Goal: Task Accomplishment & Management: Use online tool/utility

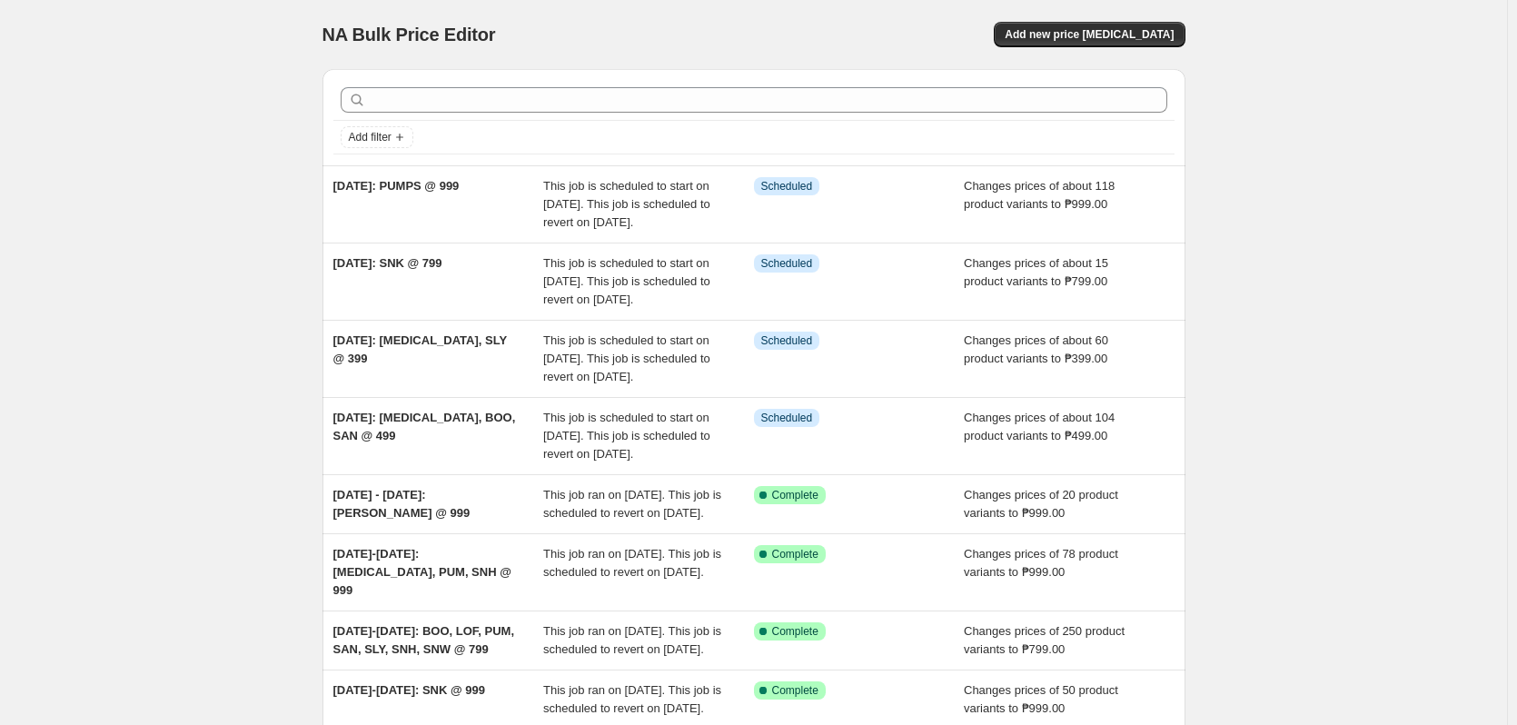
drag, startPoint x: 1422, startPoint y: 296, endPoint x: 1407, endPoint y: 319, distance: 27.5
click at [1421, 302] on div "NA Bulk Price Editor. This page is ready NA Bulk Price Editor Add new price [ME…" at bounding box center [753, 522] width 1507 height 1045
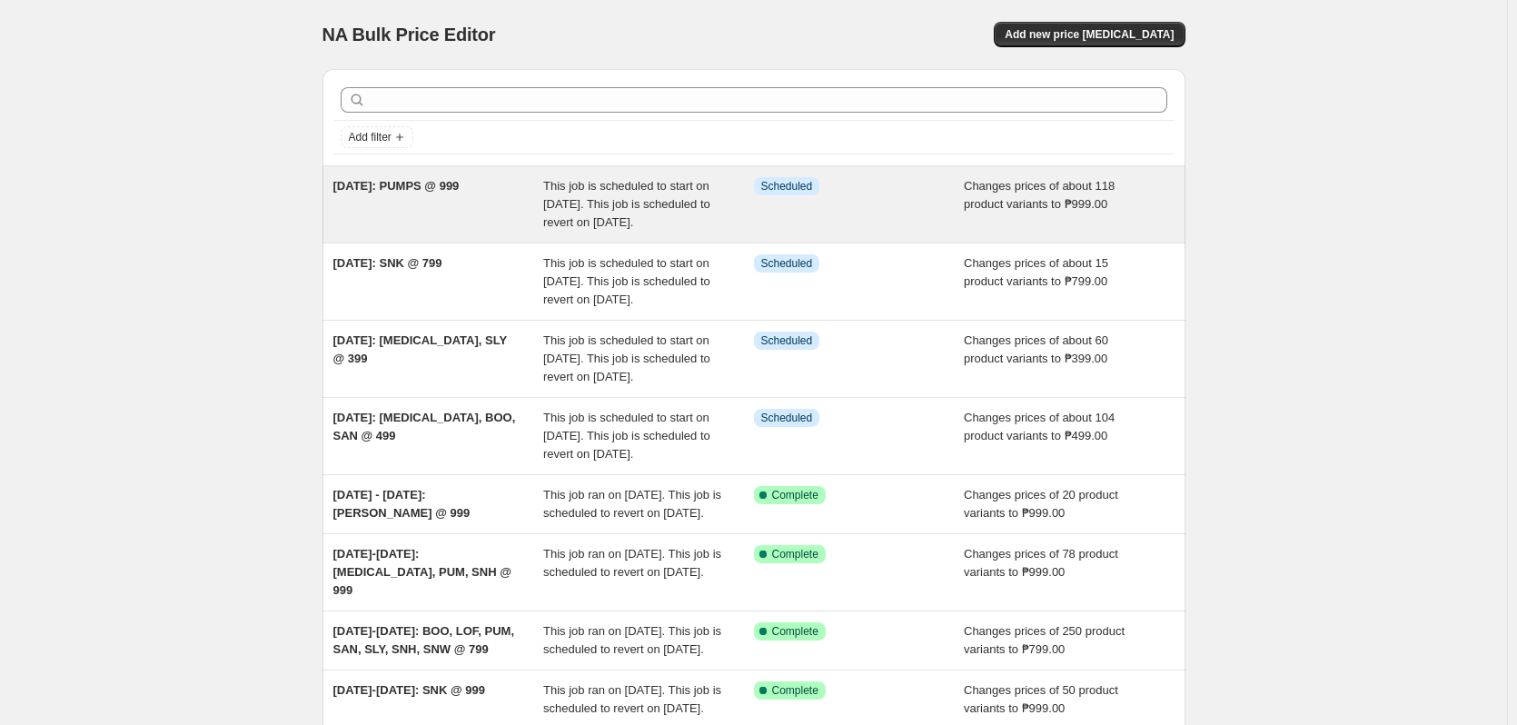
click at [949, 207] on div "Info Scheduled" at bounding box center [859, 204] width 211 height 55
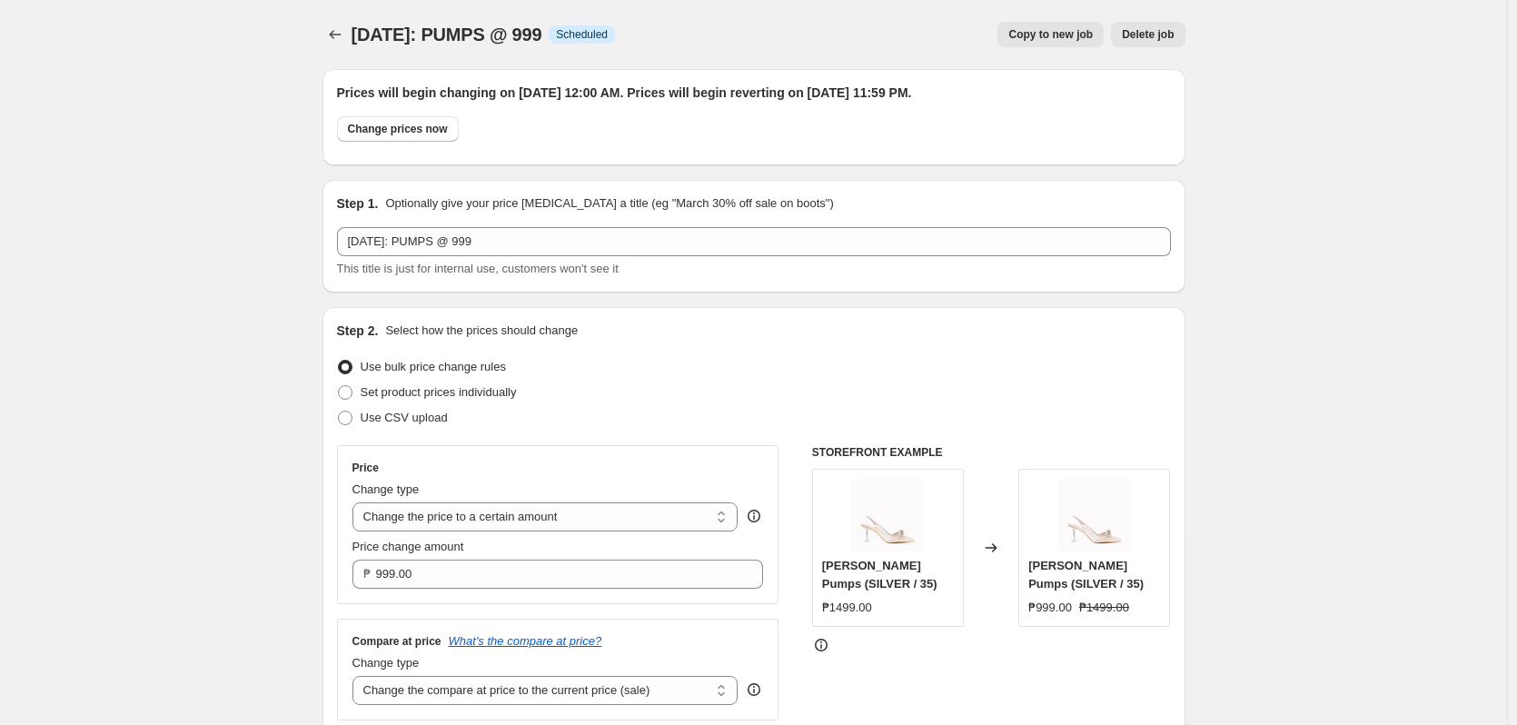
click at [340, 28] on icon "Price change jobs" at bounding box center [335, 34] width 18 height 18
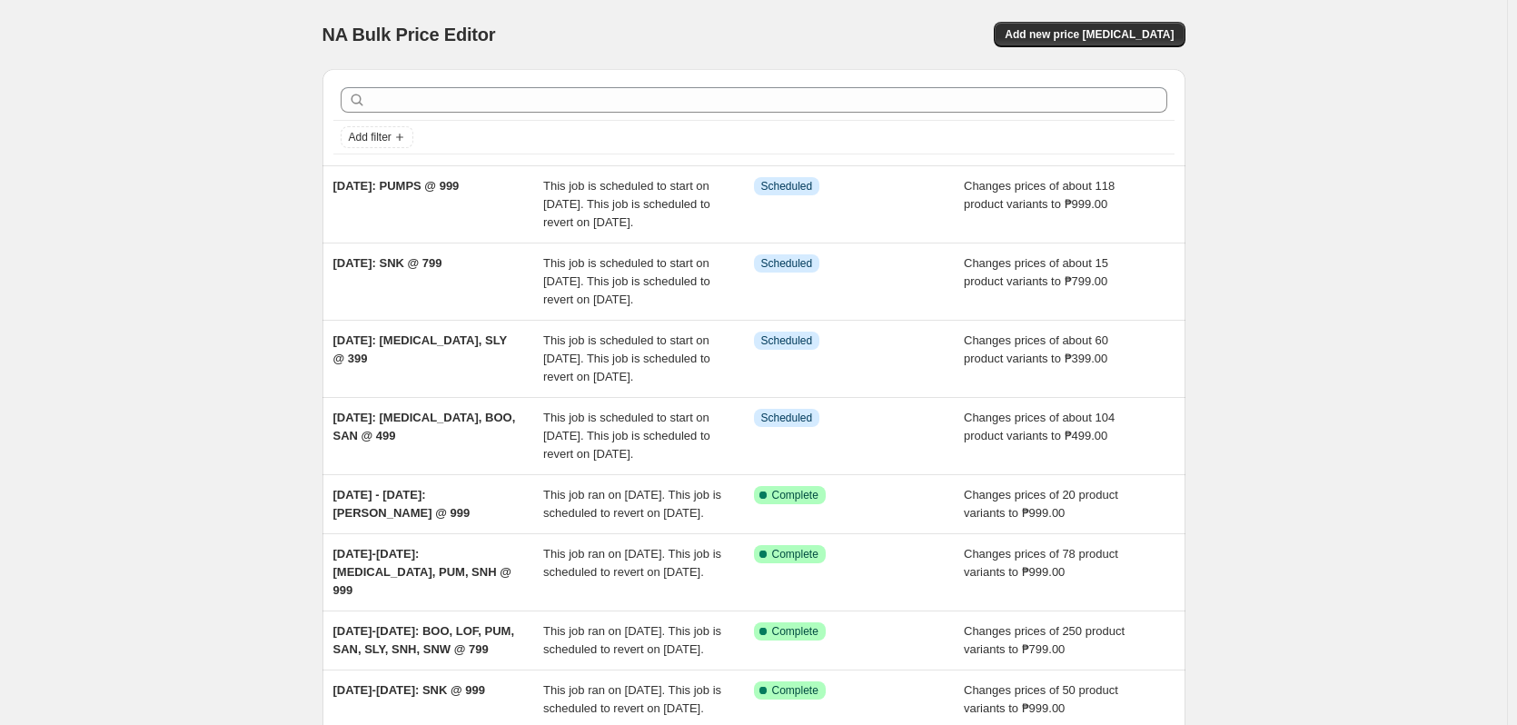
click at [214, 181] on div "NA Bulk Price Editor. This page is ready NA Bulk Price Editor Add new price cha…" at bounding box center [753, 522] width 1507 height 1045
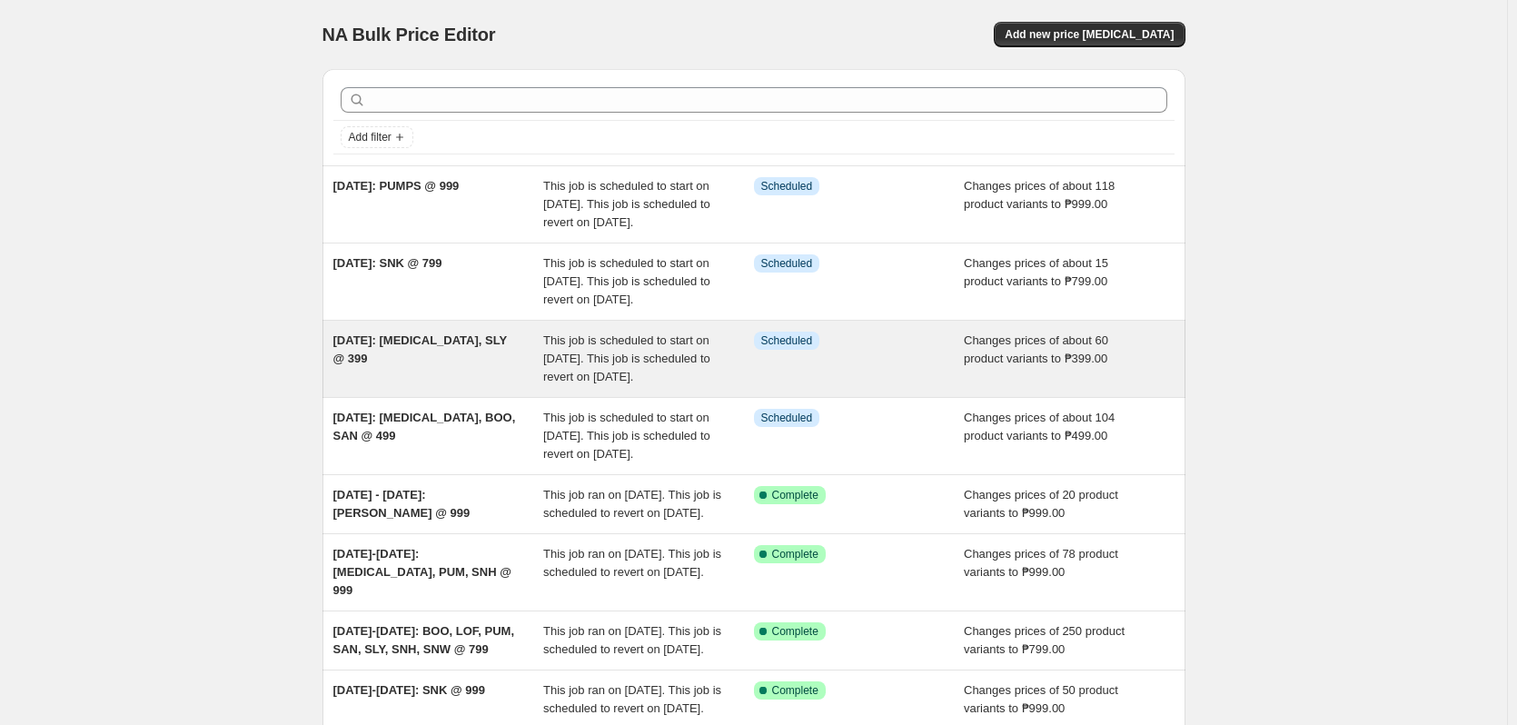
click at [661, 386] on div "This job is scheduled to start on [DATE]. This job is scheduled to revert on [D…" at bounding box center [648, 359] width 211 height 55
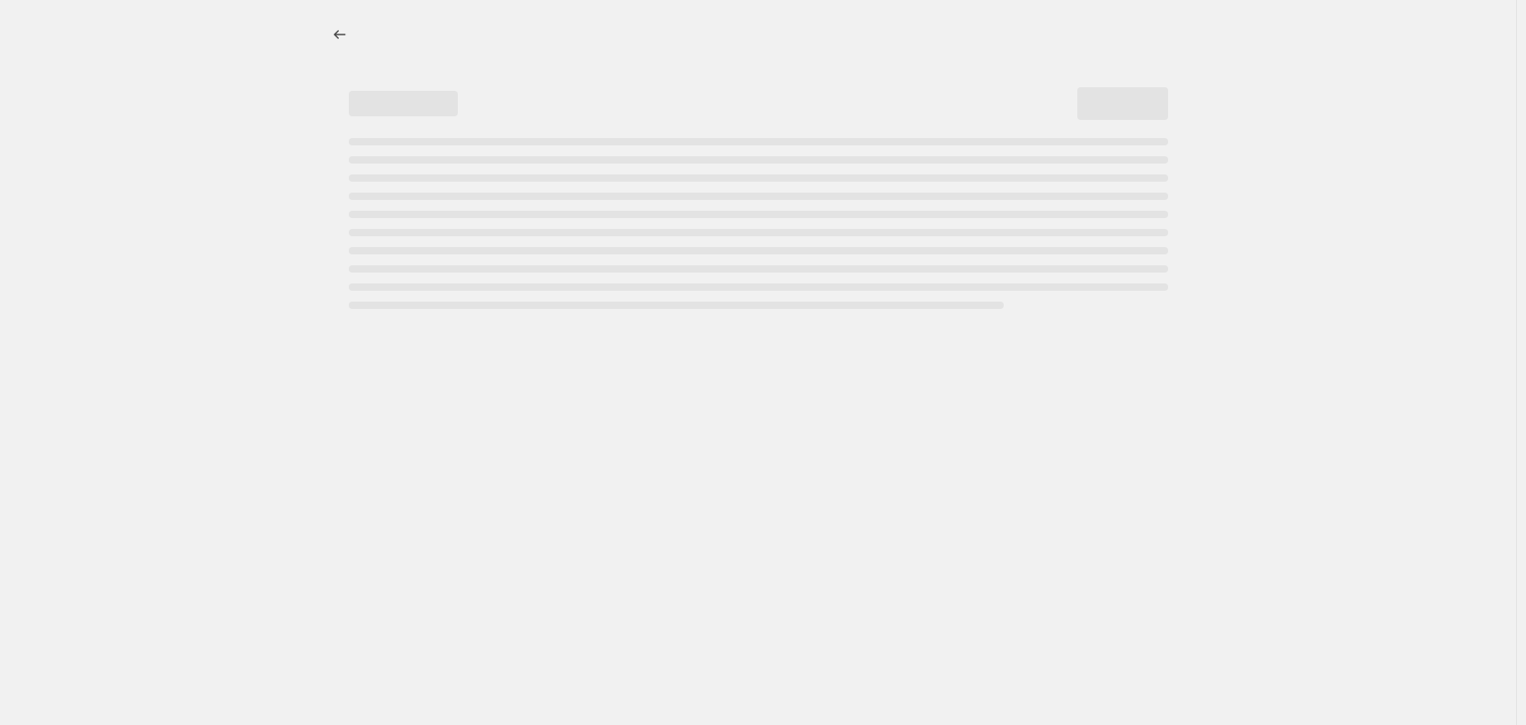
select select "no_change"
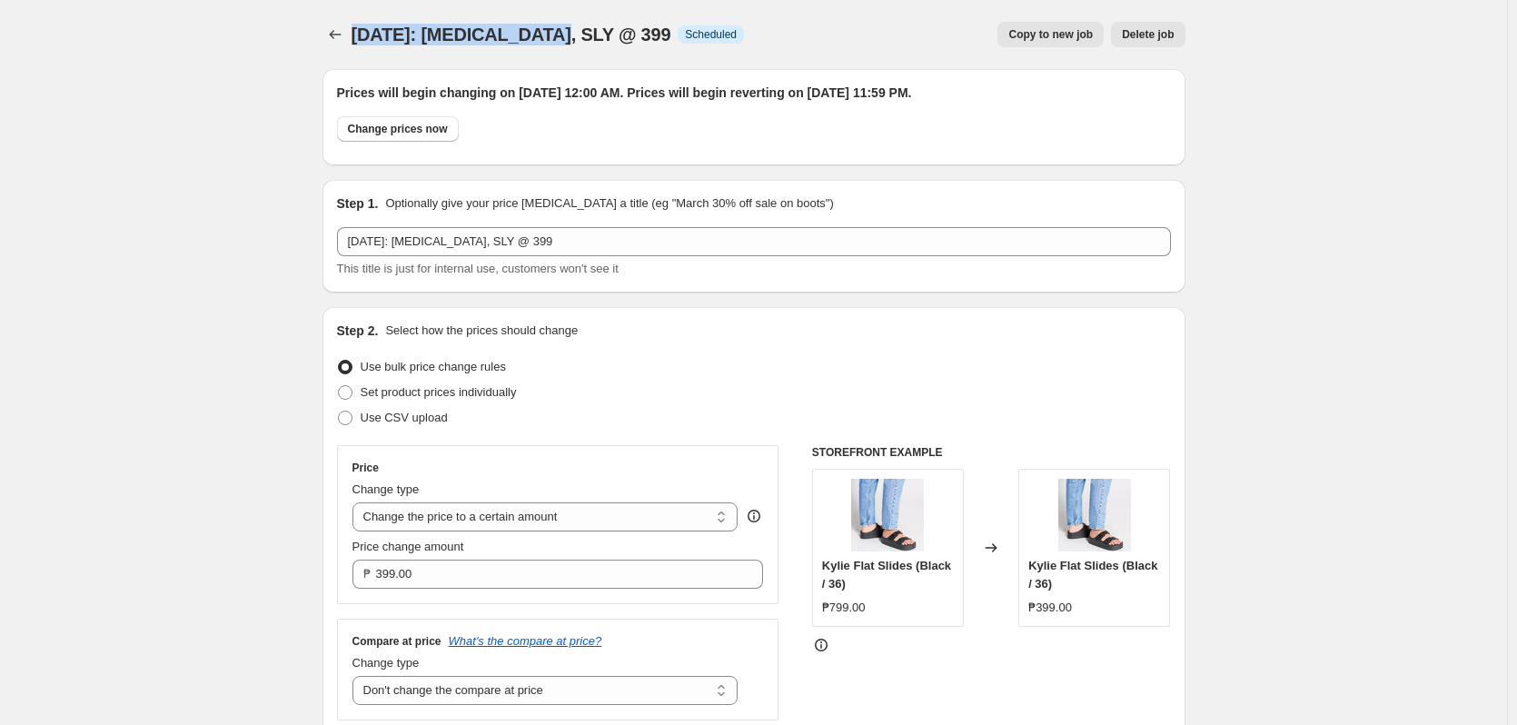
drag, startPoint x: 358, startPoint y: 32, endPoint x: 564, endPoint y: 34, distance: 206.3
click at [564, 34] on span "OCT 10: BAL, SLY @ 399" at bounding box center [512, 35] width 320 height 20
copy span "OCT 10: BAL, SLY @ 399"
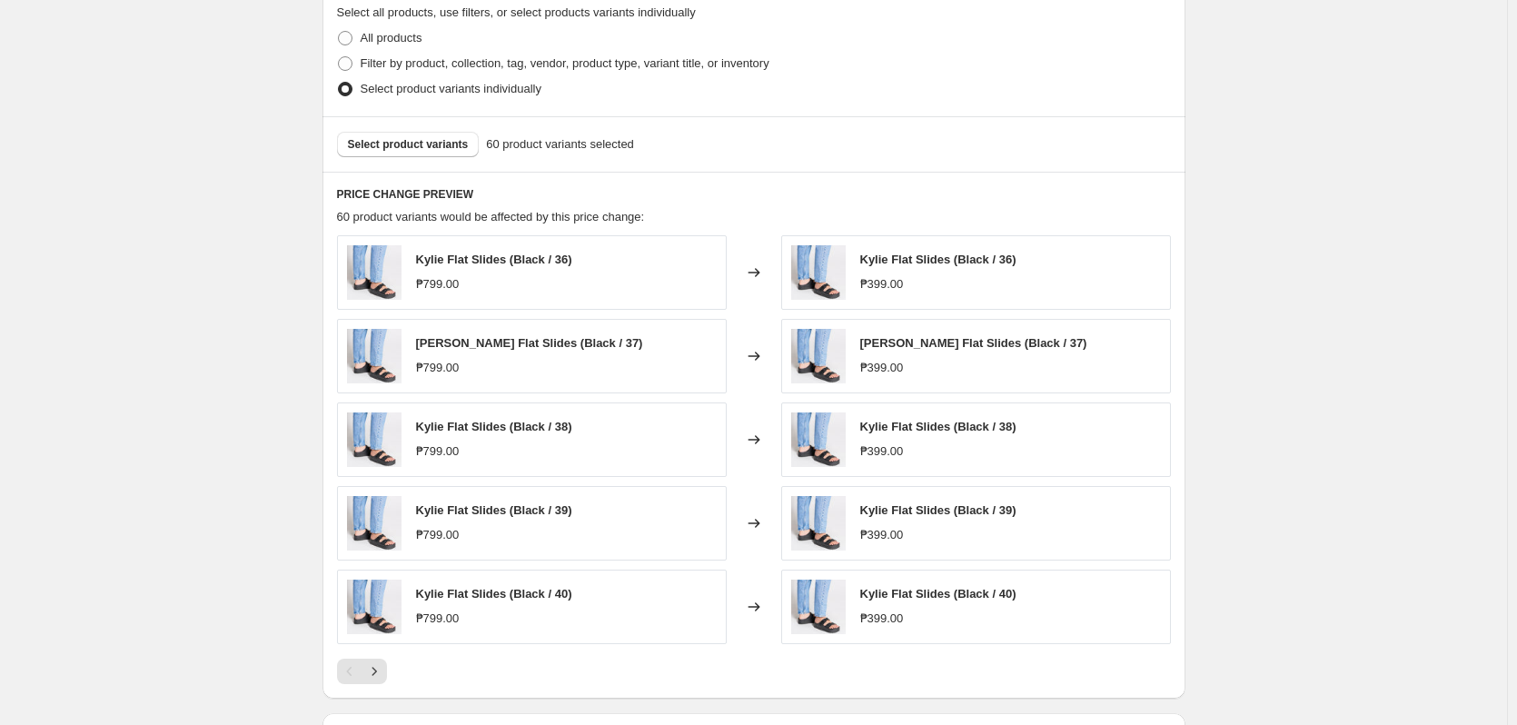
scroll to position [909, 0]
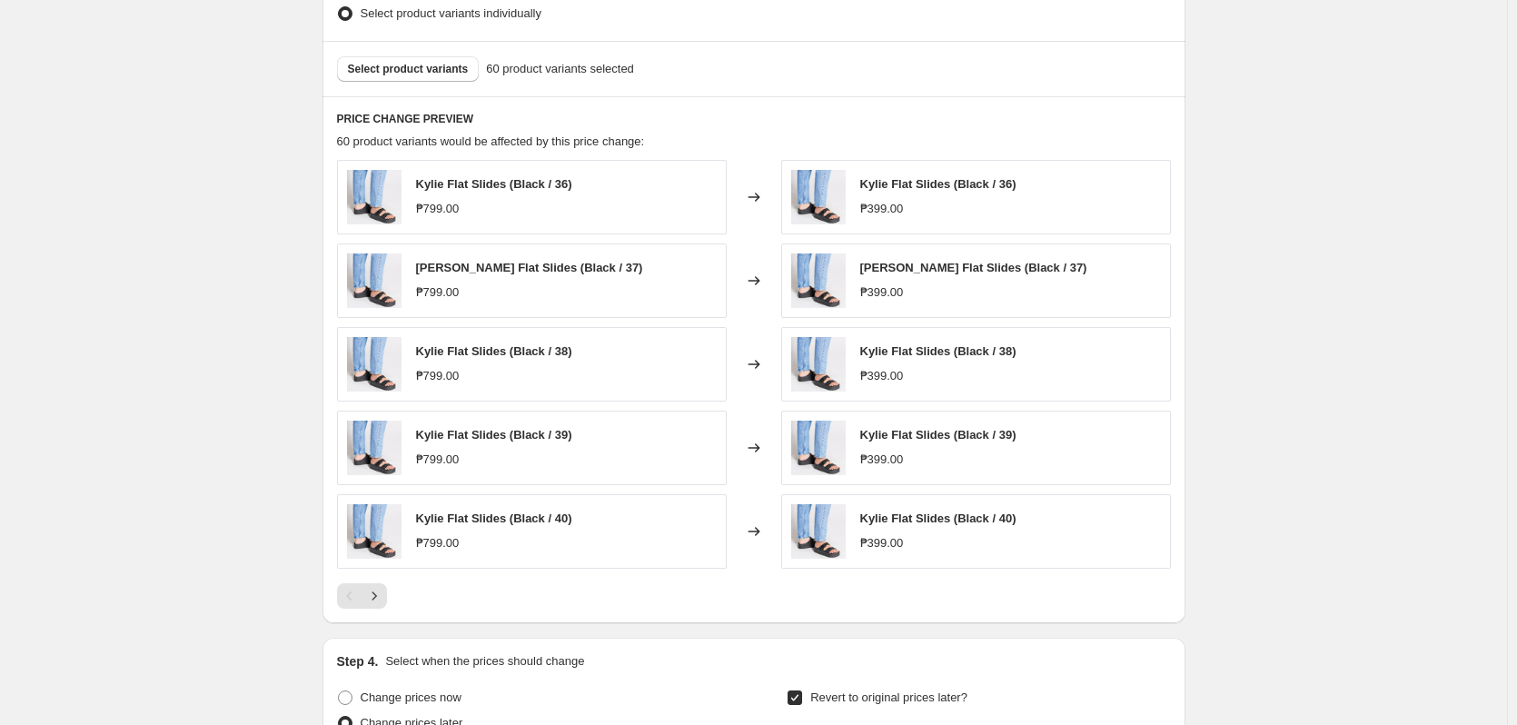
click at [1407, 332] on div "OCT 10: BAL, SLY @ 399. This page is ready OCT 10: BAL, SLY @ 399 Info Schedule…" at bounding box center [753, 153] width 1507 height 2124
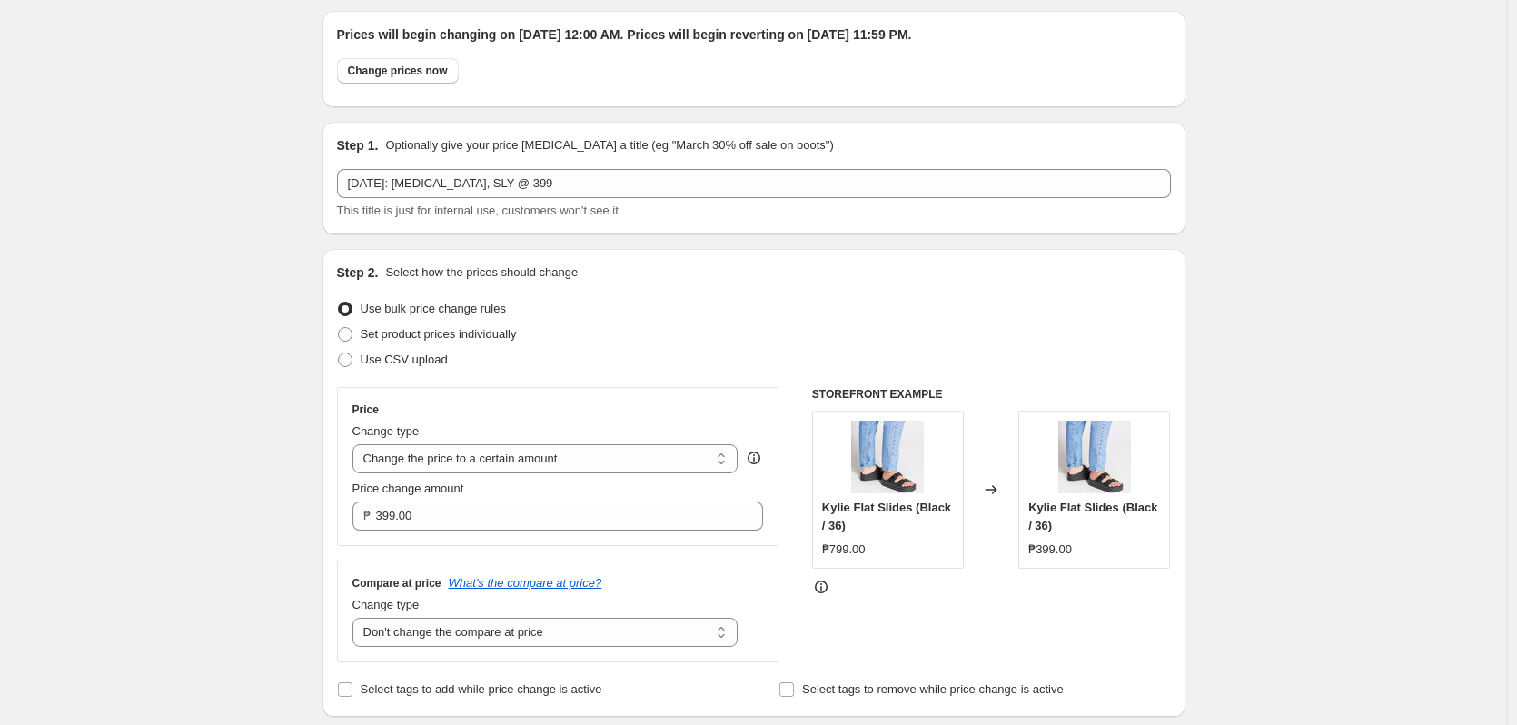
scroll to position [0, 0]
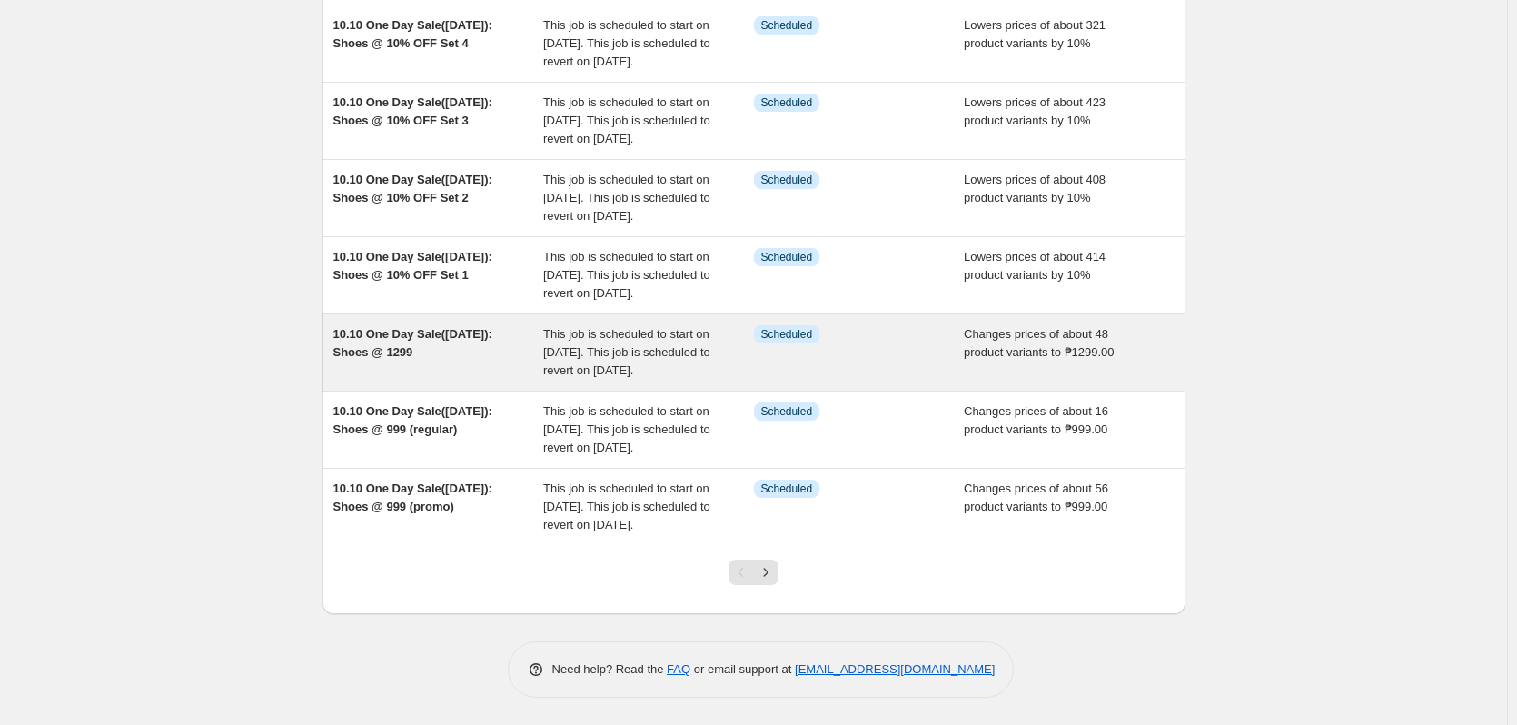
scroll to position [574, 0]
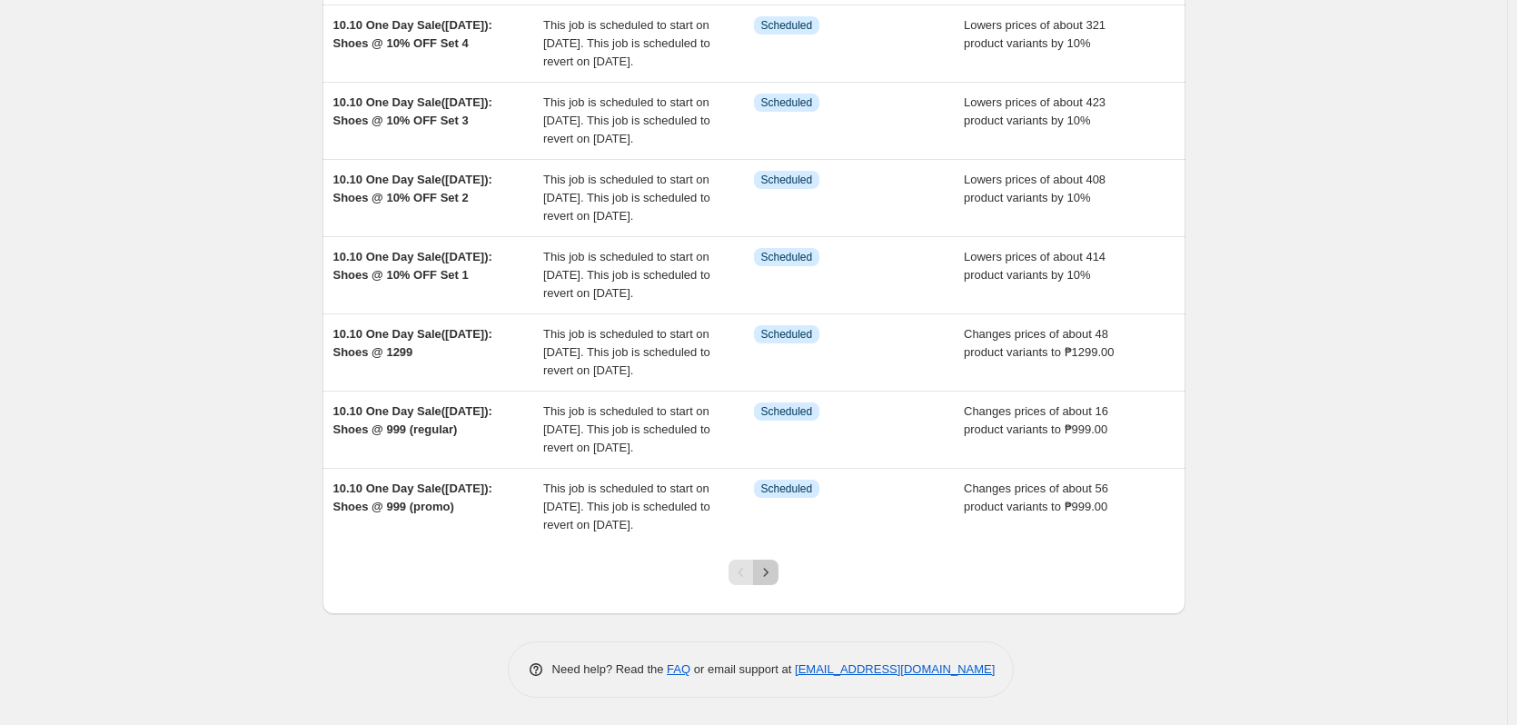
drag, startPoint x: 776, startPoint y: 573, endPoint x: 803, endPoint y: 568, distance: 27.8
click at [775, 573] on icon "Next" at bounding box center [766, 572] width 18 height 18
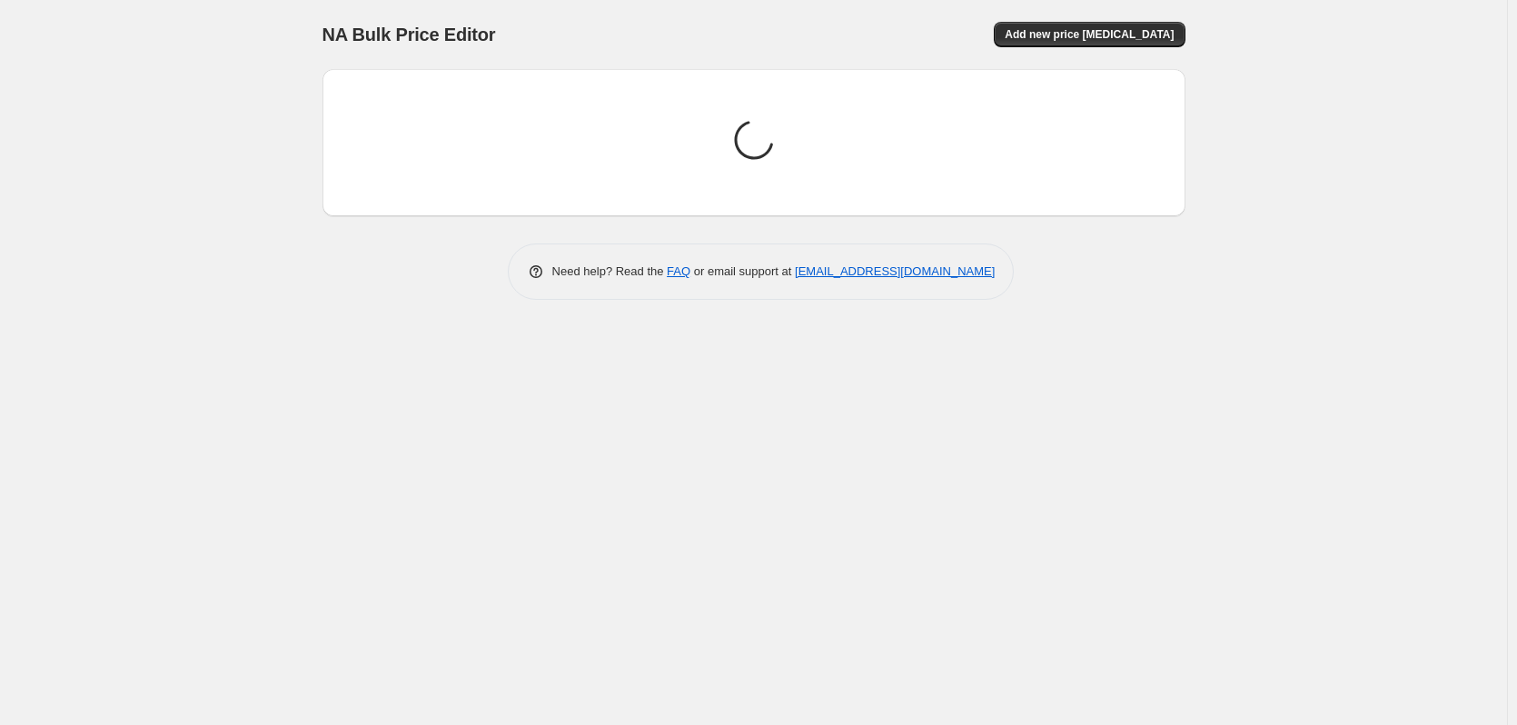
scroll to position [0, 0]
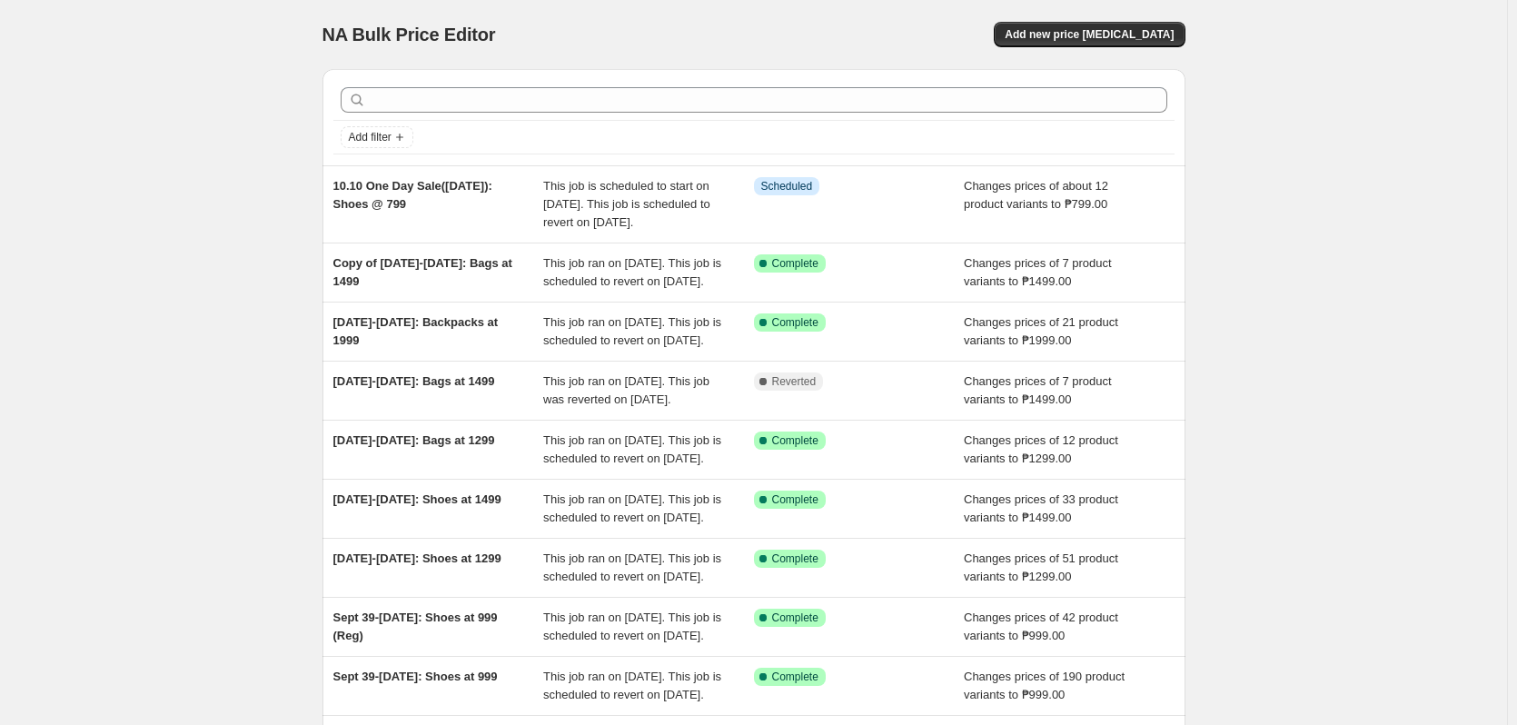
click at [1369, 262] on div "NA Bulk Price Editor. This page is ready NA Bulk Price Editor Add new price [ME…" at bounding box center [753, 477] width 1507 height 954
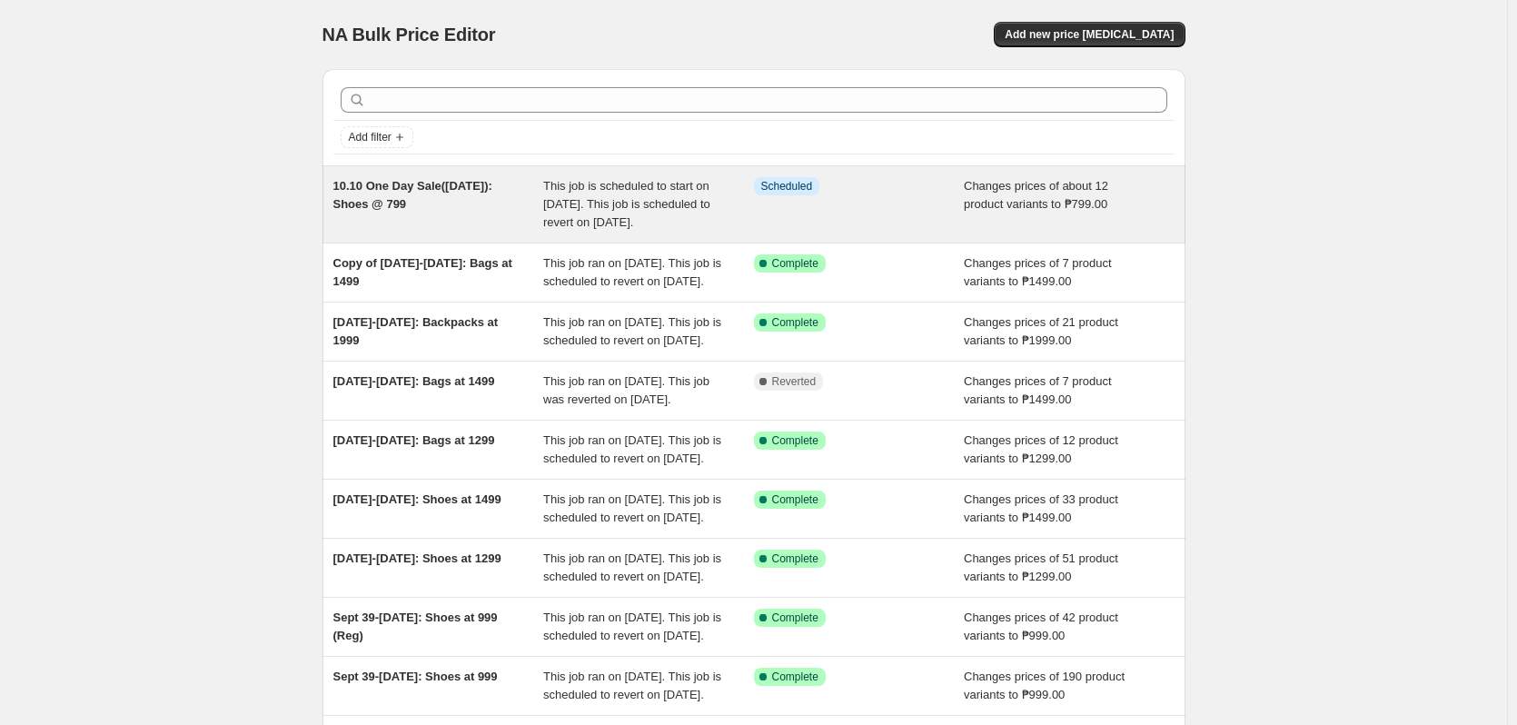
click at [974, 214] on div "Changes prices of about 12 product variants to ₱799.00" at bounding box center [1069, 204] width 211 height 55
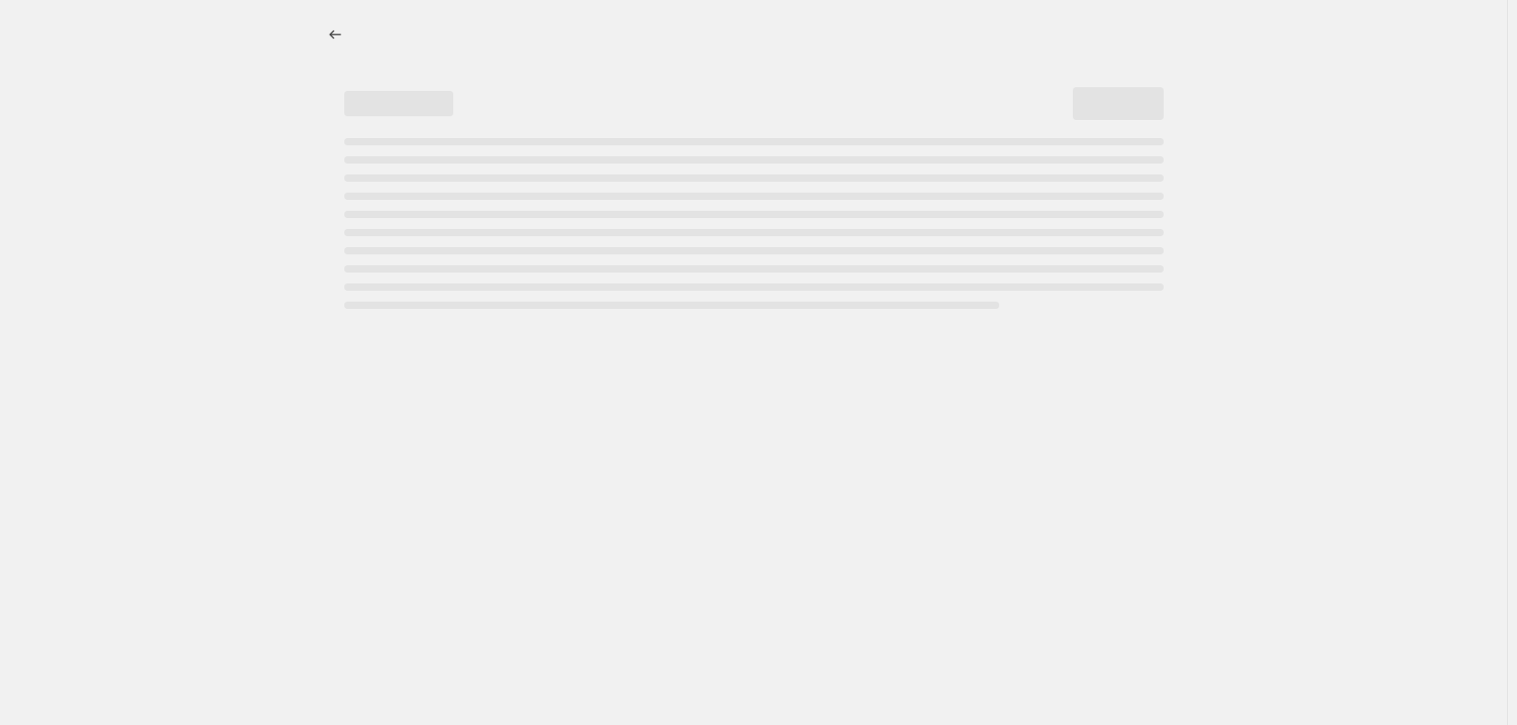
select select "no_change"
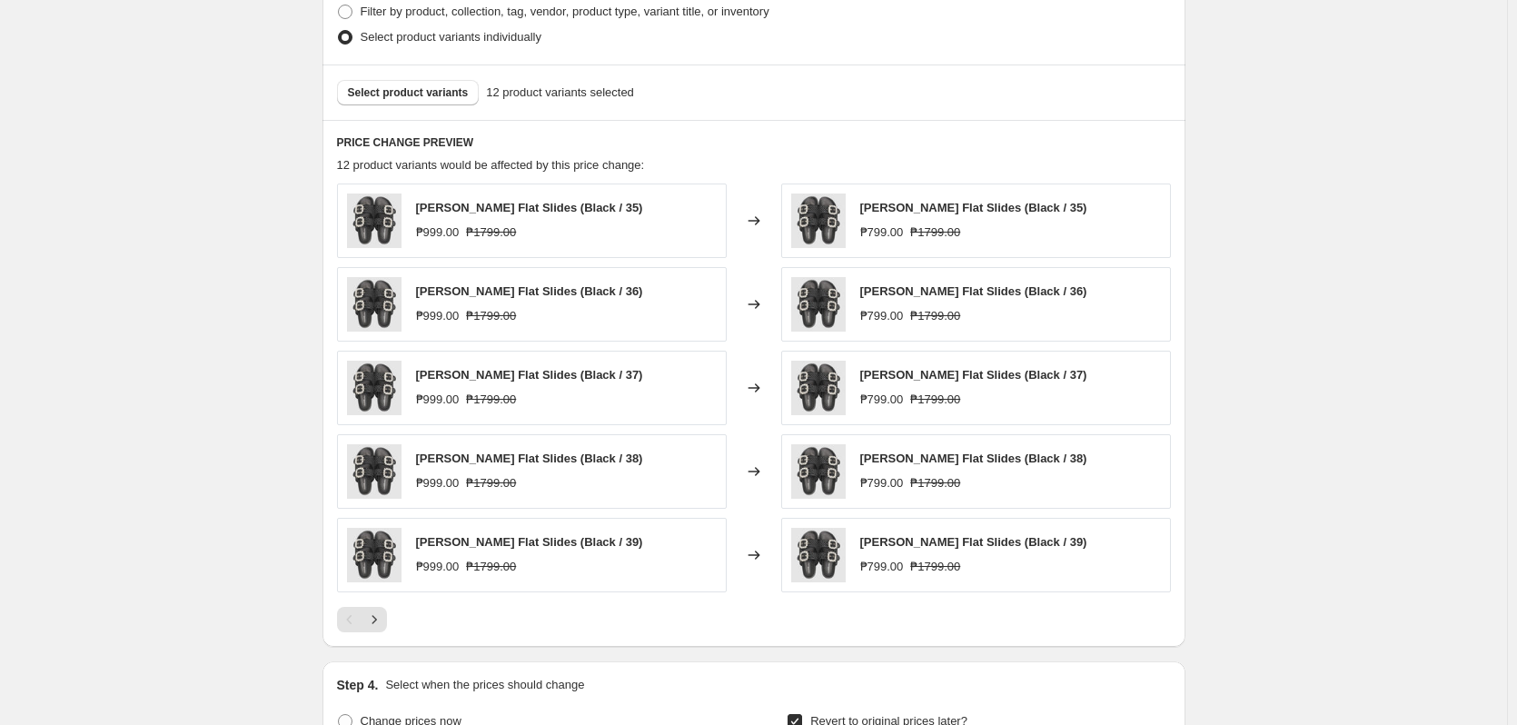
scroll to position [999, 0]
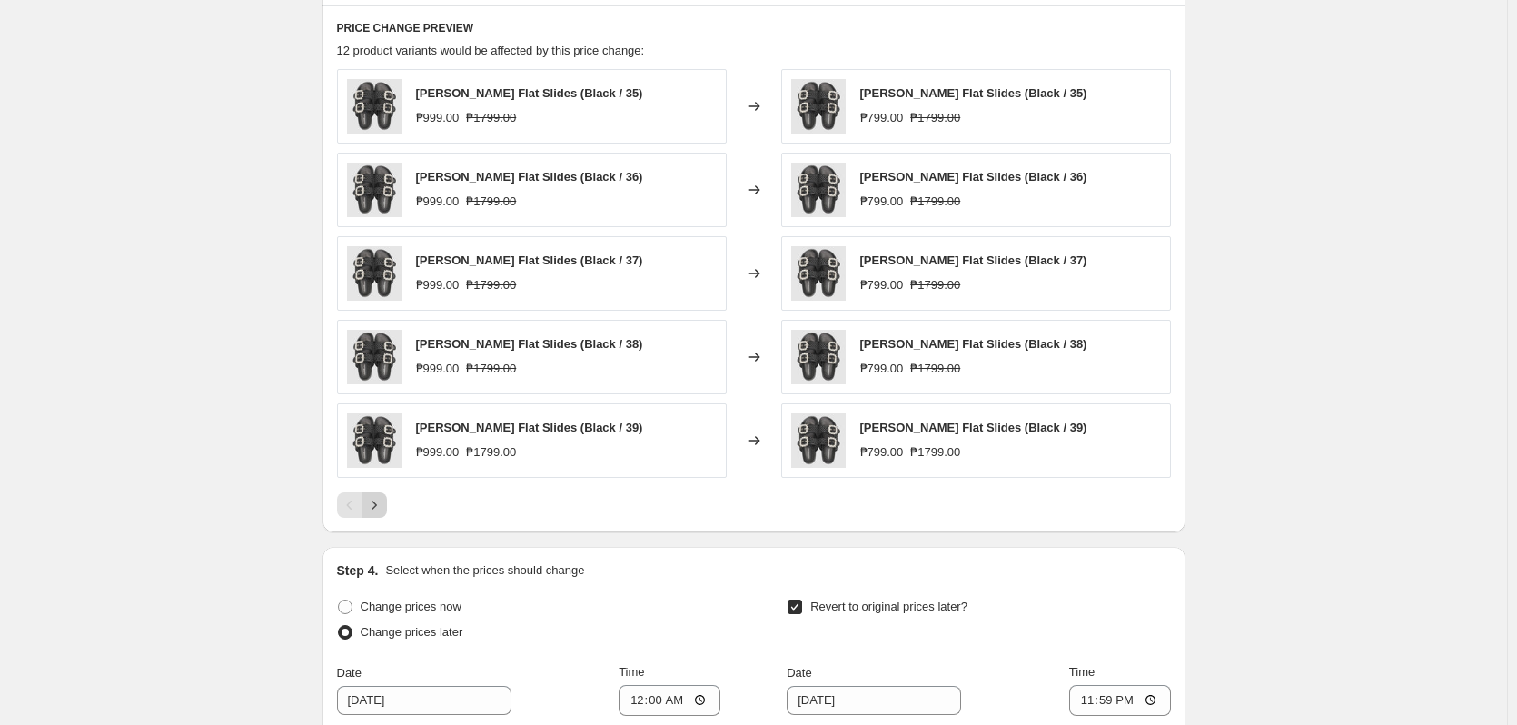
click at [375, 512] on icon "Next" at bounding box center [374, 505] width 18 height 18
click at [1345, 317] on div "10.10 One Day Sale(Oct 10): Shoes @ 799. This page is ready 10.10 One Day Sale(…" at bounding box center [753, 63] width 1507 height 2124
click at [381, 508] on icon "Next" at bounding box center [374, 505] width 18 height 18
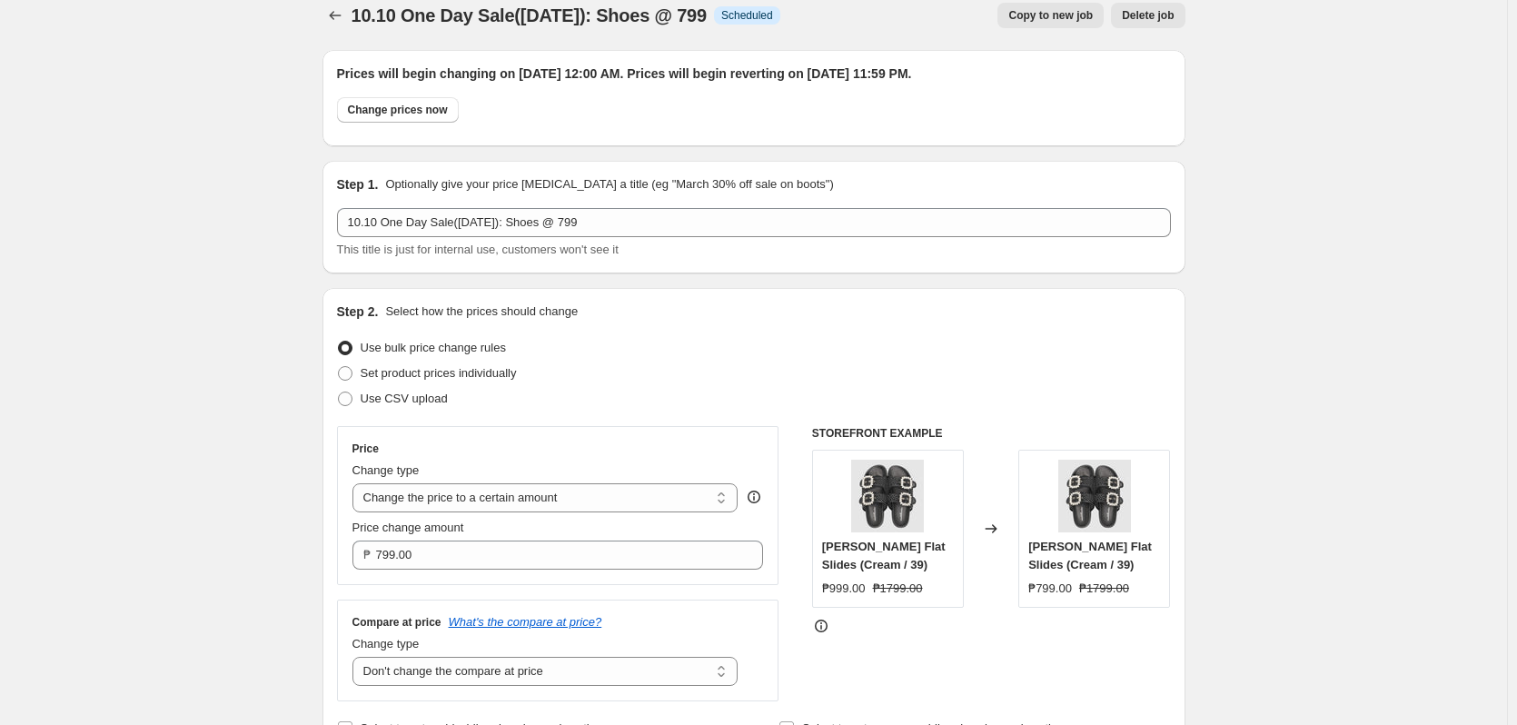
scroll to position [0, 0]
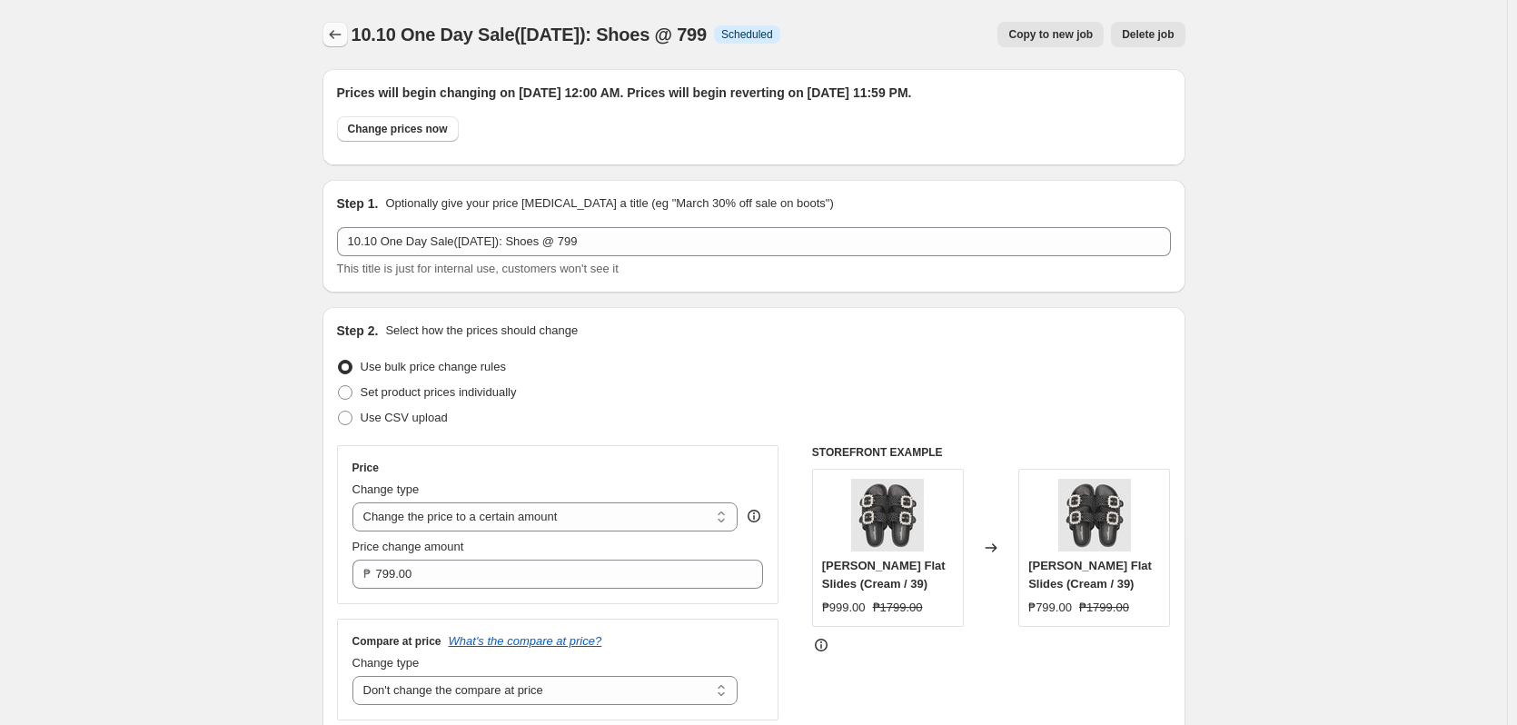
click at [341, 35] on icon "Price change jobs" at bounding box center [335, 34] width 18 height 18
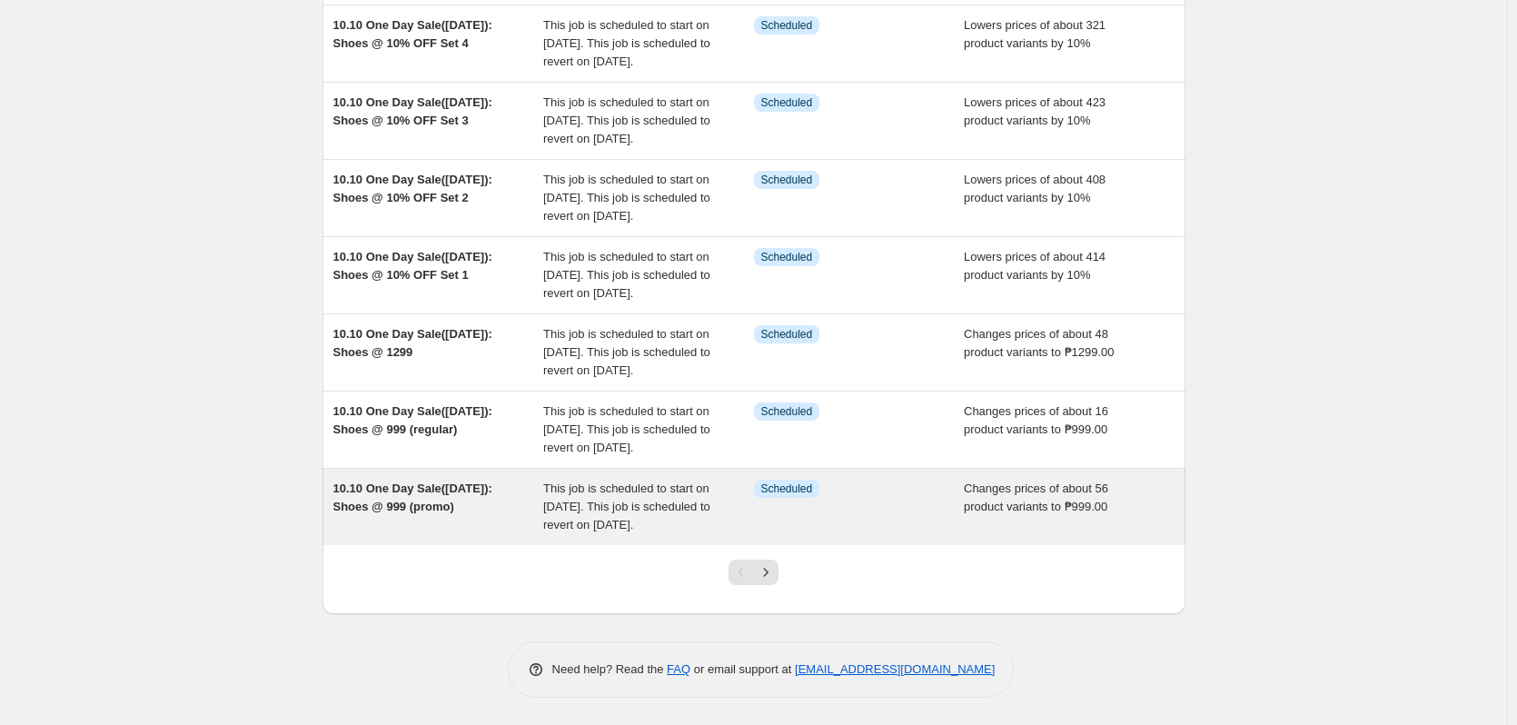
scroll to position [574, 0]
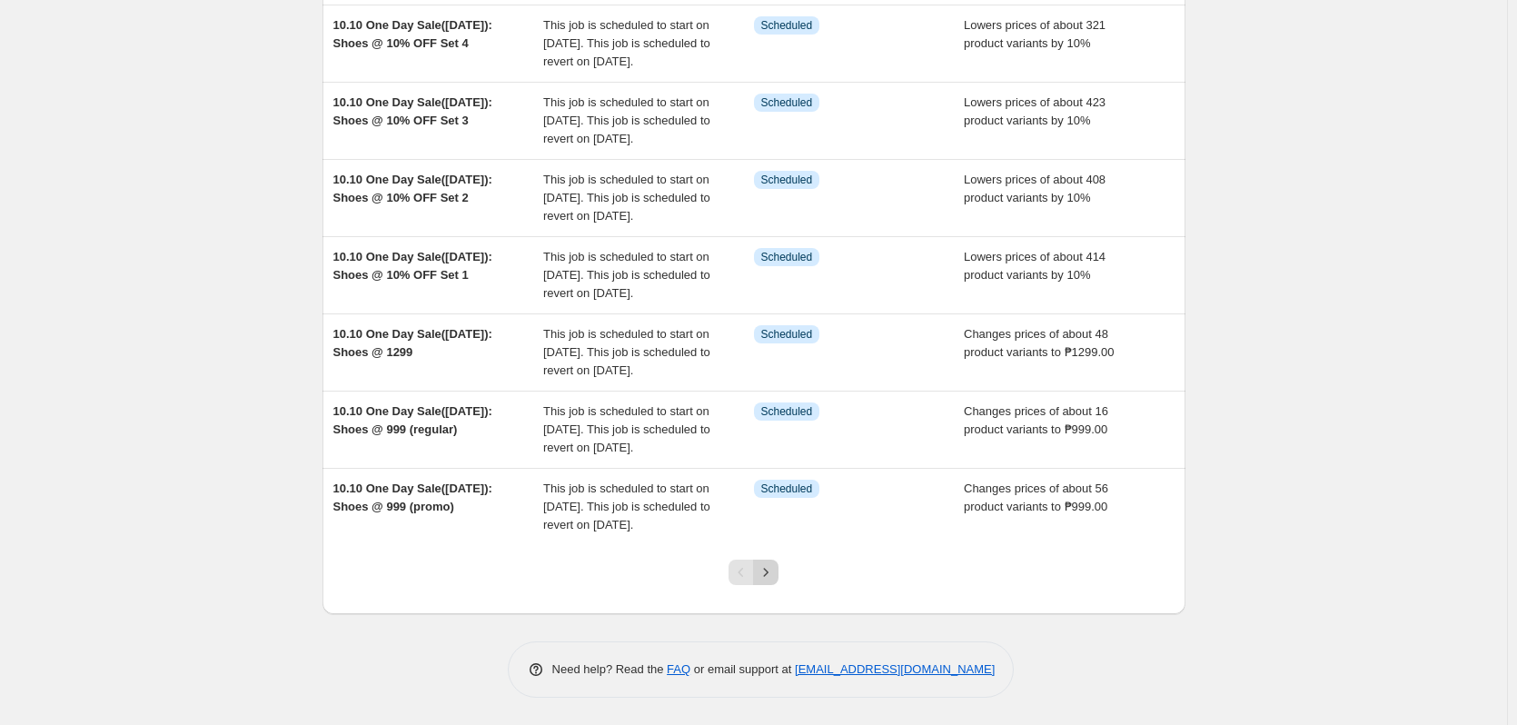
click at [772, 577] on icon "Next" at bounding box center [766, 572] width 18 height 18
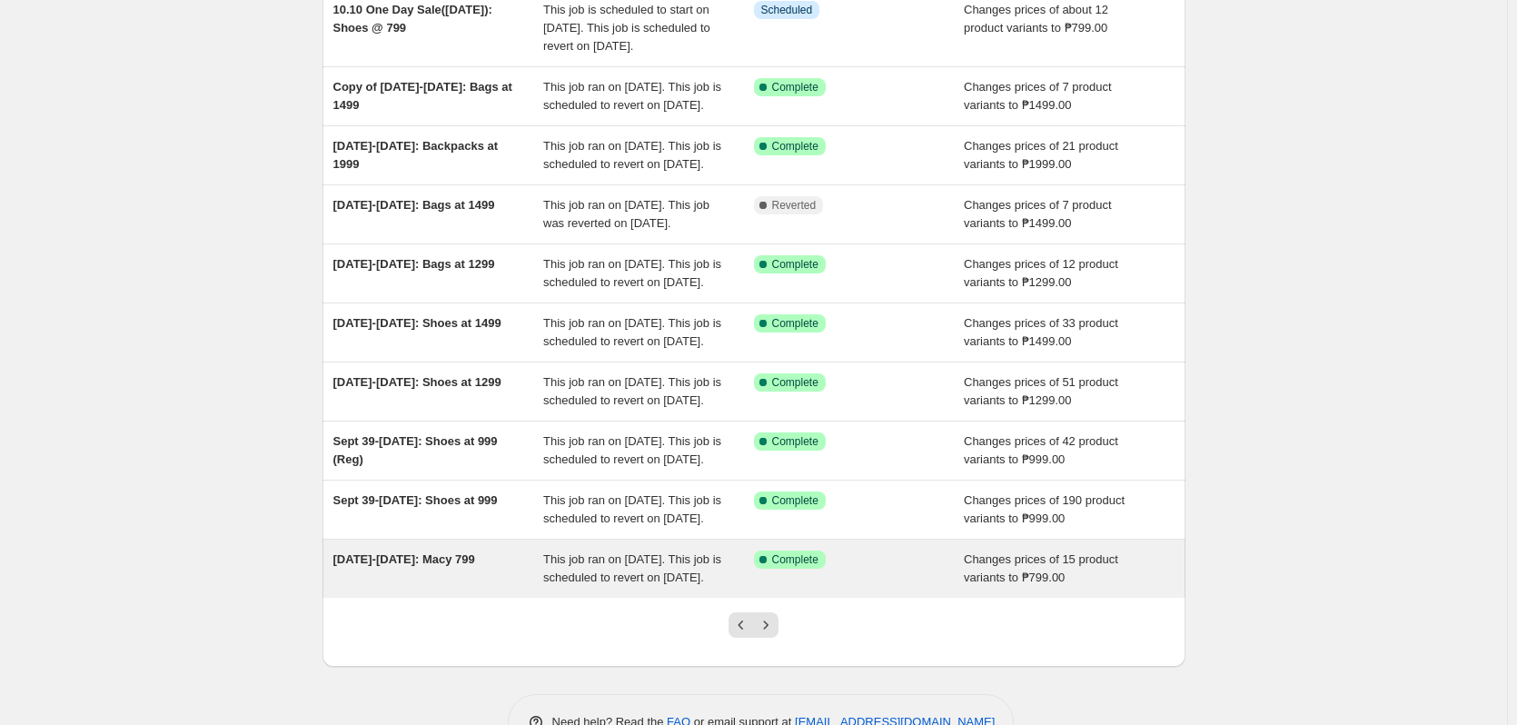
scroll to position [411, 0]
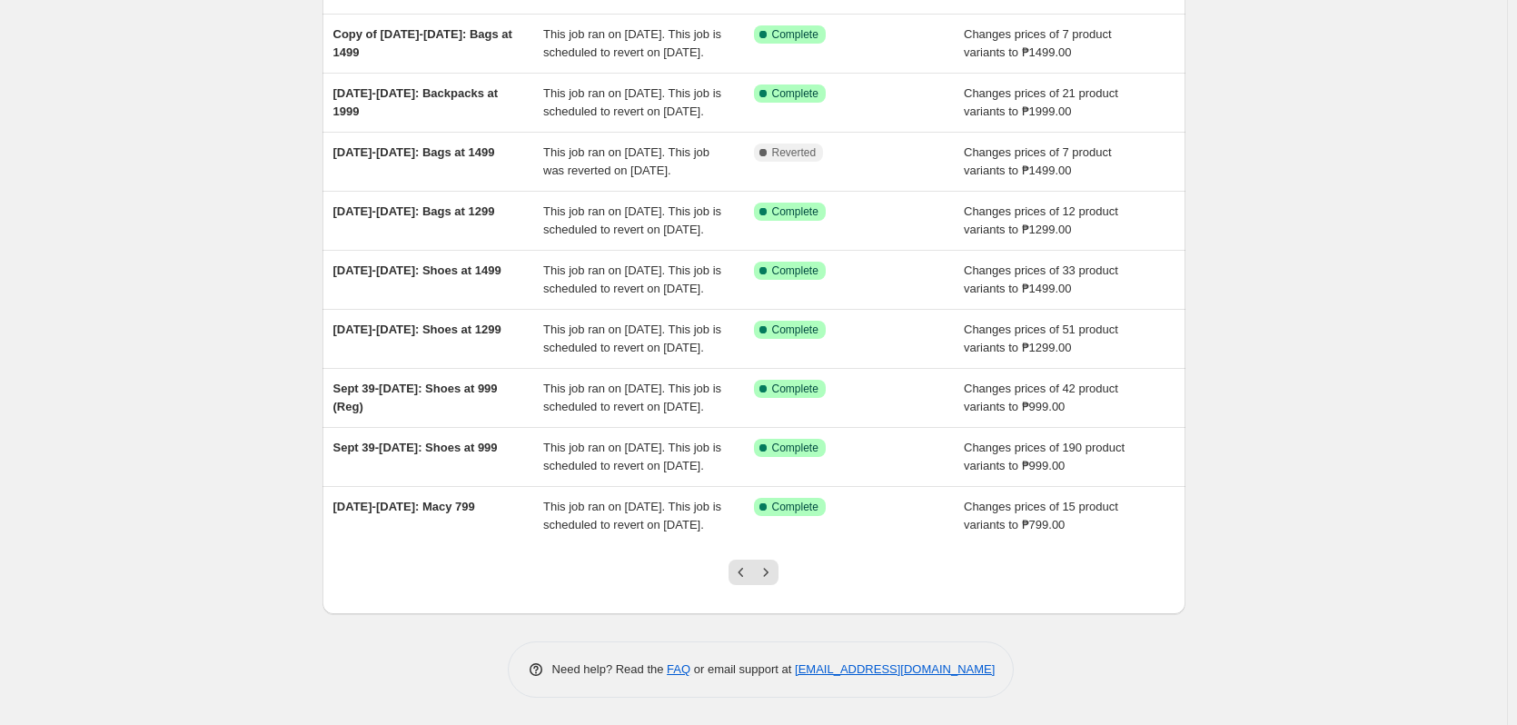
click at [730, 584] on div at bounding box center [754, 579] width 74 height 69
click at [740, 581] on button "Previous" at bounding box center [741, 572] width 25 height 25
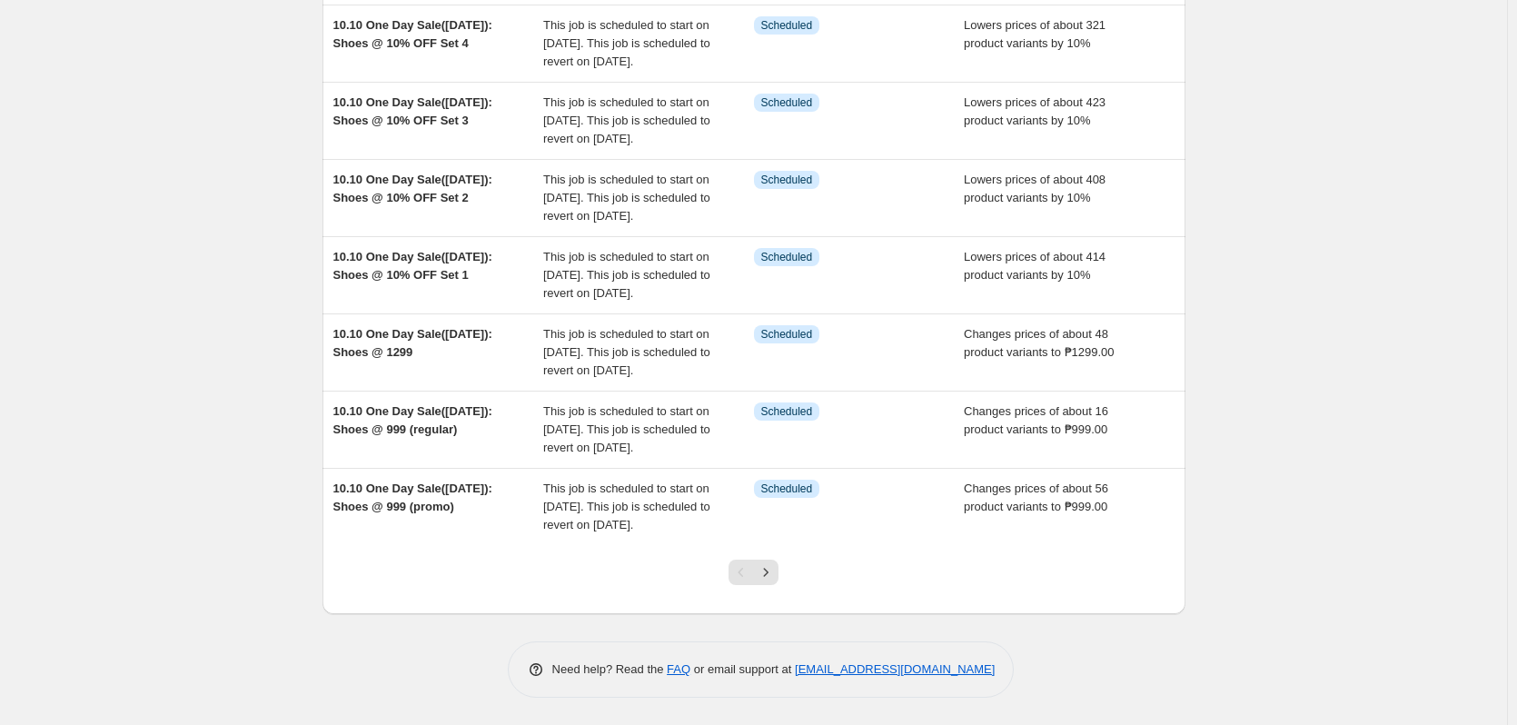
scroll to position [574, 0]
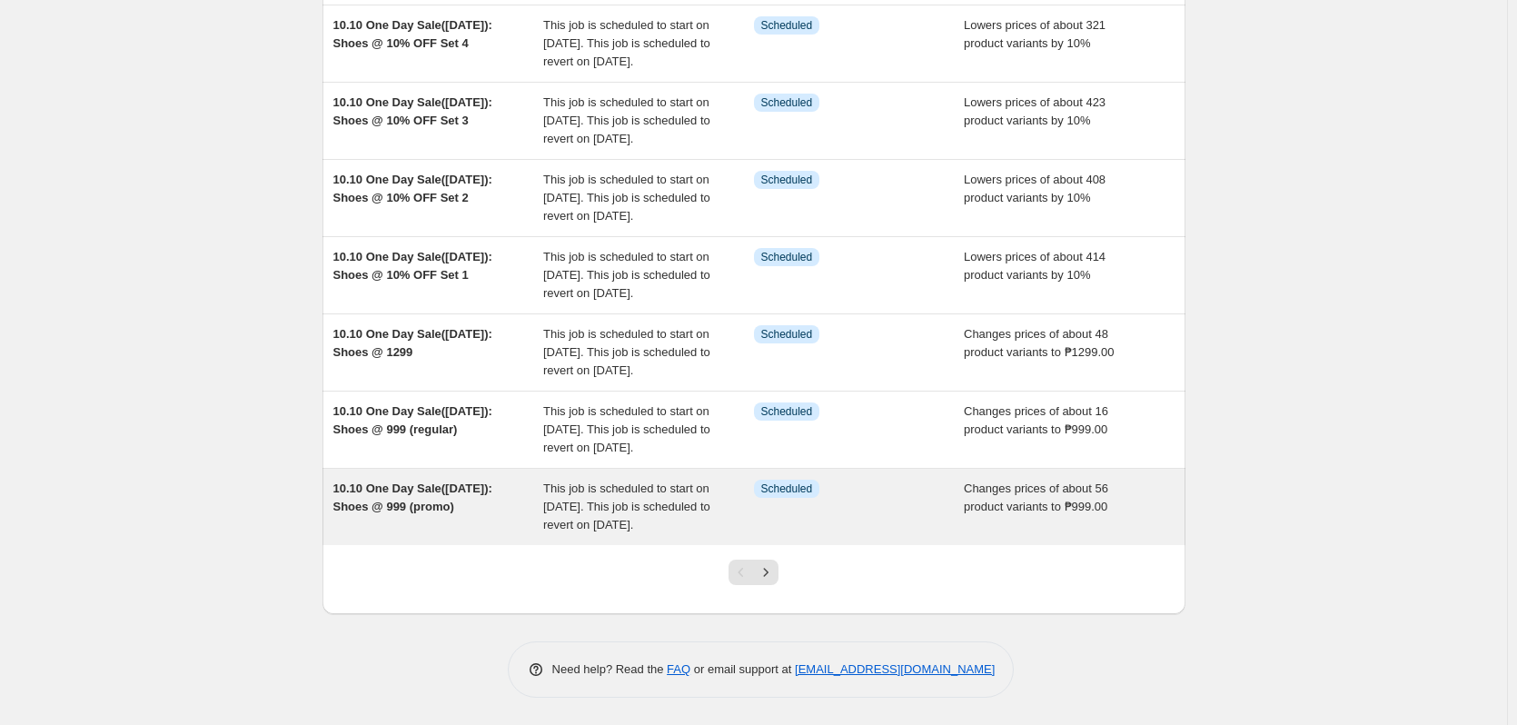
click at [1063, 486] on span "Changes prices of about 56 product variants to ₱999.00" at bounding box center [1036, 498] width 144 height 32
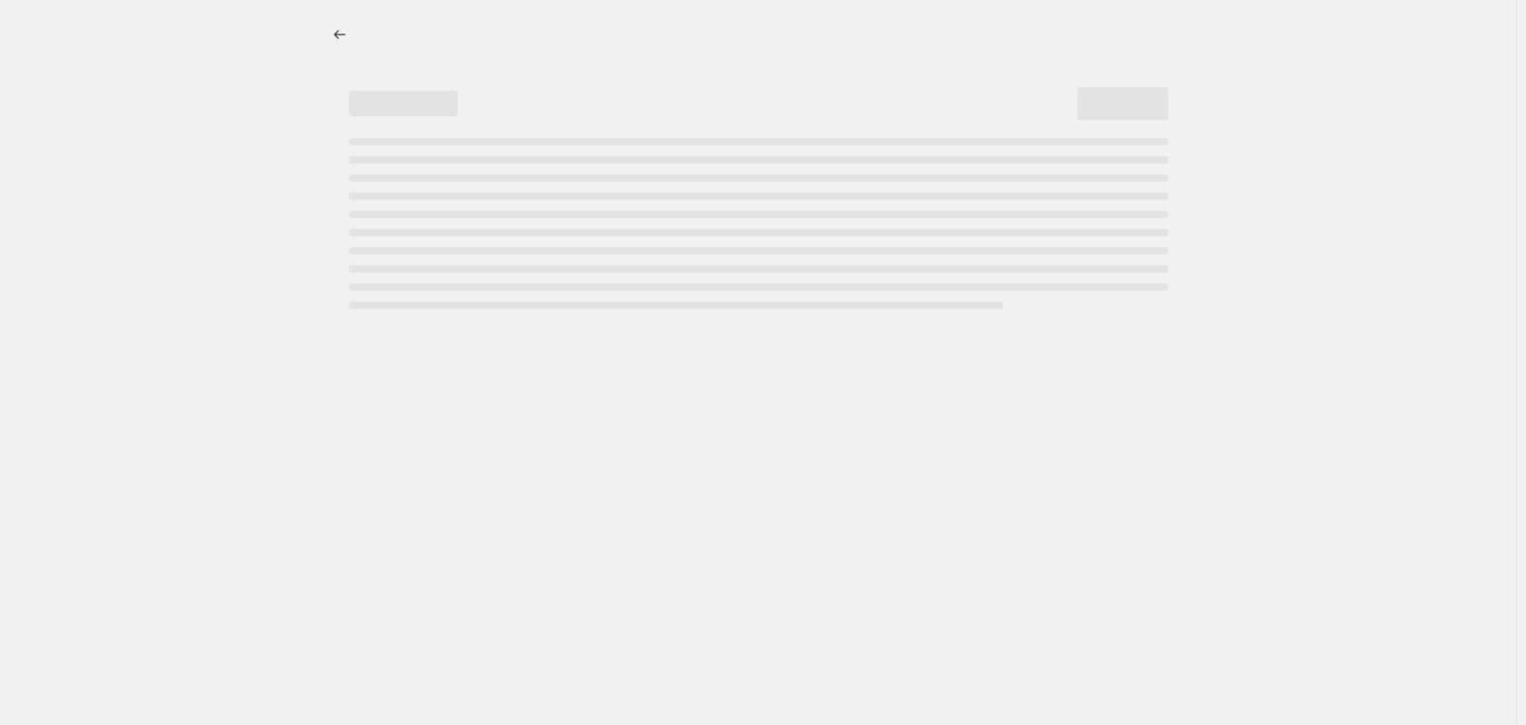
select select "no_change"
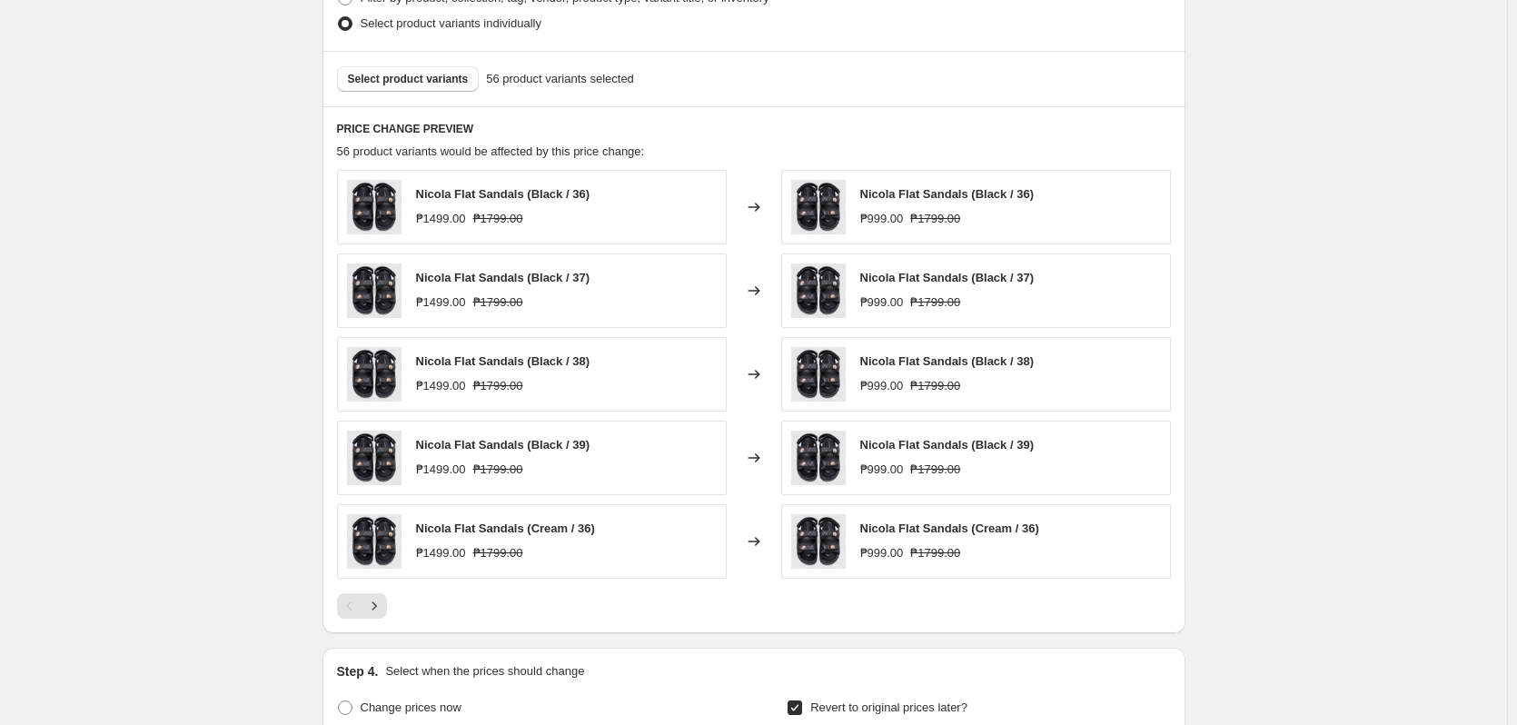
scroll to position [909, 0]
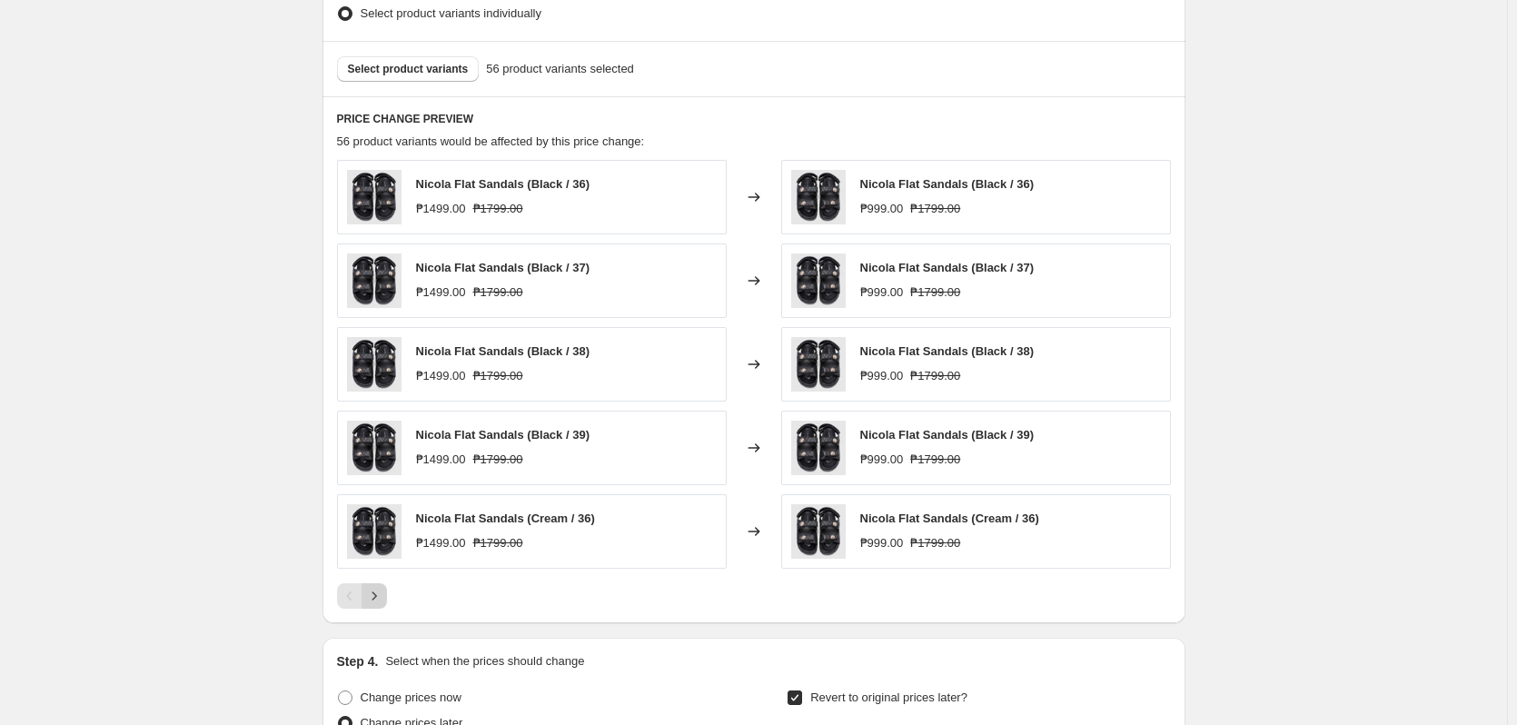
click at [387, 602] on button "Next" at bounding box center [374, 595] width 25 height 25
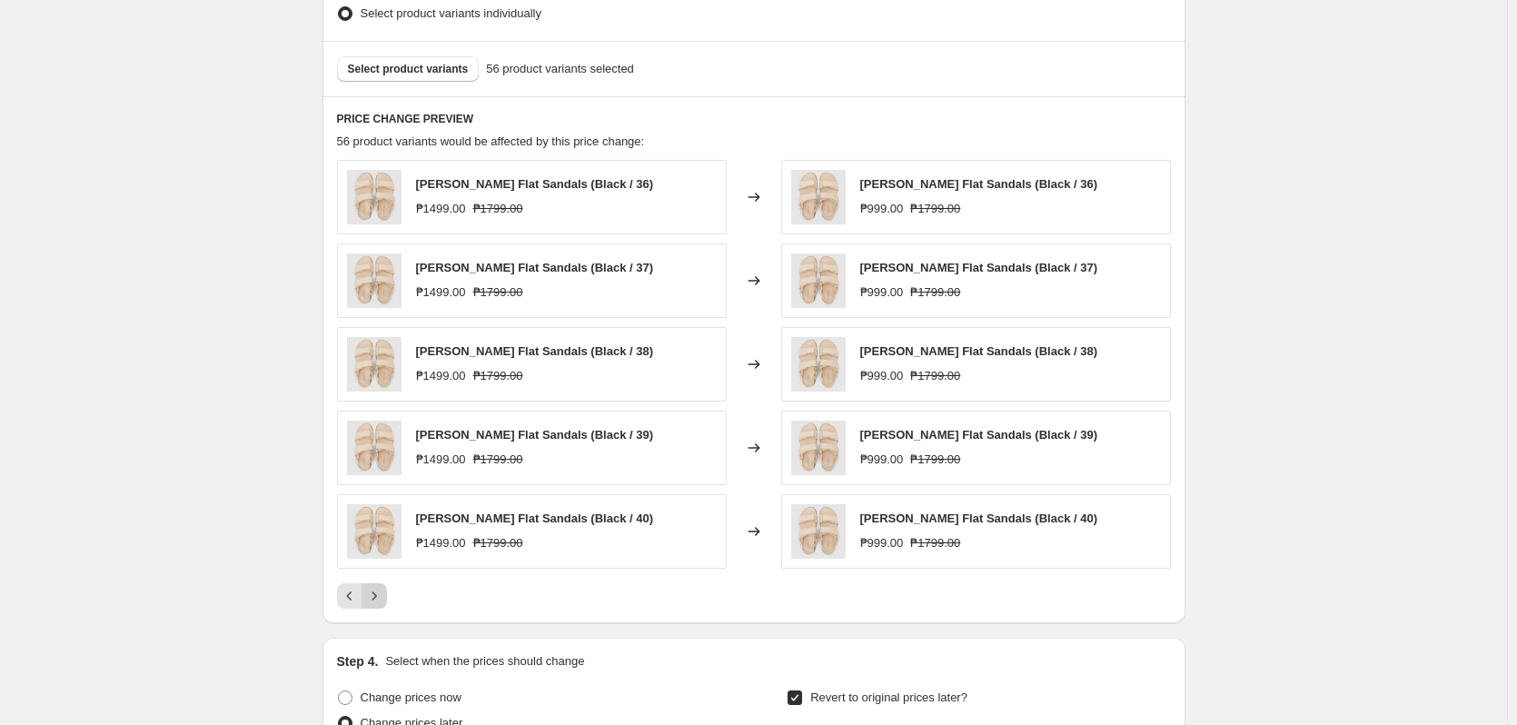
click at [387, 602] on button "Next" at bounding box center [374, 595] width 25 height 25
click at [387, 600] on button "Next" at bounding box center [374, 595] width 25 height 25
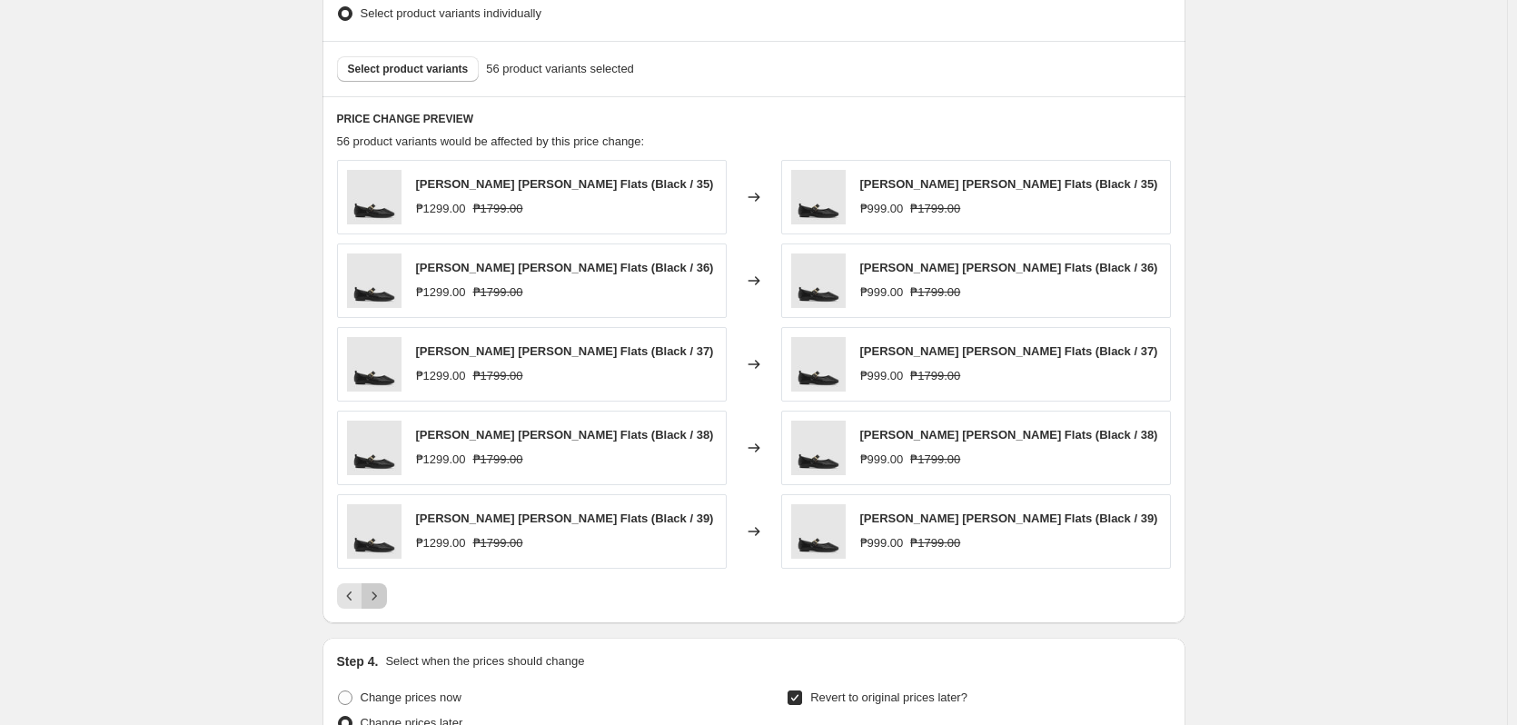
click at [383, 592] on icon "Next" at bounding box center [374, 596] width 18 height 18
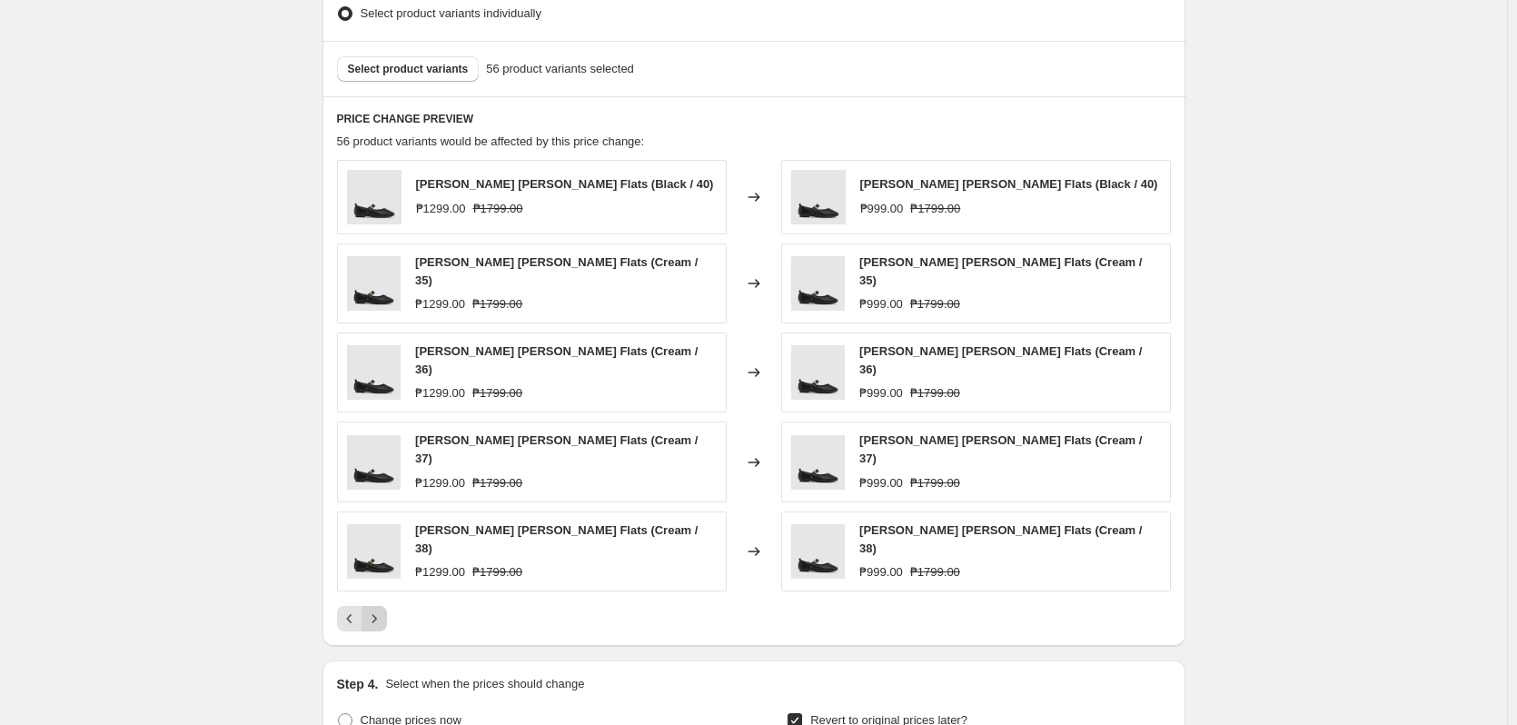
click at [383, 610] on icon "Next" at bounding box center [374, 619] width 18 height 18
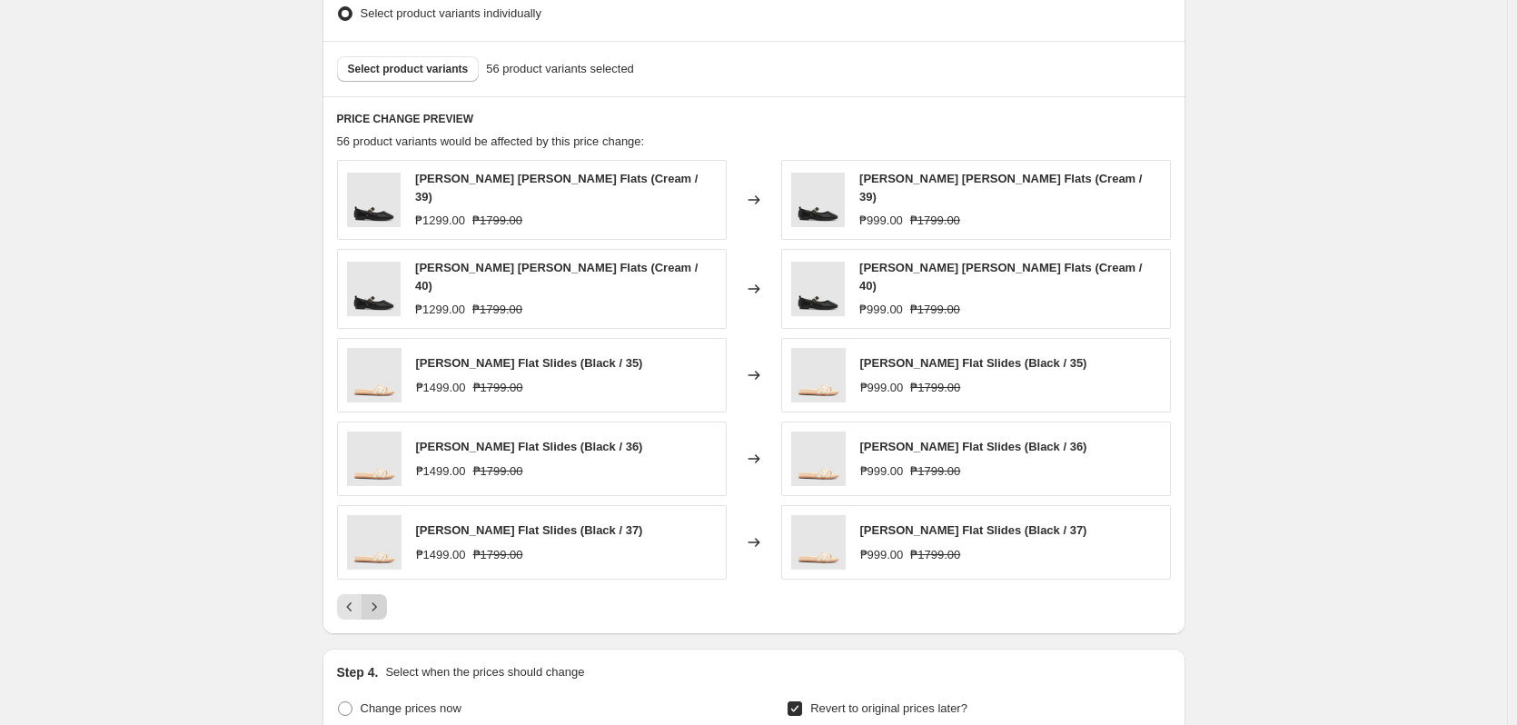
click at [382, 598] on icon "Next" at bounding box center [374, 607] width 18 height 18
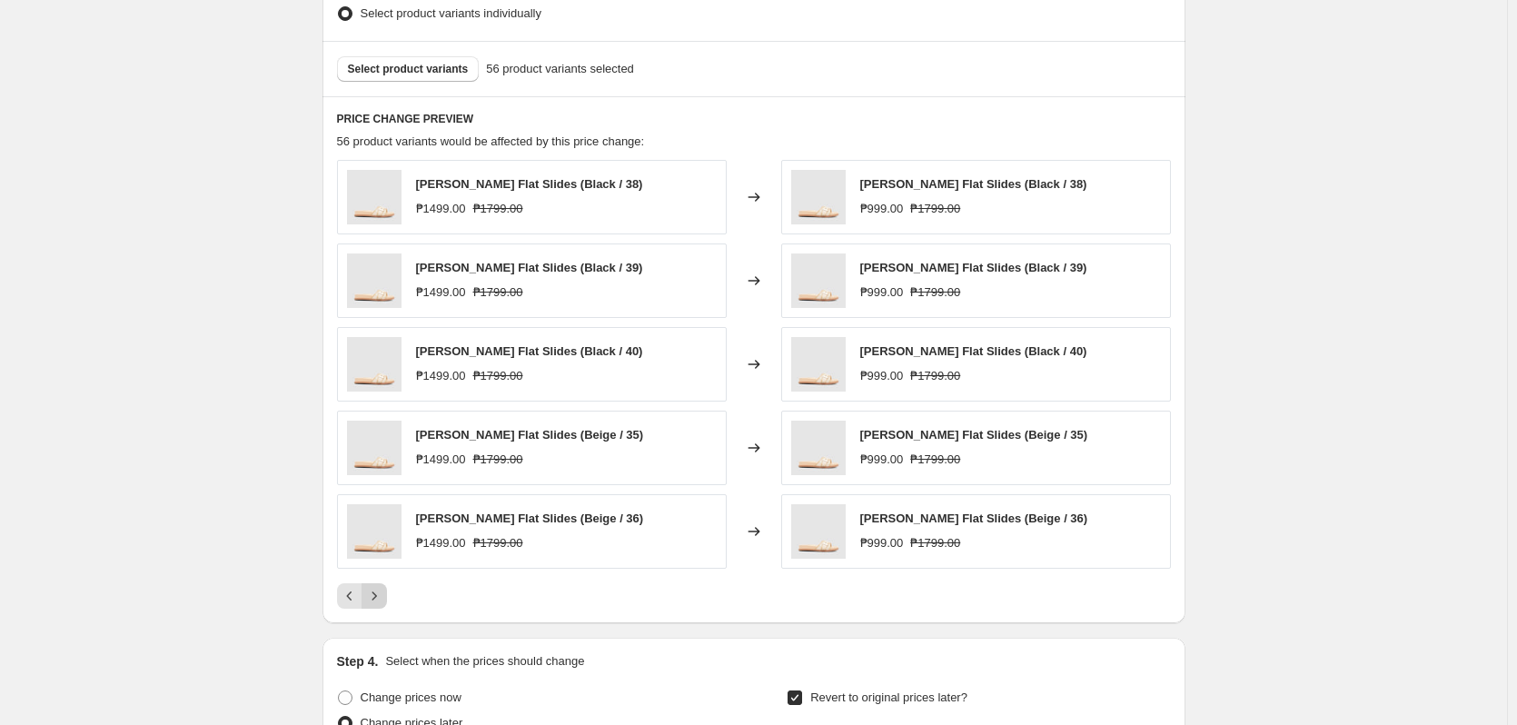
click at [383, 598] on icon "Next" at bounding box center [374, 596] width 18 height 18
click at [1419, 318] on div "10.10 One Day Sale(Oct 10): Shoes @ 999 (promo). This page is ready 10.10 One D…" at bounding box center [753, 153] width 1507 height 2124
click at [367, 591] on button "Next" at bounding box center [374, 595] width 25 height 25
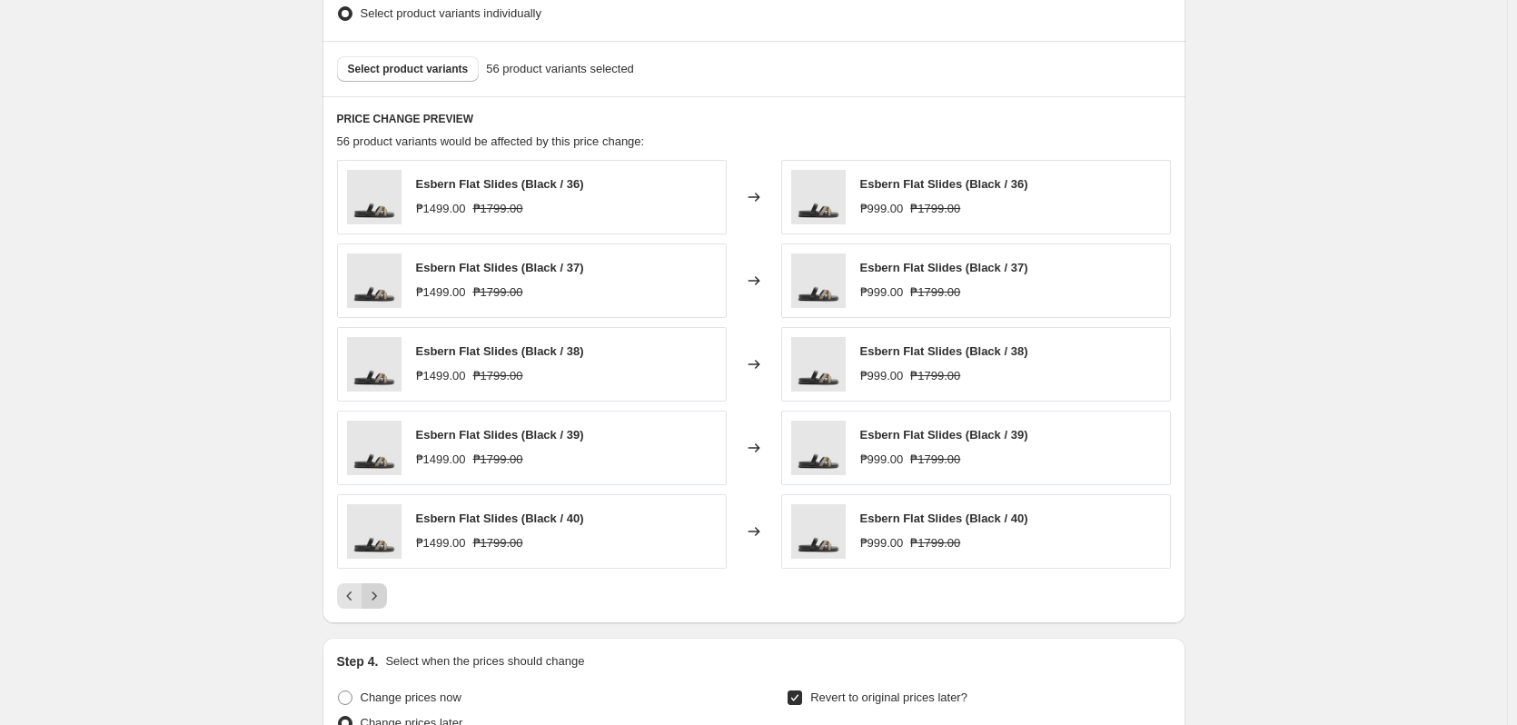
click at [375, 594] on icon "Next" at bounding box center [374, 596] width 18 height 18
click at [375, 592] on icon "Next" at bounding box center [374, 596] width 18 height 18
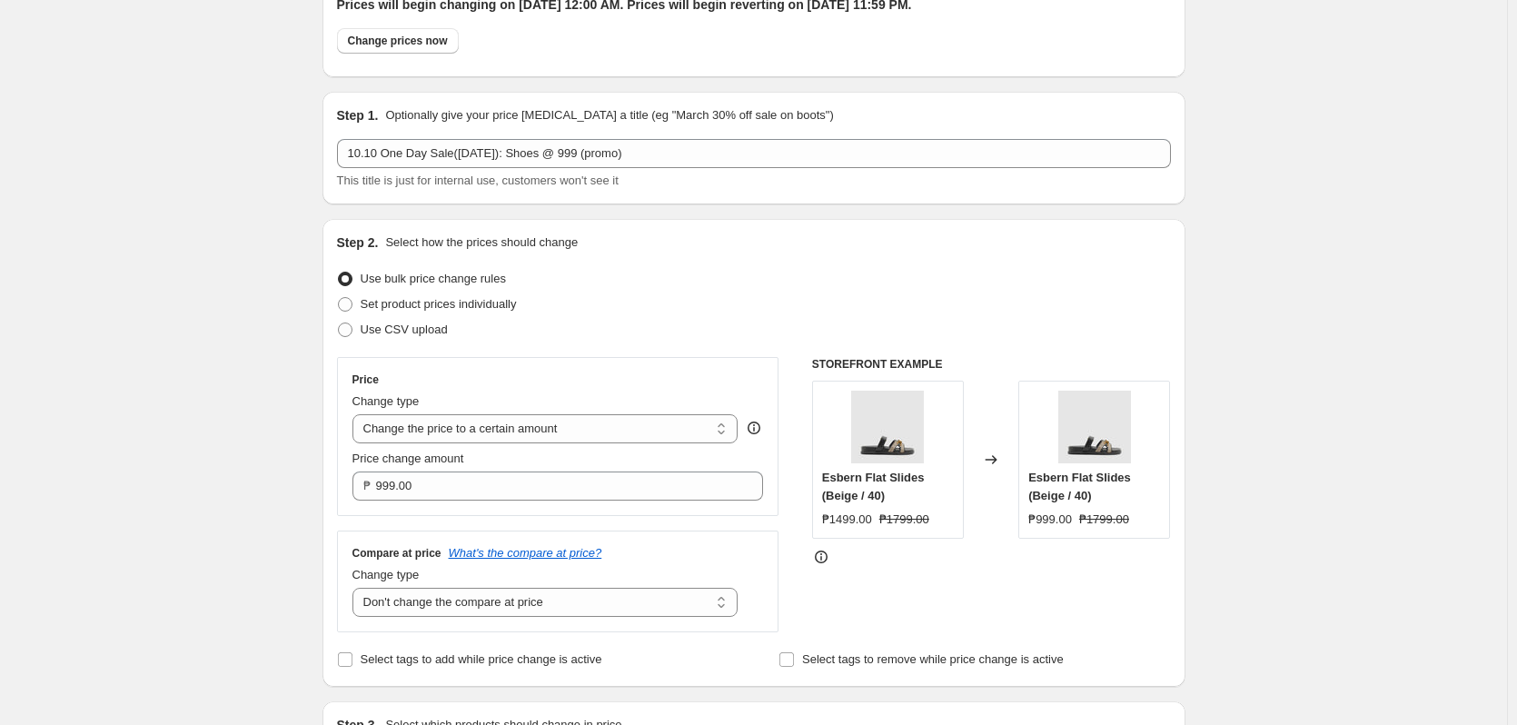
scroll to position [0, 0]
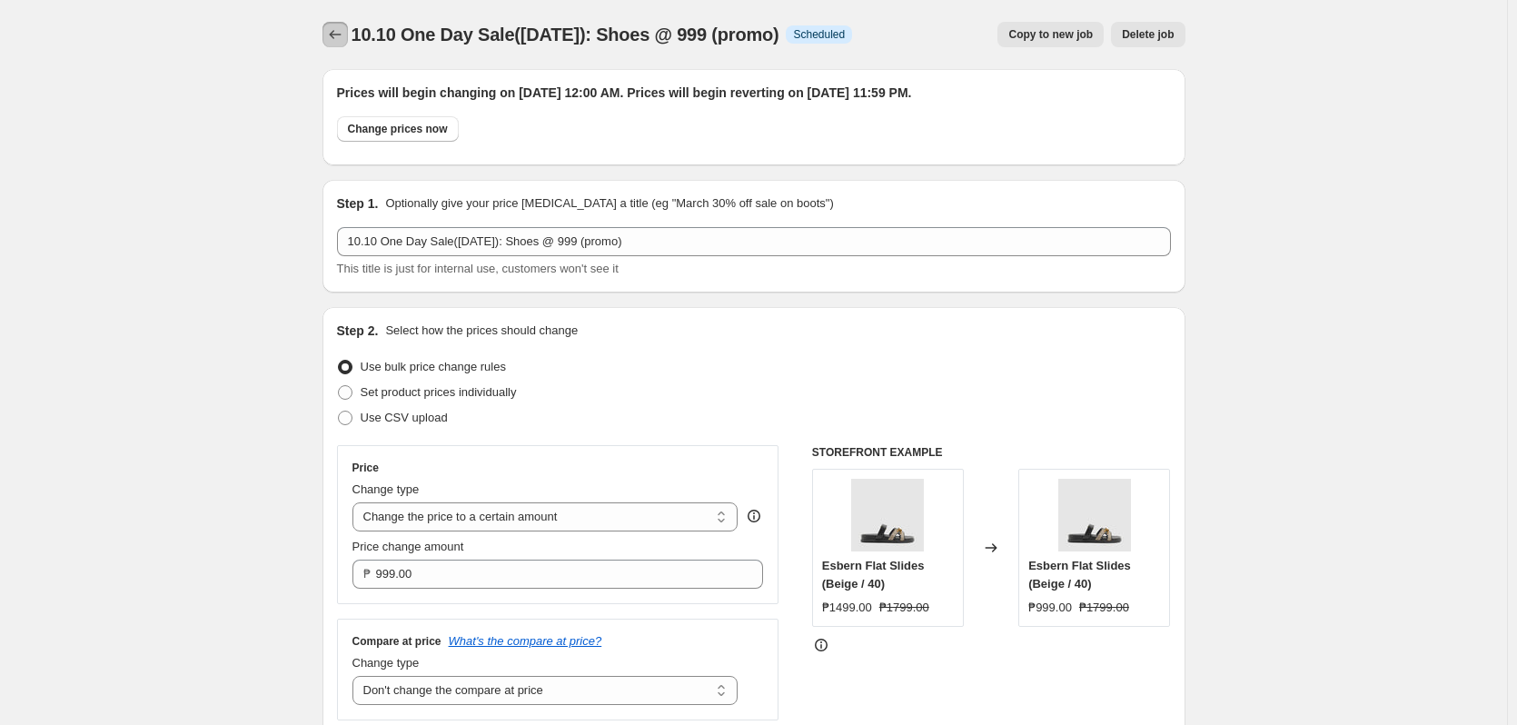
click at [337, 35] on icon "Price change jobs" at bounding box center [335, 34] width 18 height 18
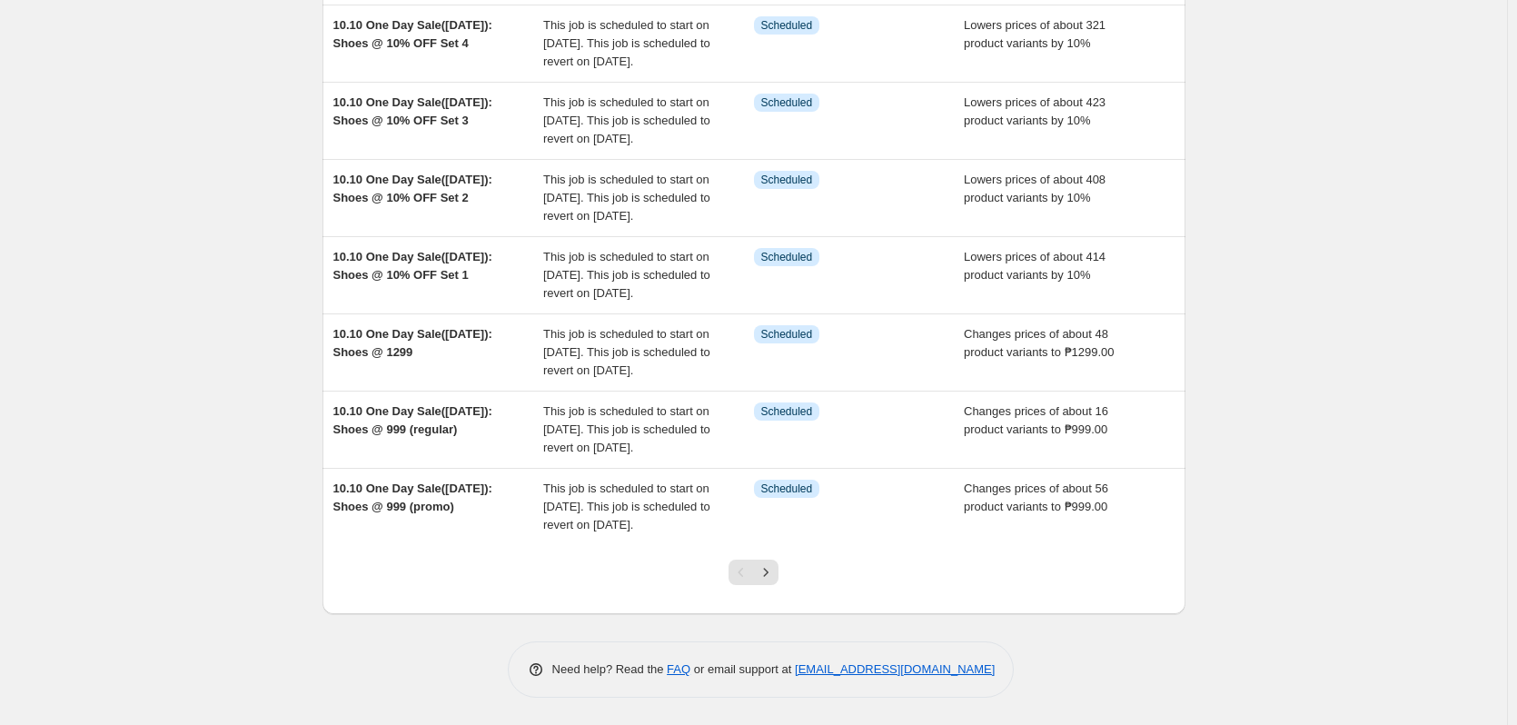
scroll to position [574, 0]
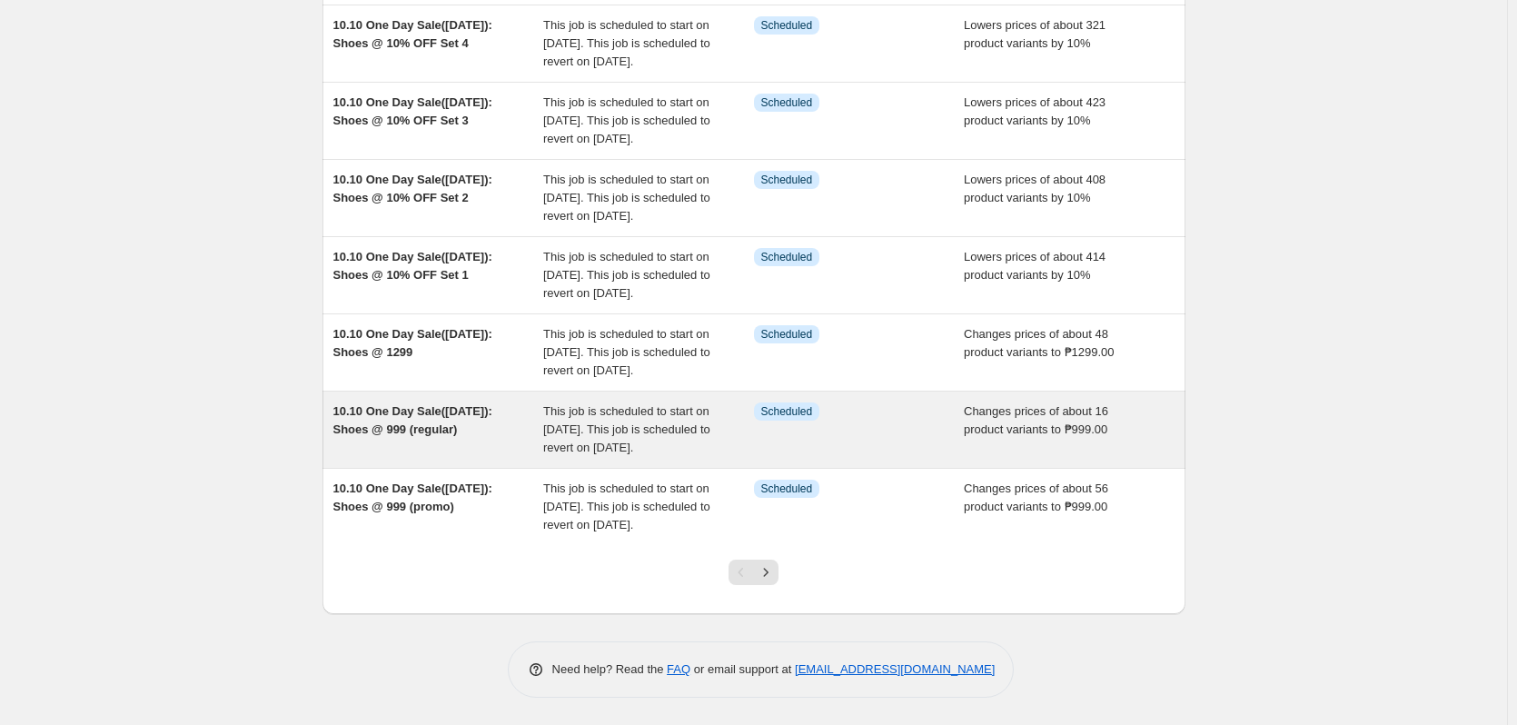
click at [916, 410] on div "Info Scheduled" at bounding box center [859, 430] width 211 height 55
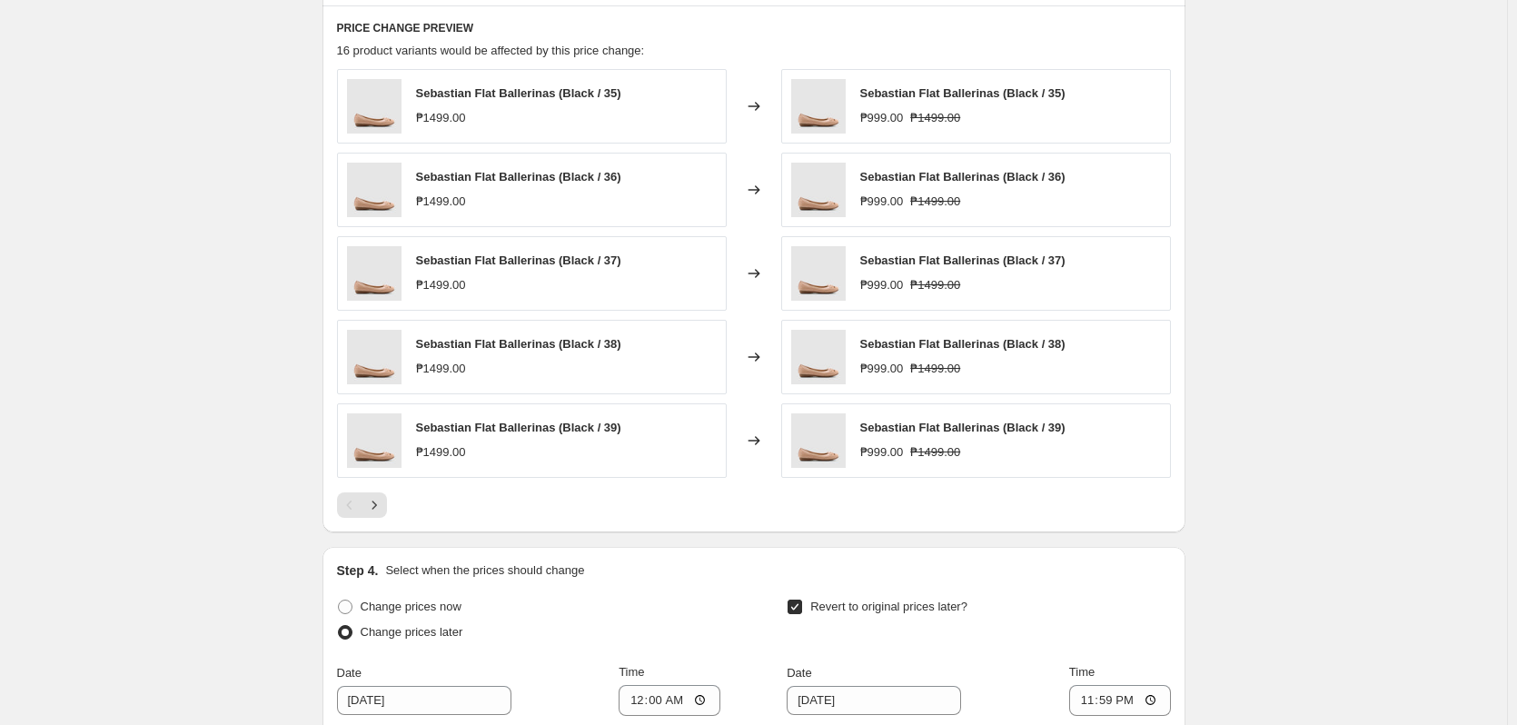
scroll to position [909, 0]
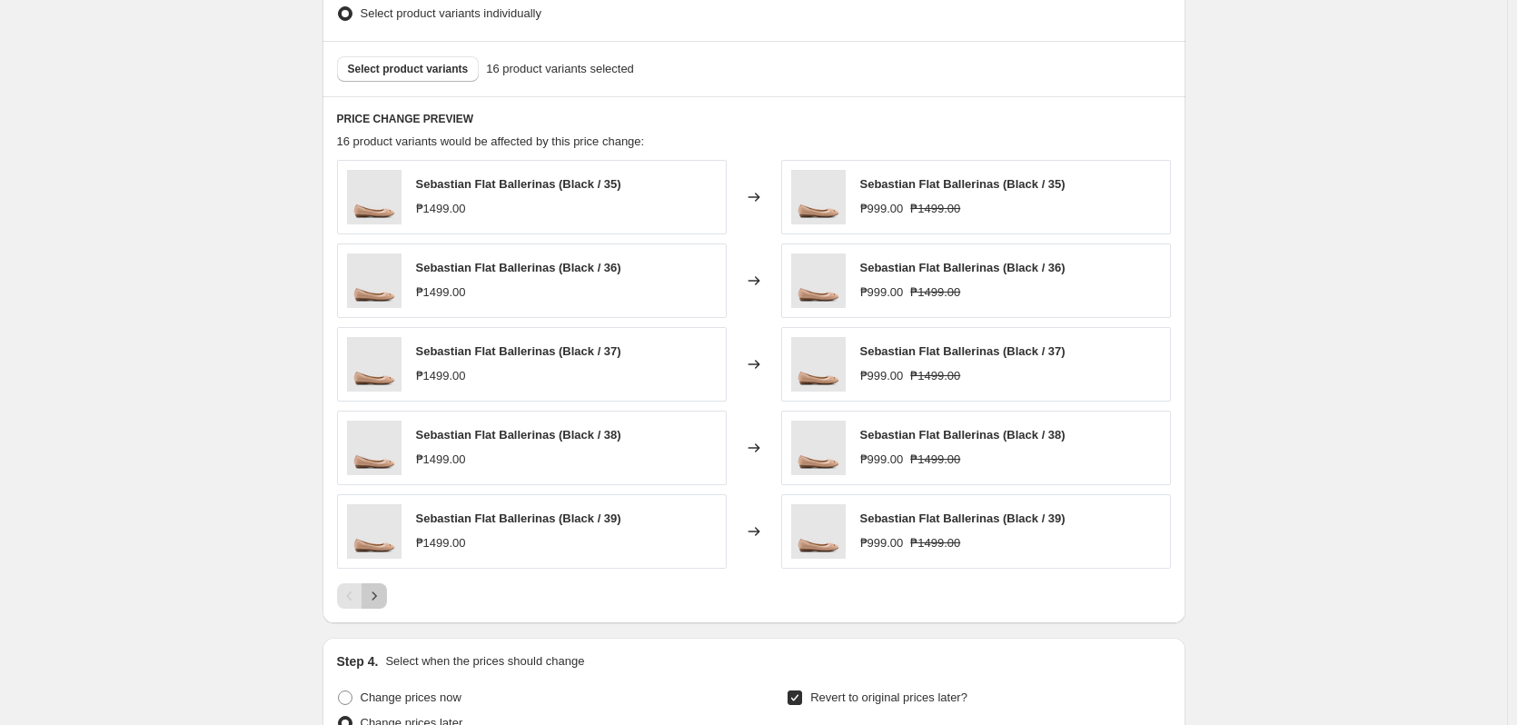
click at [387, 599] on button "Next" at bounding box center [374, 595] width 25 height 25
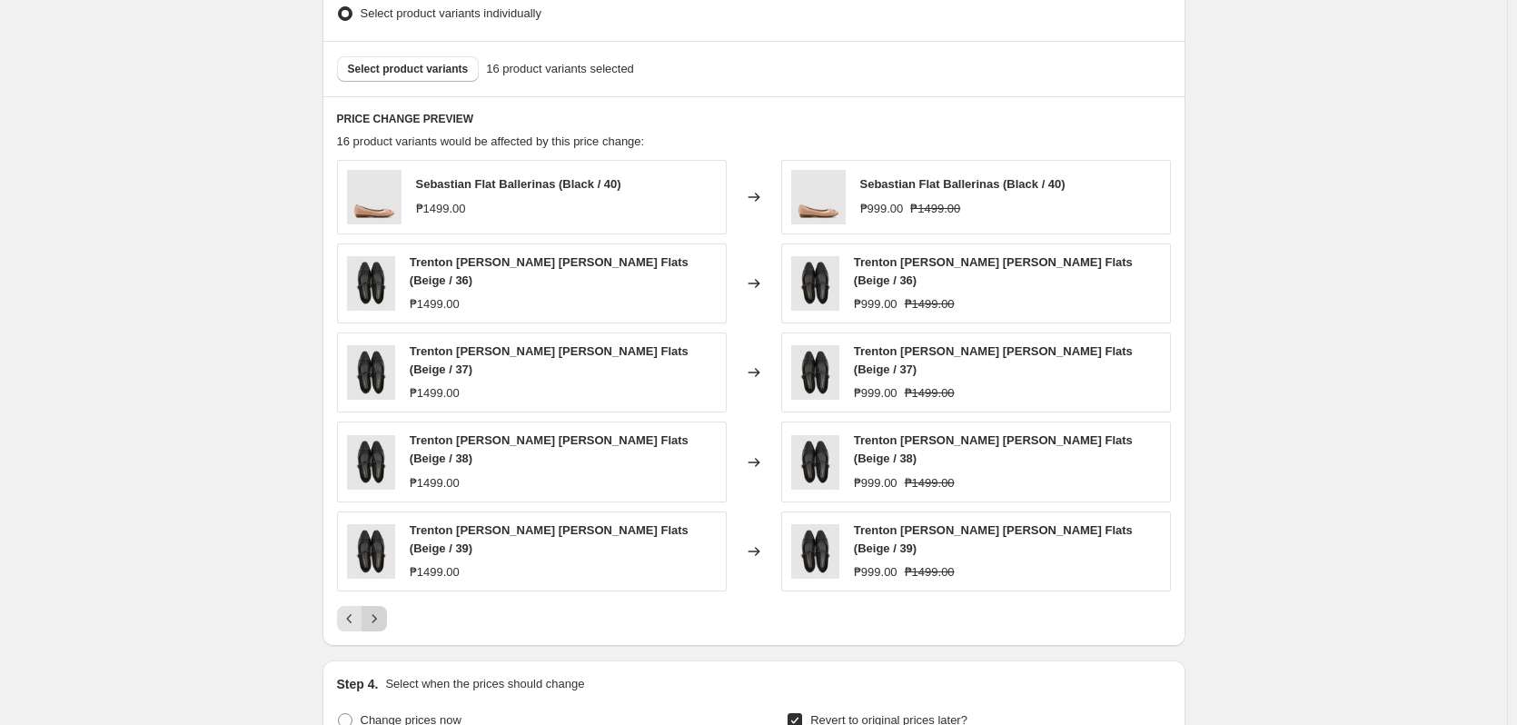
click at [378, 610] on icon "Next" at bounding box center [374, 619] width 18 height 18
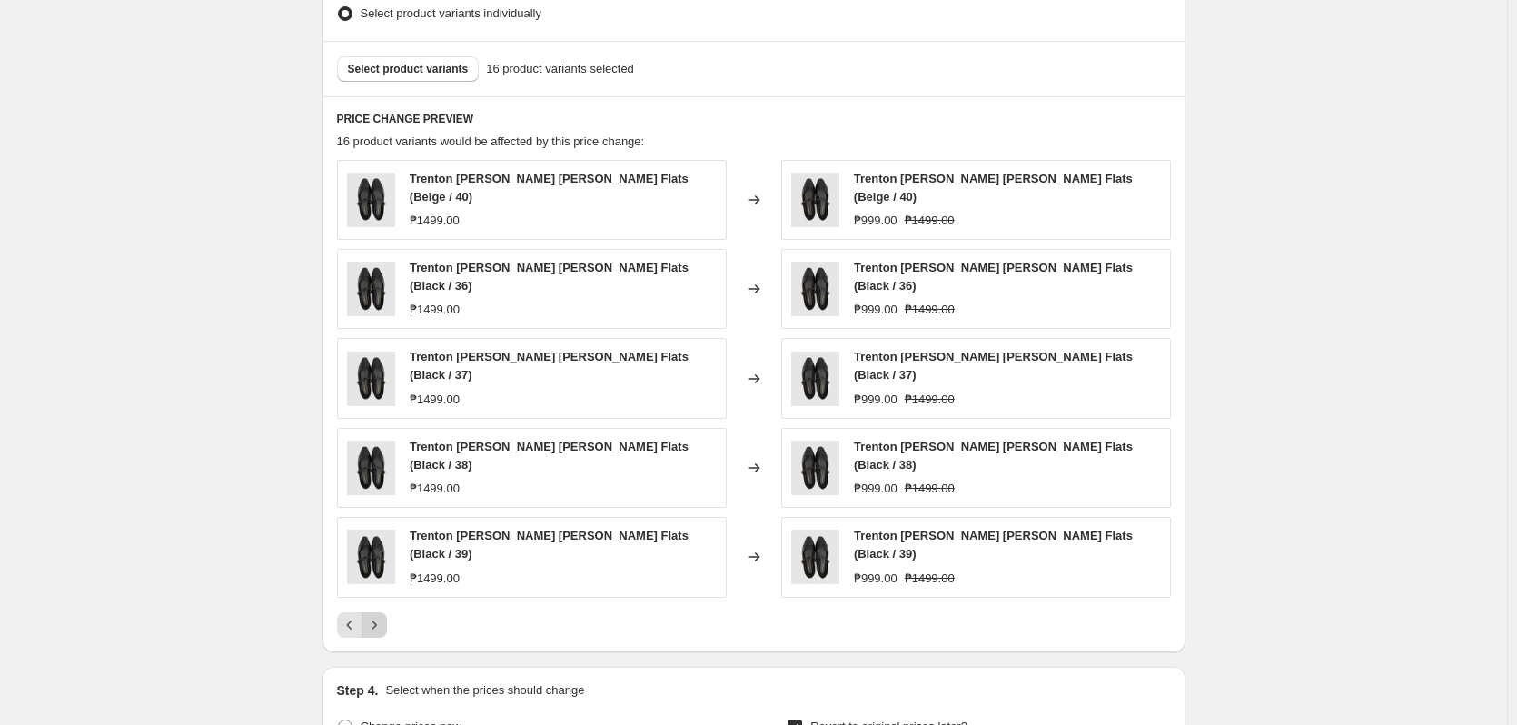
click at [376, 616] on icon "Next" at bounding box center [374, 625] width 18 height 18
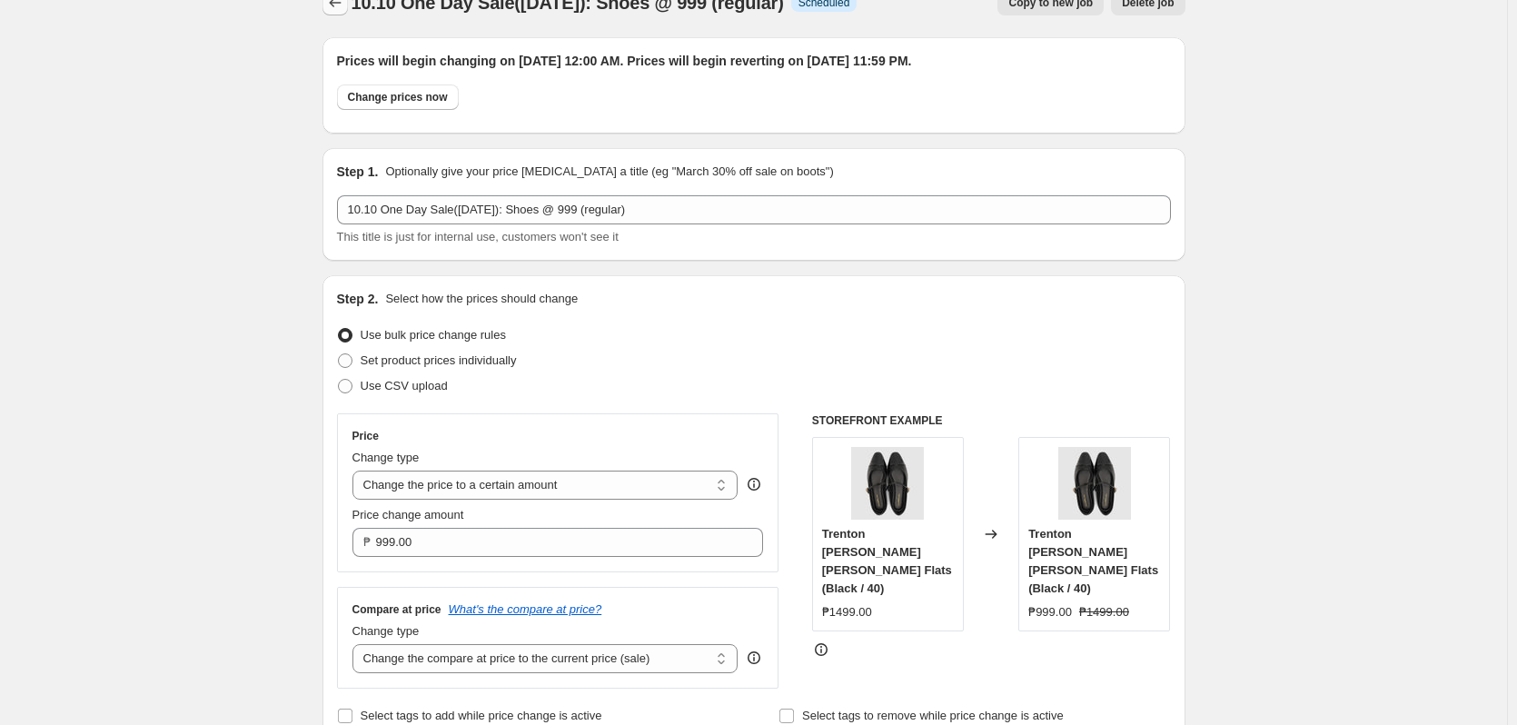
scroll to position [0, 0]
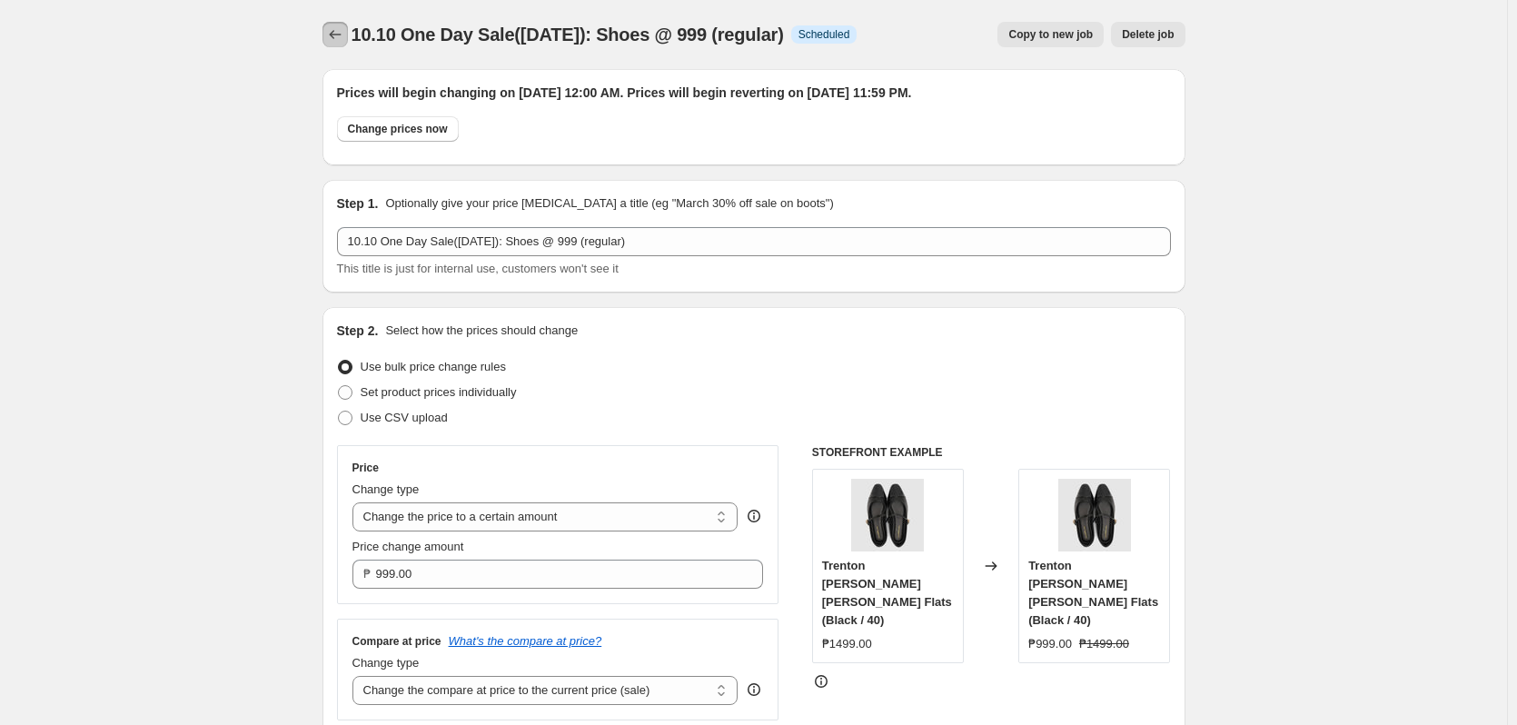
click at [341, 24] on button "Price change jobs" at bounding box center [335, 34] width 25 height 25
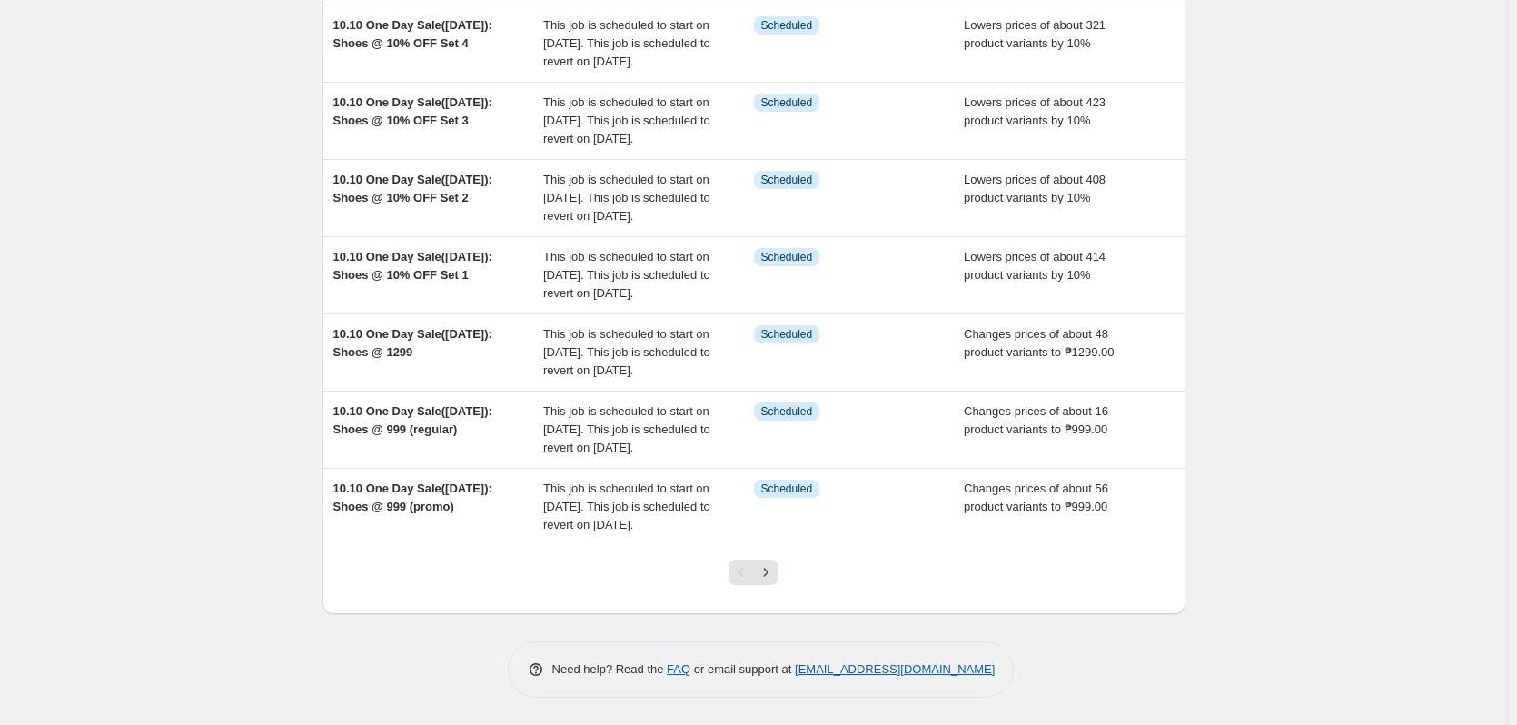
scroll to position [574, 0]
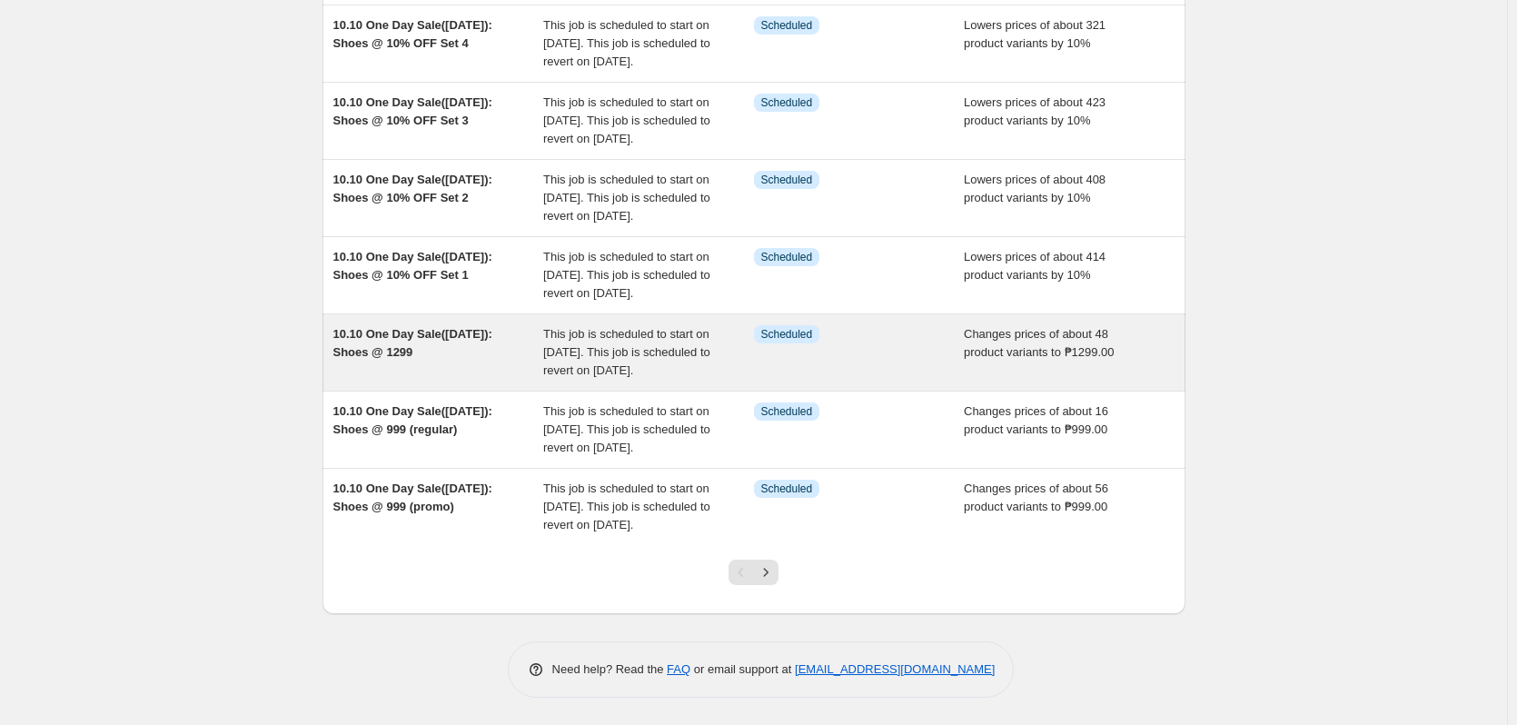
click at [821, 337] on div "Info Scheduled" at bounding box center [859, 352] width 211 height 55
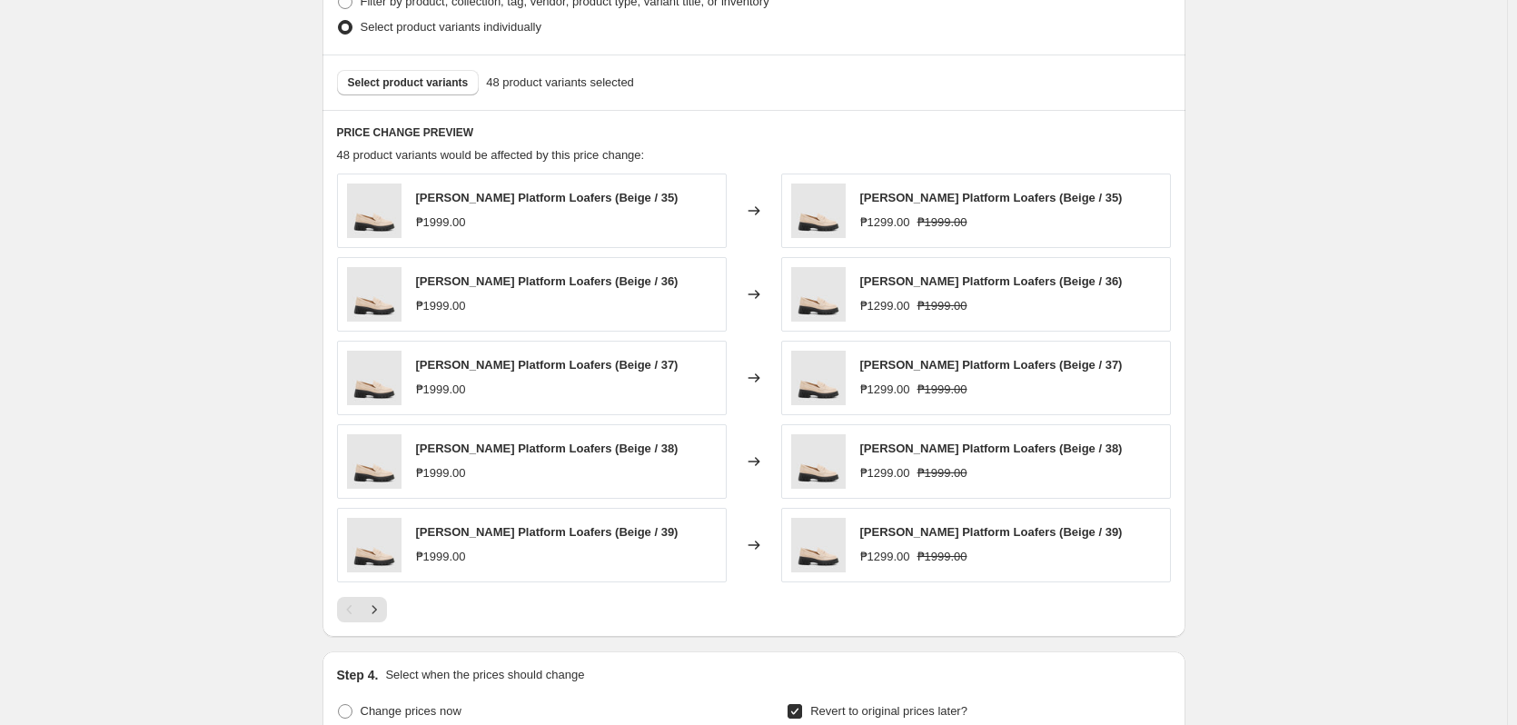
scroll to position [999, 0]
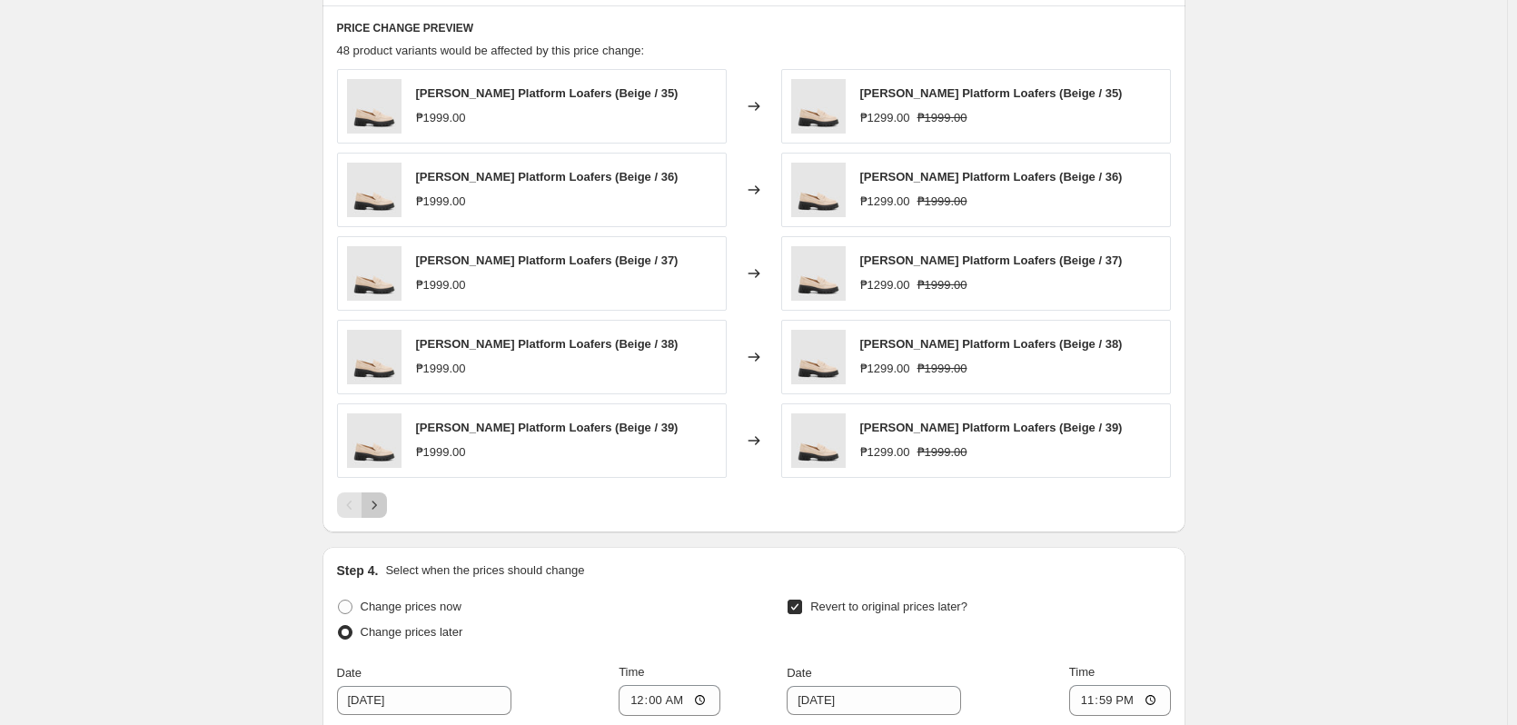
click at [387, 505] on button "Next" at bounding box center [374, 504] width 25 height 25
click at [383, 500] on icon "Next" at bounding box center [374, 505] width 18 height 18
click at [378, 502] on icon "Next" at bounding box center [374, 505] width 18 height 18
click at [383, 503] on icon "Next" at bounding box center [374, 505] width 18 height 18
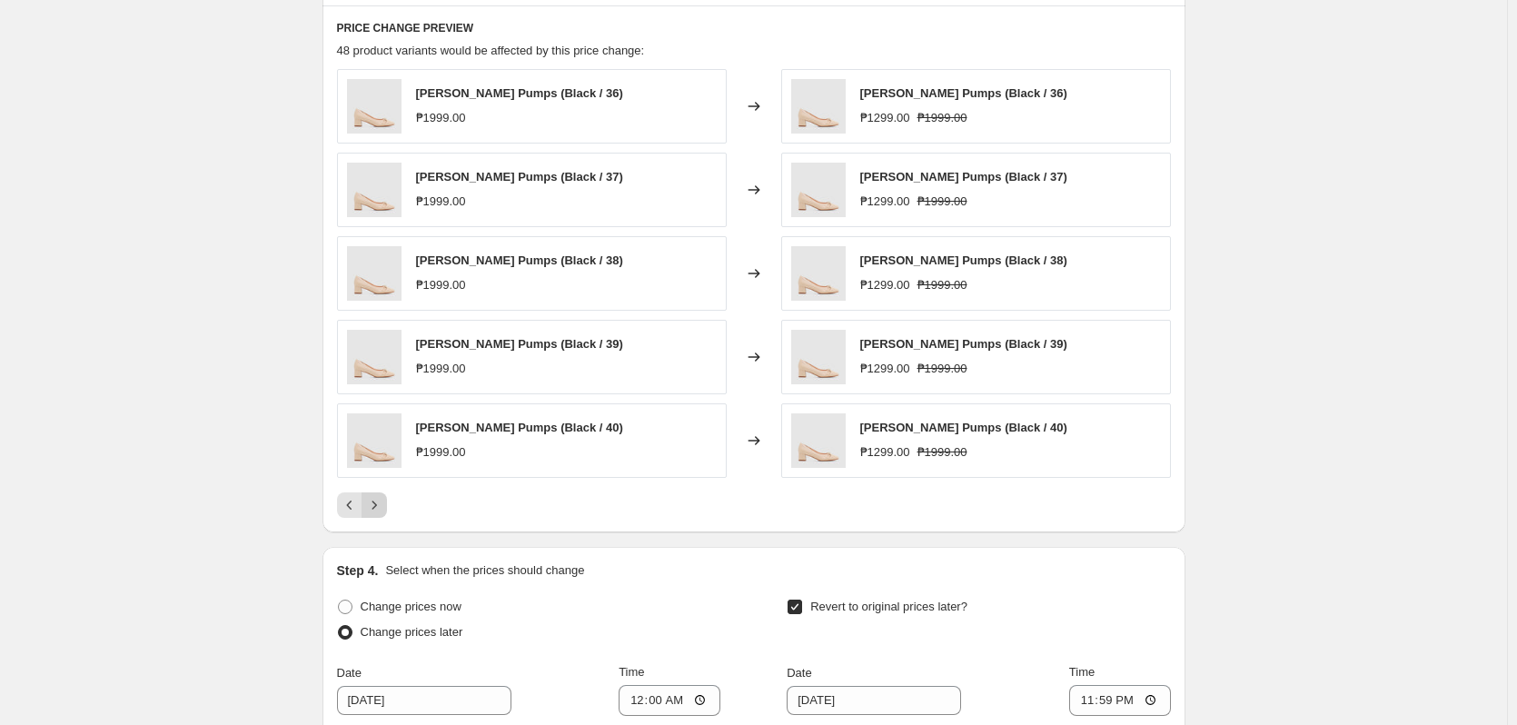
click at [383, 503] on icon "Next" at bounding box center [374, 505] width 18 height 18
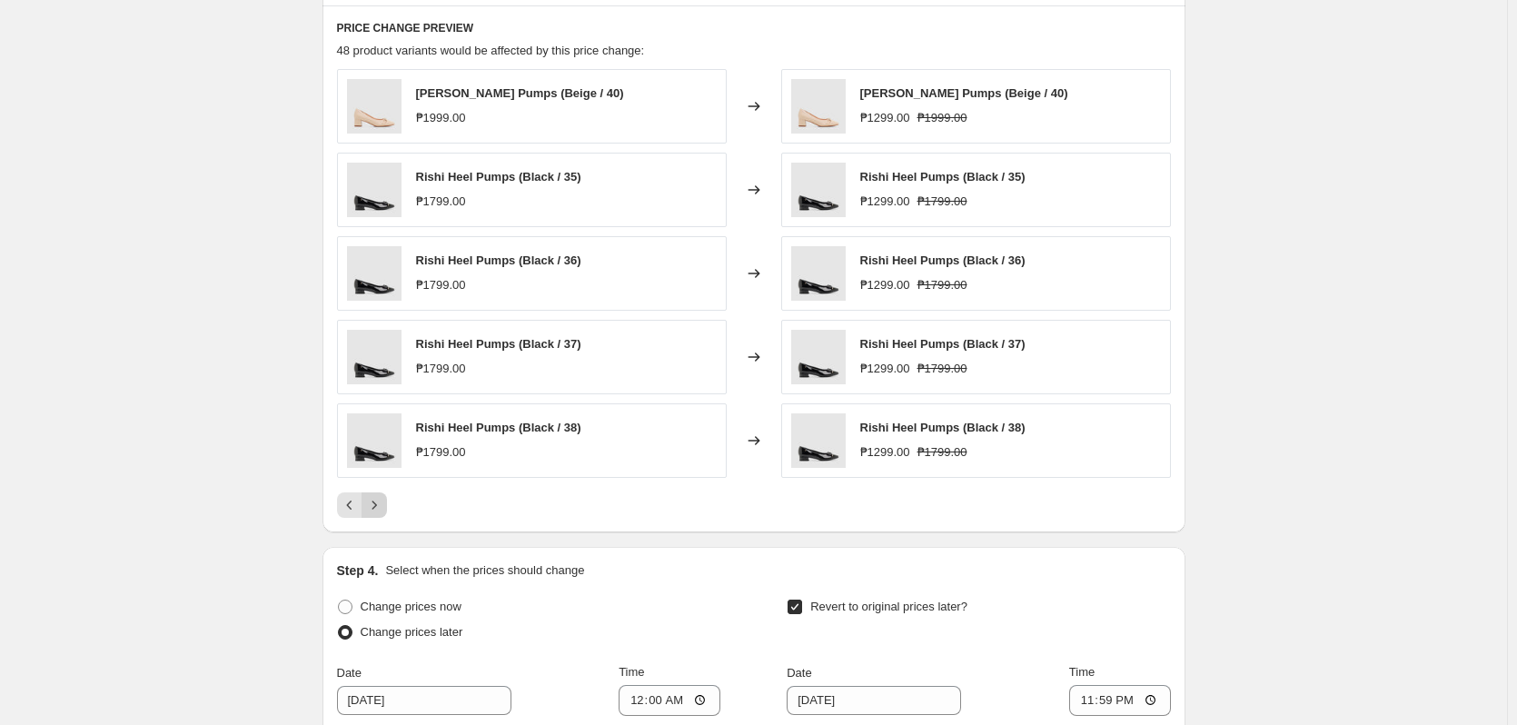
click at [383, 503] on icon "Next" at bounding box center [374, 505] width 18 height 18
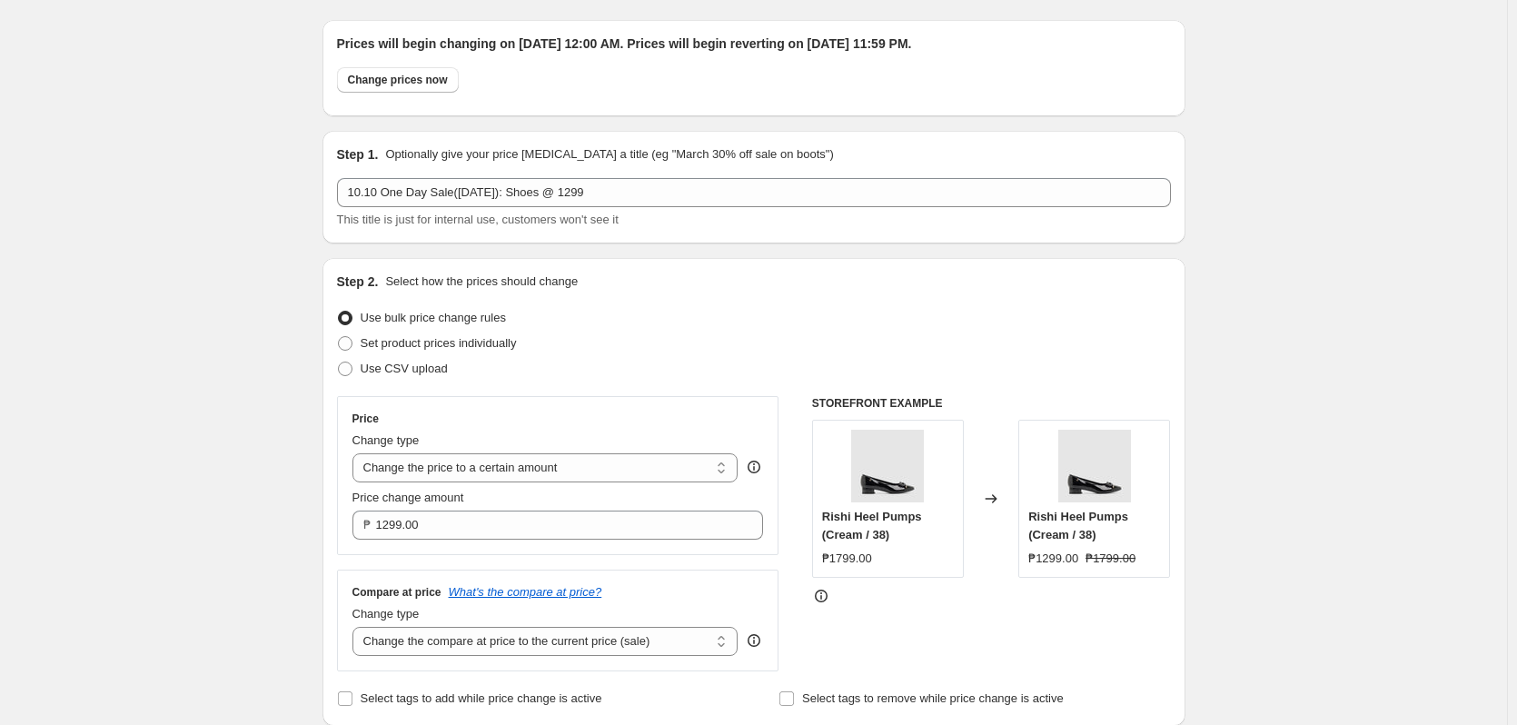
scroll to position [0, 0]
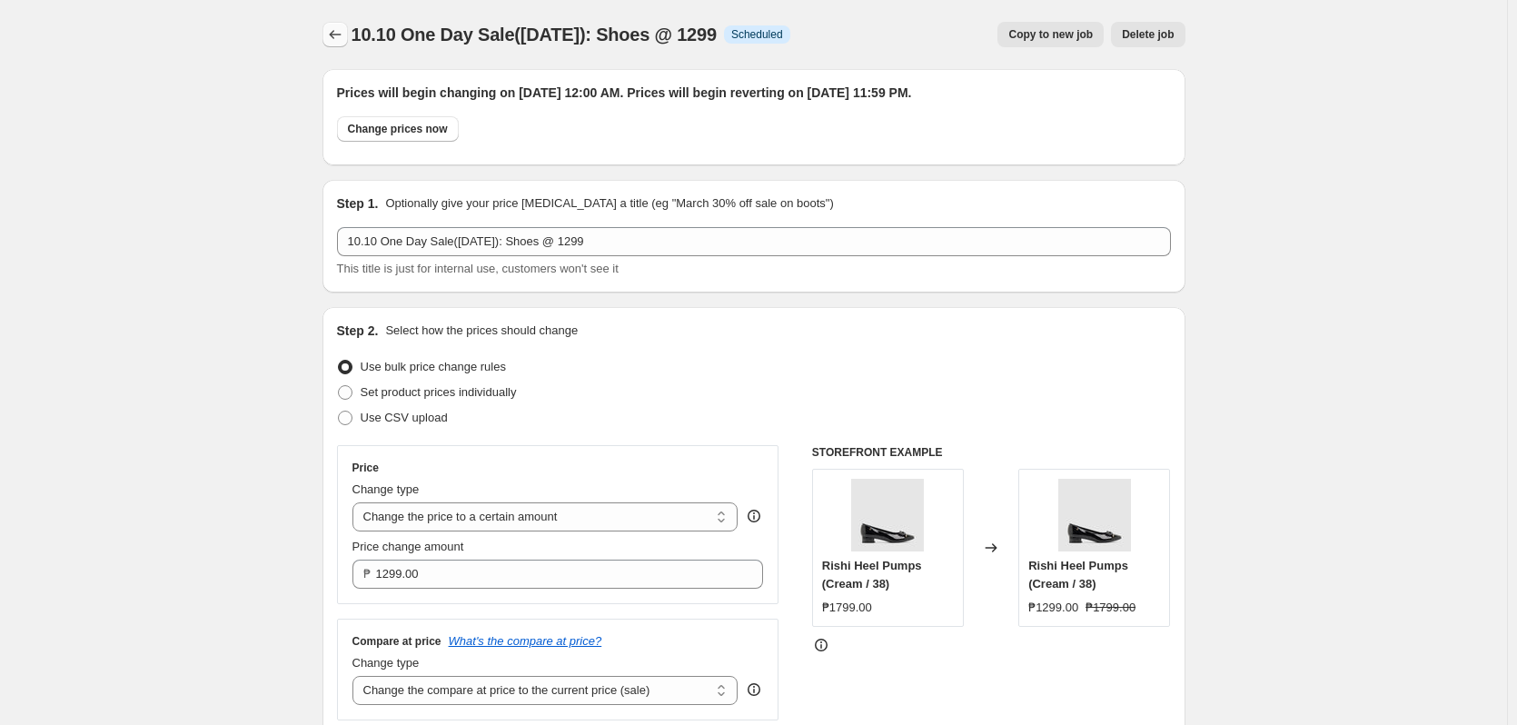
click at [338, 30] on icon "Price change jobs" at bounding box center [335, 34] width 18 height 18
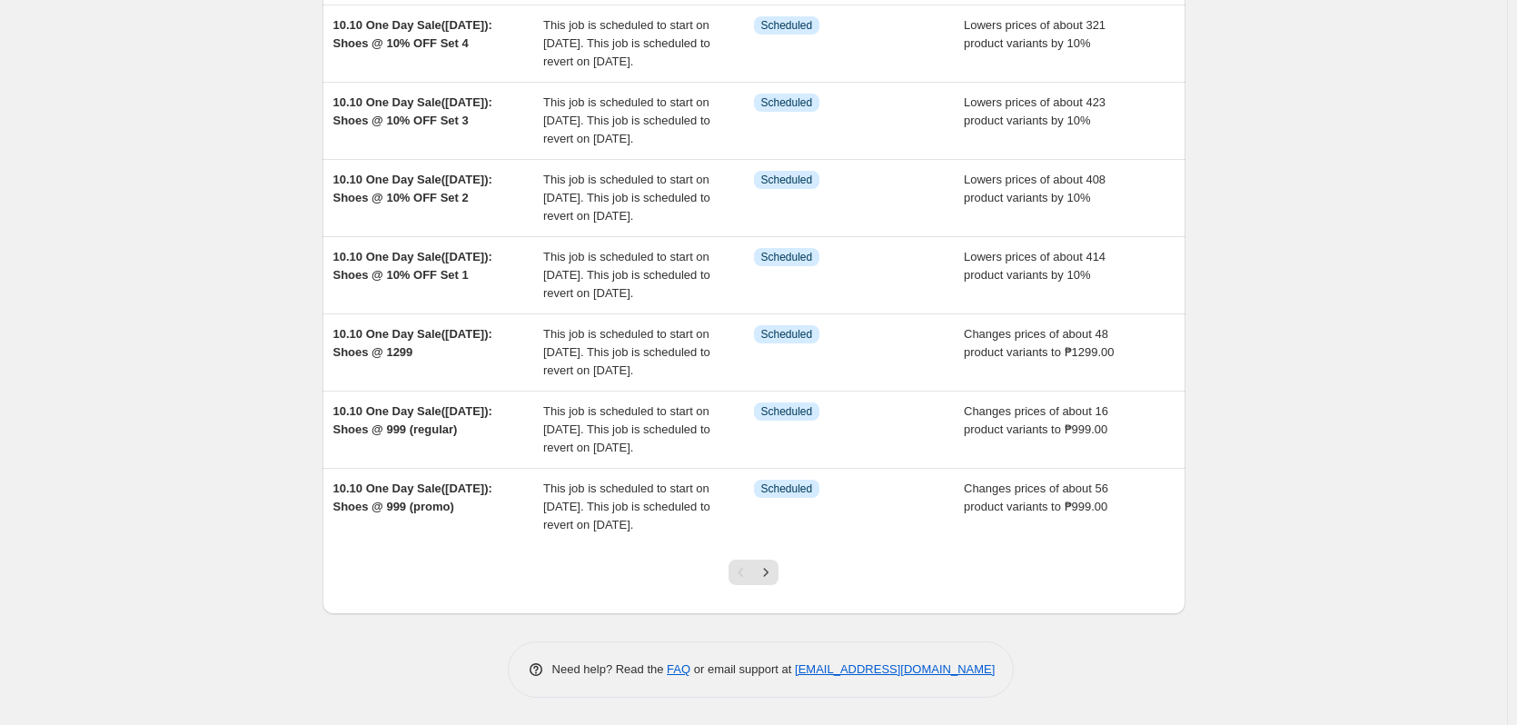
scroll to position [454, 0]
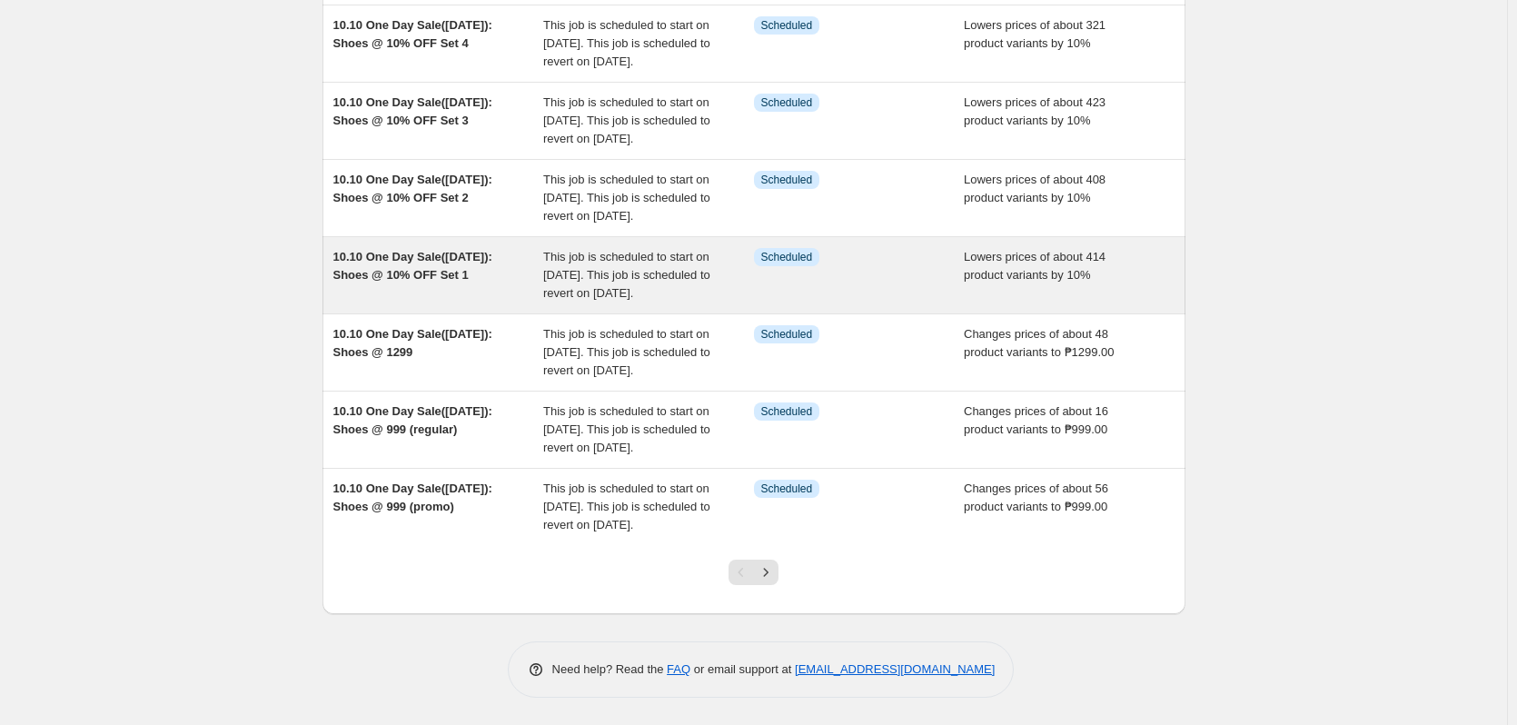
click at [1118, 303] on div "Lowers prices of about 414 product variants by 10%" at bounding box center [1069, 275] width 211 height 55
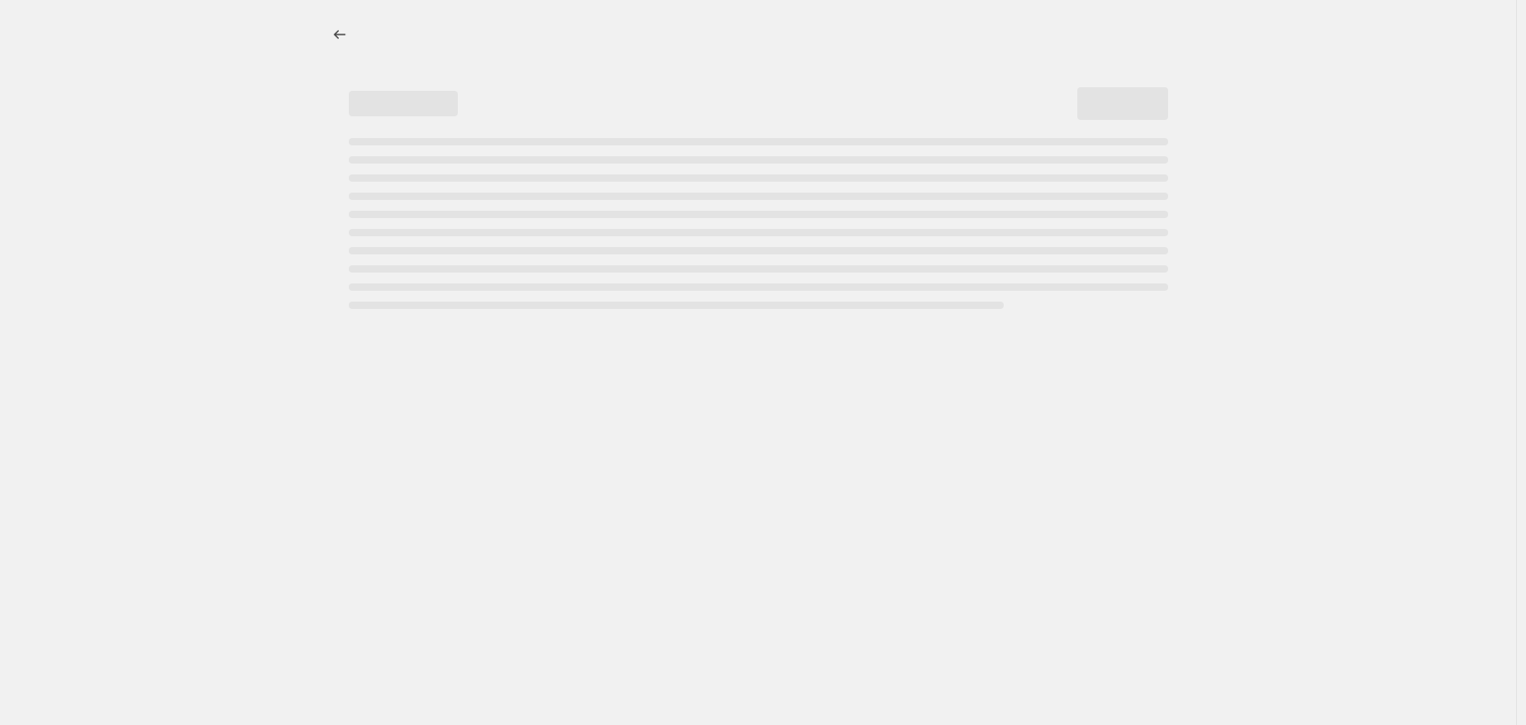
select select "percentage"
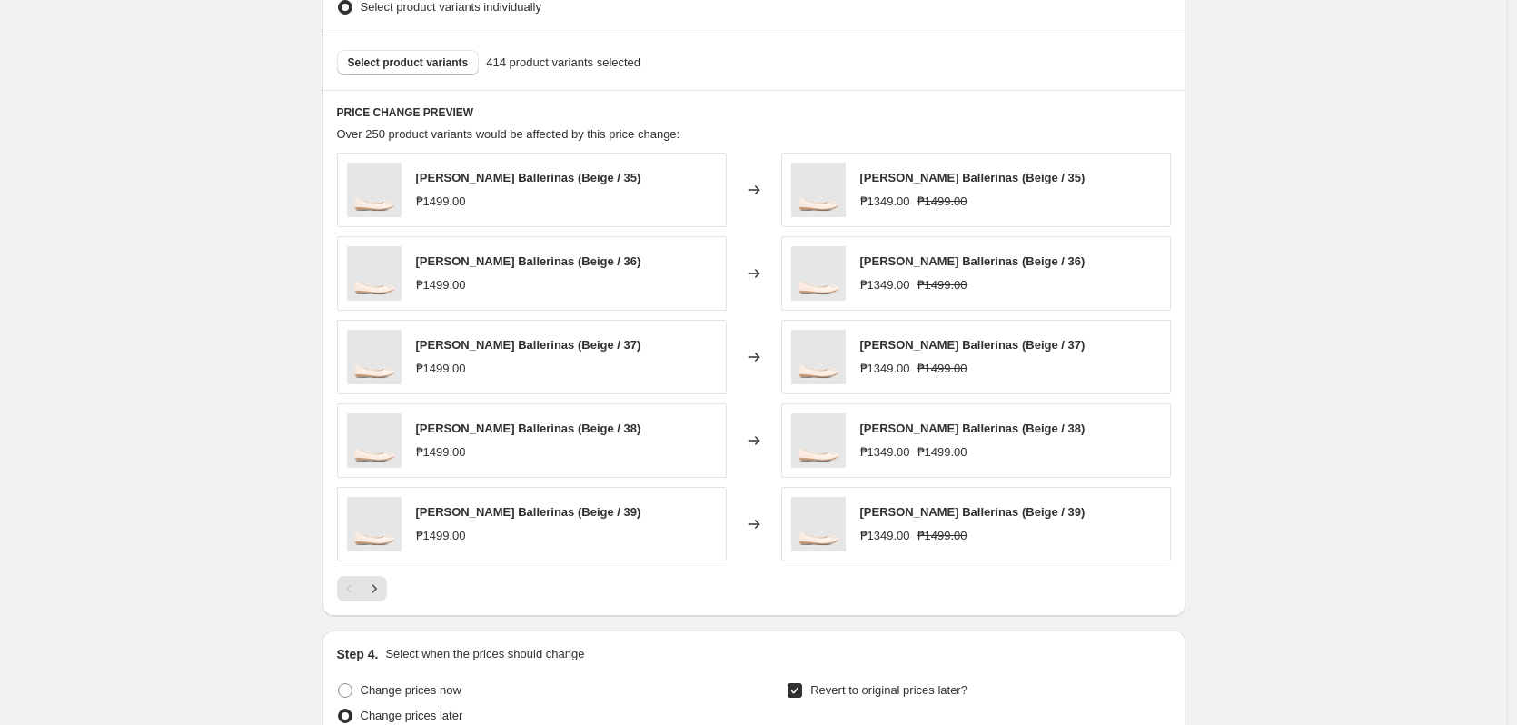
scroll to position [1090, 0]
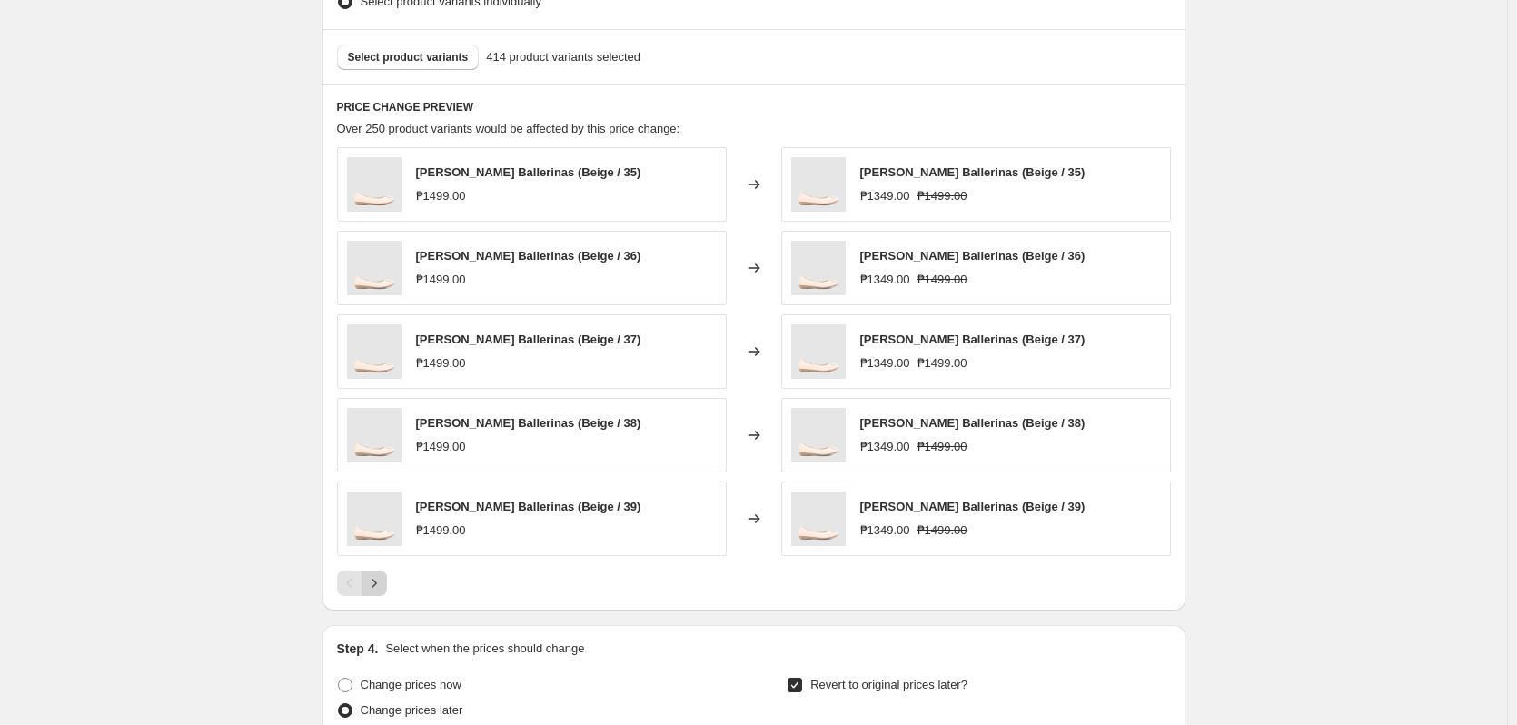
click at [376, 586] on icon "Next" at bounding box center [374, 583] width 5 height 8
click at [379, 586] on icon "Next" at bounding box center [374, 583] width 18 height 18
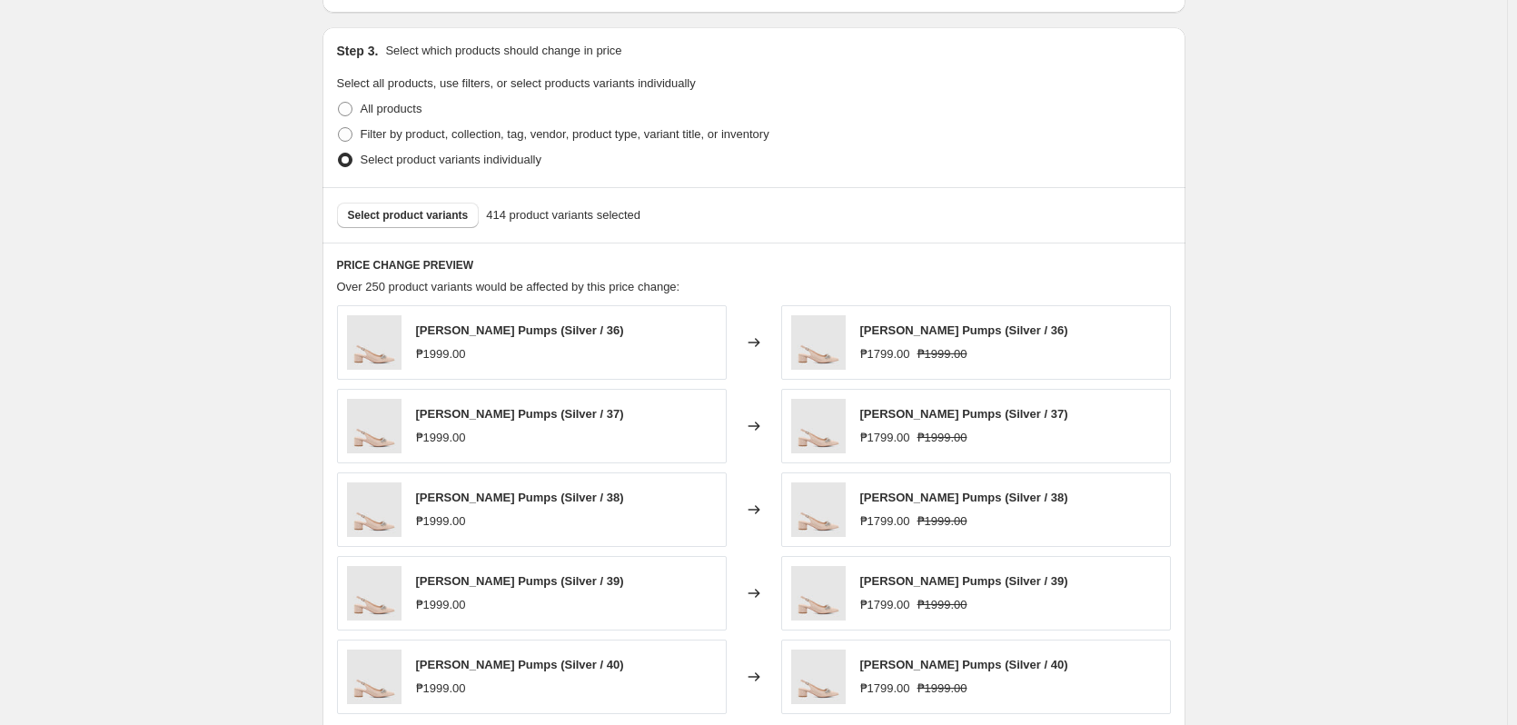
scroll to position [1181, 0]
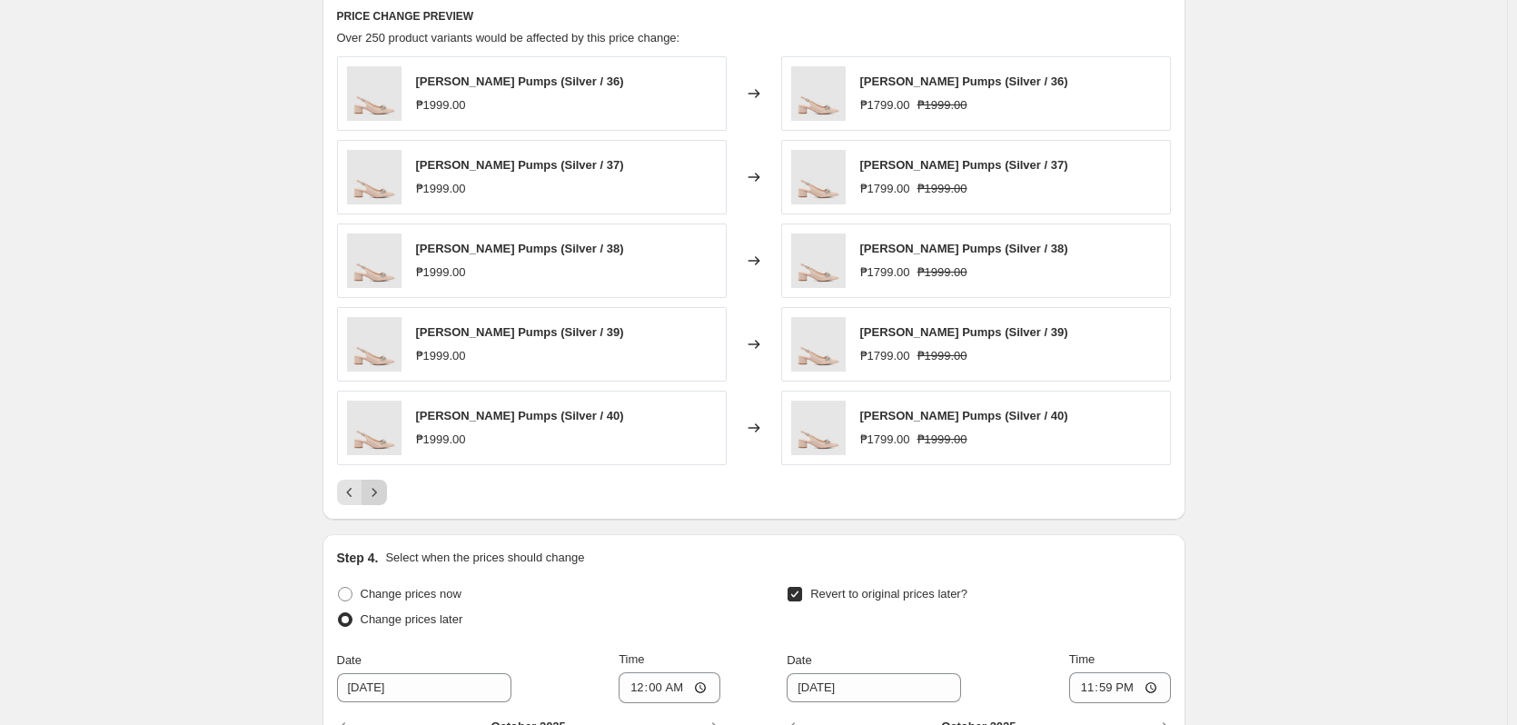
click at [375, 493] on icon "Next" at bounding box center [374, 492] width 18 height 18
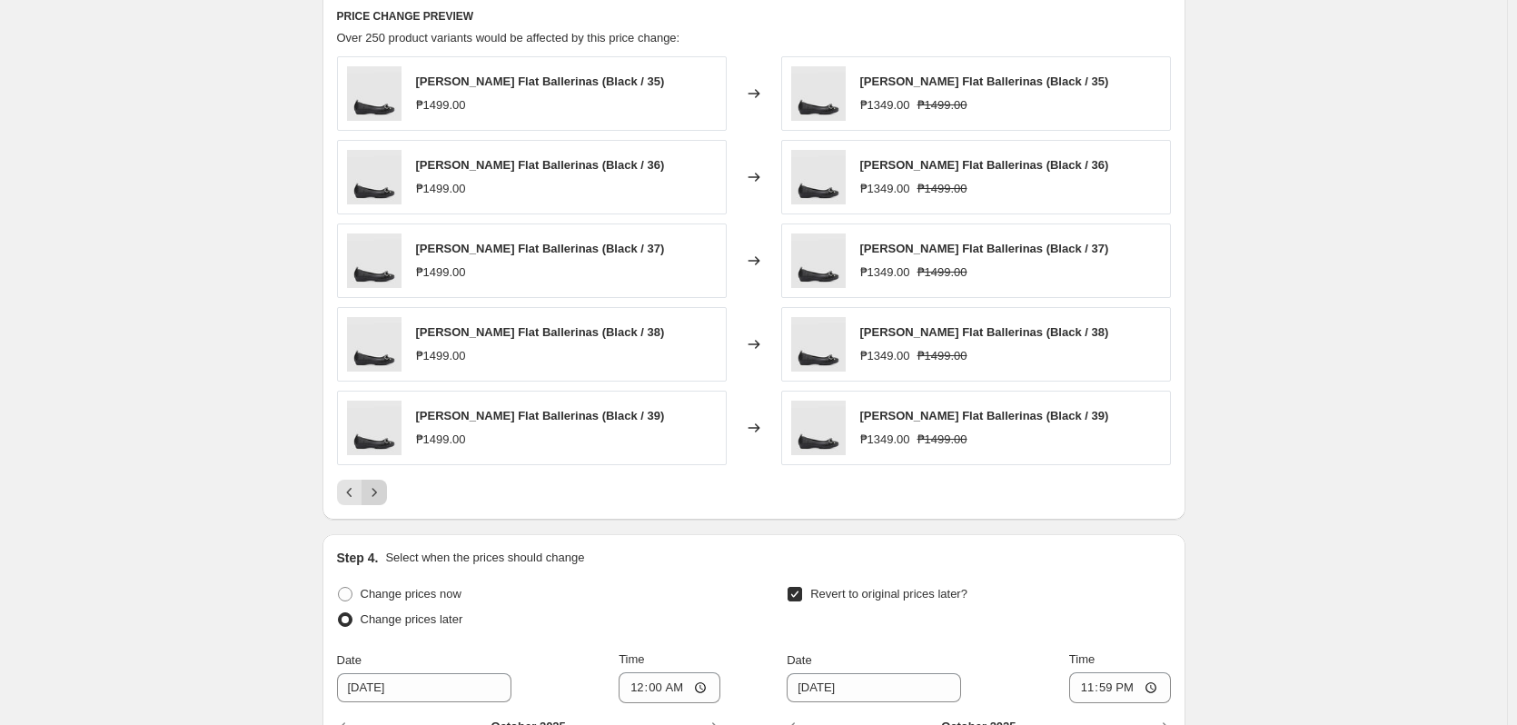
click at [375, 493] on icon "Next" at bounding box center [374, 492] width 18 height 18
click at [375, 494] on icon "Next" at bounding box center [374, 492] width 18 height 18
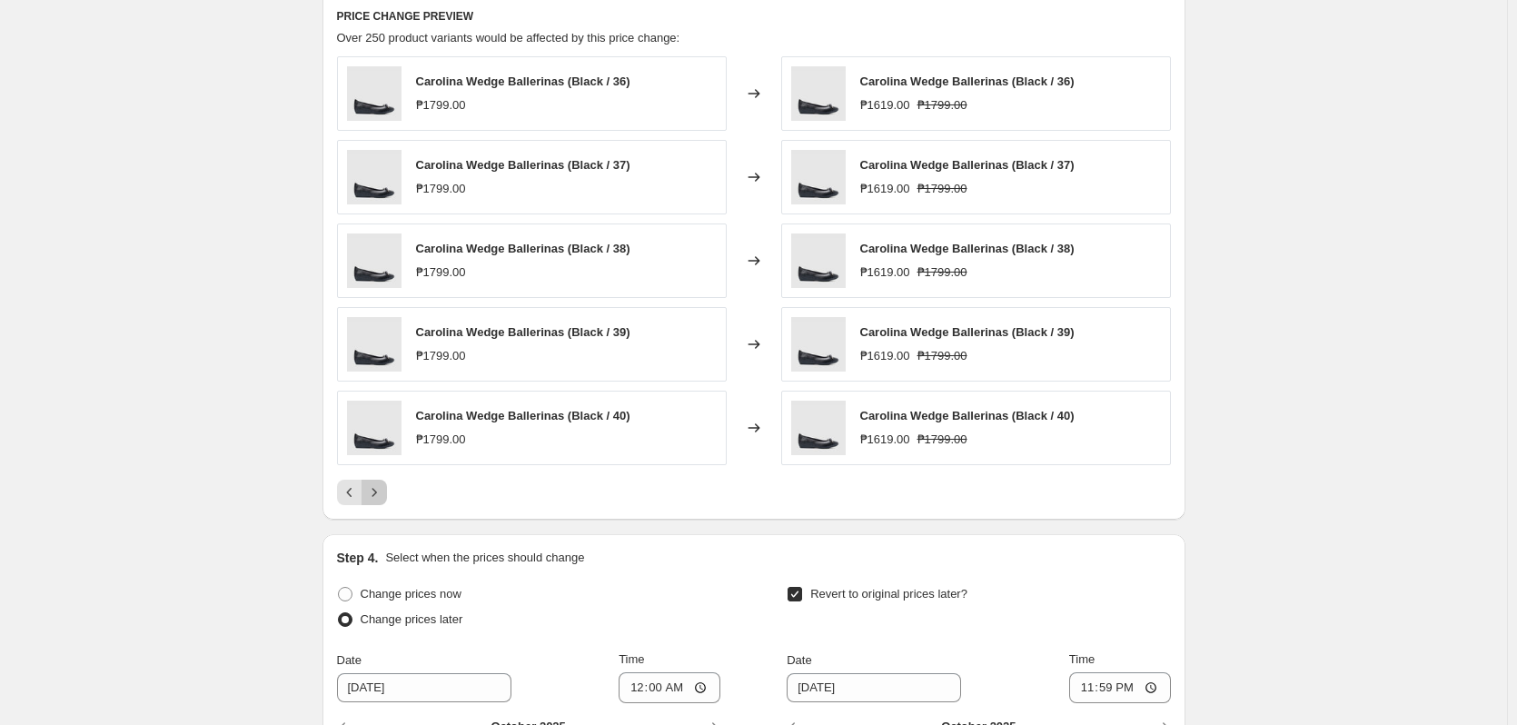
click at [375, 494] on icon "Next" at bounding box center [374, 492] width 18 height 18
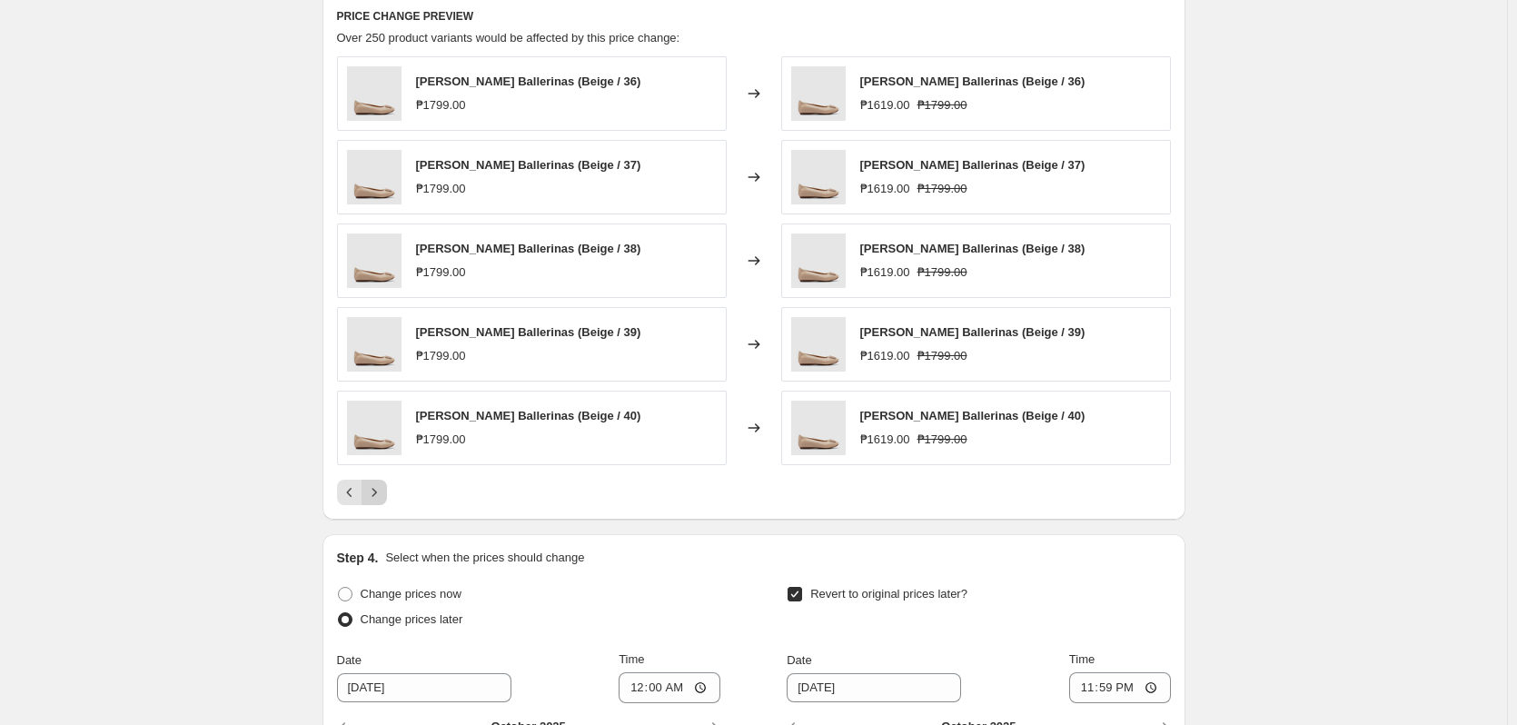
click at [375, 494] on icon "Next" at bounding box center [374, 492] width 18 height 18
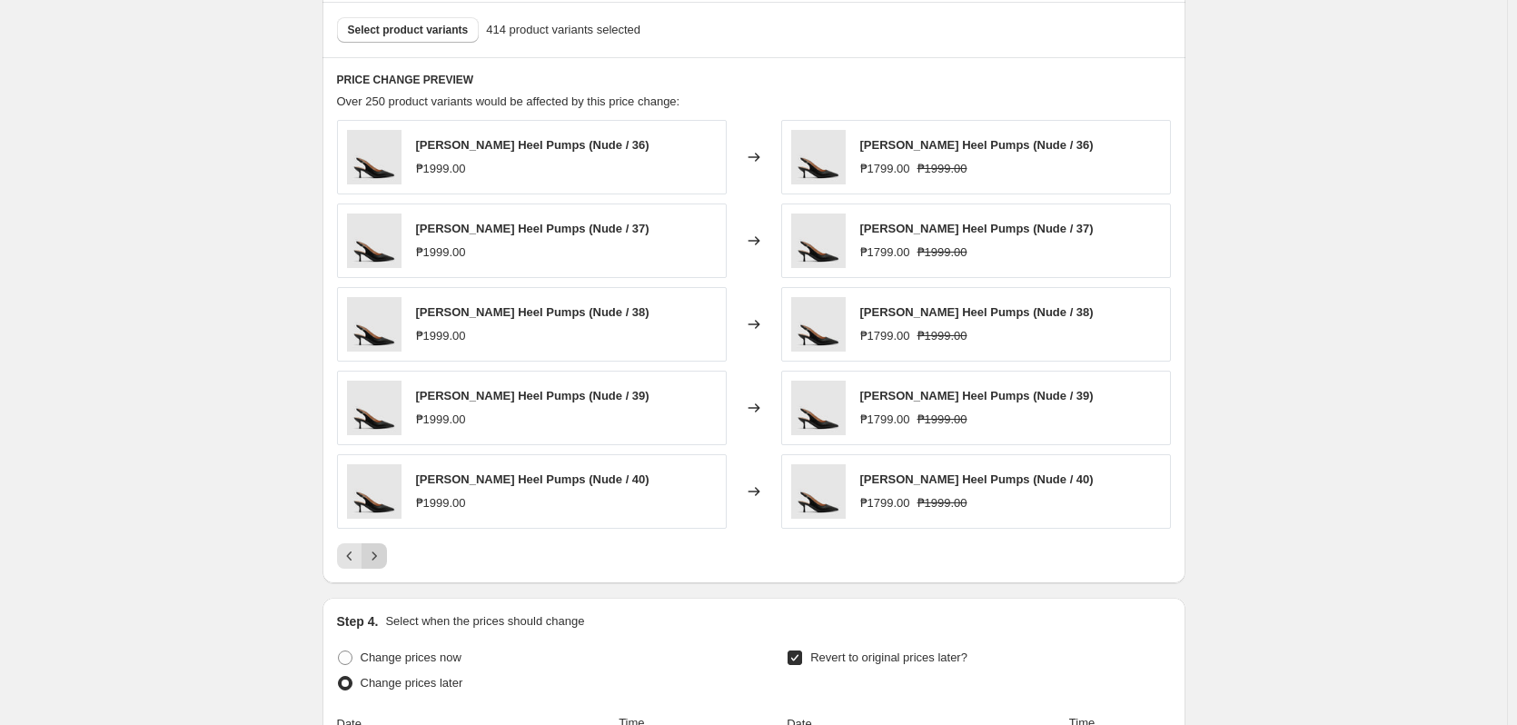
scroll to position [1090, 0]
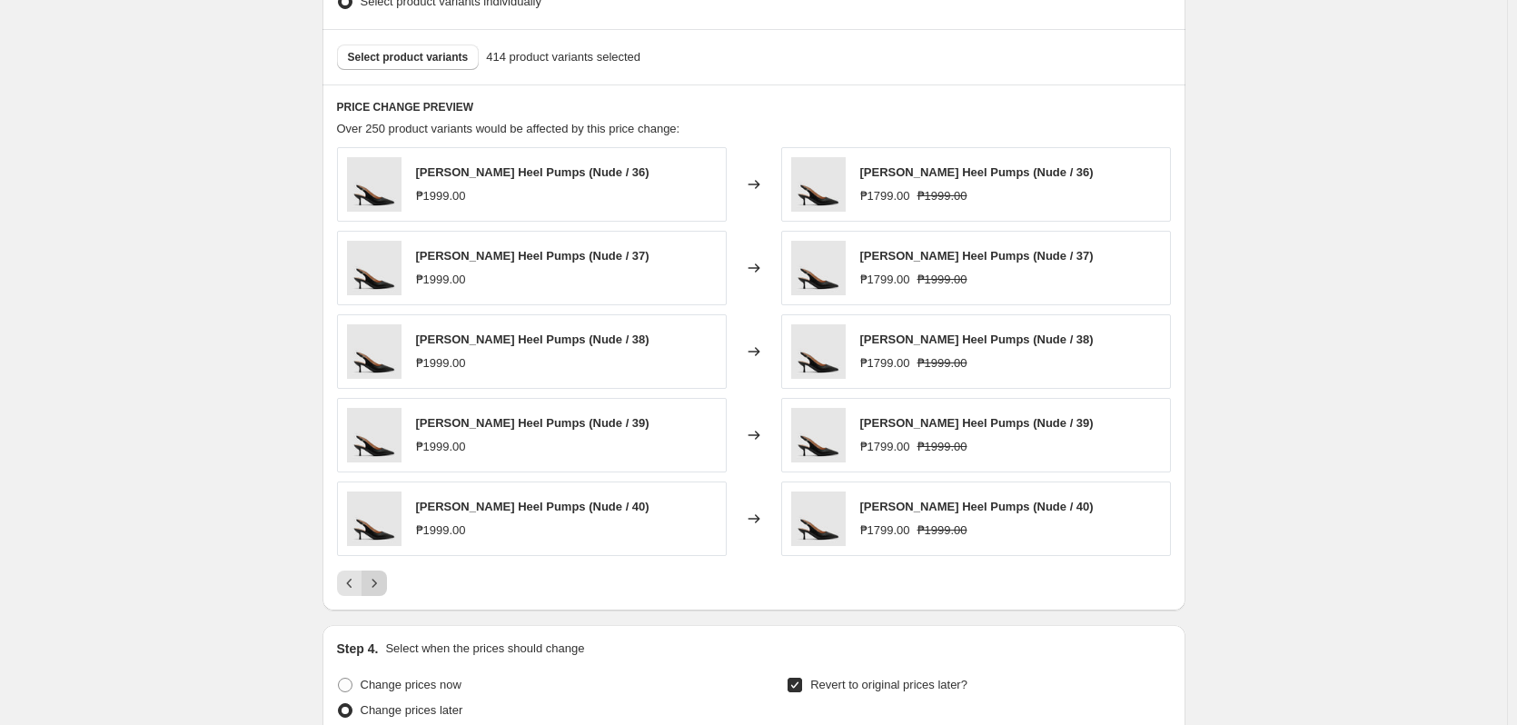
click at [387, 582] on button "Next" at bounding box center [374, 583] width 25 height 25
click at [383, 582] on icon "Next" at bounding box center [374, 583] width 18 height 18
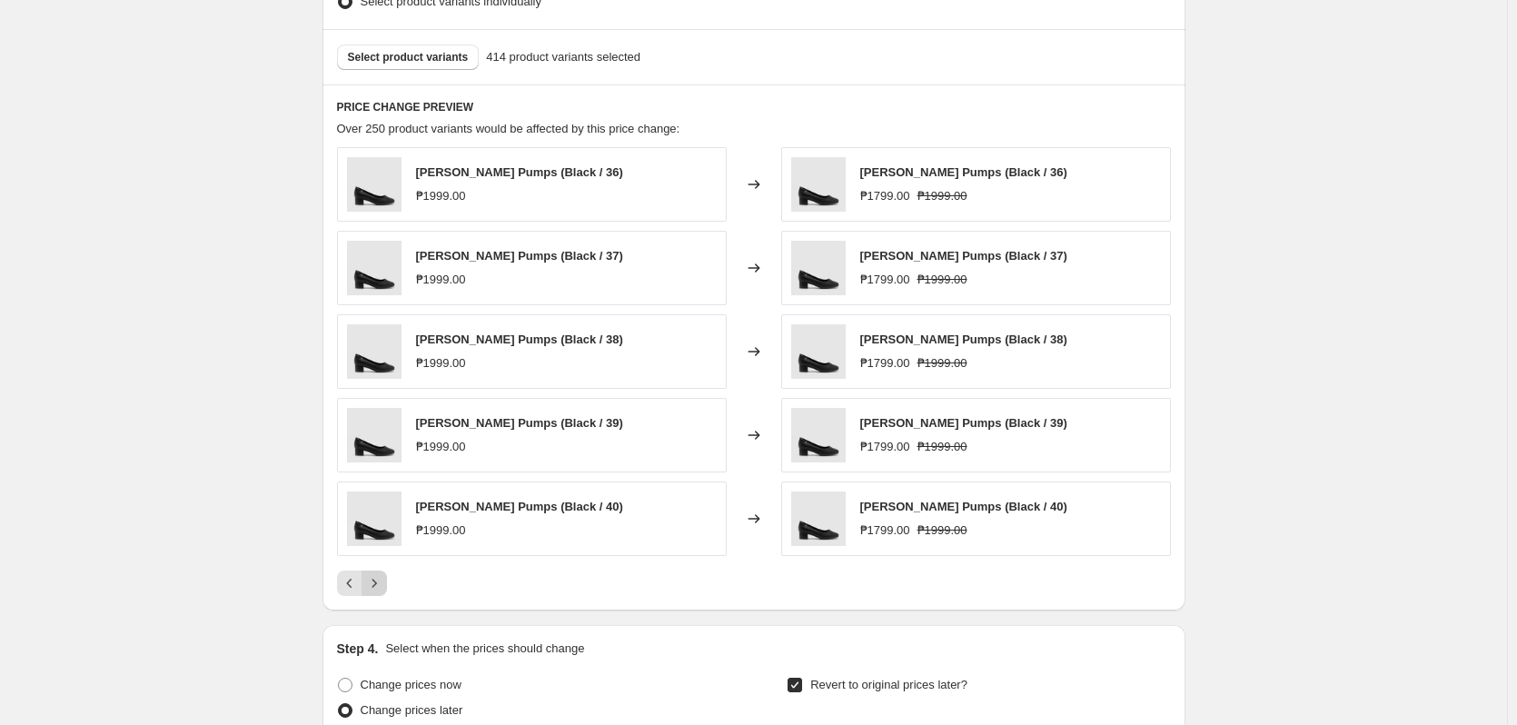
click at [383, 582] on icon "Next" at bounding box center [374, 583] width 18 height 18
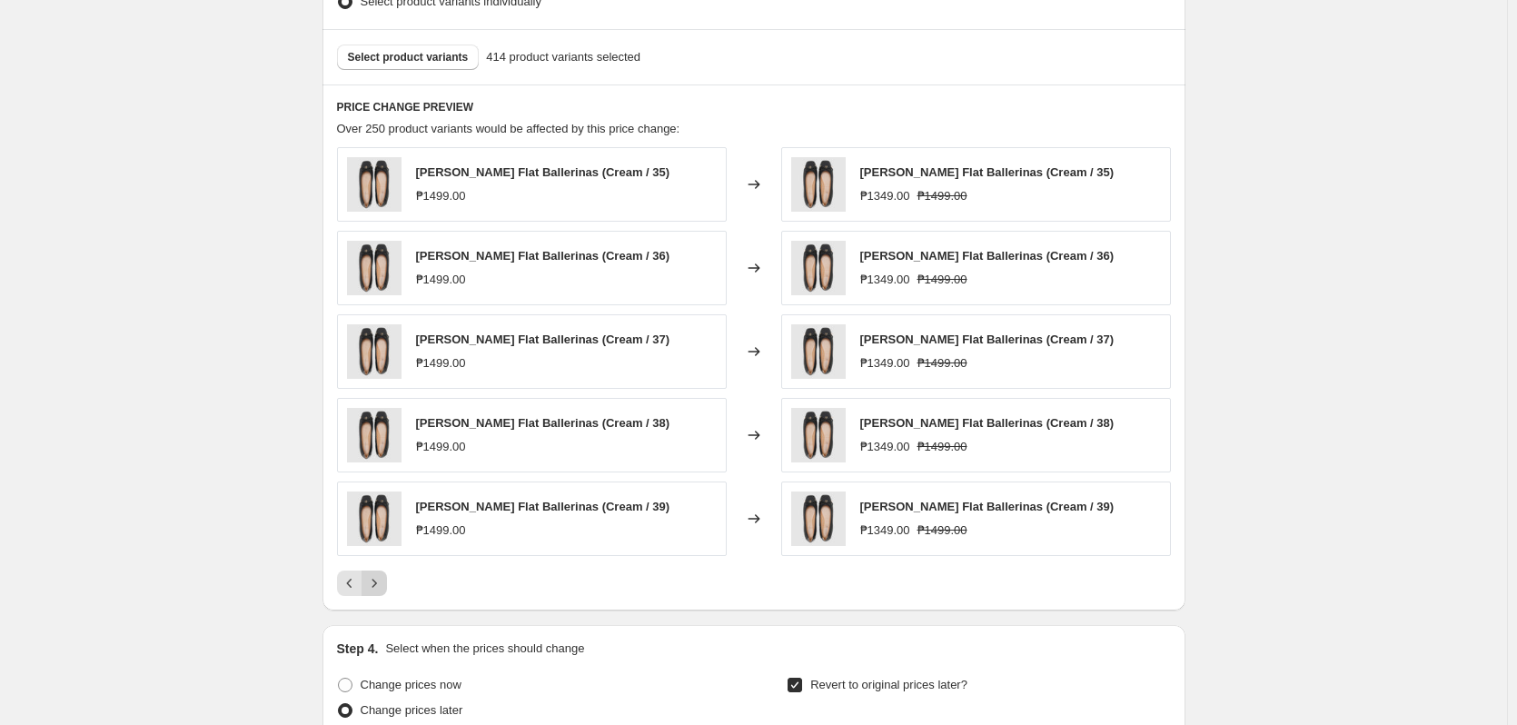
click at [383, 582] on icon "Next" at bounding box center [374, 583] width 18 height 18
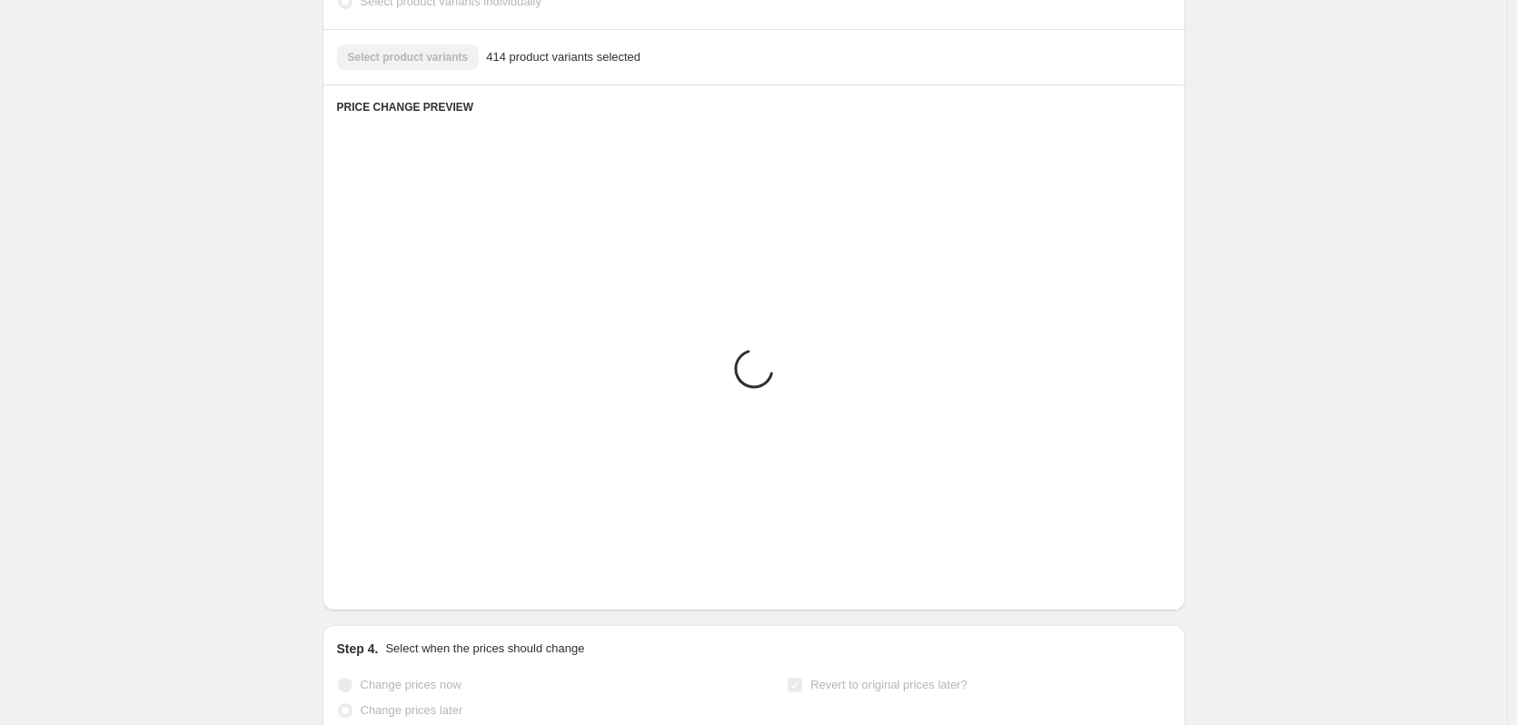
click at [383, 582] on icon "Next" at bounding box center [374, 583] width 18 height 18
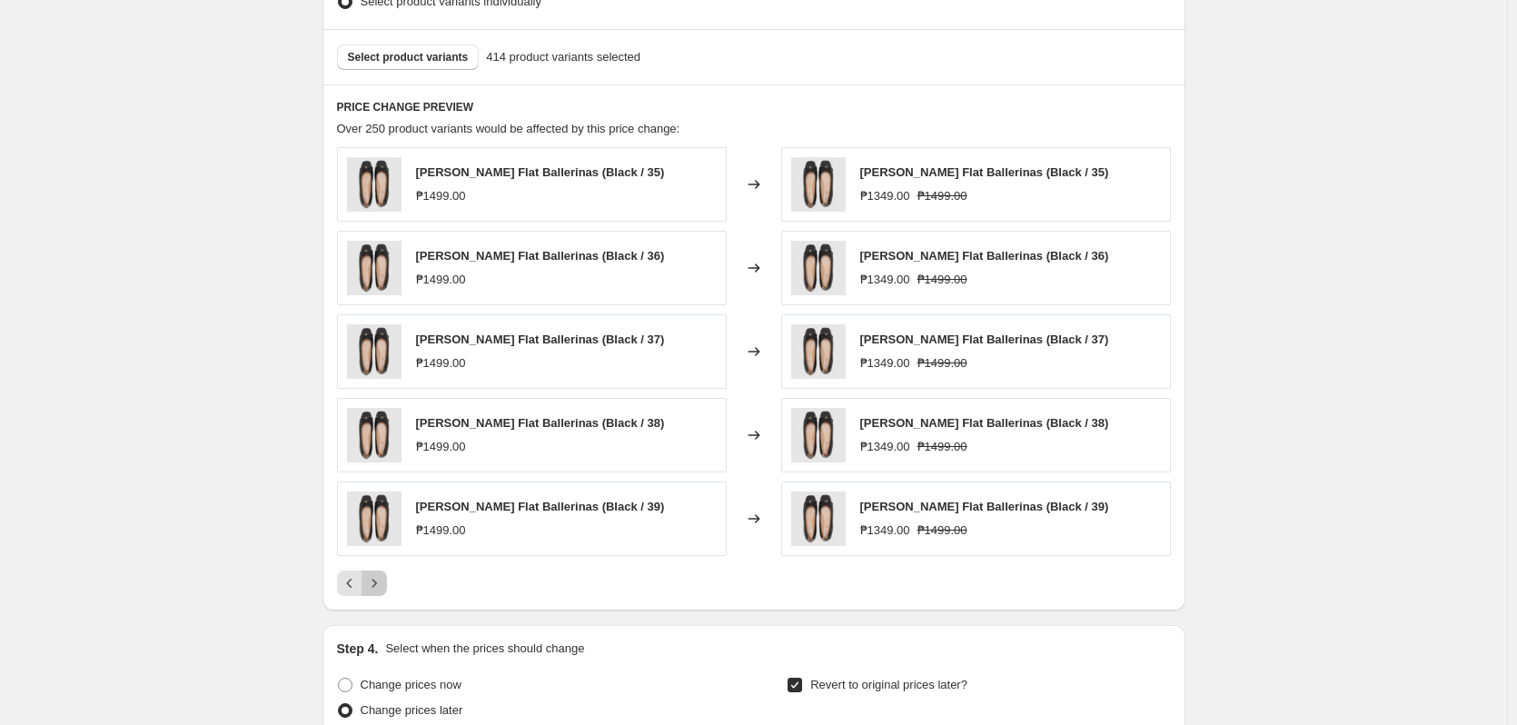
click at [383, 582] on icon "Next" at bounding box center [374, 583] width 18 height 18
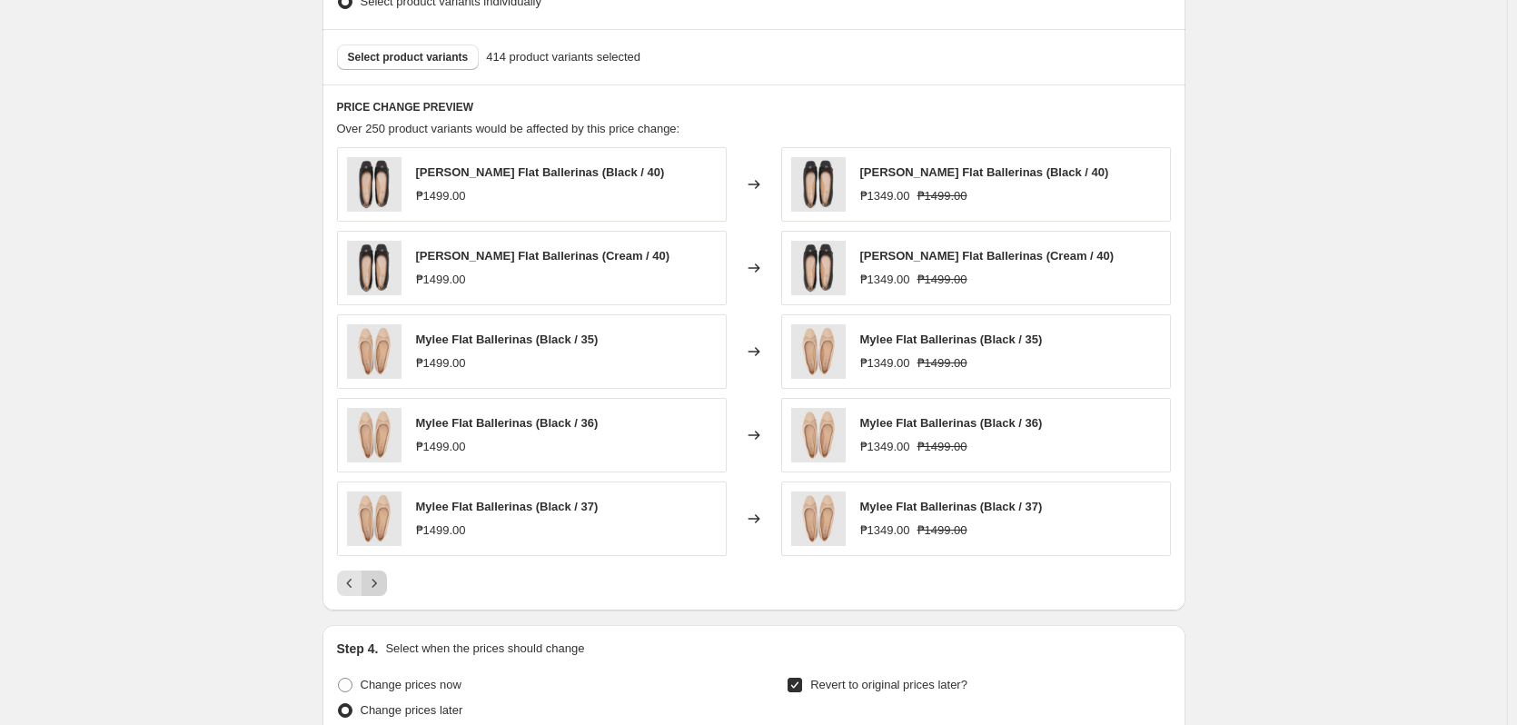
click at [383, 582] on icon "Next" at bounding box center [374, 583] width 18 height 18
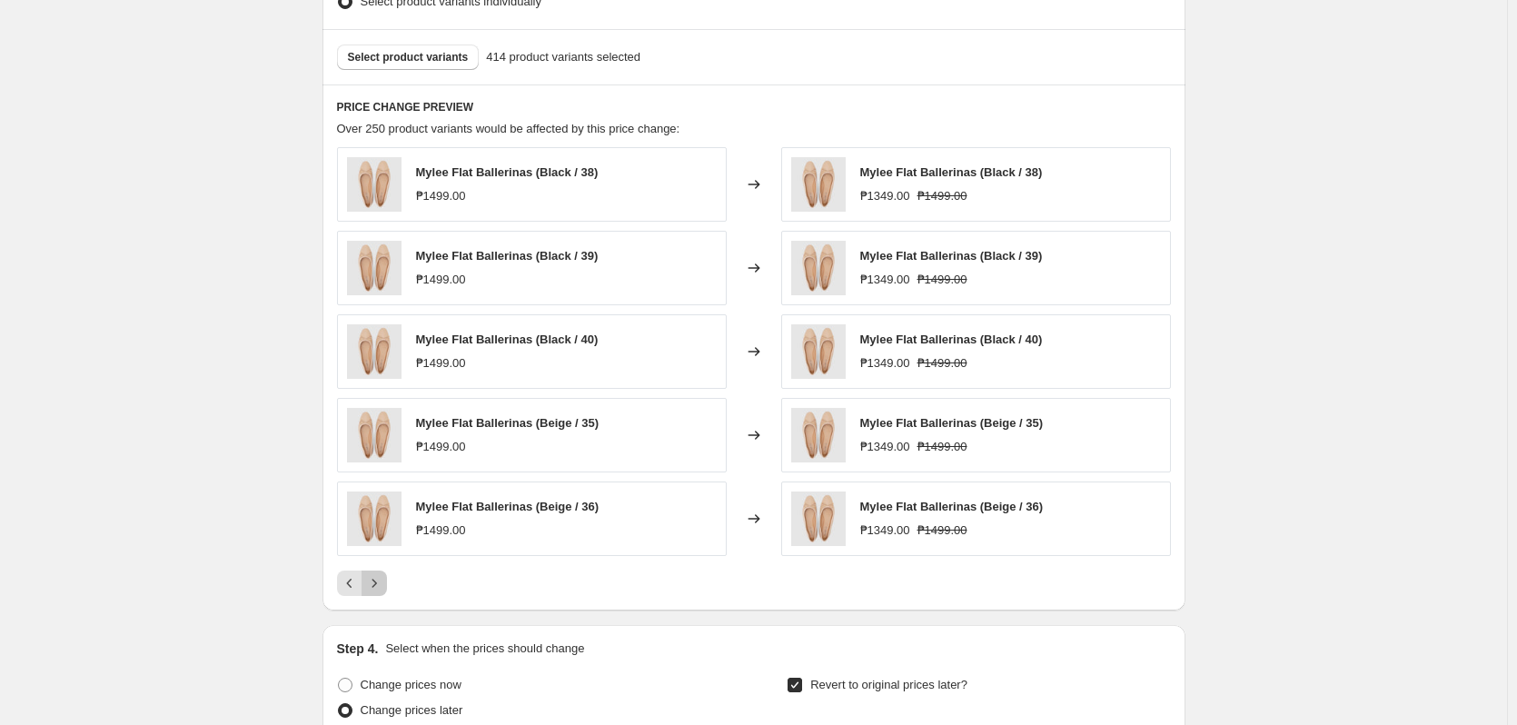
click at [383, 582] on icon "Next" at bounding box center [374, 583] width 18 height 18
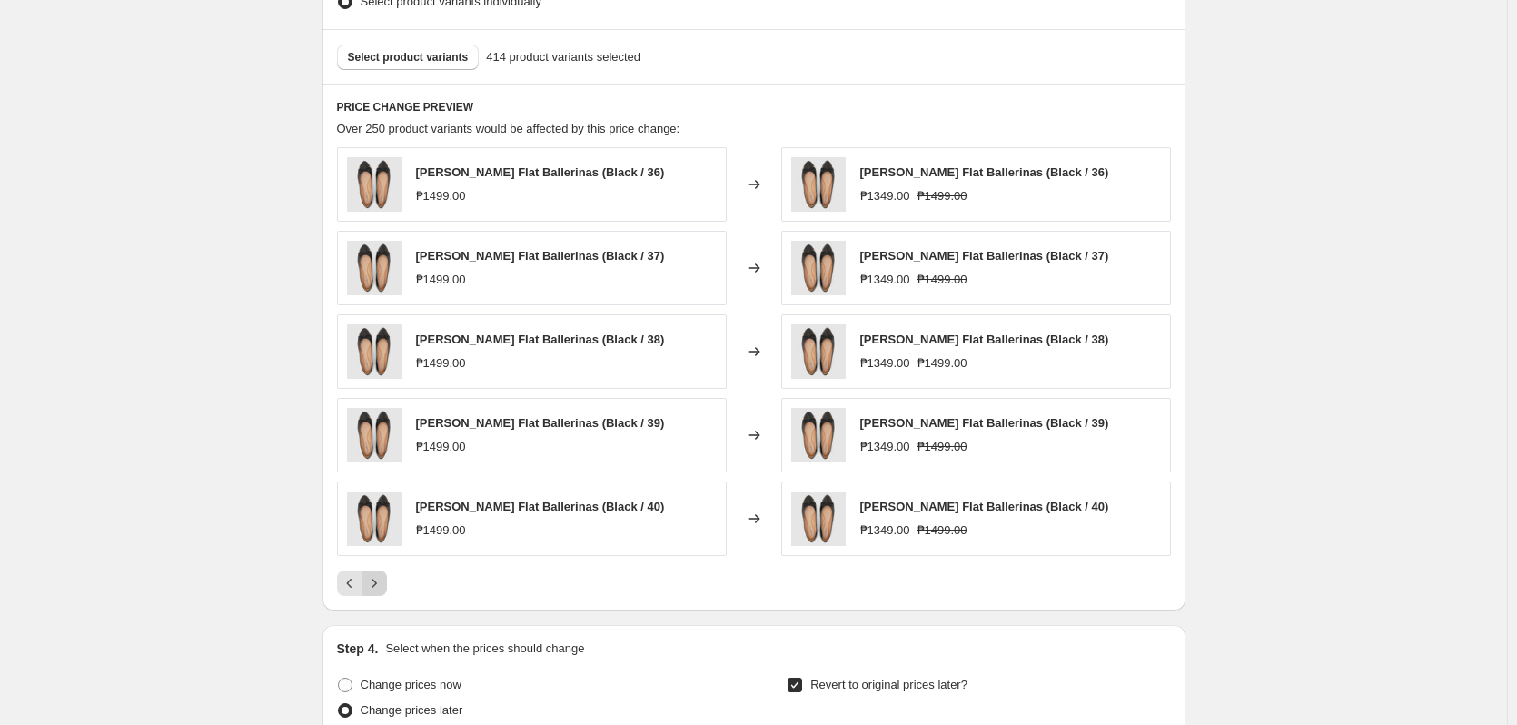
click at [383, 582] on icon "Next" at bounding box center [374, 583] width 18 height 18
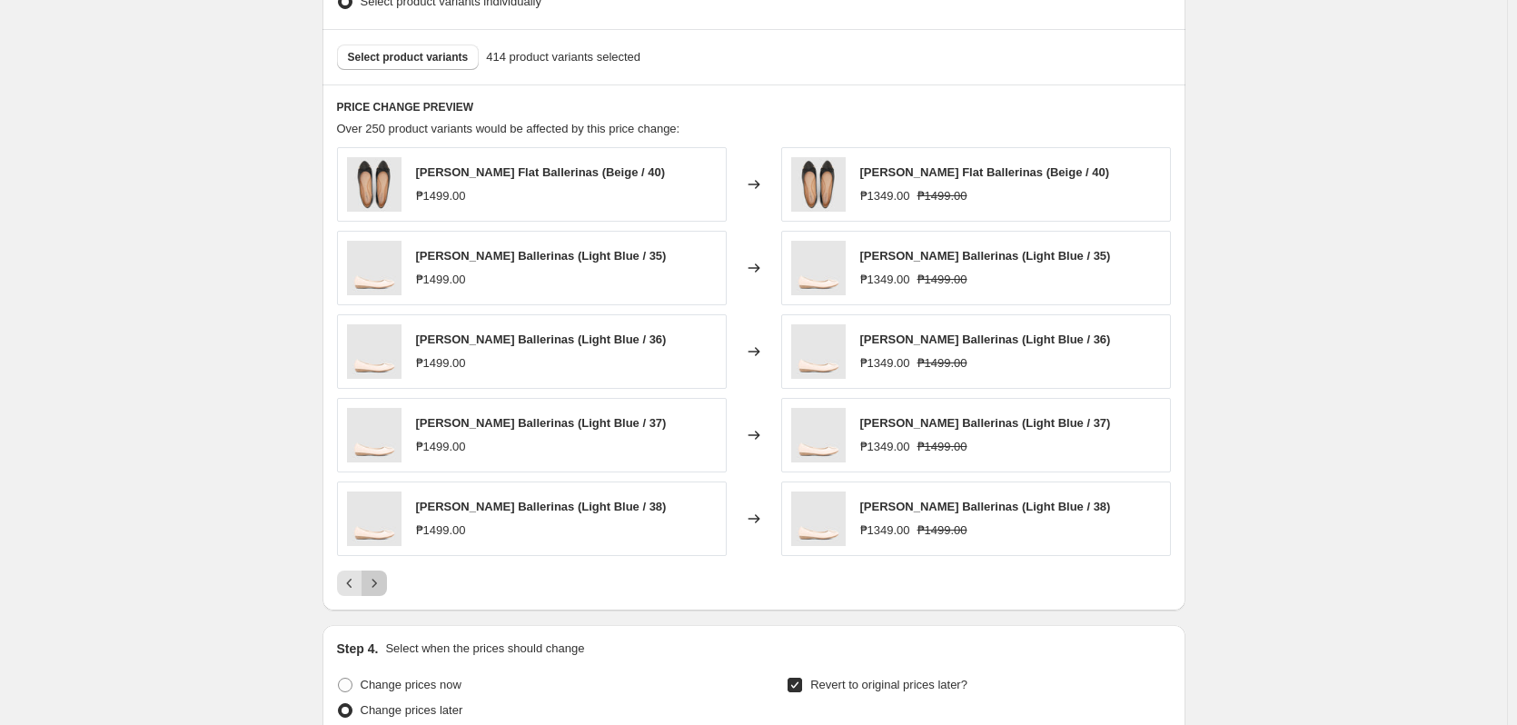
click at [383, 582] on icon "Next" at bounding box center [374, 583] width 18 height 18
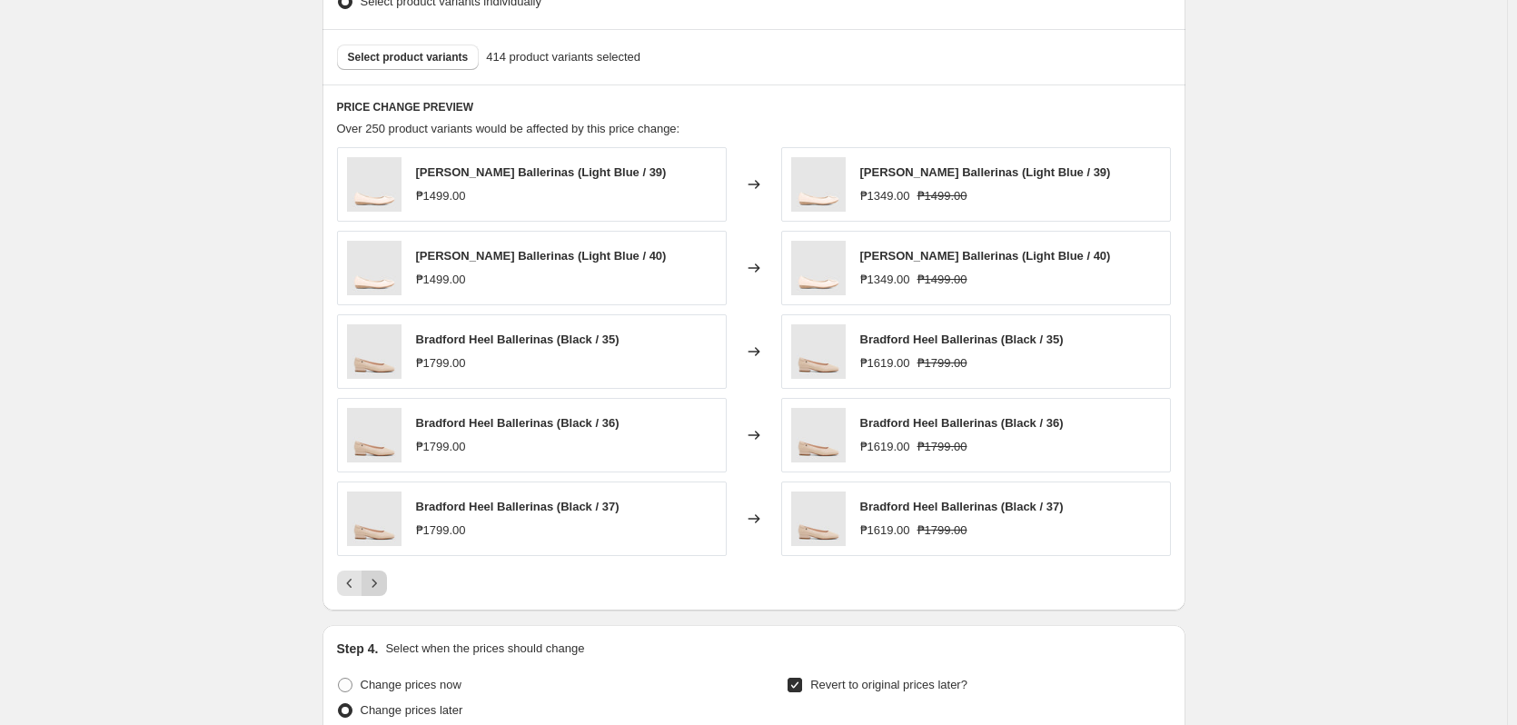
click at [383, 582] on icon "Next" at bounding box center [374, 583] width 18 height 18
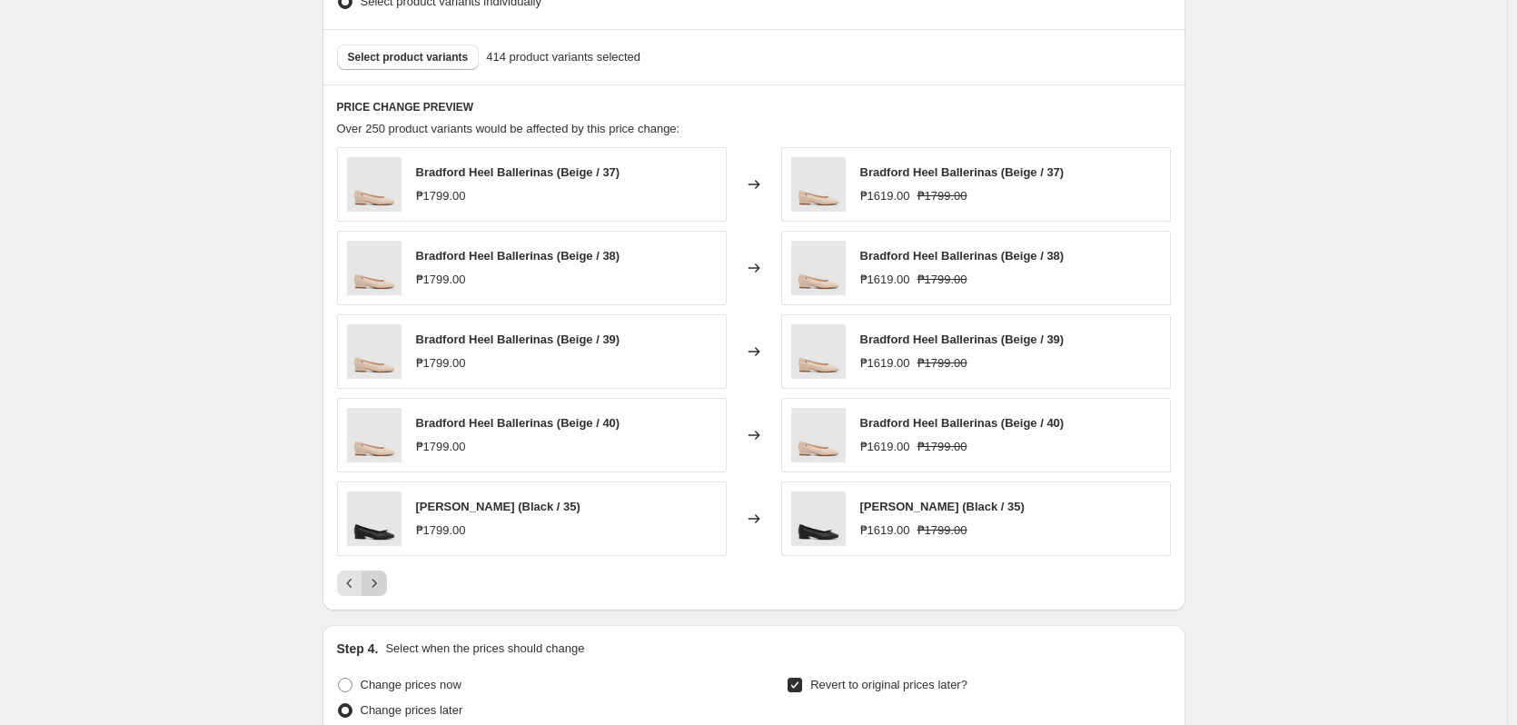
click at [383, 582] on icon "Next" at bounding box center [374, 583] width 18 height 18
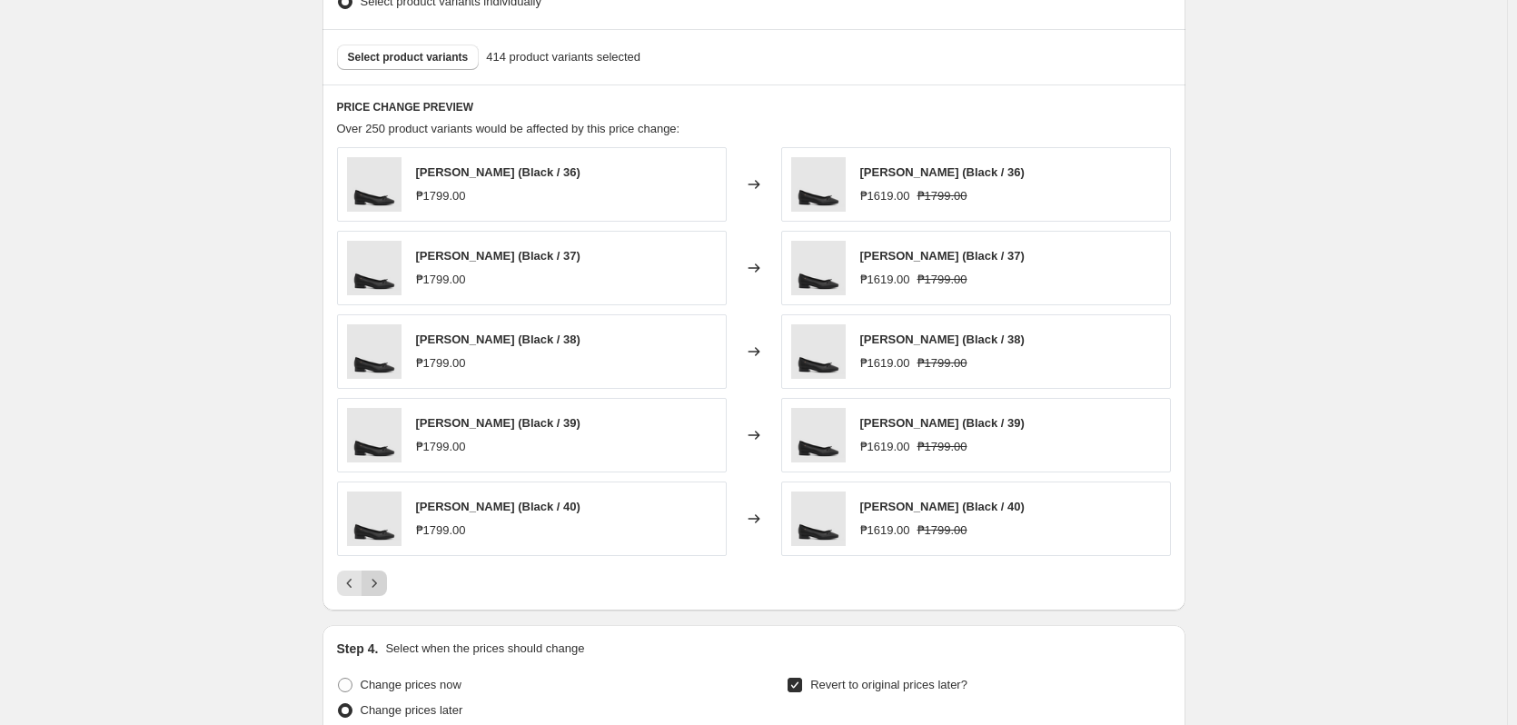
click at [383, 582] on icon "Next" at bounding box center [374, 583] width 18 height 18
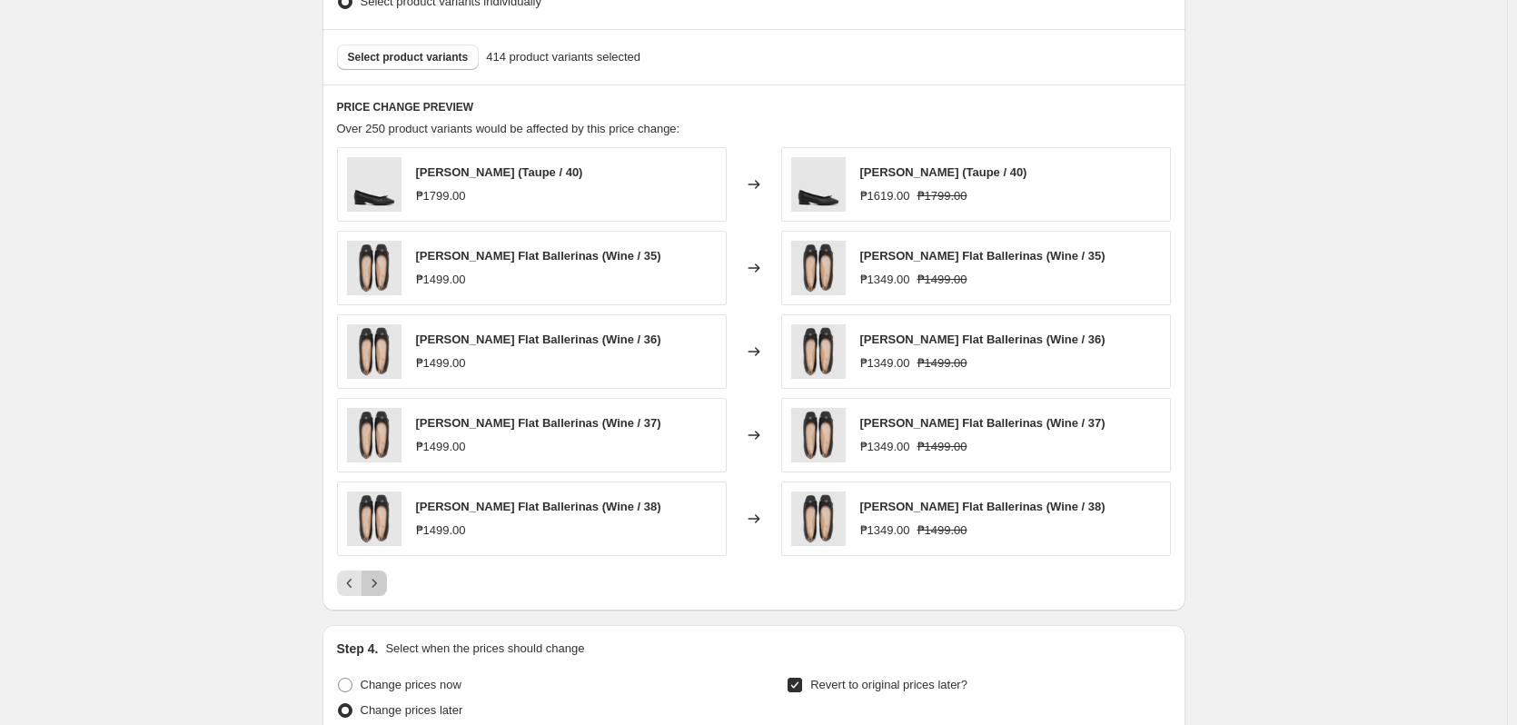
click at [383, 582] on icon "Next" at bounding box center [374, 583] width 18 height 18
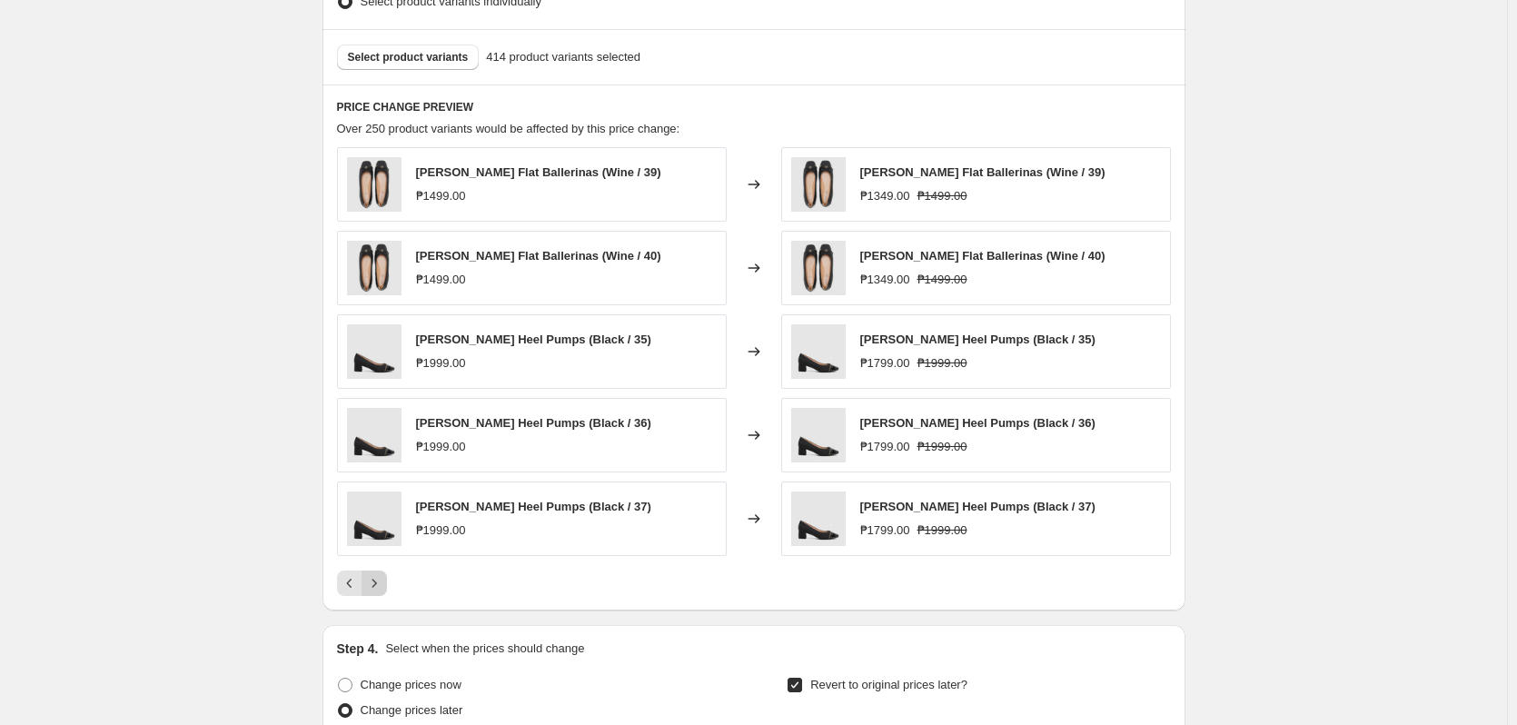
click at [383, 582] on icon "Next" at bounding box center [374, 583] width 18 height 18
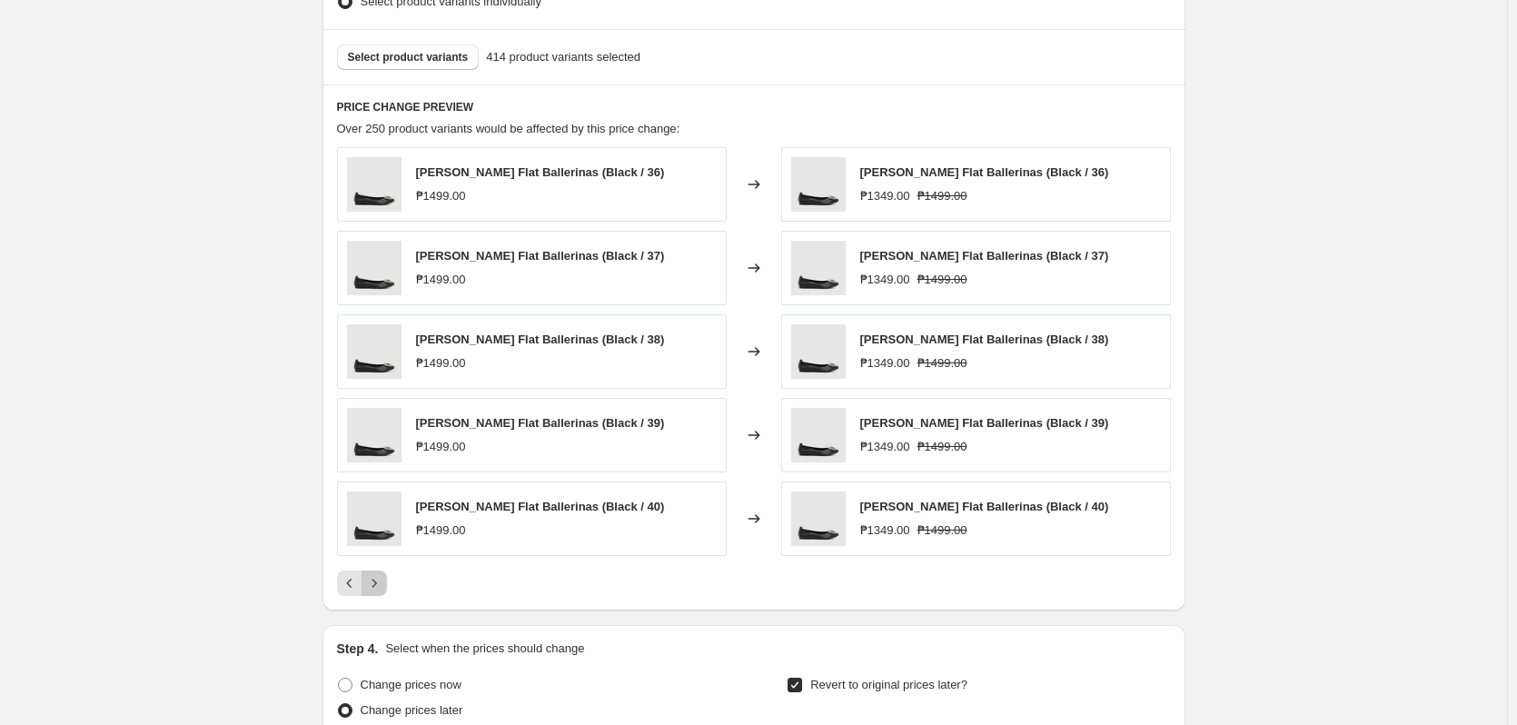
click at [383, 582] on icon "Next" at bounding box center [374, 583] width 18 height 18
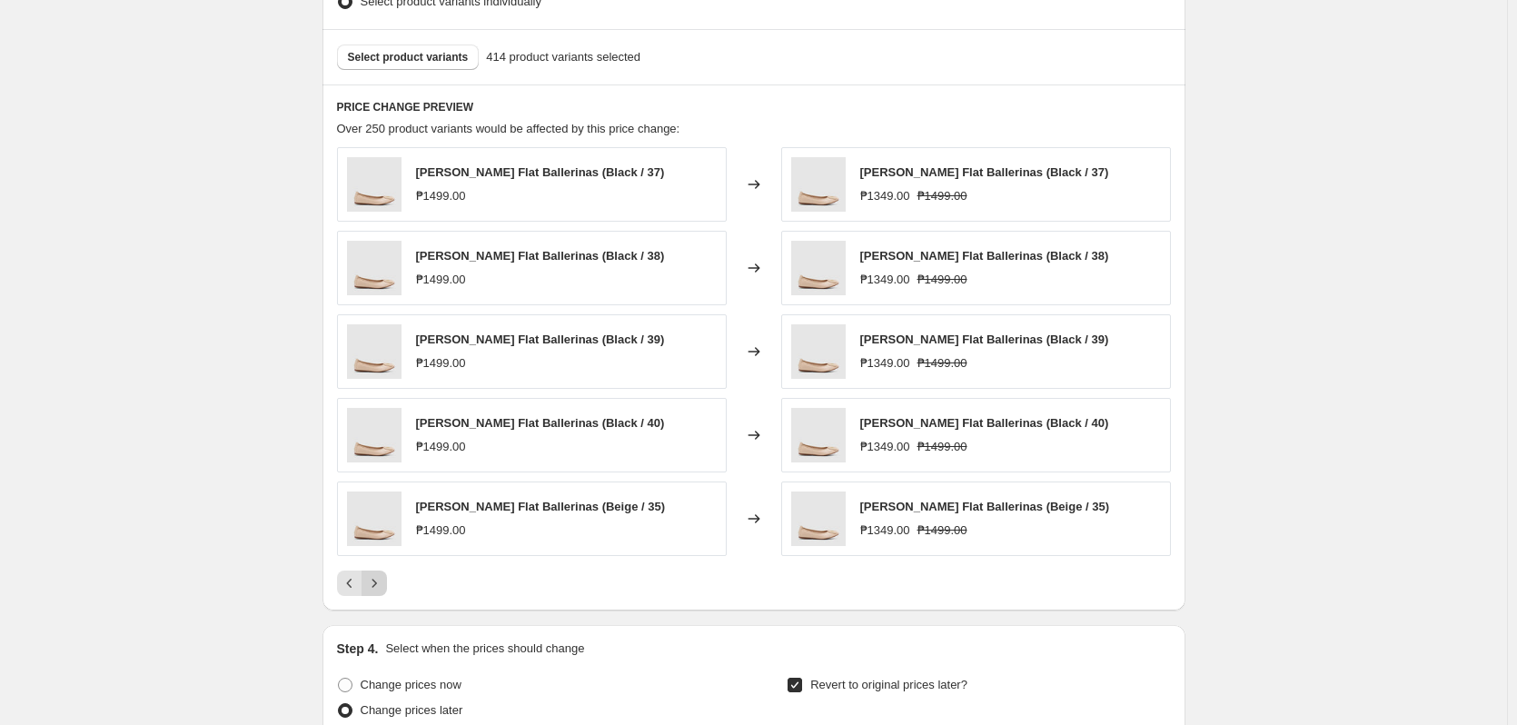
click at [383, 582] on icon "Next" at bounding box center [374, 583] width 18 height 18
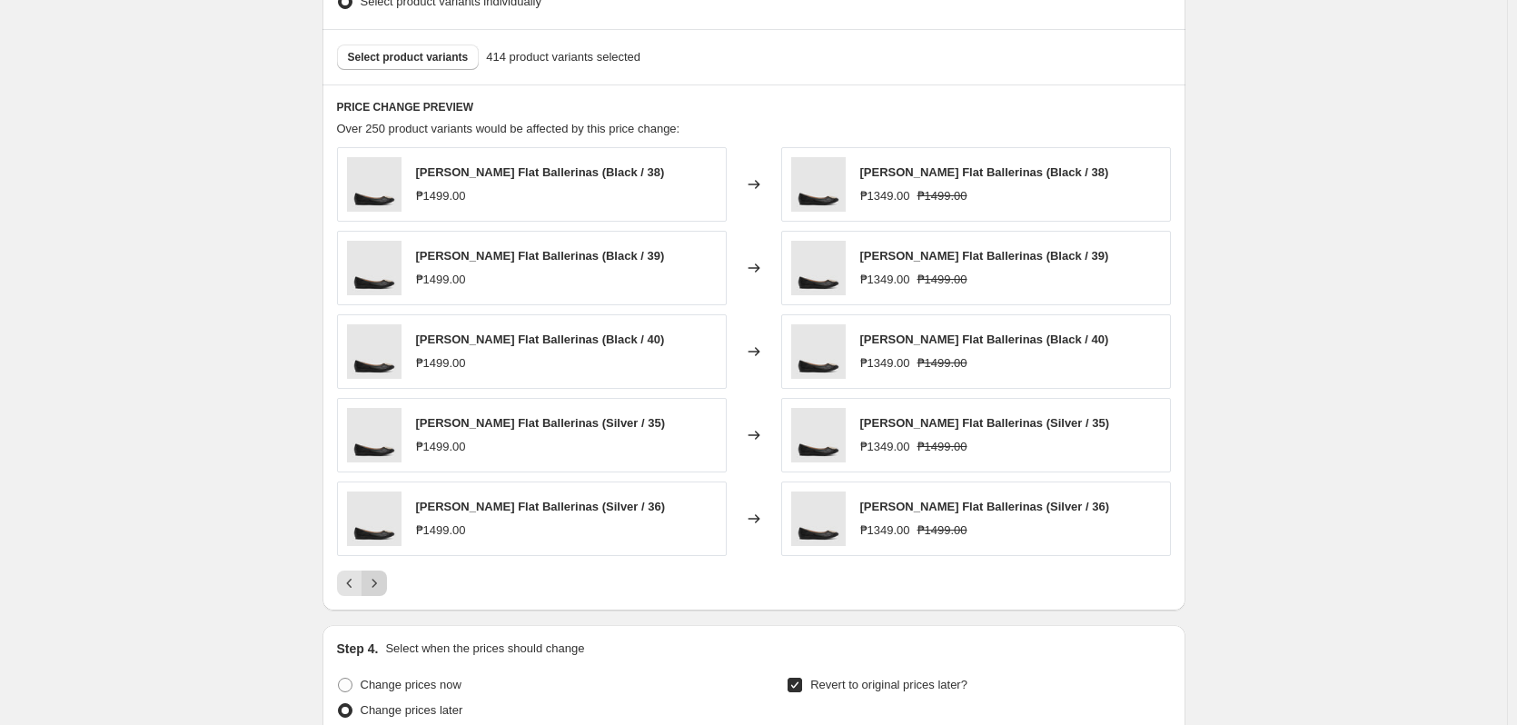
click at [383, 582] on icon "Next" at bounding box center [374, 583] width 18 height 18
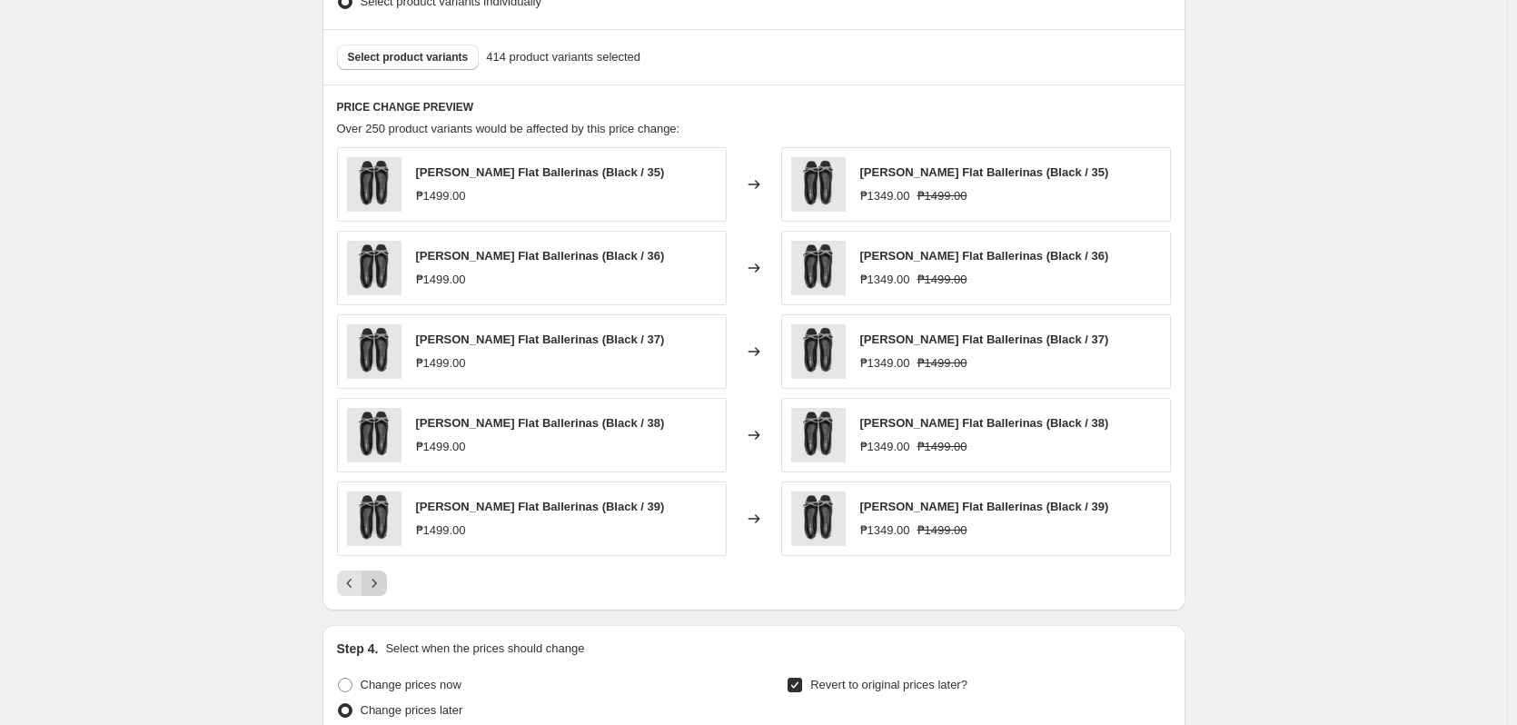
click at [383, 582] on icon "Next" at bounding box center [374, 583] width 18 height 18
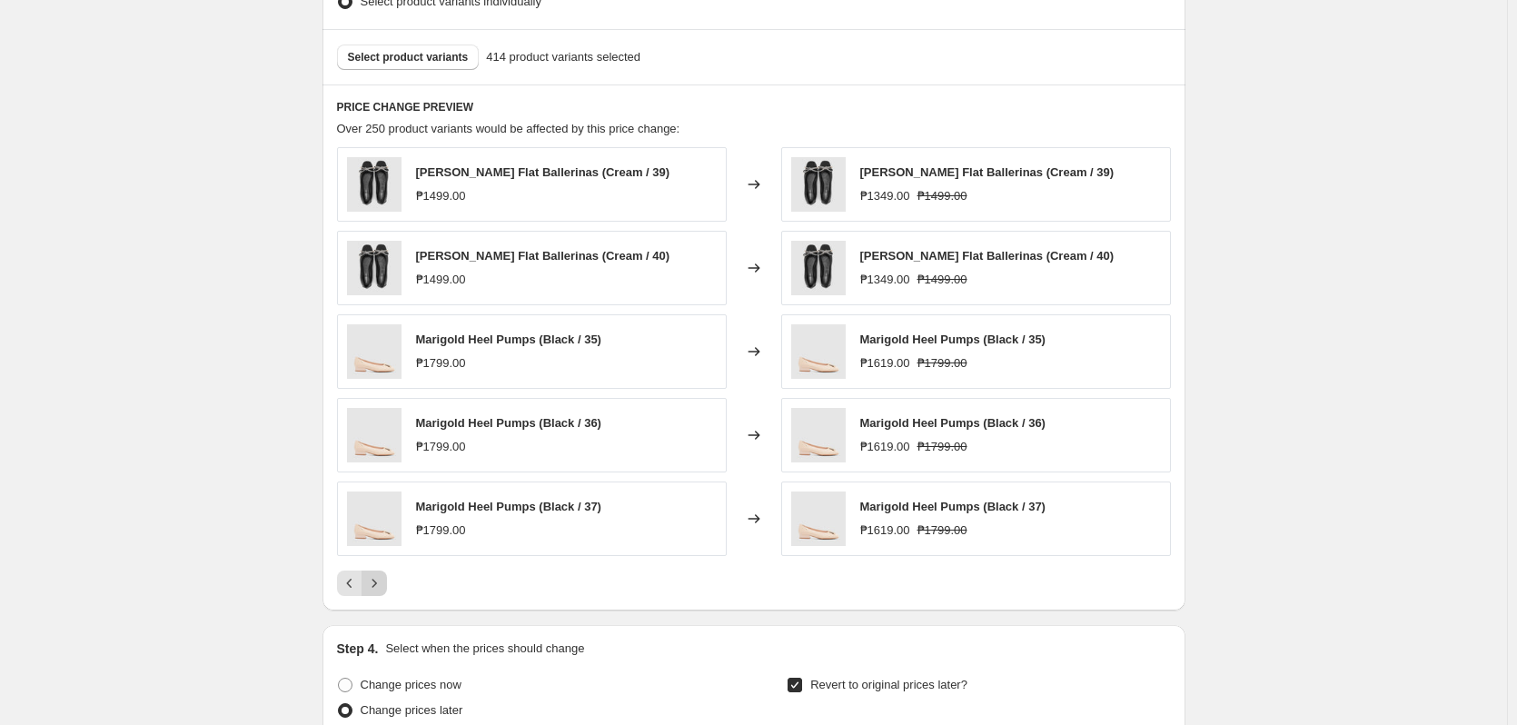
click at [383, 582] on icon "Next" at bounding box center [374, 583] width 18 height 18
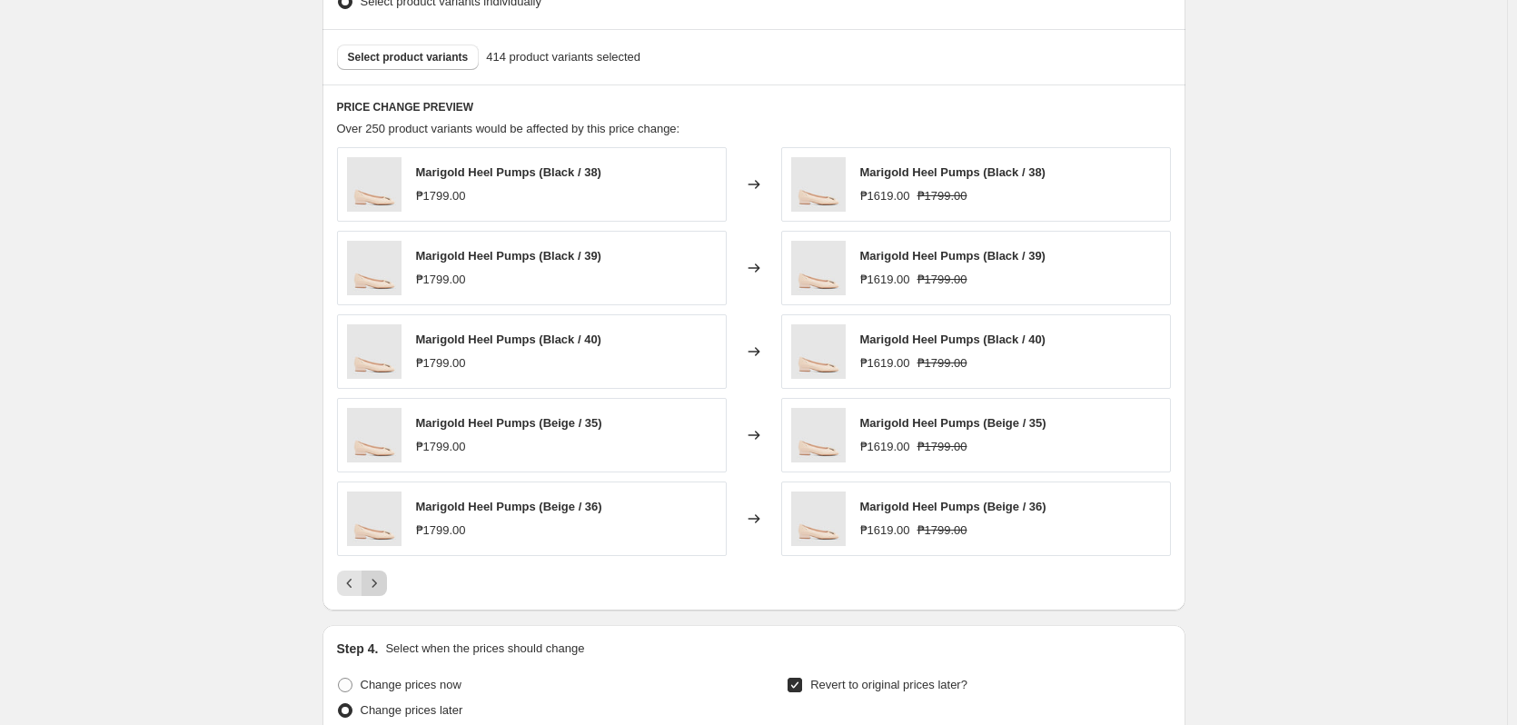
click at [383, 582] on icon "Next" at bounding box center [374, 583] width 18 height 18
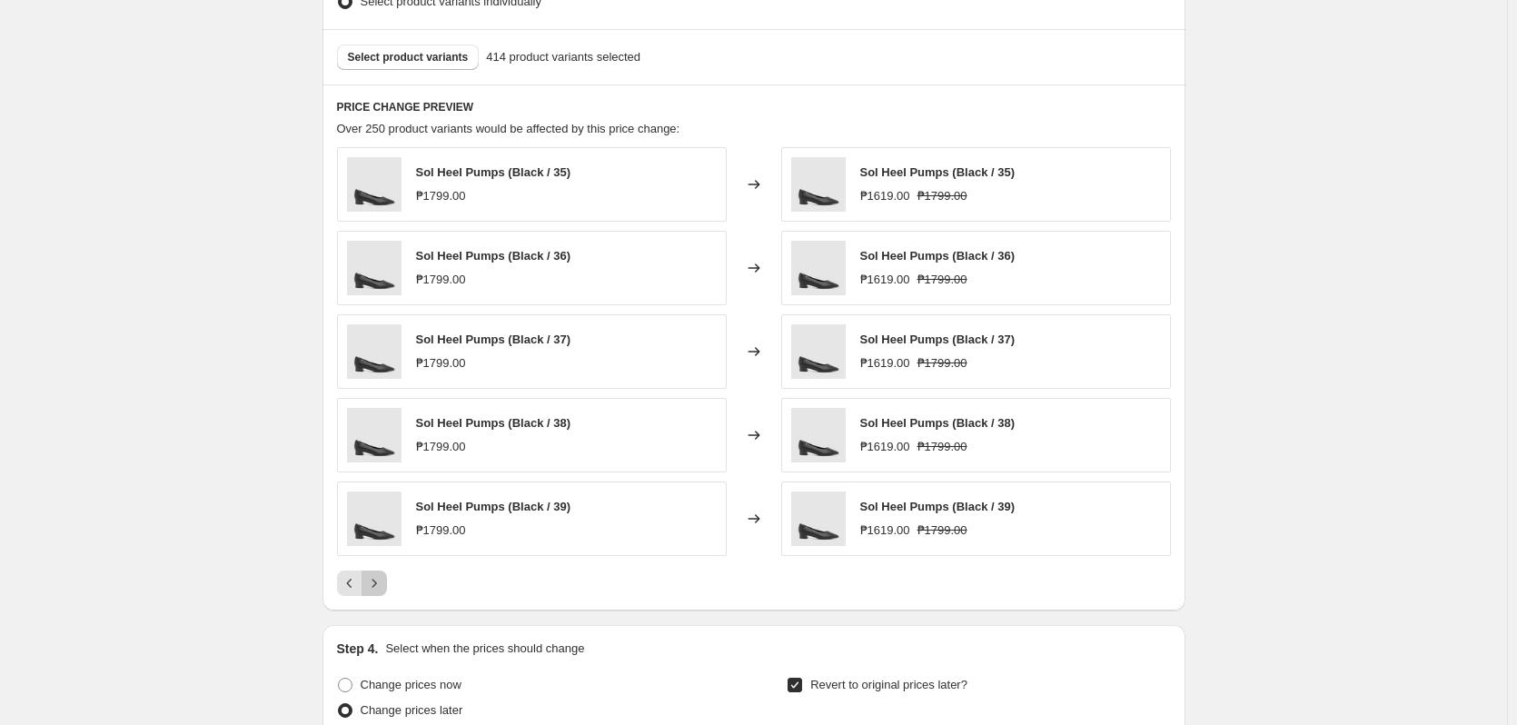
click at [380, 593] on button "Next" at bounding box center [374, 583] width 25 height 25
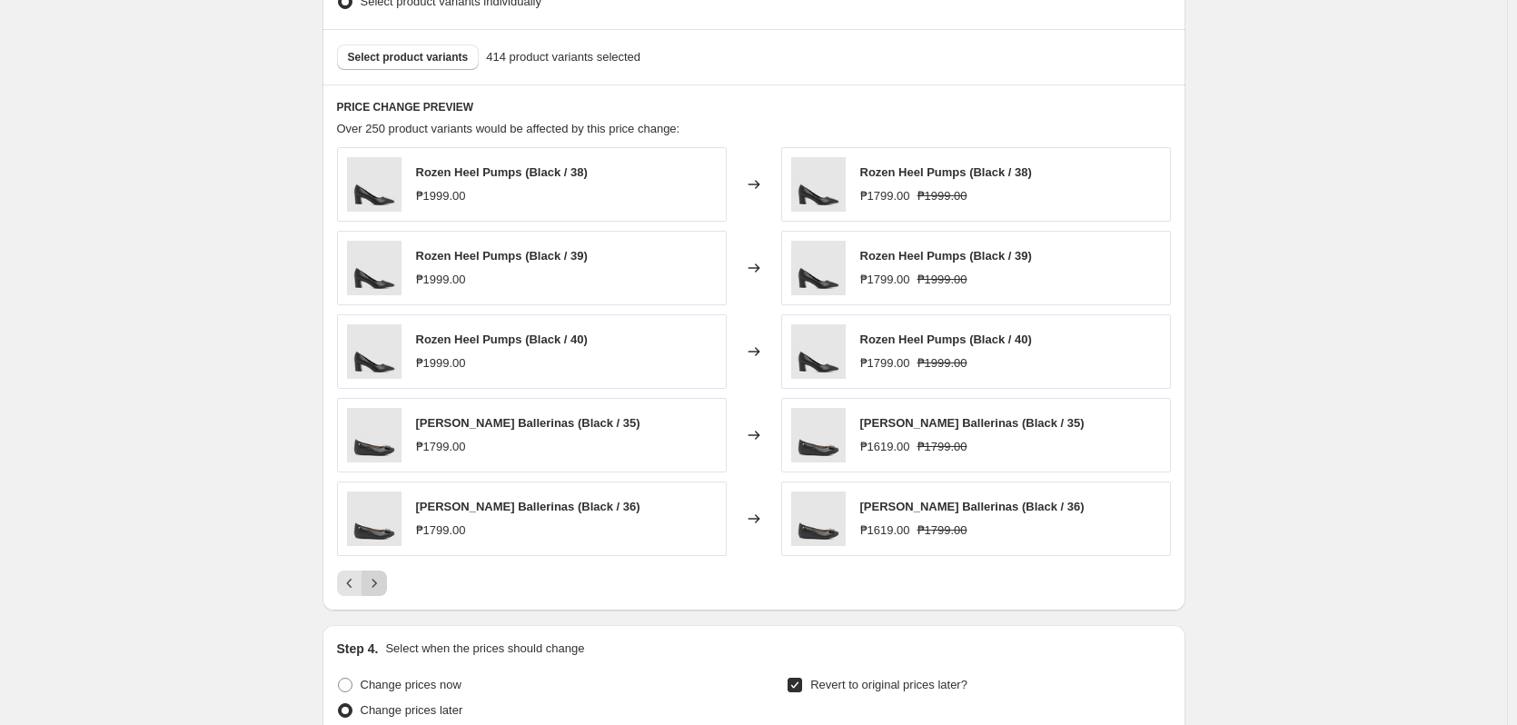
click at [380, 593] on button "Next" at bounding box center [374, 583] width 25 height 25
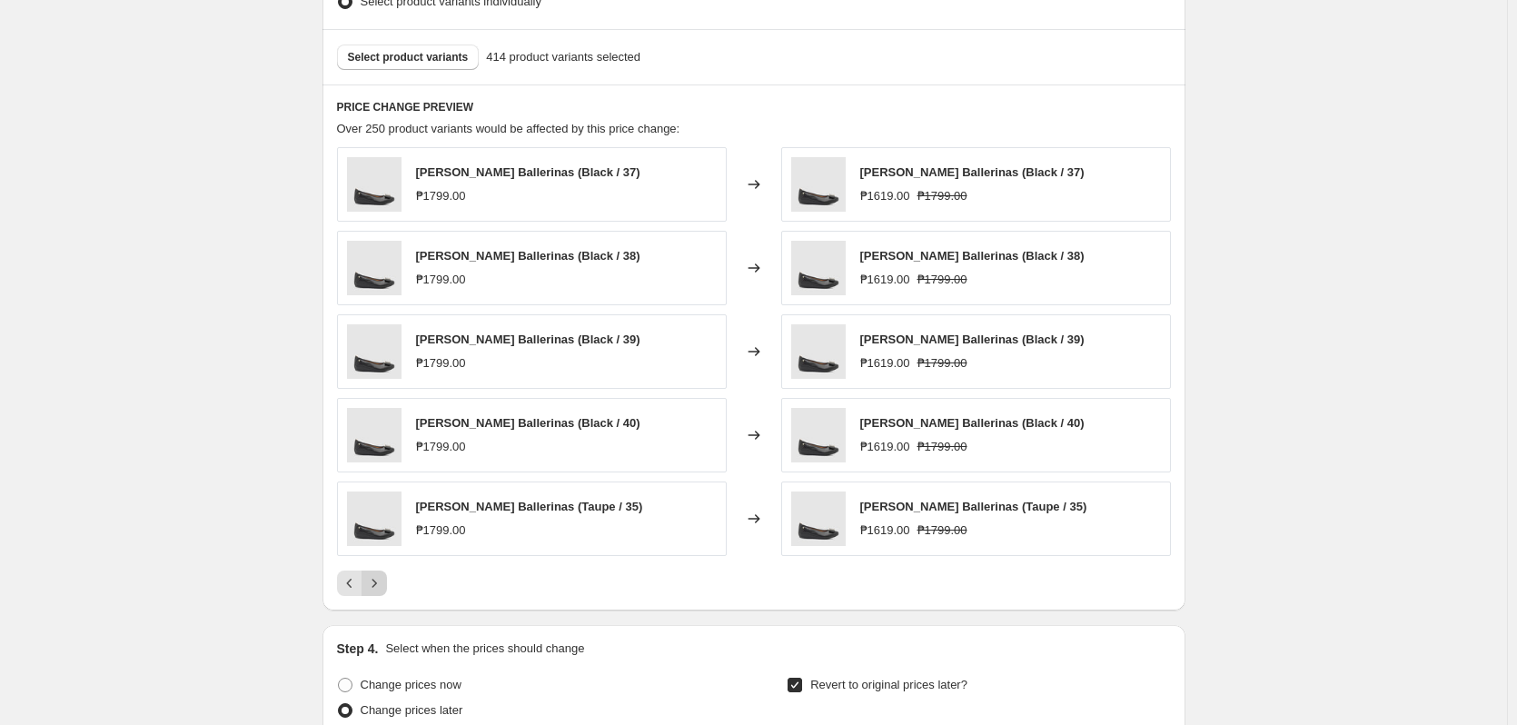
click at [380, 593] on button "Next" at bounding box center [374, 583] width 25 height 25
click at [381, 593] on button "Next" at bounding box center [374, 583] width 25 height 25
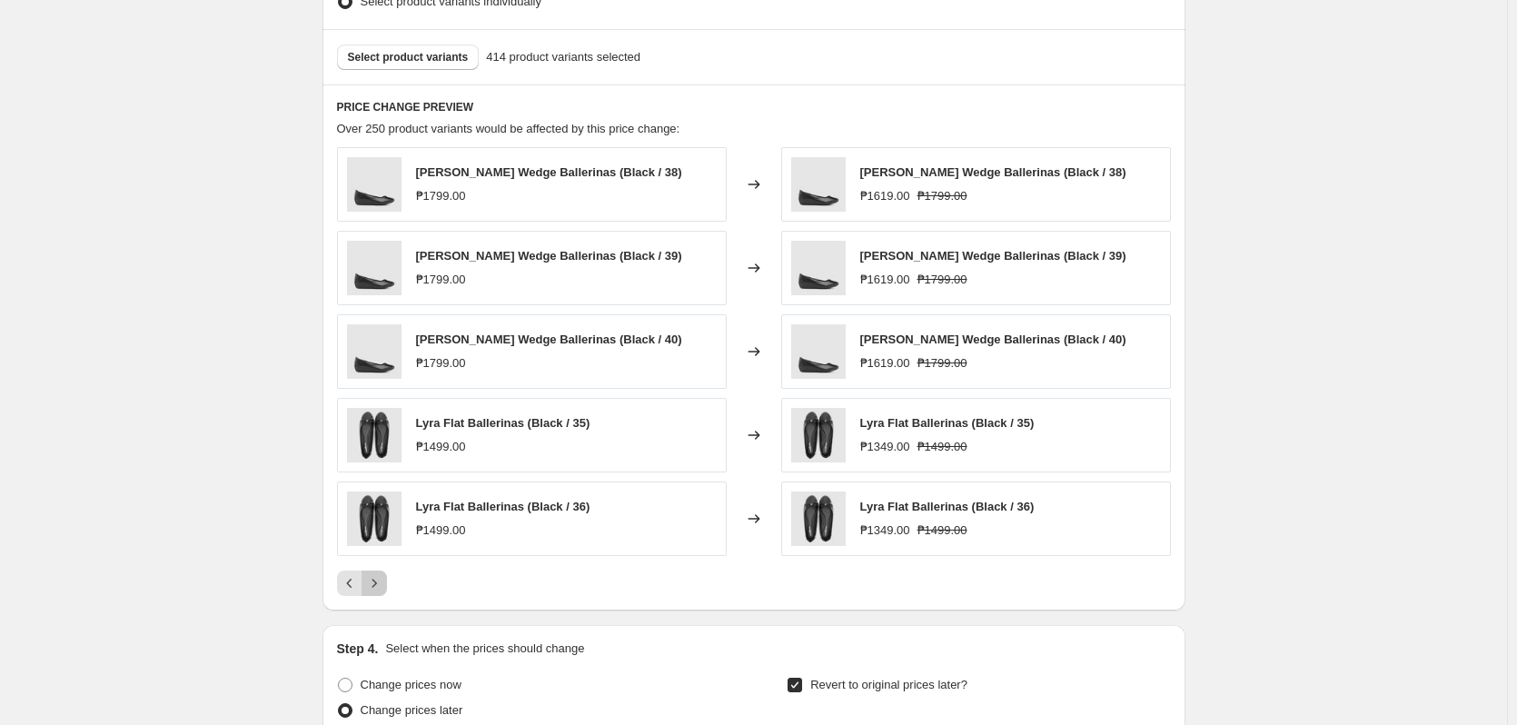
click at [381, 593] on button "Next" at bounding box center [374, 583] width 25 height 25
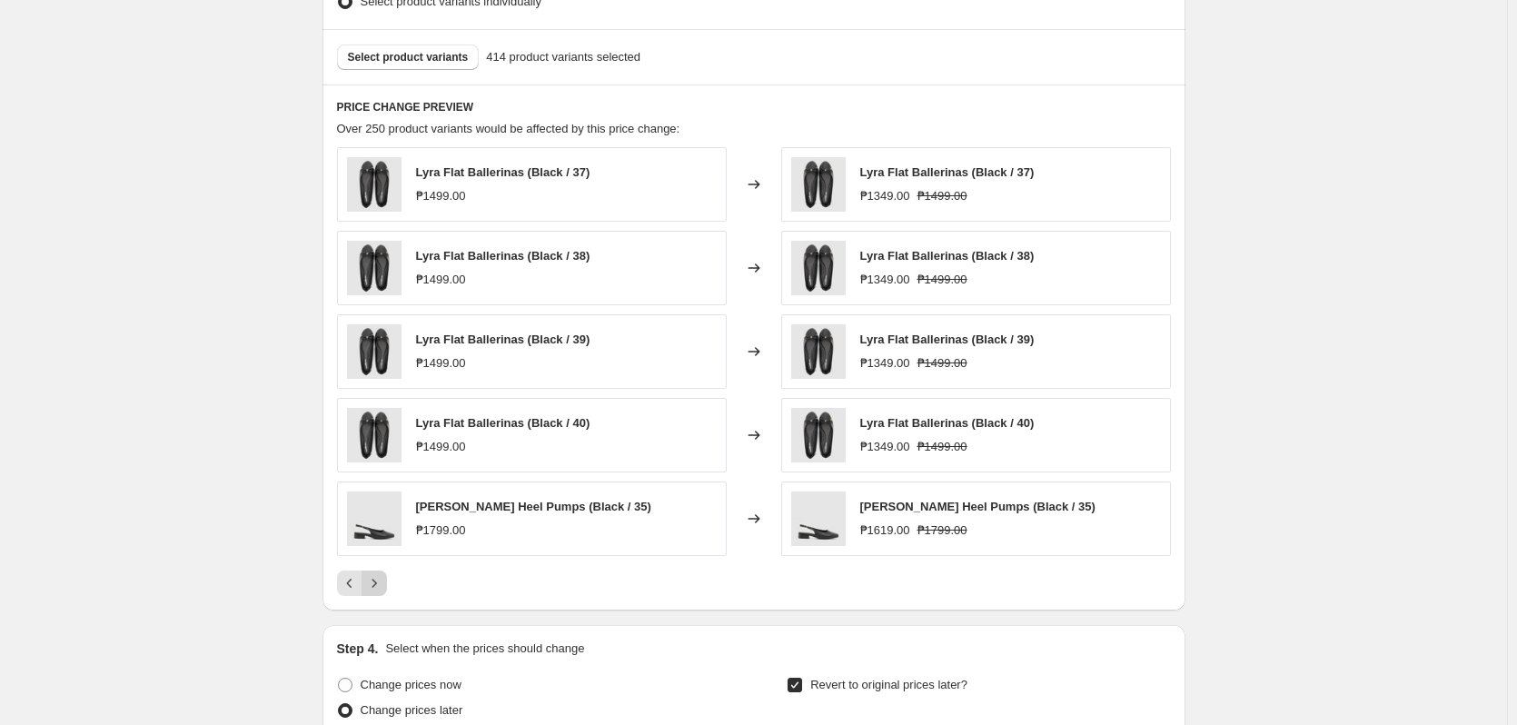
click at [381, 593] on button "Next" at bounding box center [374, 583] width 25 height 25
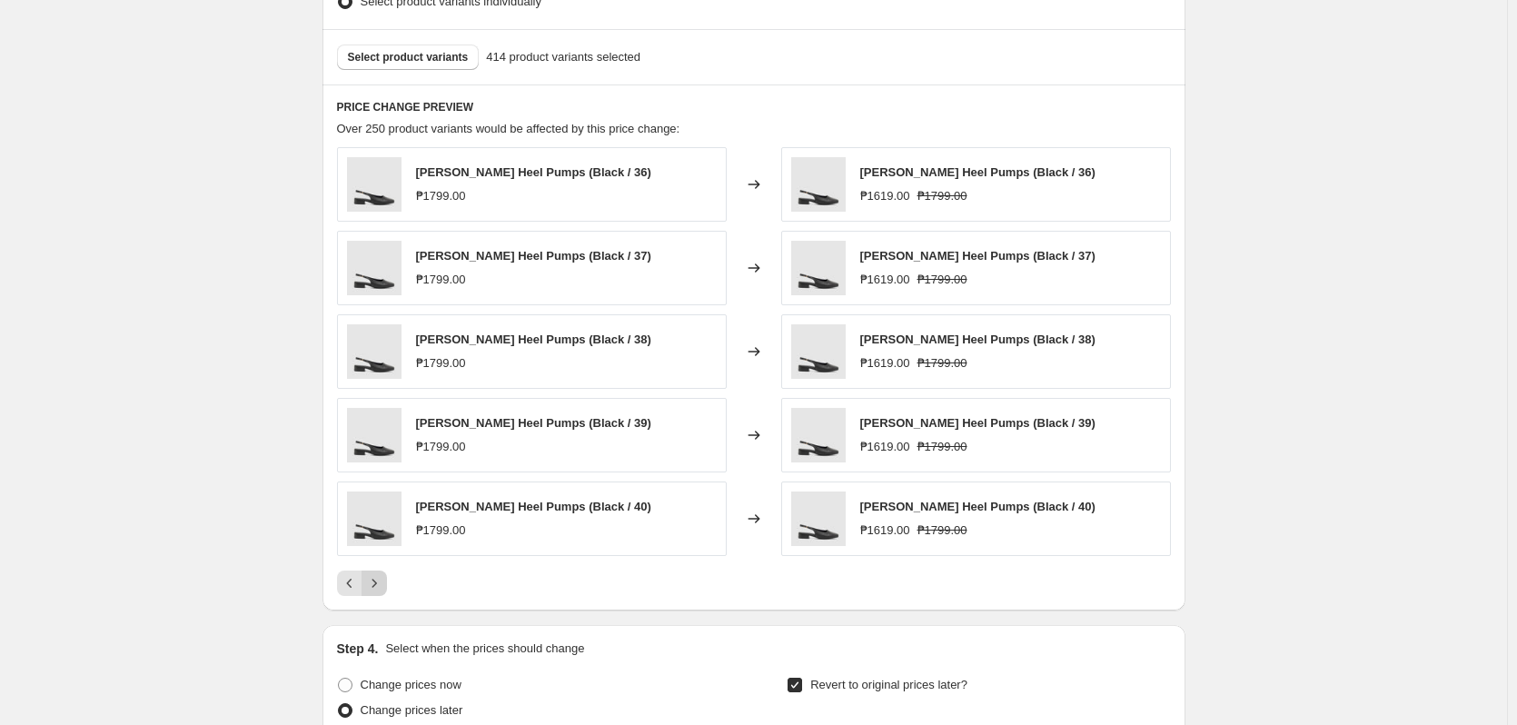
click at [381, 593] on button "Next" at bounding box center [374, 583] width 25 height 25
click at [383, 583] on icon "Next" at bounding box center [374, 583] width 18 height 18
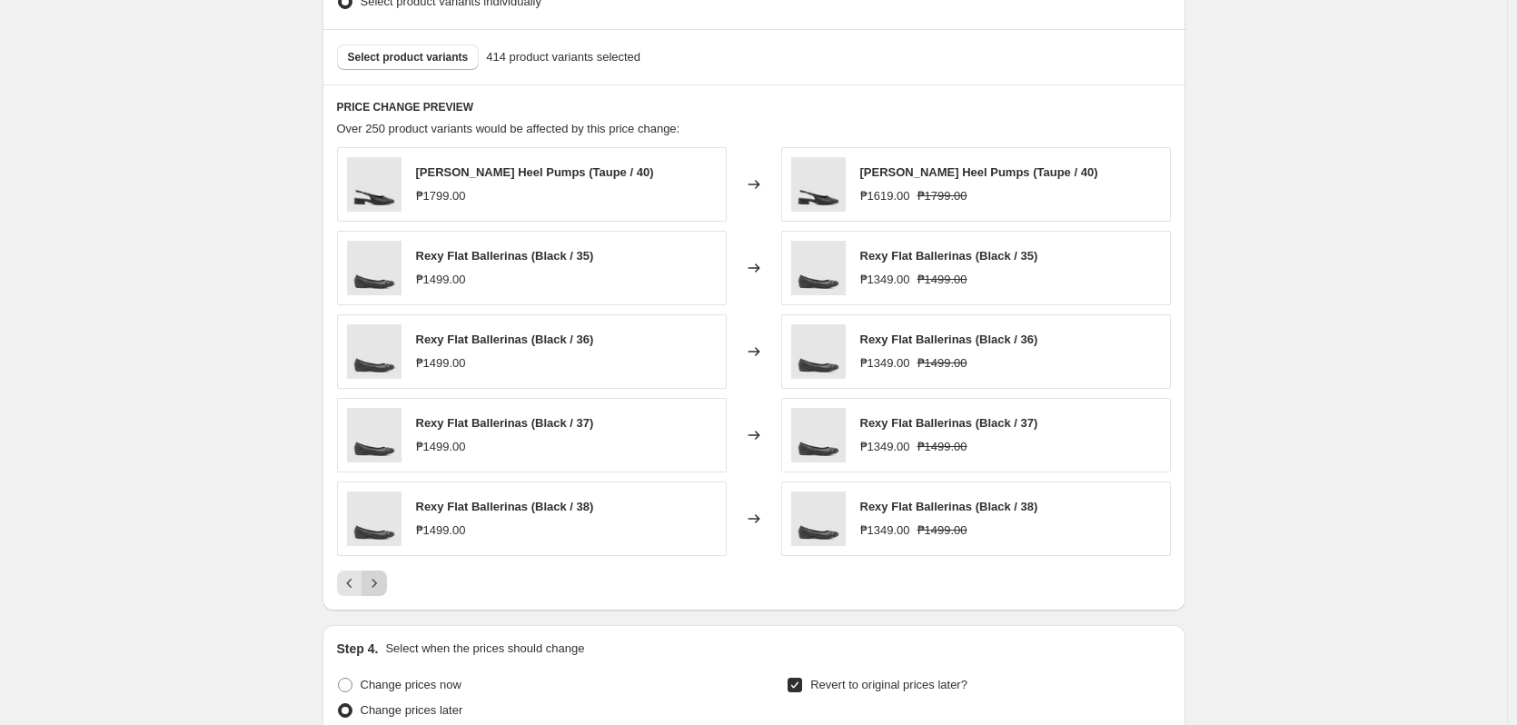
click at [383, 583] on icon "Next" at bounding box center [374, 583] width 18 height 18
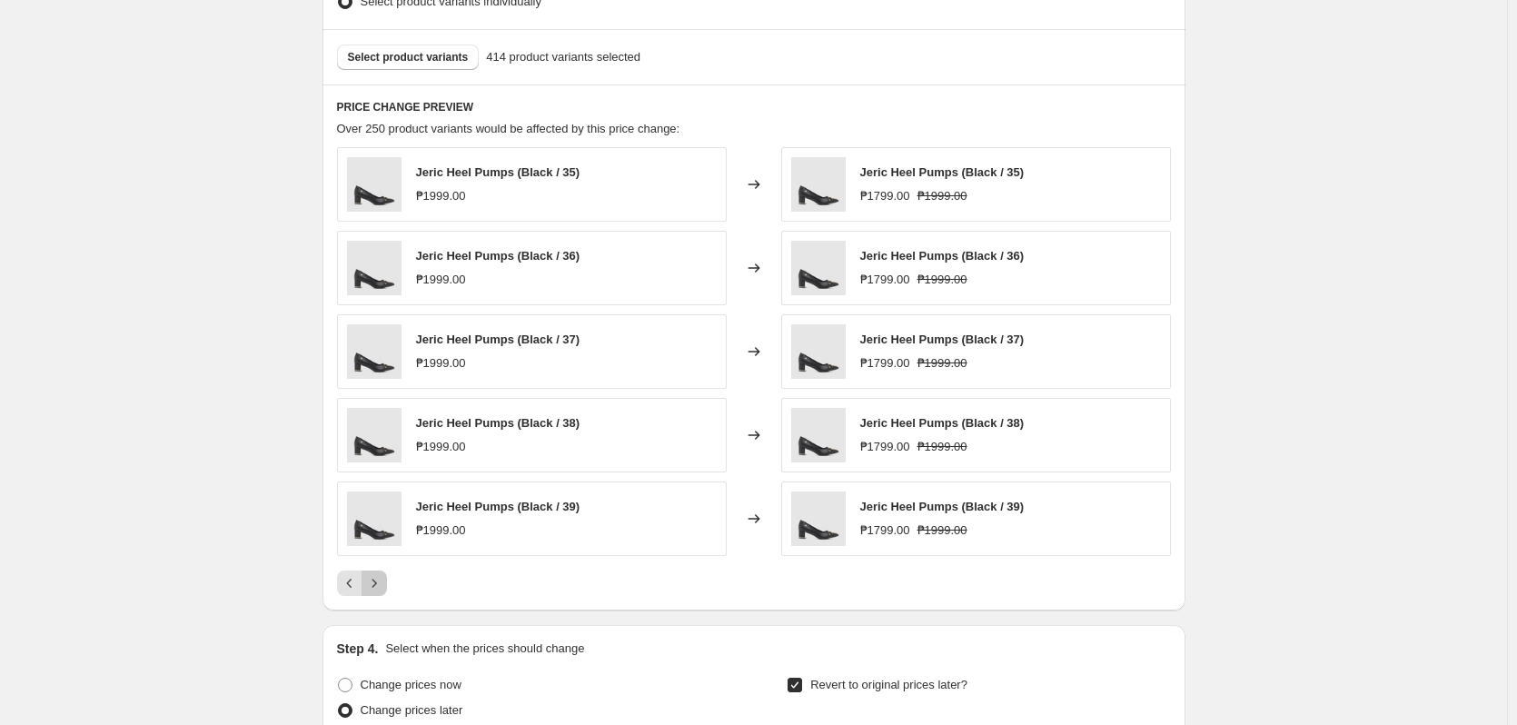
click at [383, 583] on icon "Next" at bounding box center [374, 583] width 18 height 18
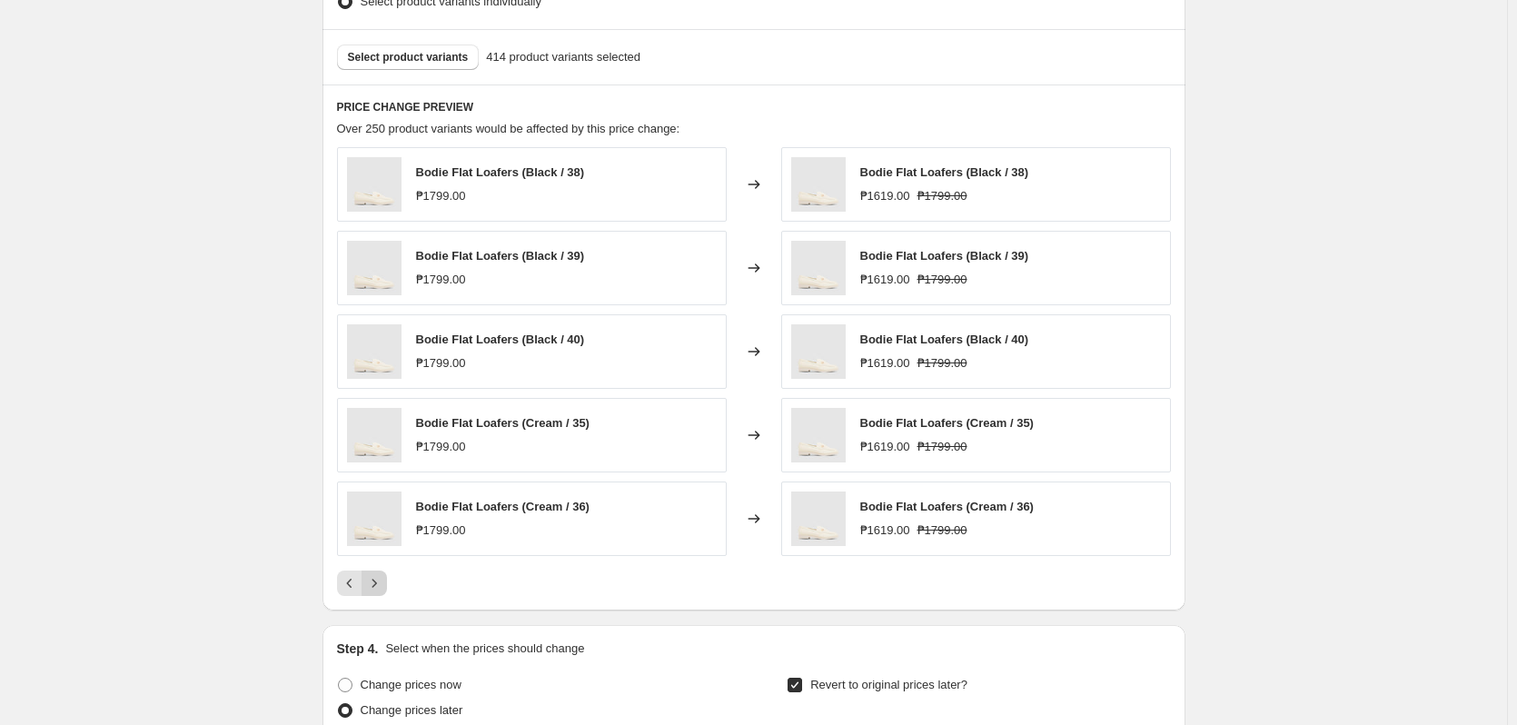
click at [383, 583] on icon "Next" at bounding box center [374, 583] width 18 height 18
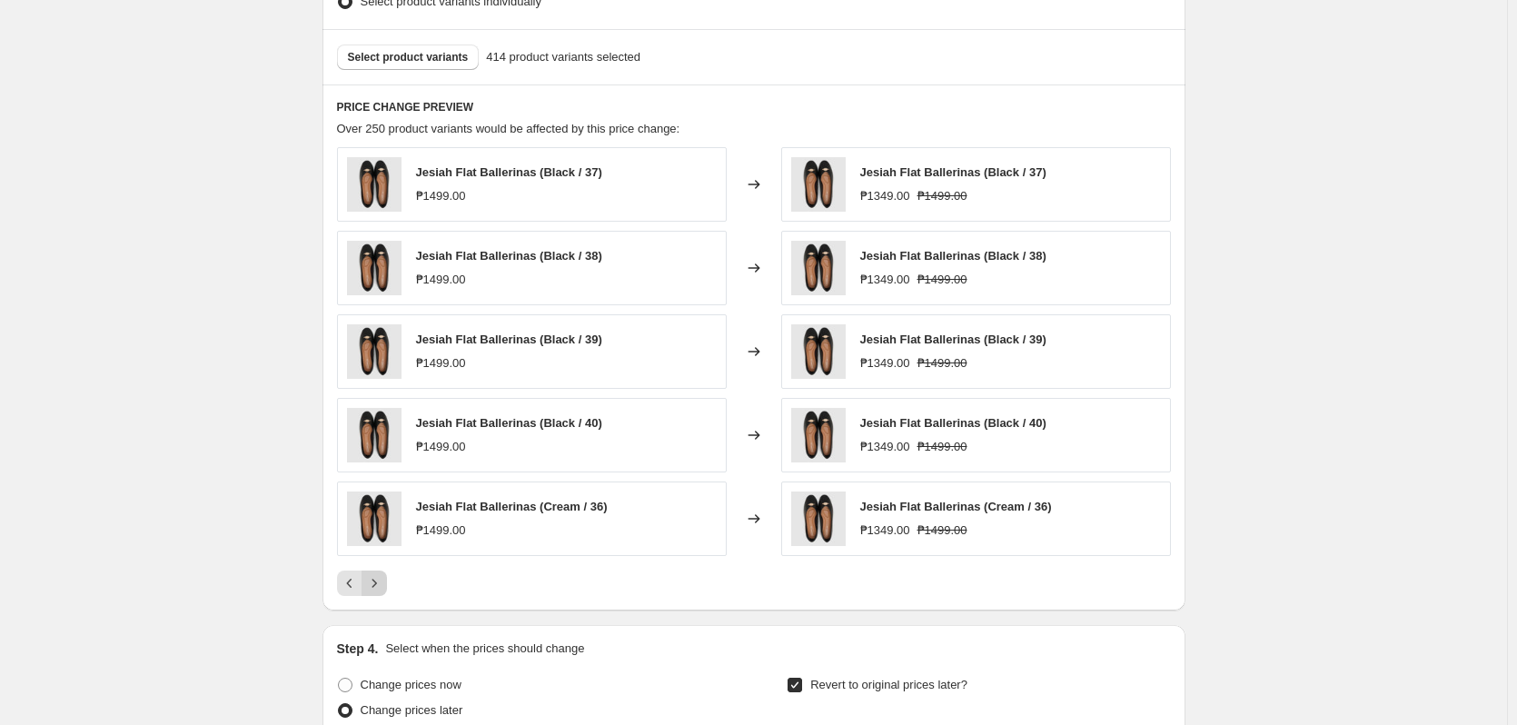
click at [383, 583] on icon "Next" at bounding box center [374, 583] width 18 height 18
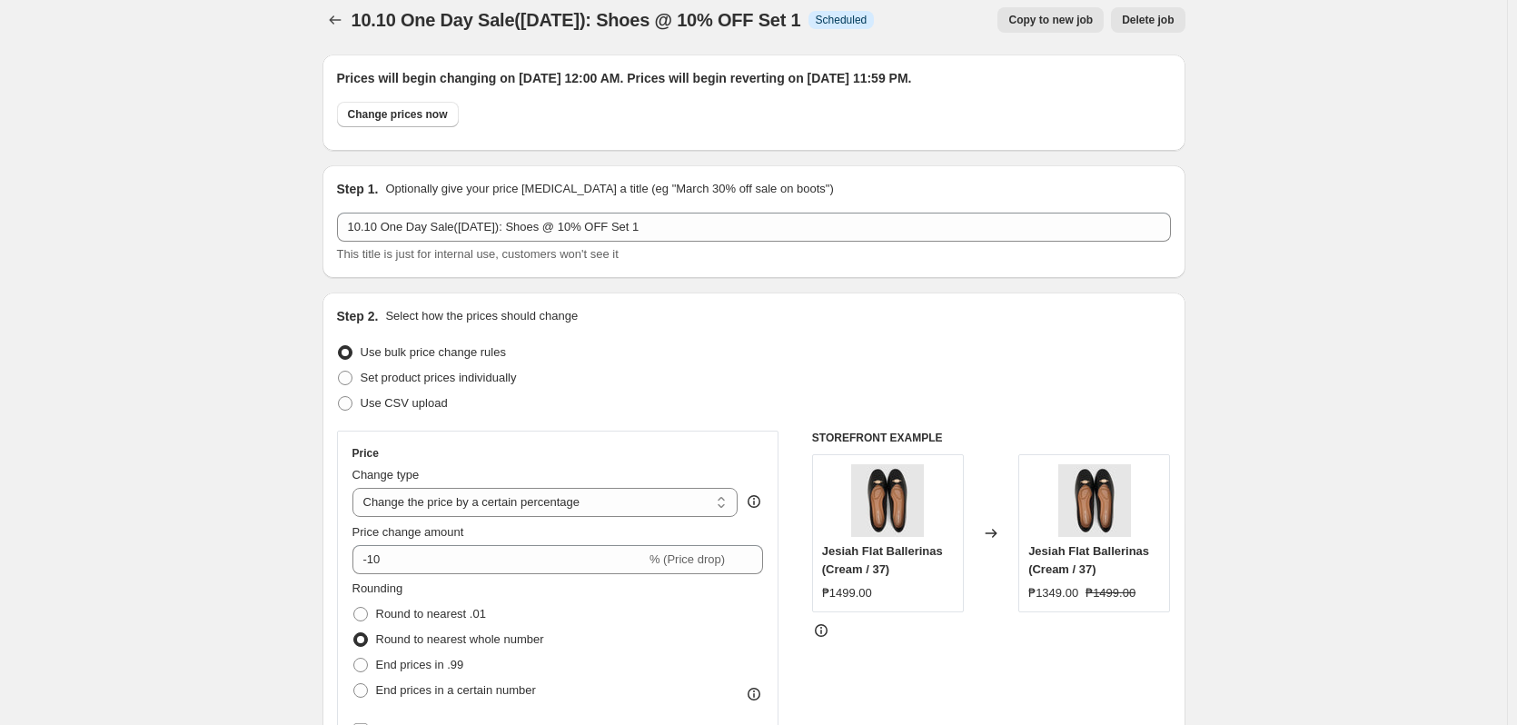
scroll to position [0, 0]
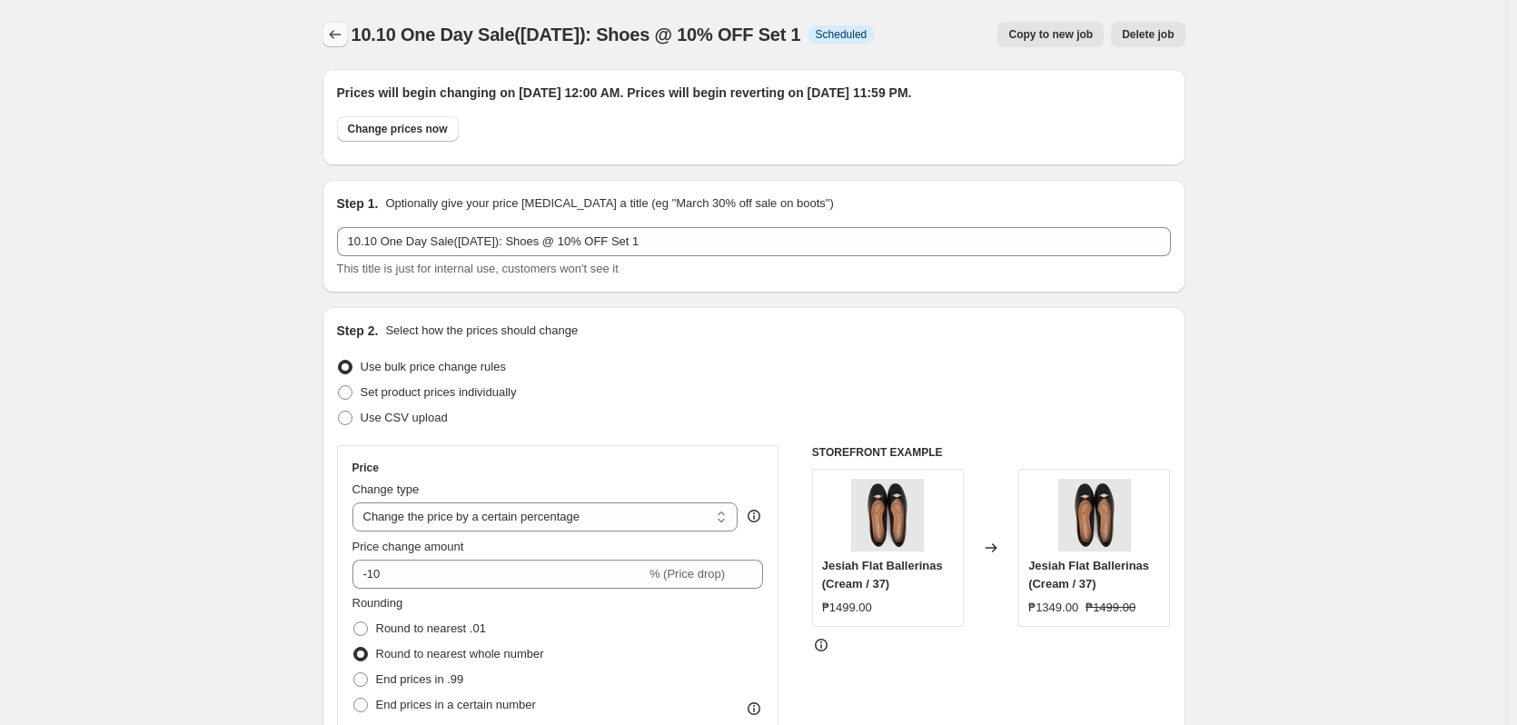
click at [333, 36] on icon "Price change jobs" at bounding box center [335, 34] width 18 height 18
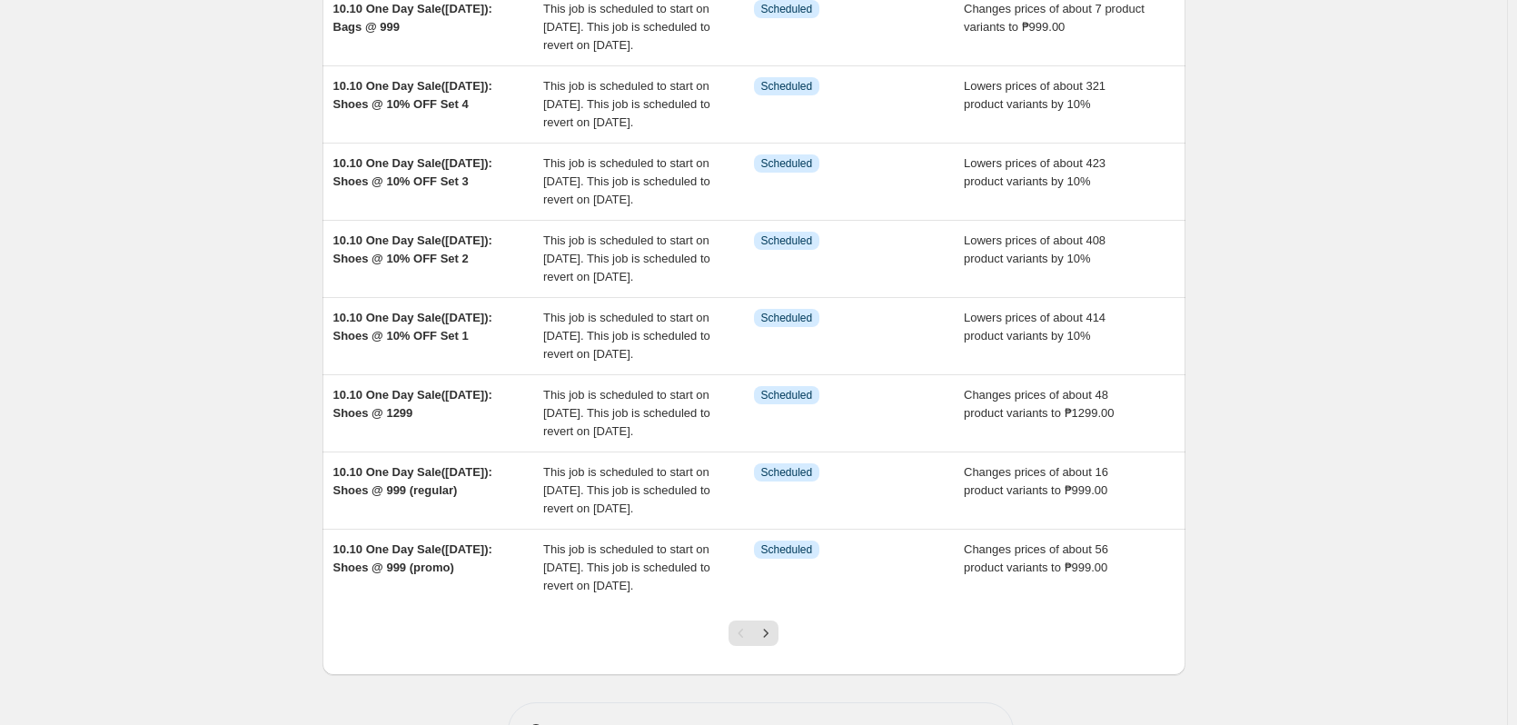
scroll to position [363, 0]
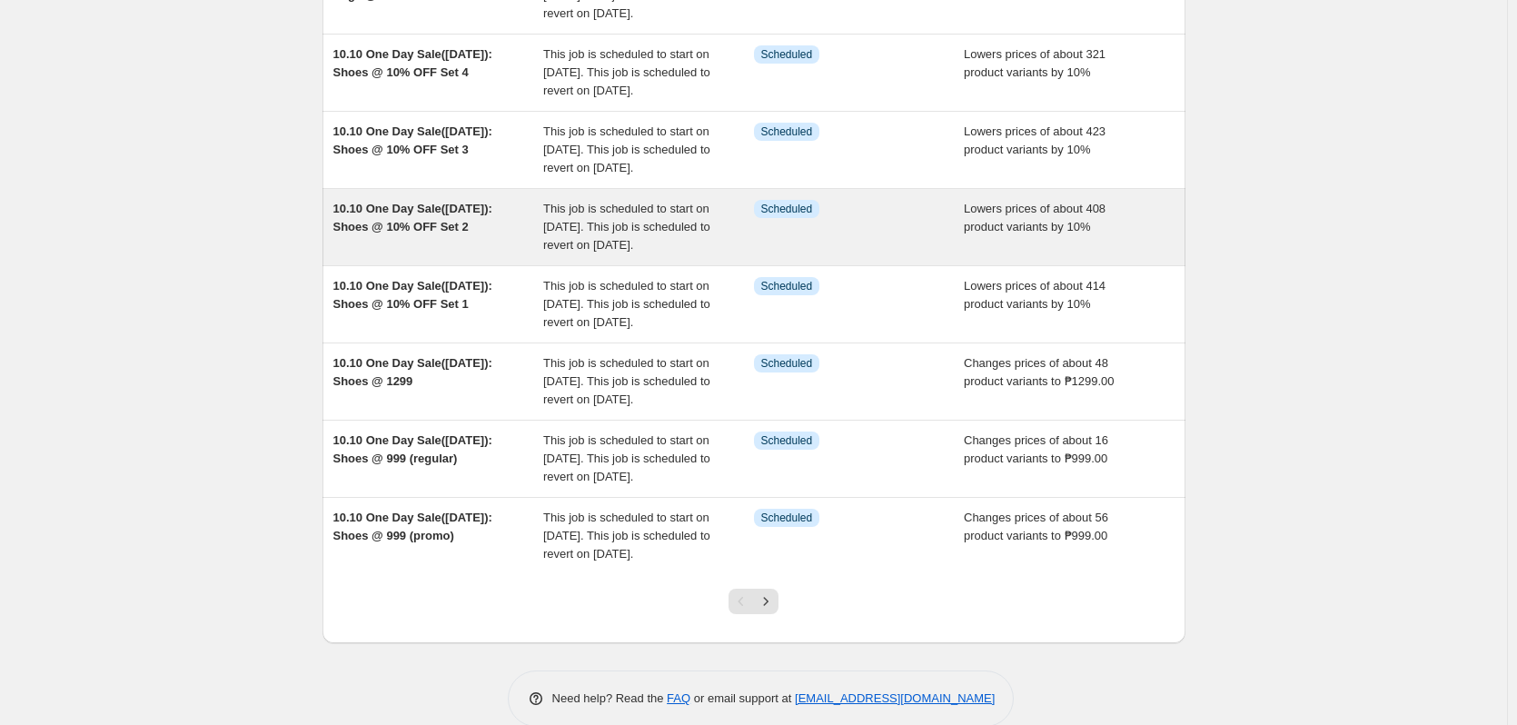
click at [1071, 254] on div "Lowers prices of about 408 product variants by 10%" at bounding box center [1069, 227] width 211 height 55
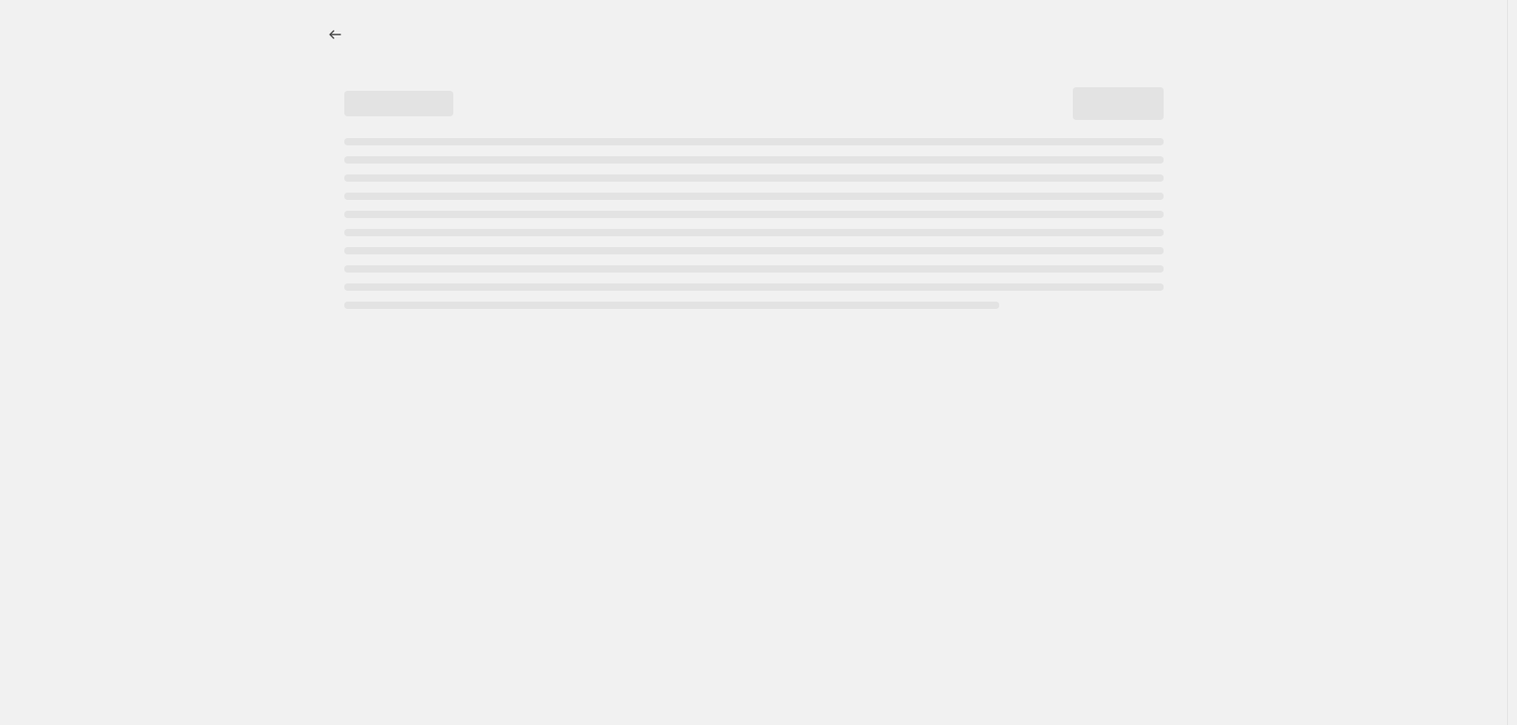
select select "percentage"
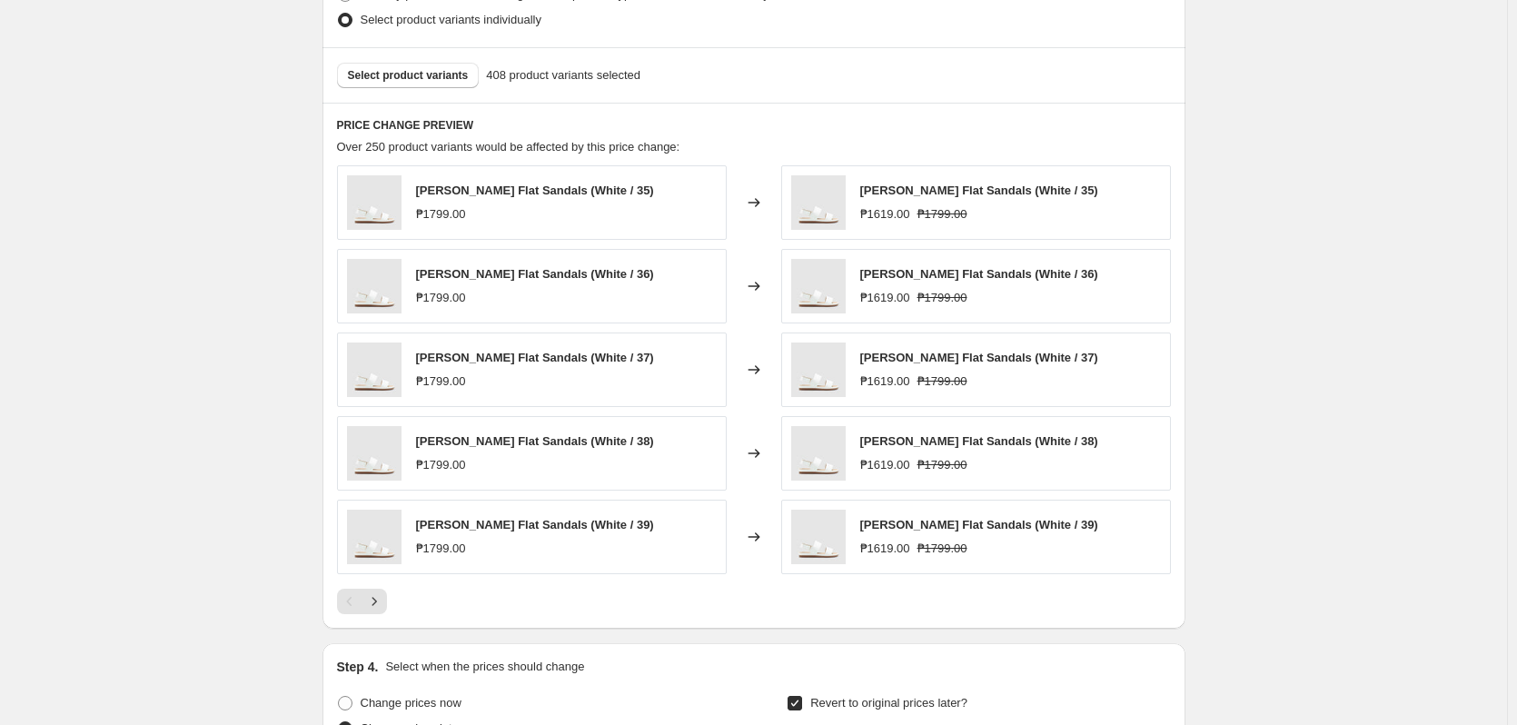
scroll to position [1090, 0]
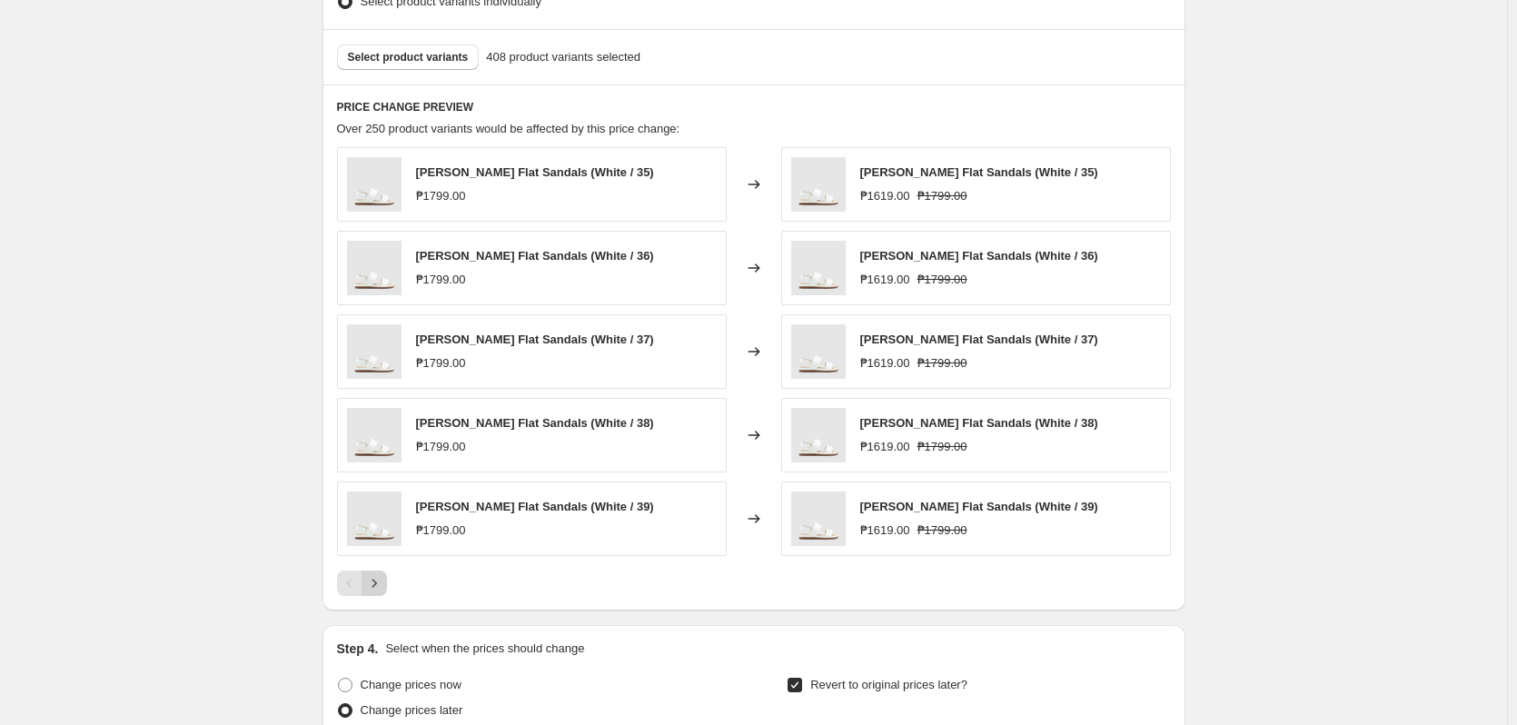
click at [382, 583] on icon "Next" at bounding box center [374, 583] width 18 height 18
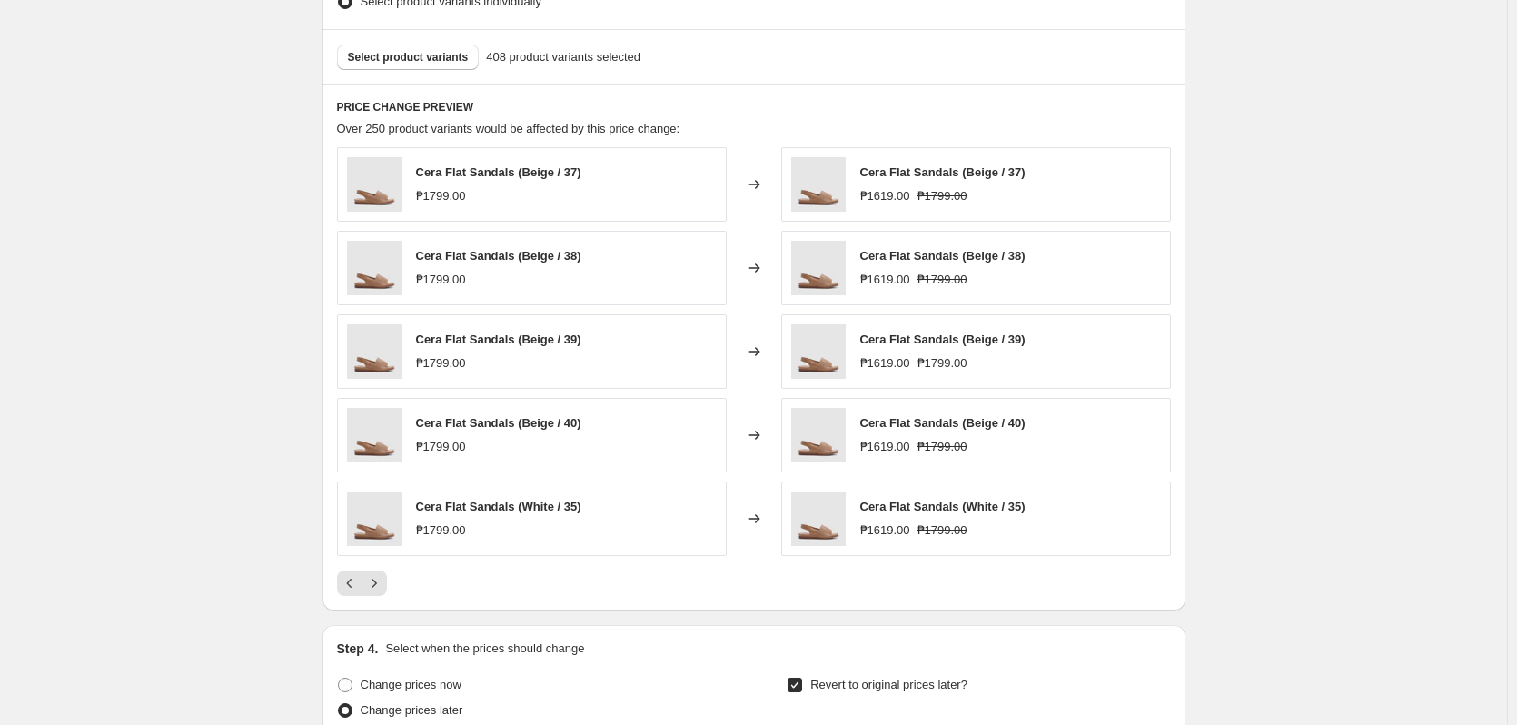
click at [1349, 181] on div "10.10 One Day Sale(Oct 10): Shoes @ 10% OFF Set 2. This page is ready 10.10 One…" at bounding box center [753, 56] width 1507 height 2293
click at [373, 589] on icon "Next" at bounding box center [374, 583] width 18 height 18
click at [383, 587] on icon "Next" at bounding box center [374, 583] width 18 height 18
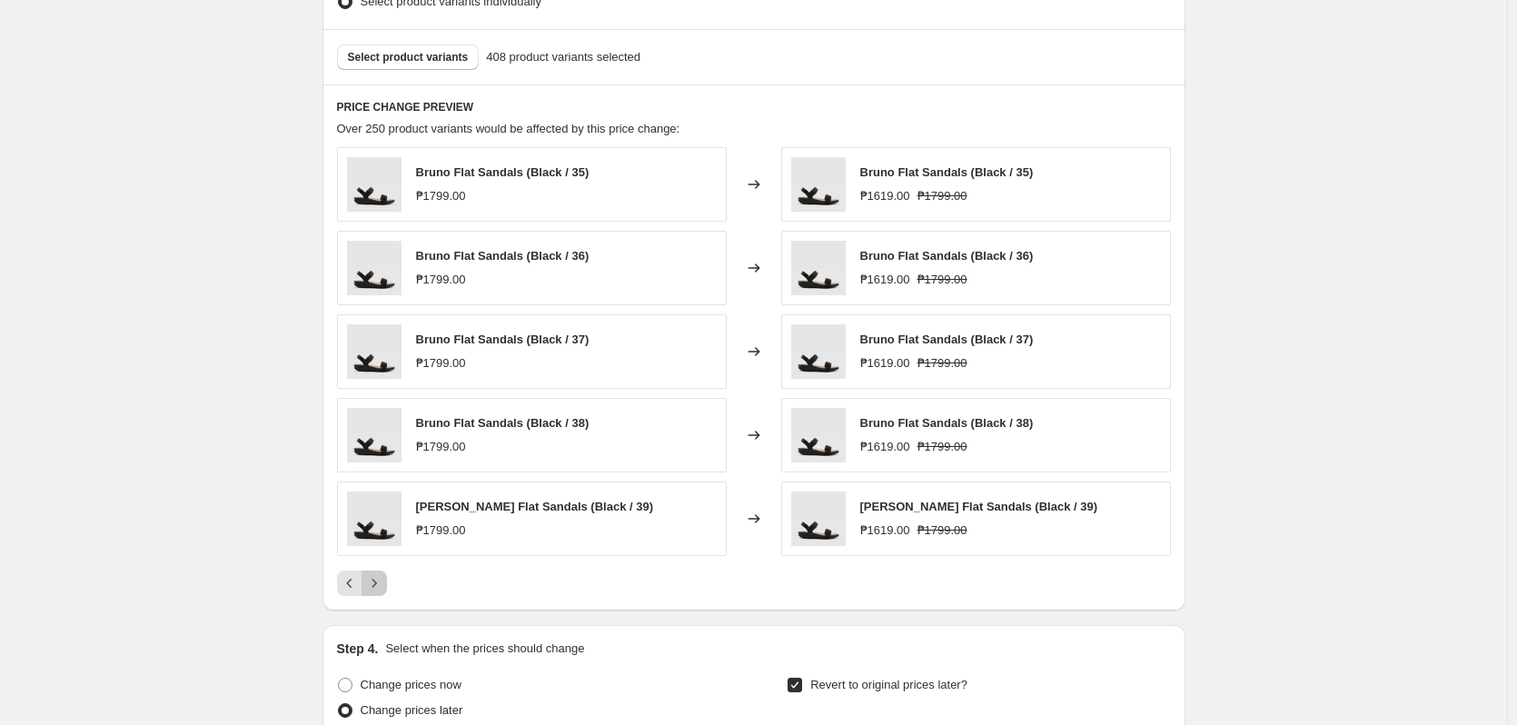
click at [383, 587] on icon "Next" at bounding box center [374, 583] width 18 height 18
click at [383, 588] on icon "Next" at bounding box center [374, 583] width 18 height 18
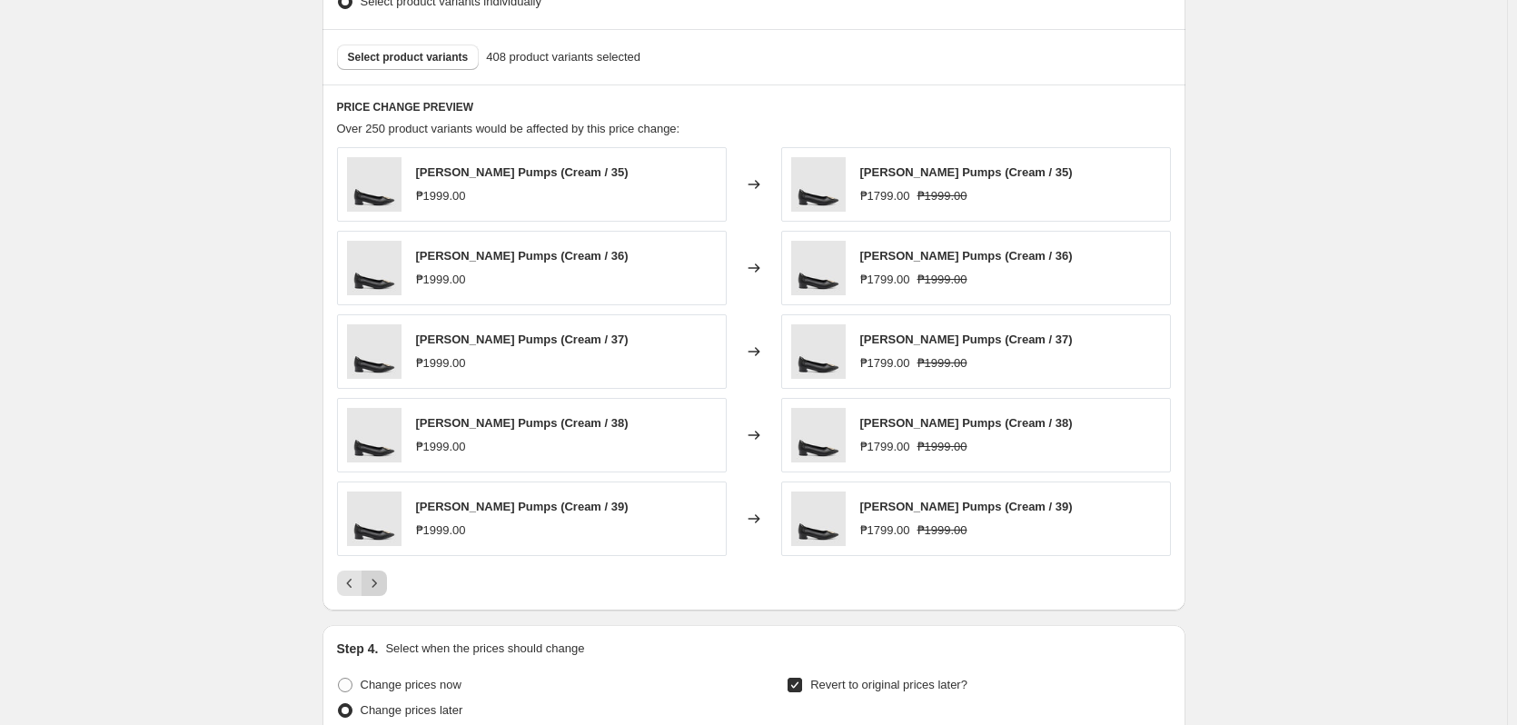
click at [383, 588] on icon "Next" at bounding box center [374, 583] width 18 height 18
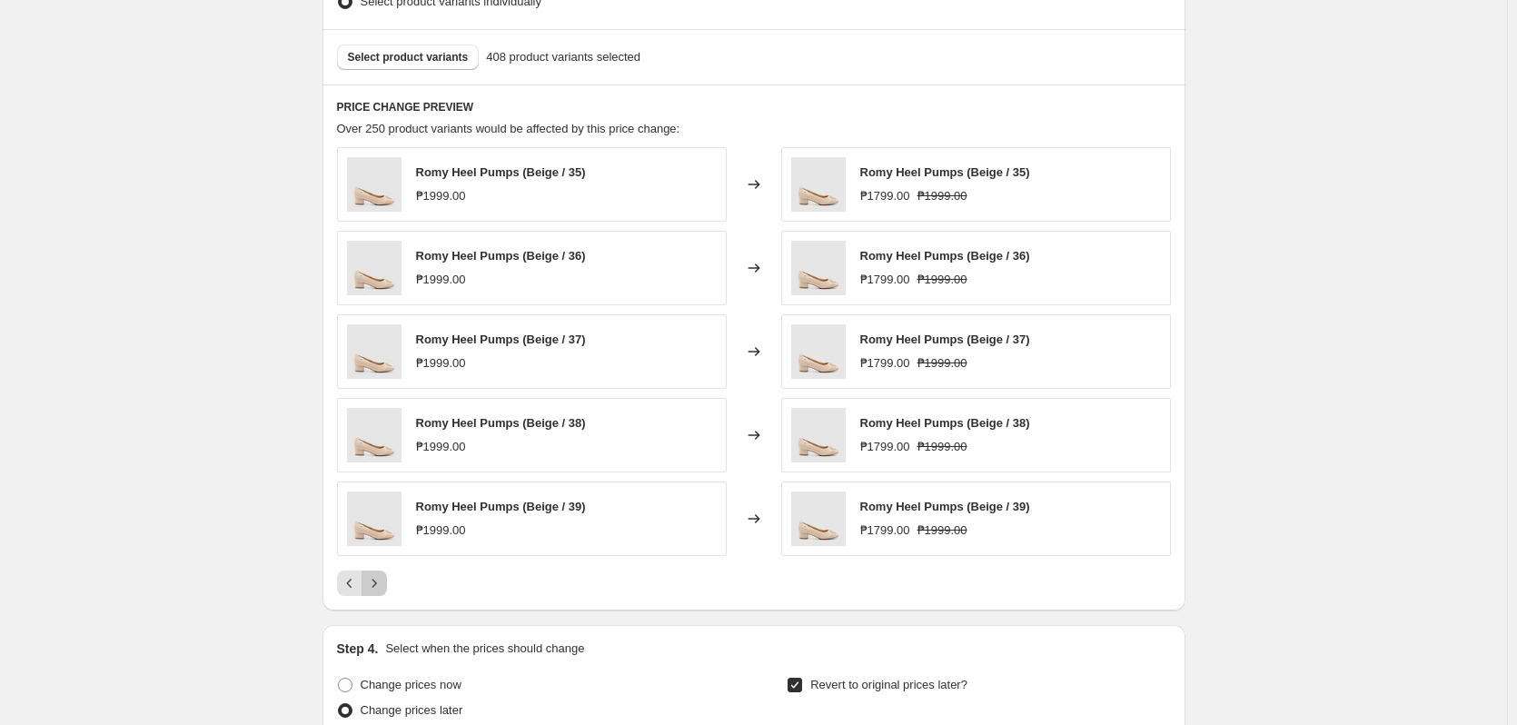
click at [383, 588] on icon "Next" at bounding box center [374, 583] width 18 height 18
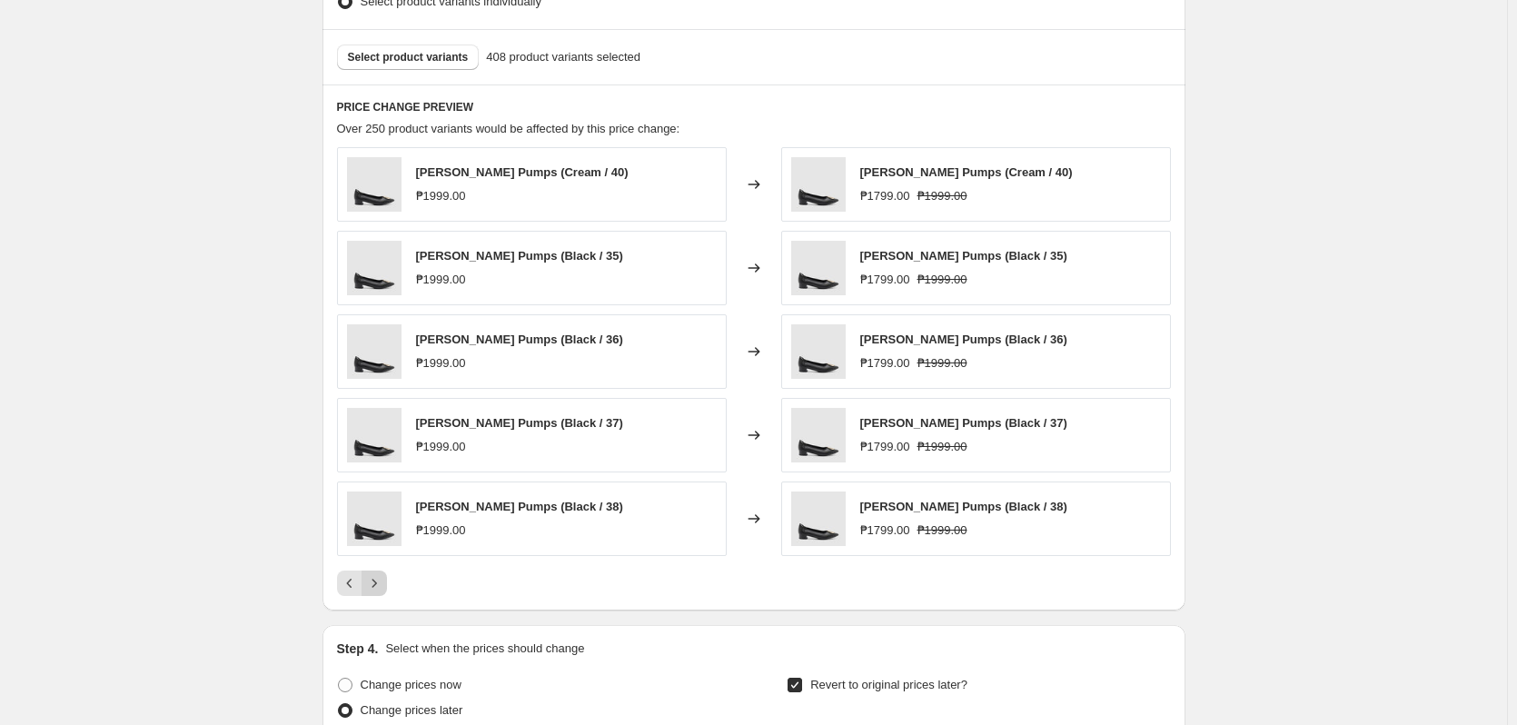
click at [383, 588] on icon "Next" at bounding box center [374, 583] width 18 height 18
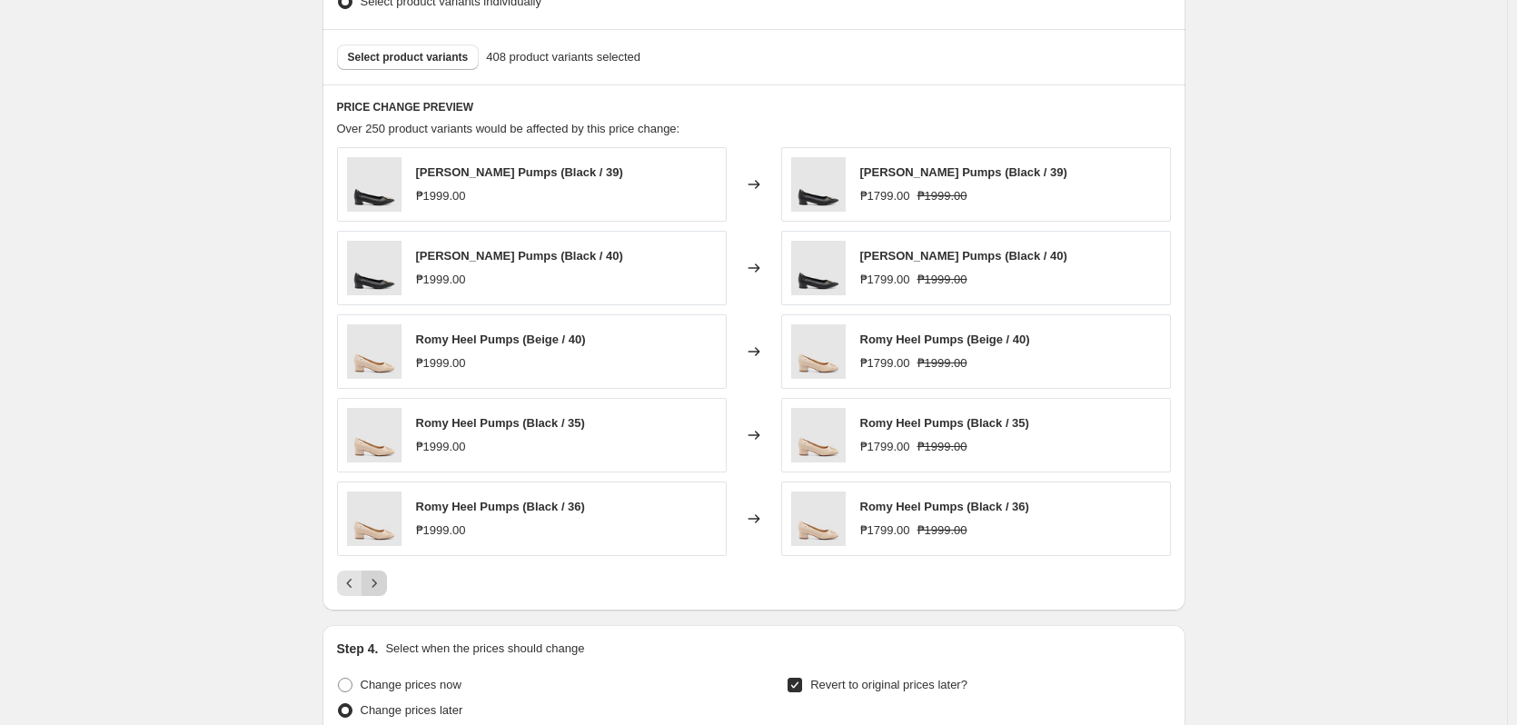
click at [383, 588] on icon "Next" at bounding box center [374, 583] width 18 height 18
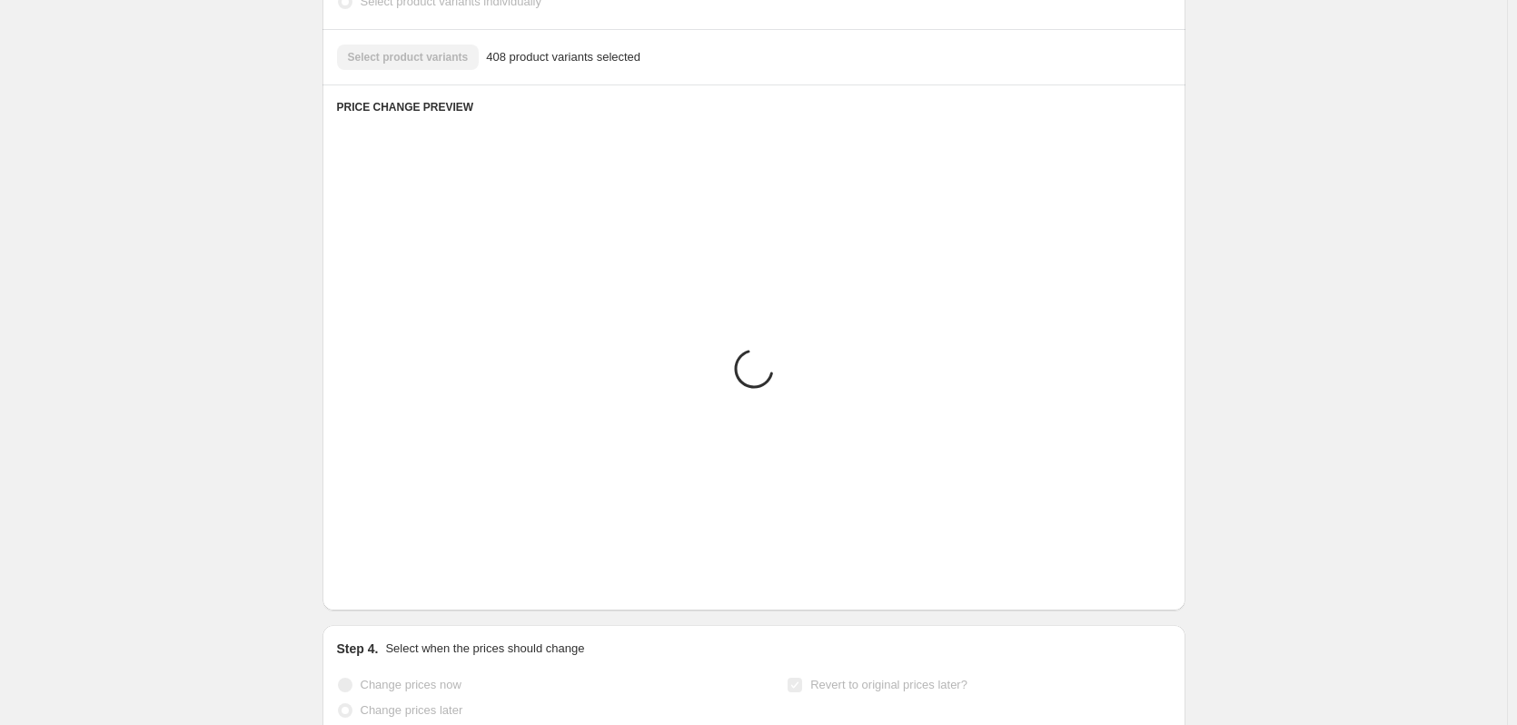
click at [383, 588] on icon "Next" at bounding box center [374, 583] width 18 height 18
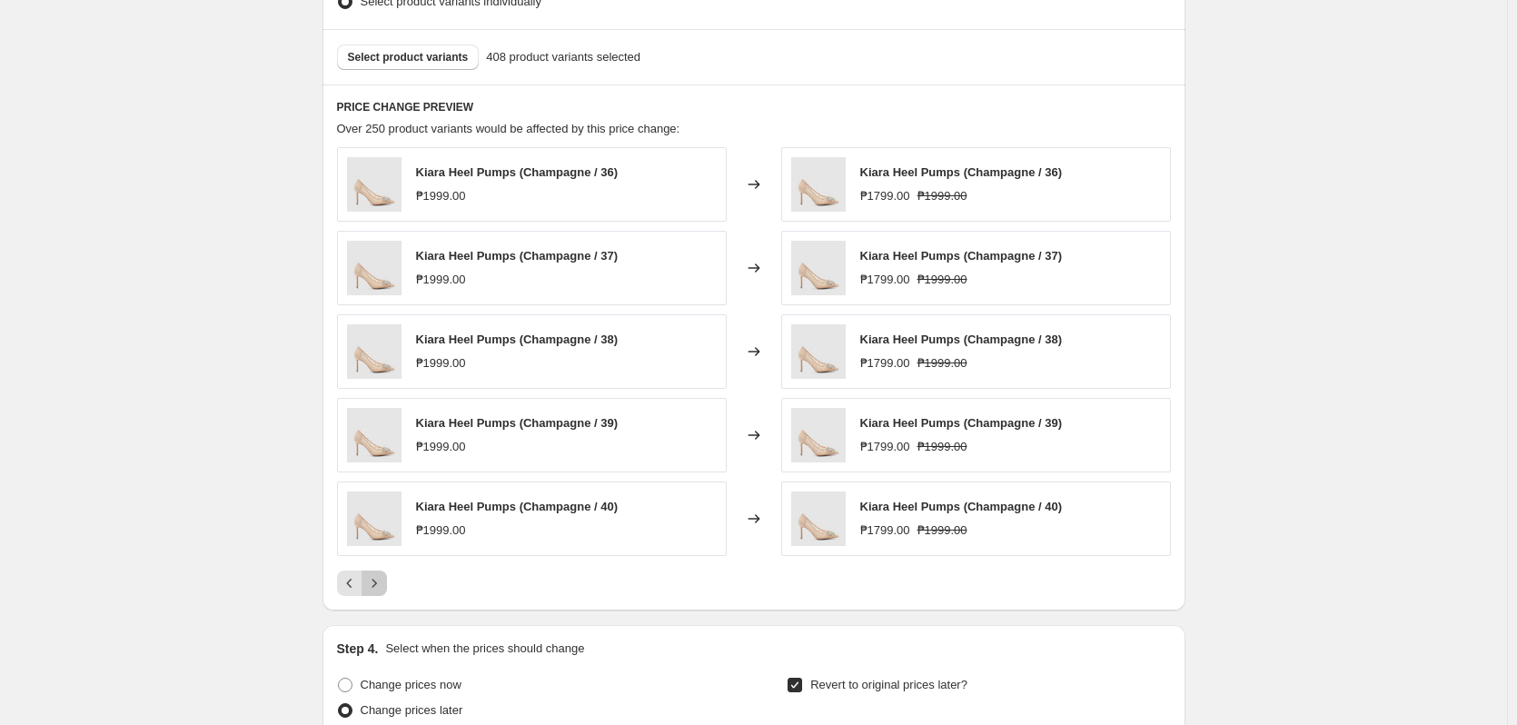
click at [383, 588] on icon "Next" at bounding box center [374, 583] width 18 height 18
click at [379, 574] on icon "Next" at bounding box center [374, 583] width 18 height 18
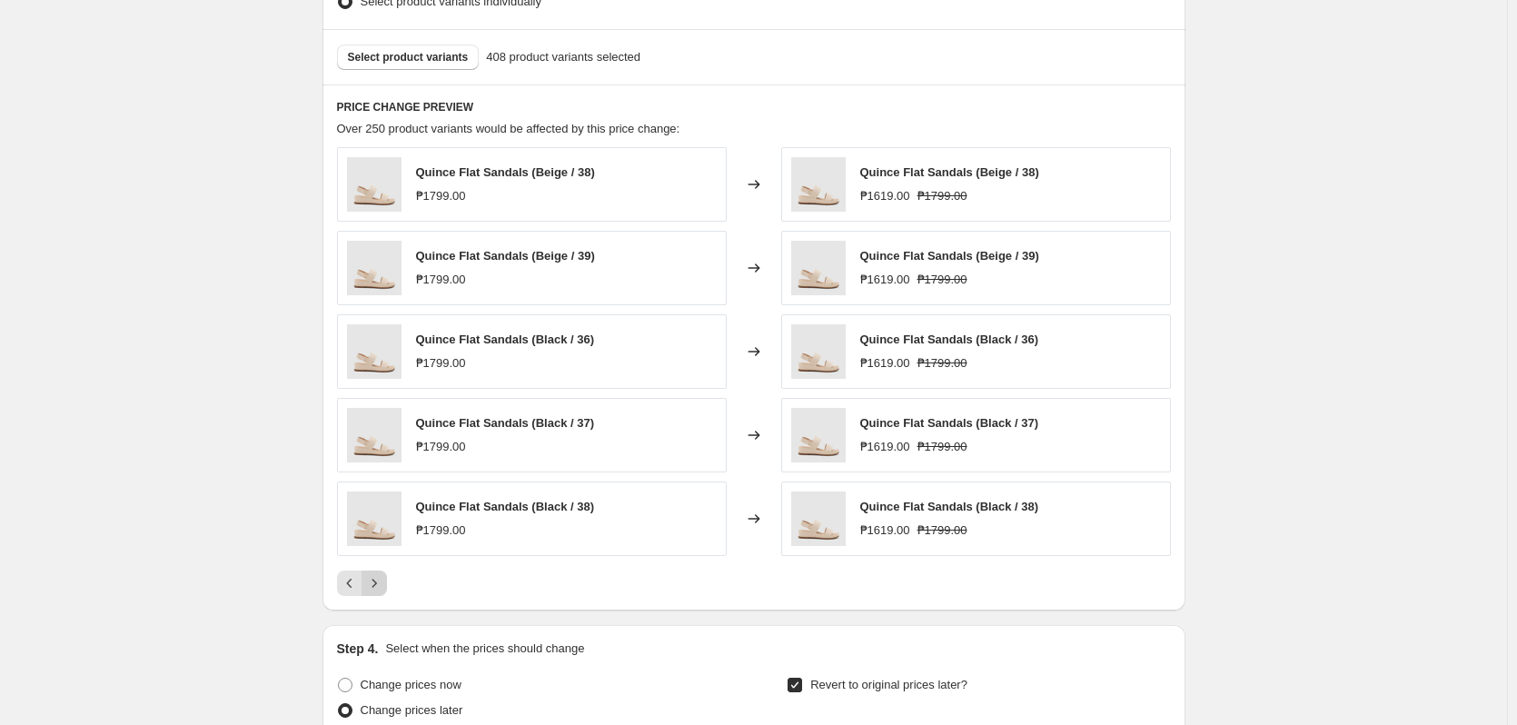
click at [377, 582] on icon "Next" at bounding box center [374, 583] width 18 height 18
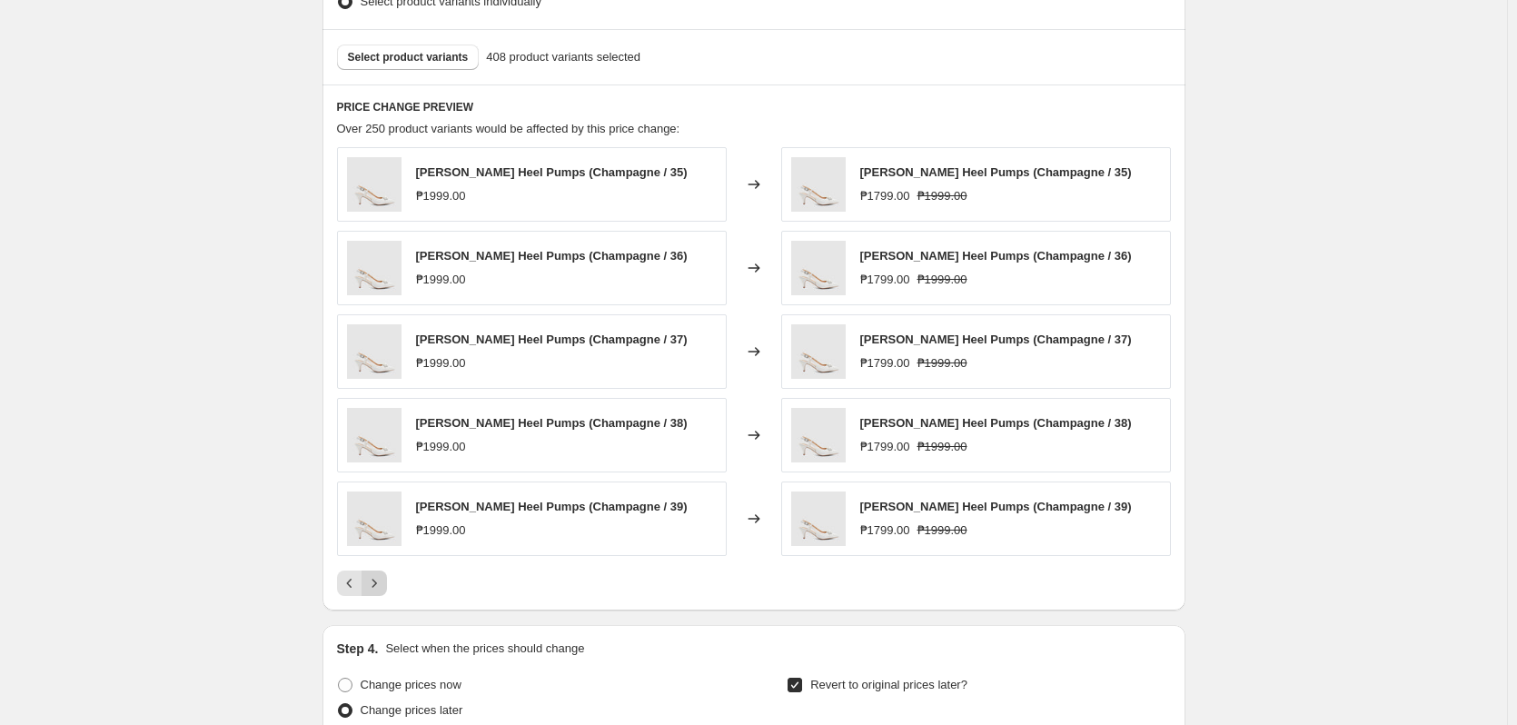
click at [377, 582] on icon "Next" at bounding box center [374, 583] width 18 height 18
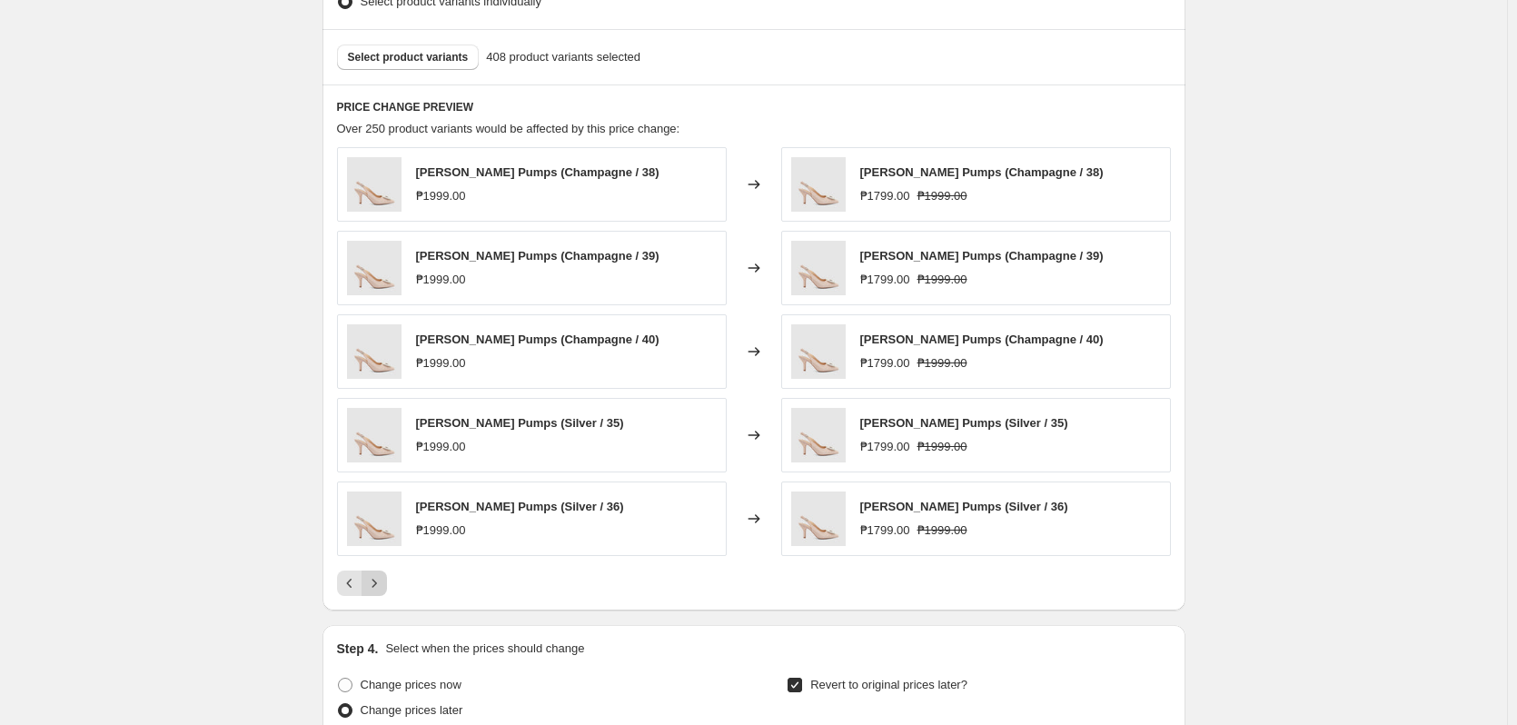
click at [377, 582] on icon "Next" at bounding box center [374, 583] width 18 height 18
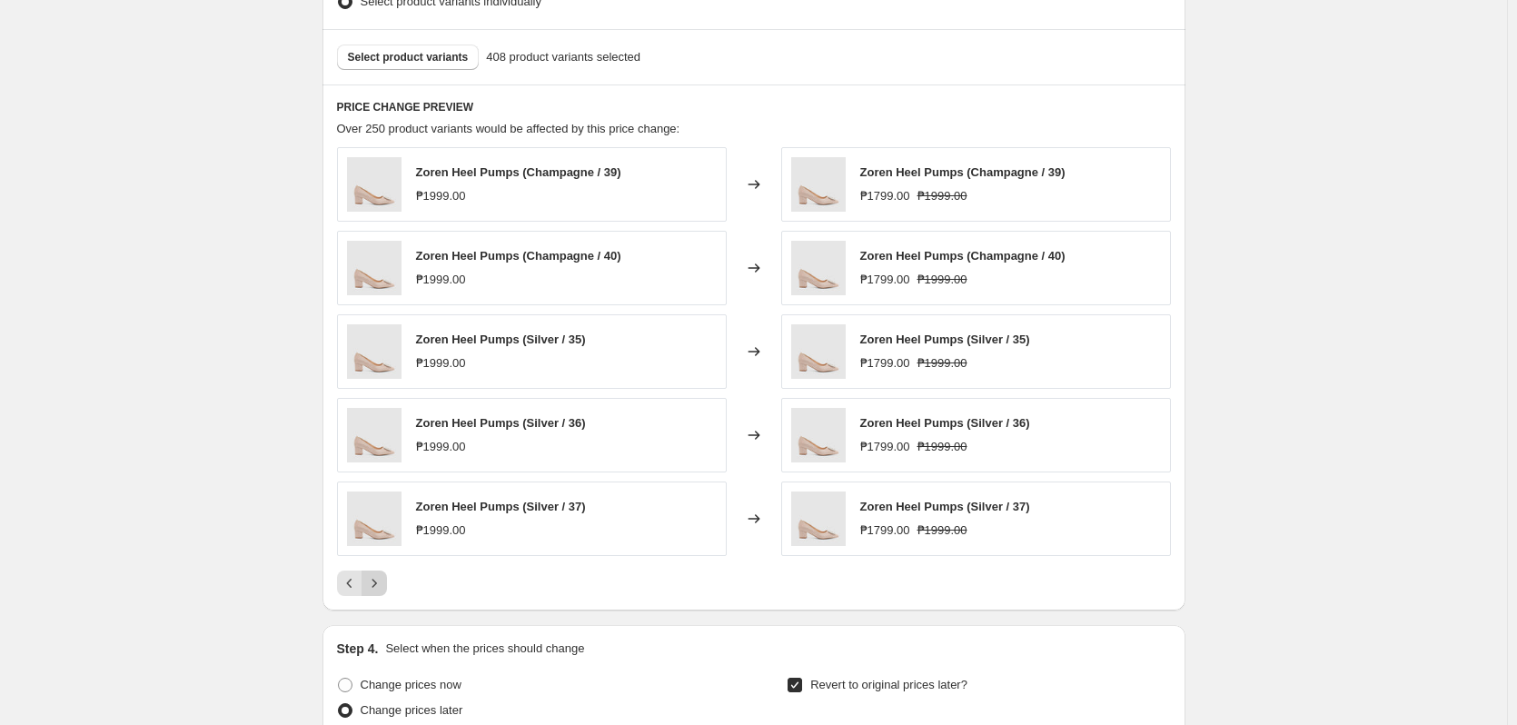
click at [377, 582] on icon "Next" at bounding box center [374, 583] width 18 height 18
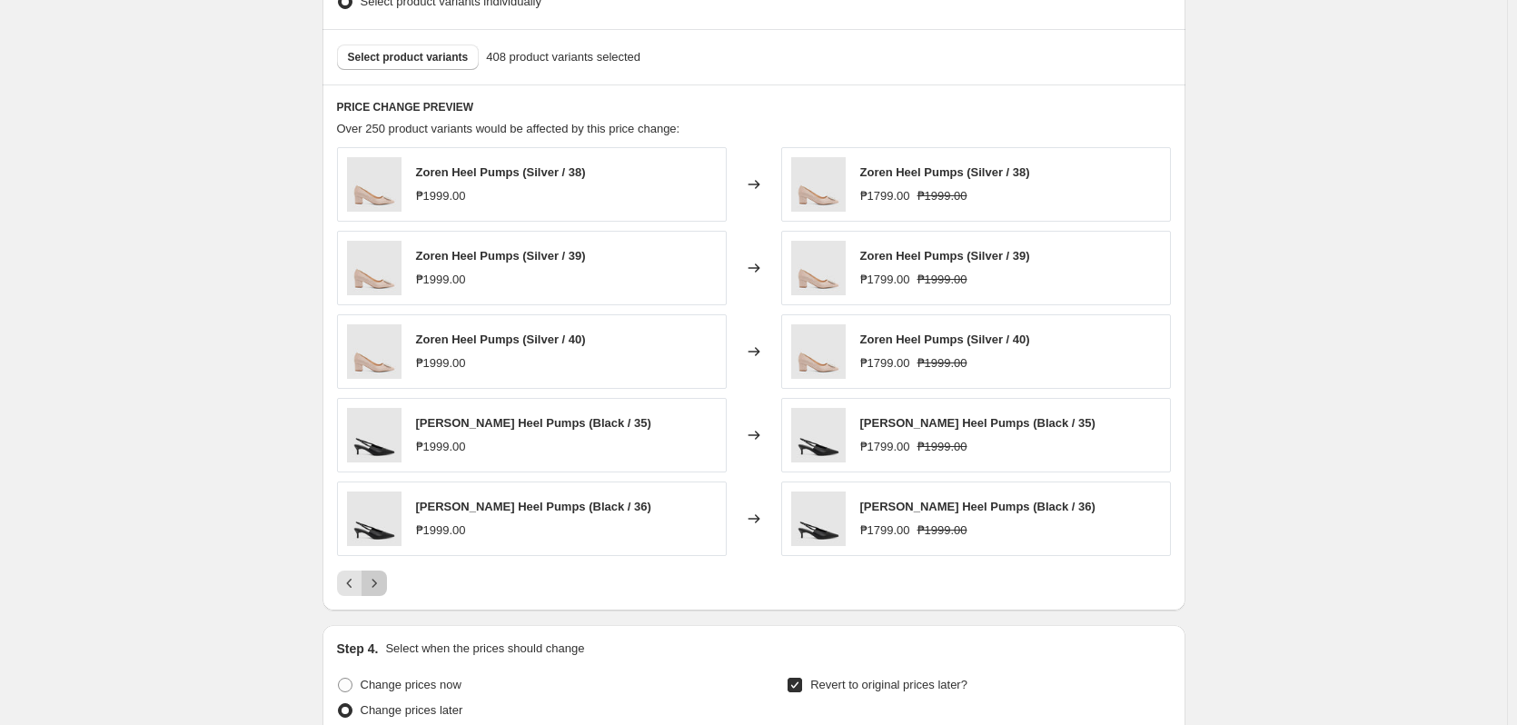
click at [377, 582] on icon "Next" at bounding box center [374, 583] width 18 height 18
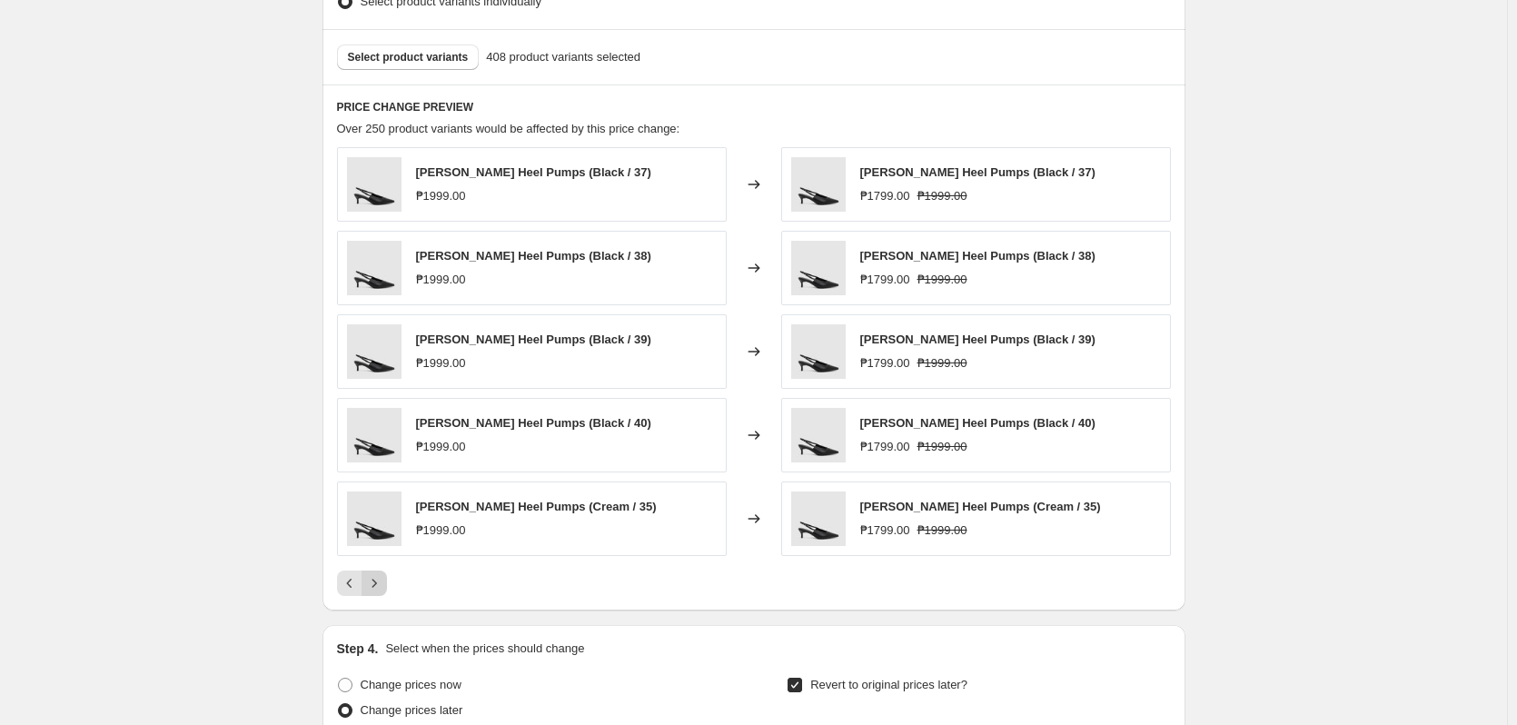
click at [377, 582] on icon "Next" at bounding box center [374, 583] width 18 height 18
click at [377, 583] on icon "Next" at bounding box center [374, 583] width 18 height 18
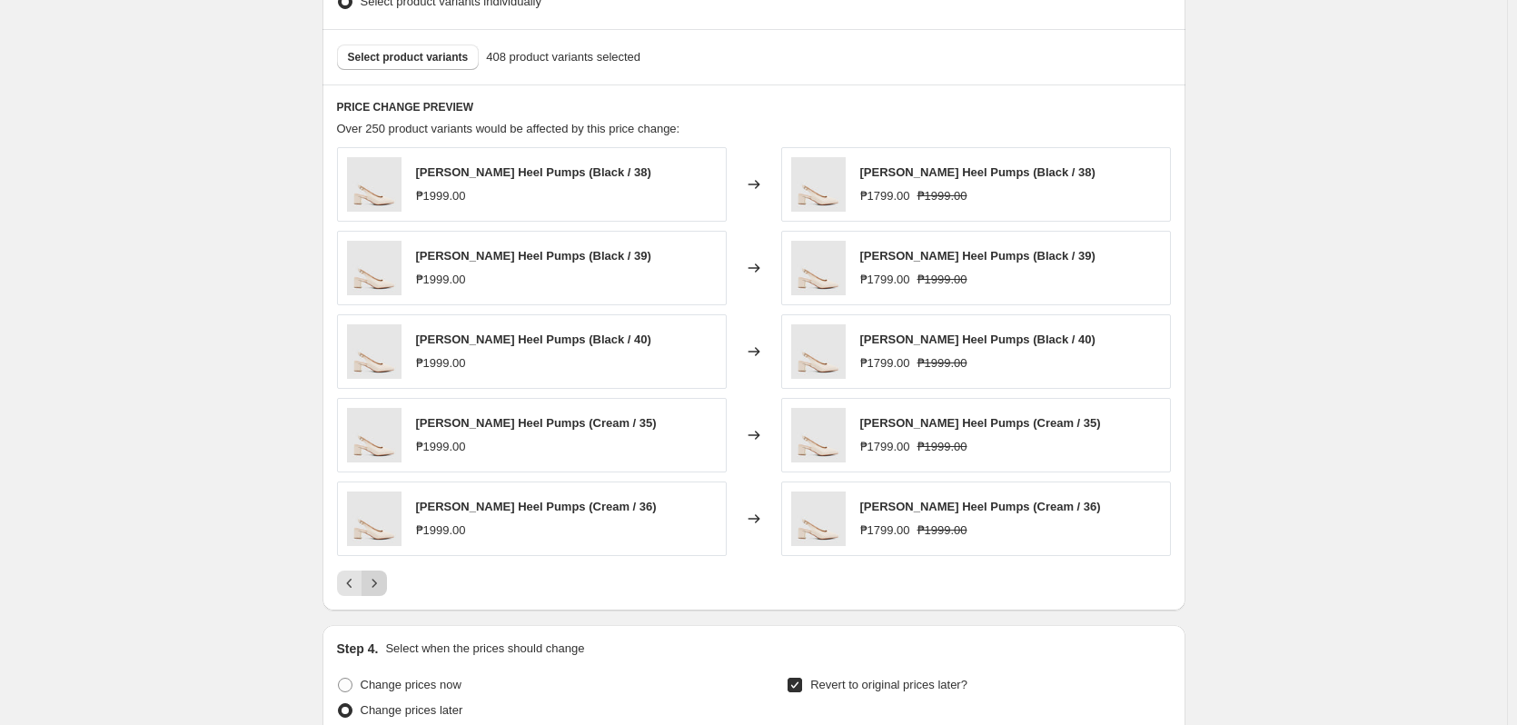
click at [377, 583] on icon "Next" at bounding box center [374, 583] width 18 height 18
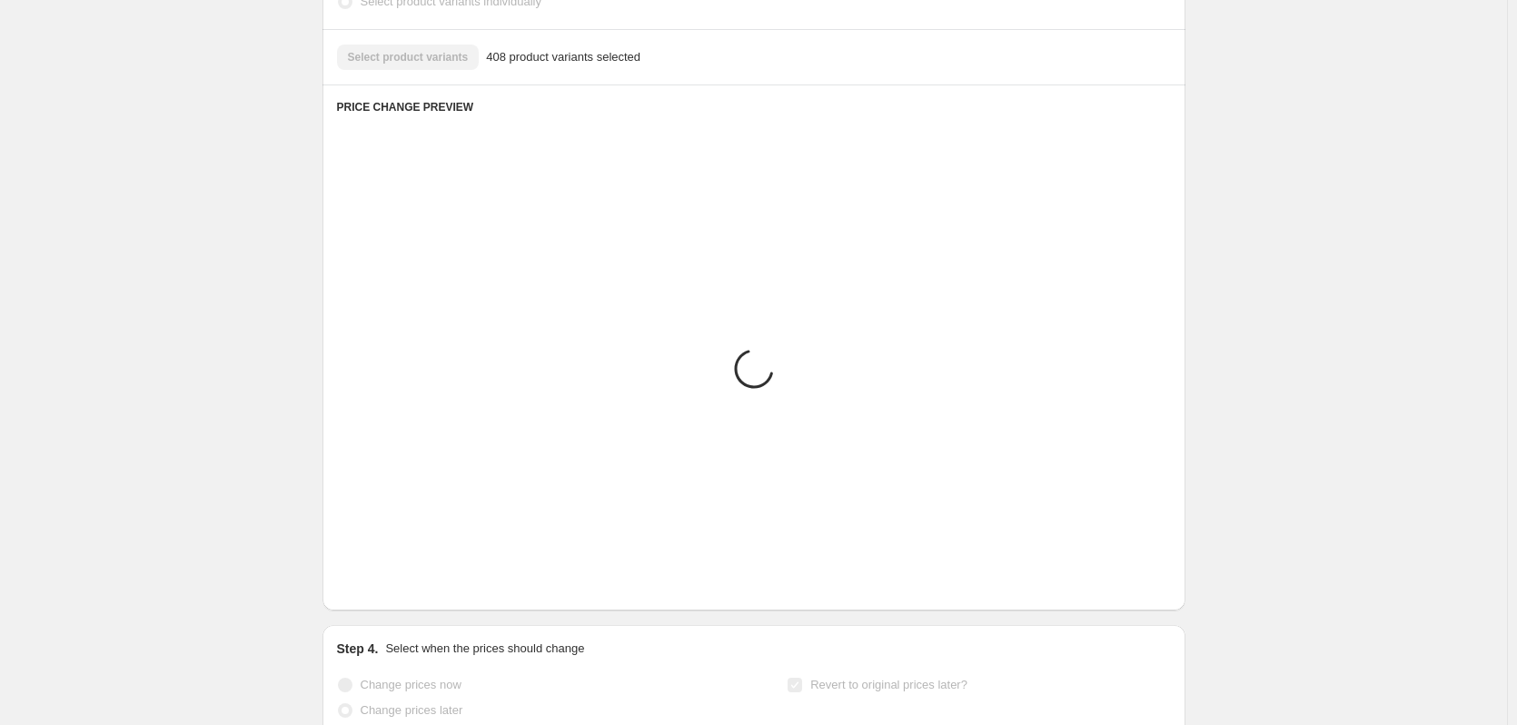
click at [377, 583] on icon "Next" at bounding box center [374, 583] width 18 height 18
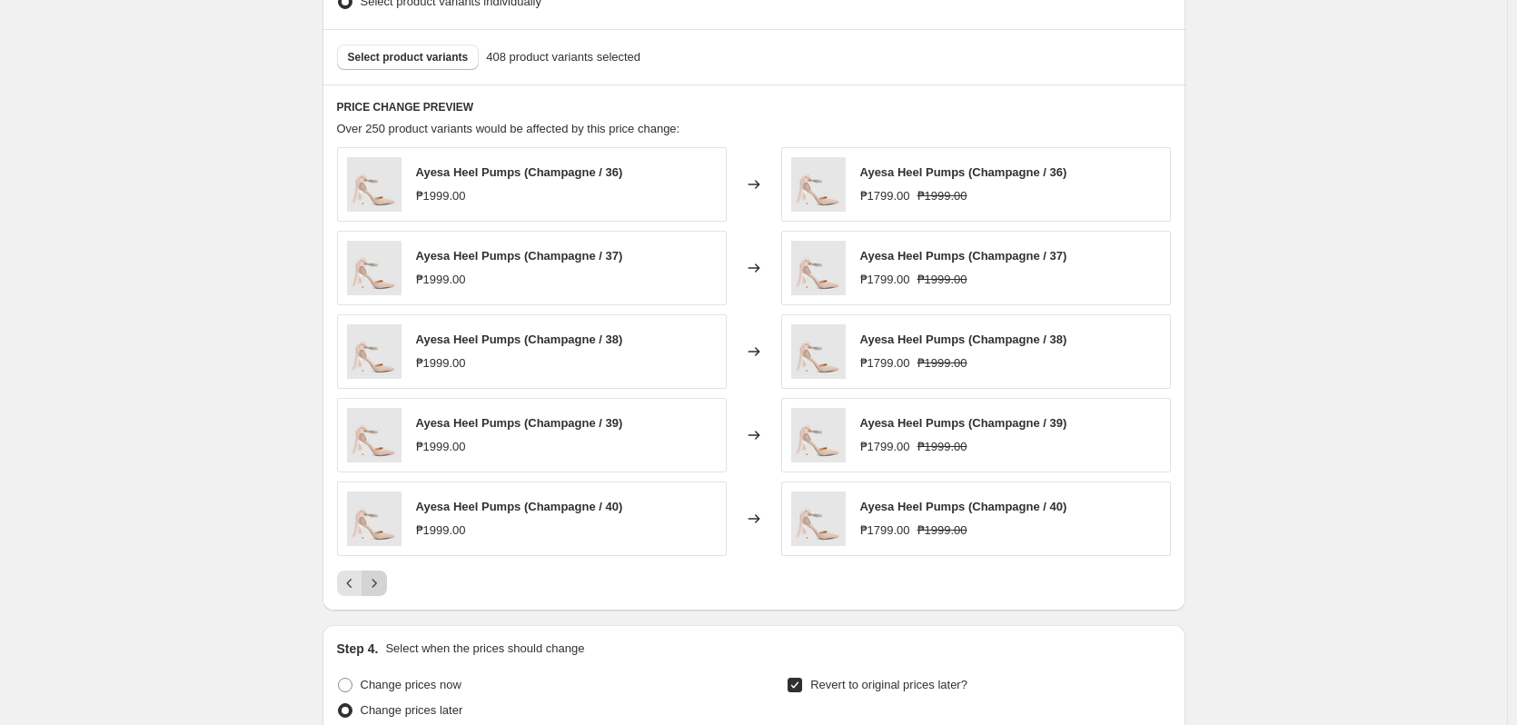
click at [377, 583] on icon "Next" at bounding box center [374, 583] width 18 height 18
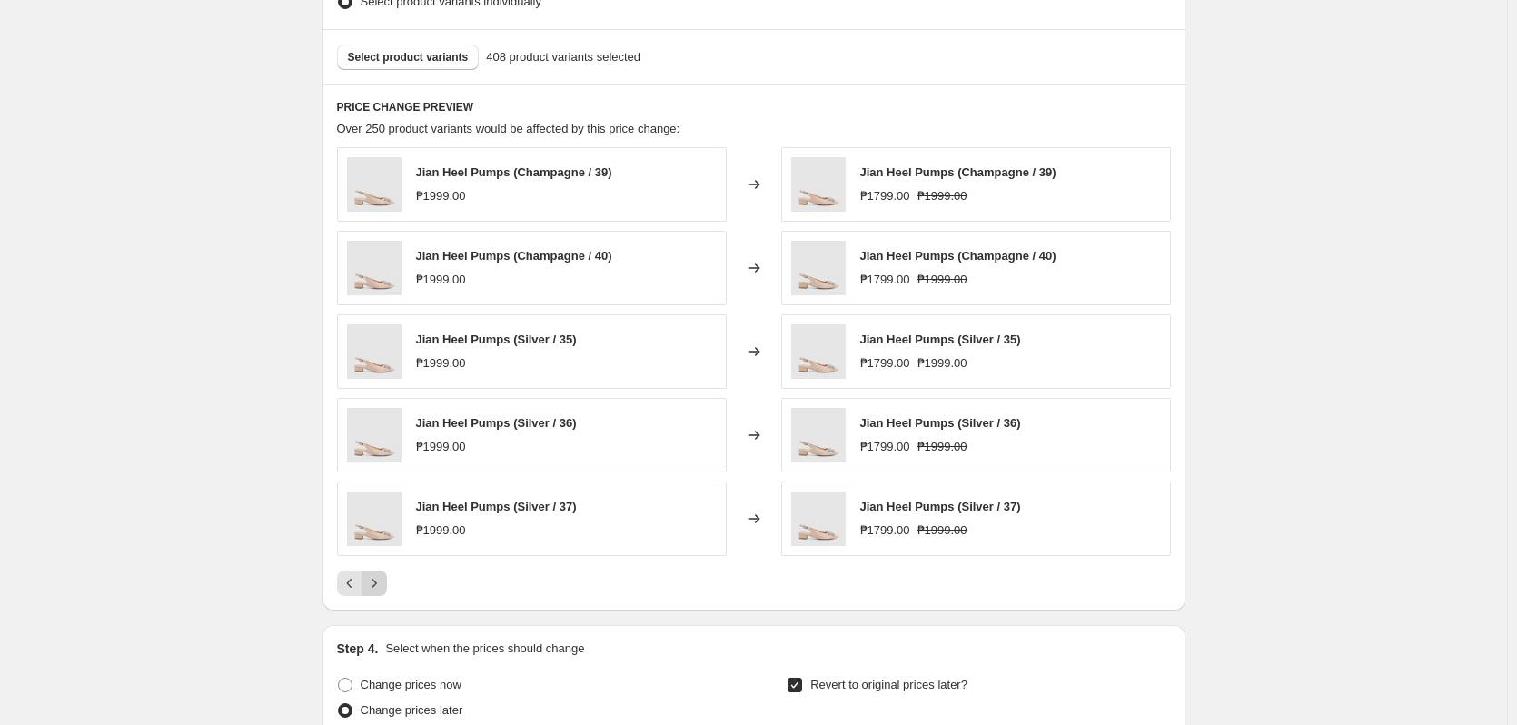
click at [377, 583] on icon "Next" at bounding box center [374, 583] width 18 height 18
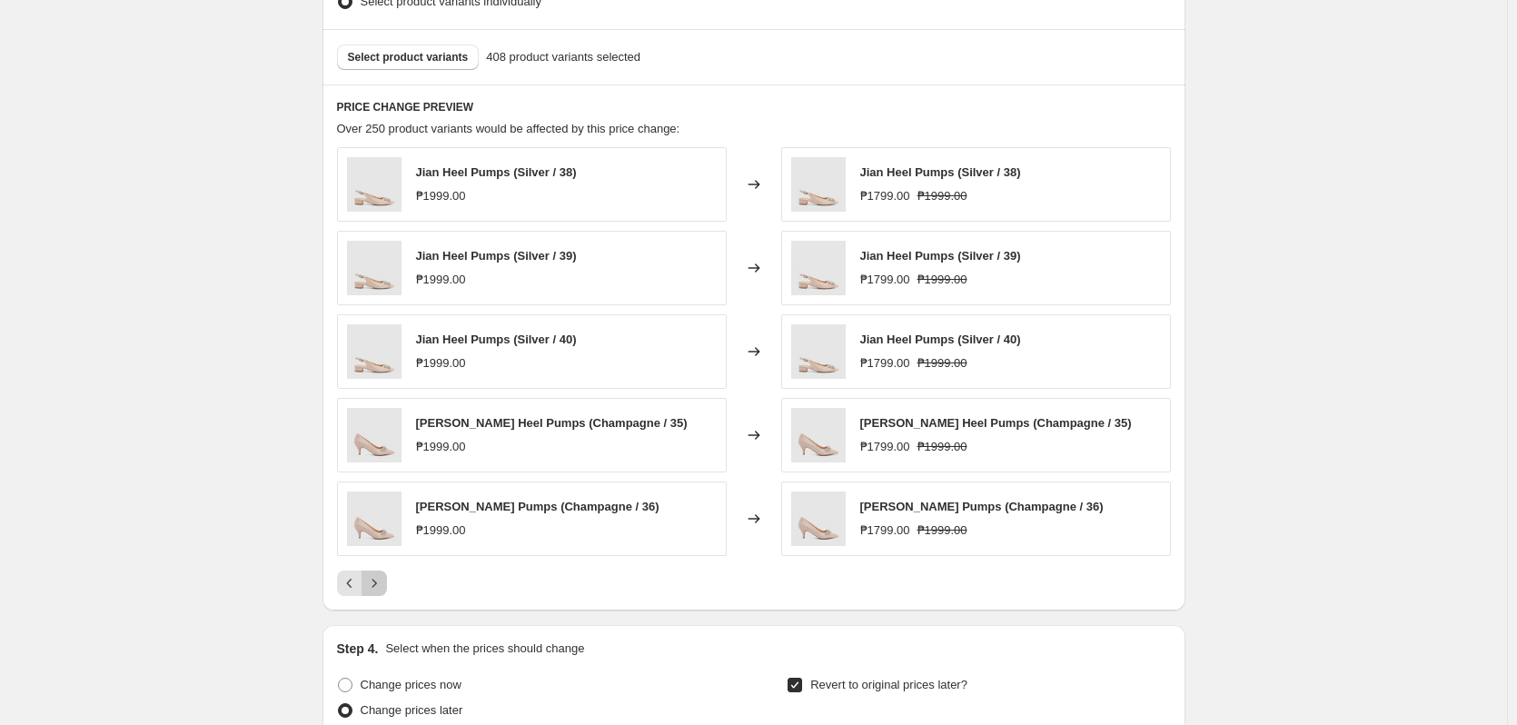
click at [377, 583] on icon "Next" at bounding box center [374, 583] width 18 height 18
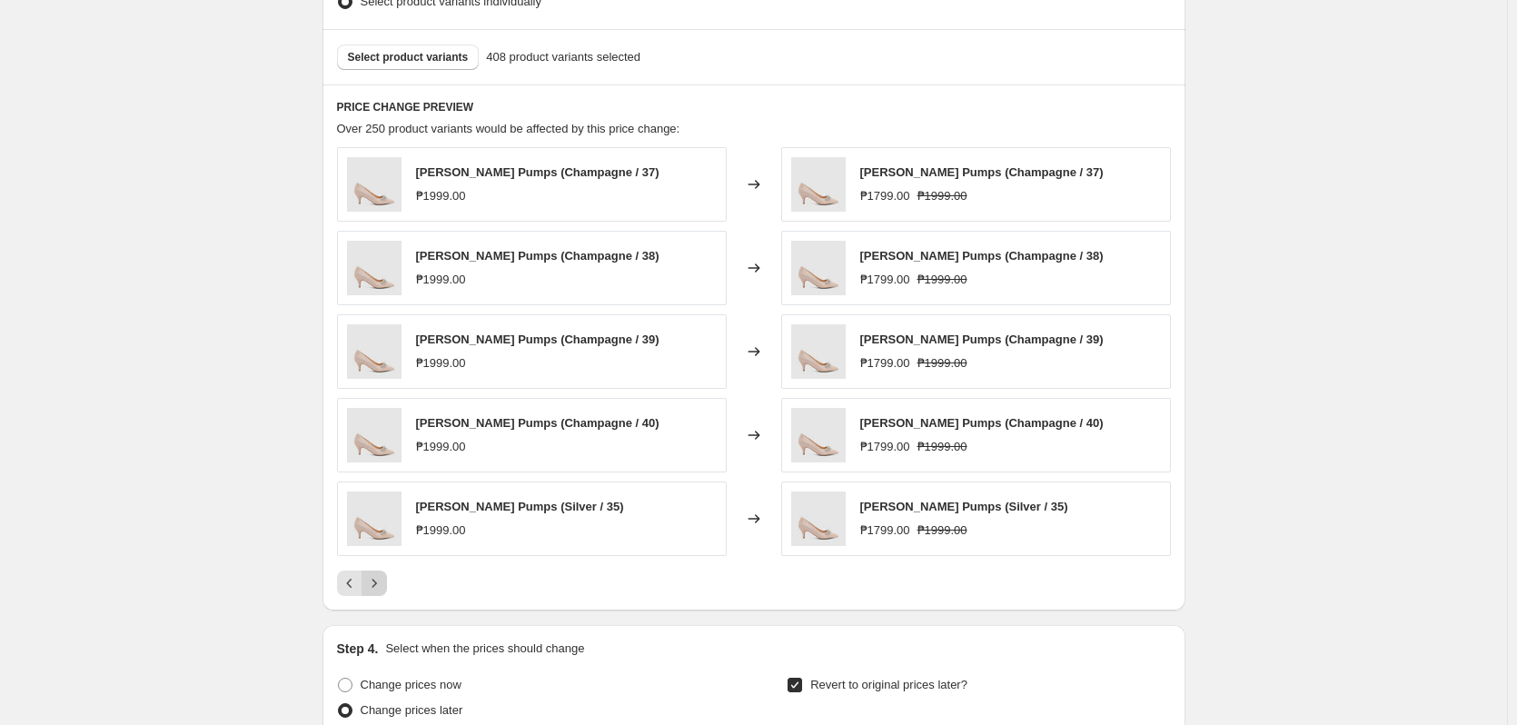
click at [377, 583] on icon "Next" at bounding box center [374, 583] width 18 height 18
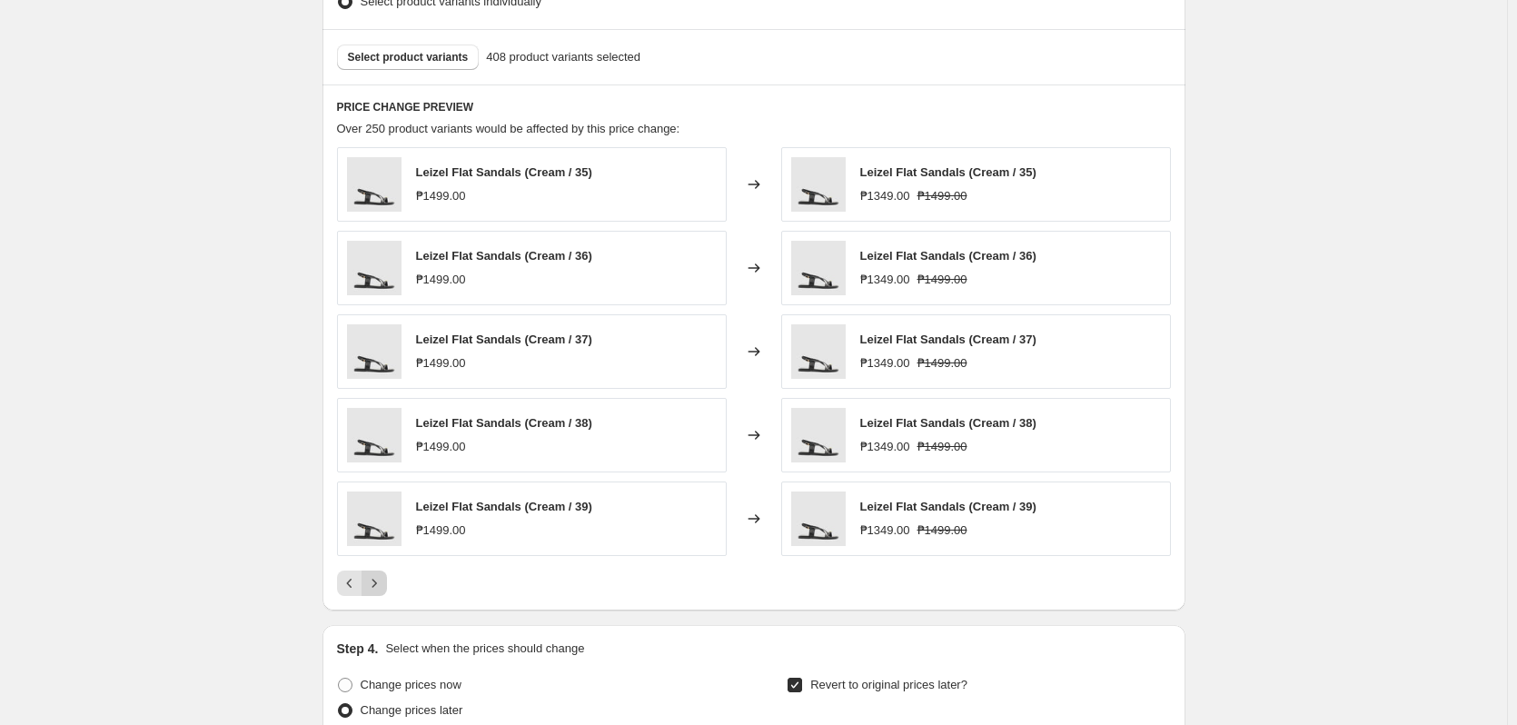
click at [377, 583] on icon "Next" at bounding box center [374, 583] width 18 height 18
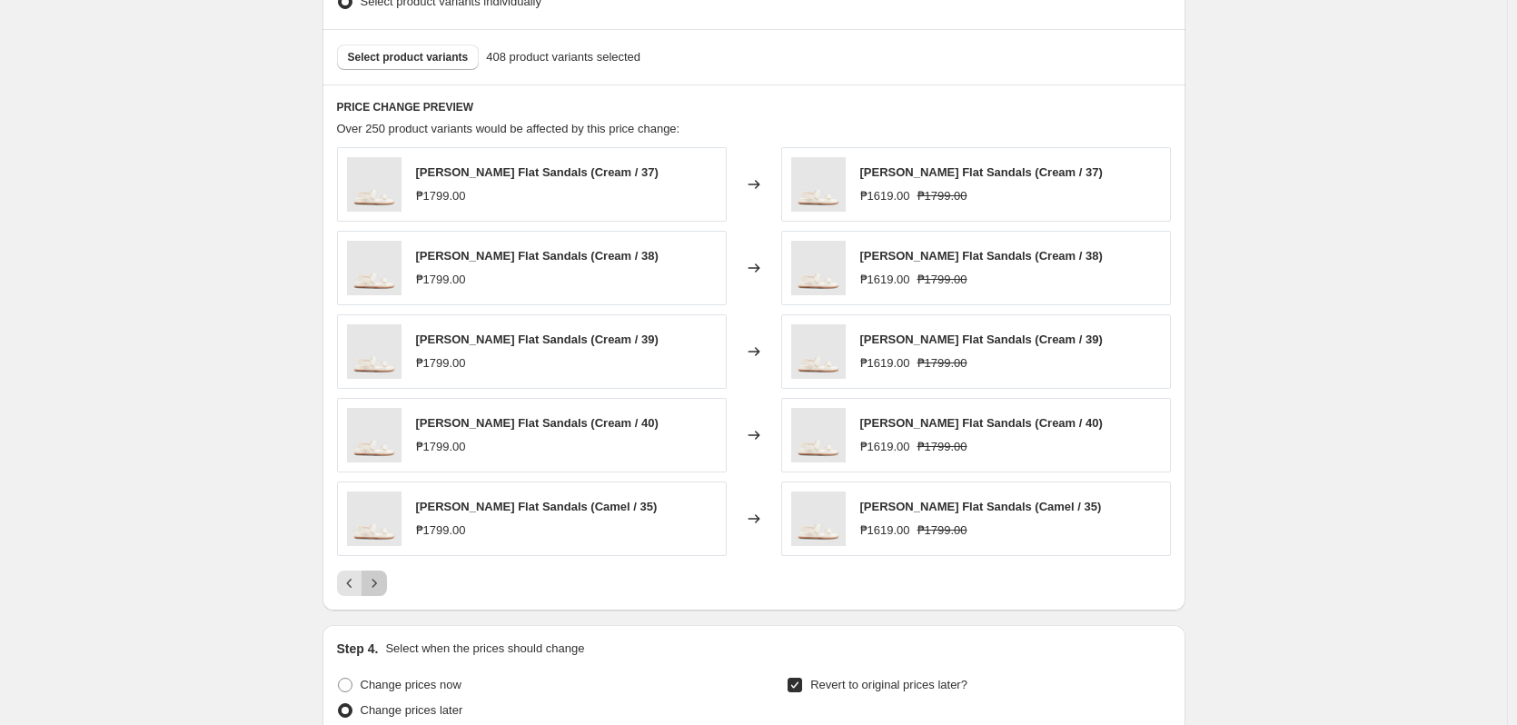
click at [370, 581] on icon "Next" at bounding box center [374, 583] width 18 height 18
click at [376, 581] on icon "Next" at bounding box center [374, 583] width 18 height 18
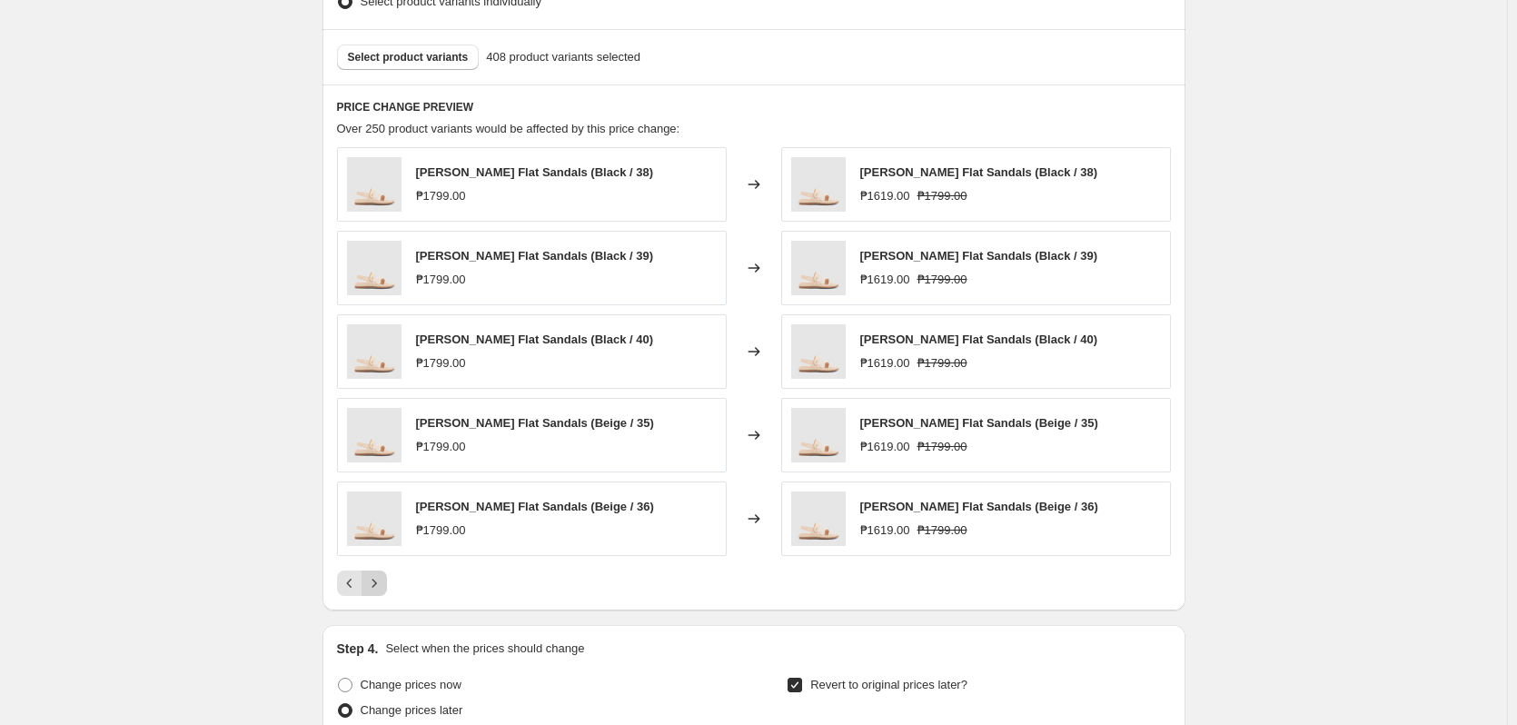
click at [376, 581] on icon "Next" at bounding box center [374, 583] width 18 height 18
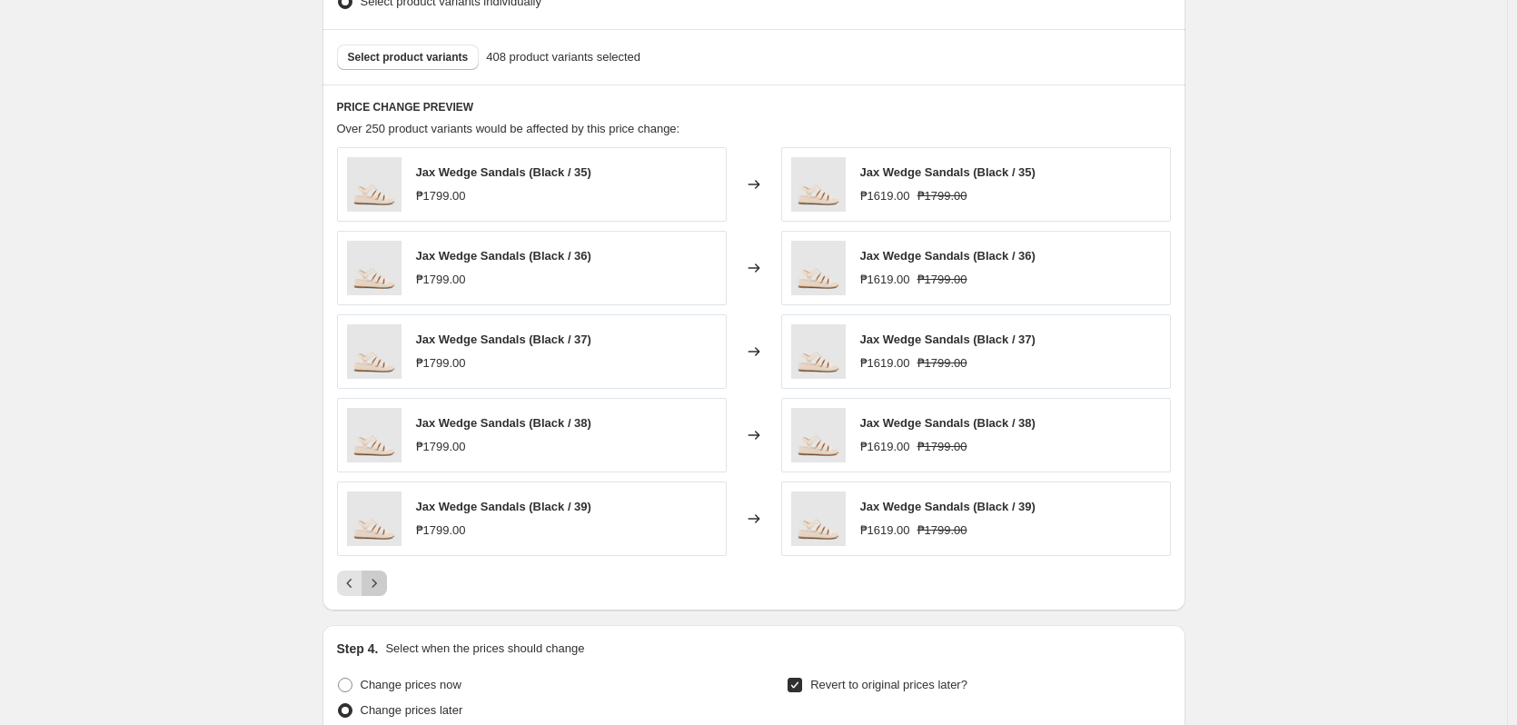
click at [376, 581] on icon "Next" at bounding box center [374, 583] width 18 height 18
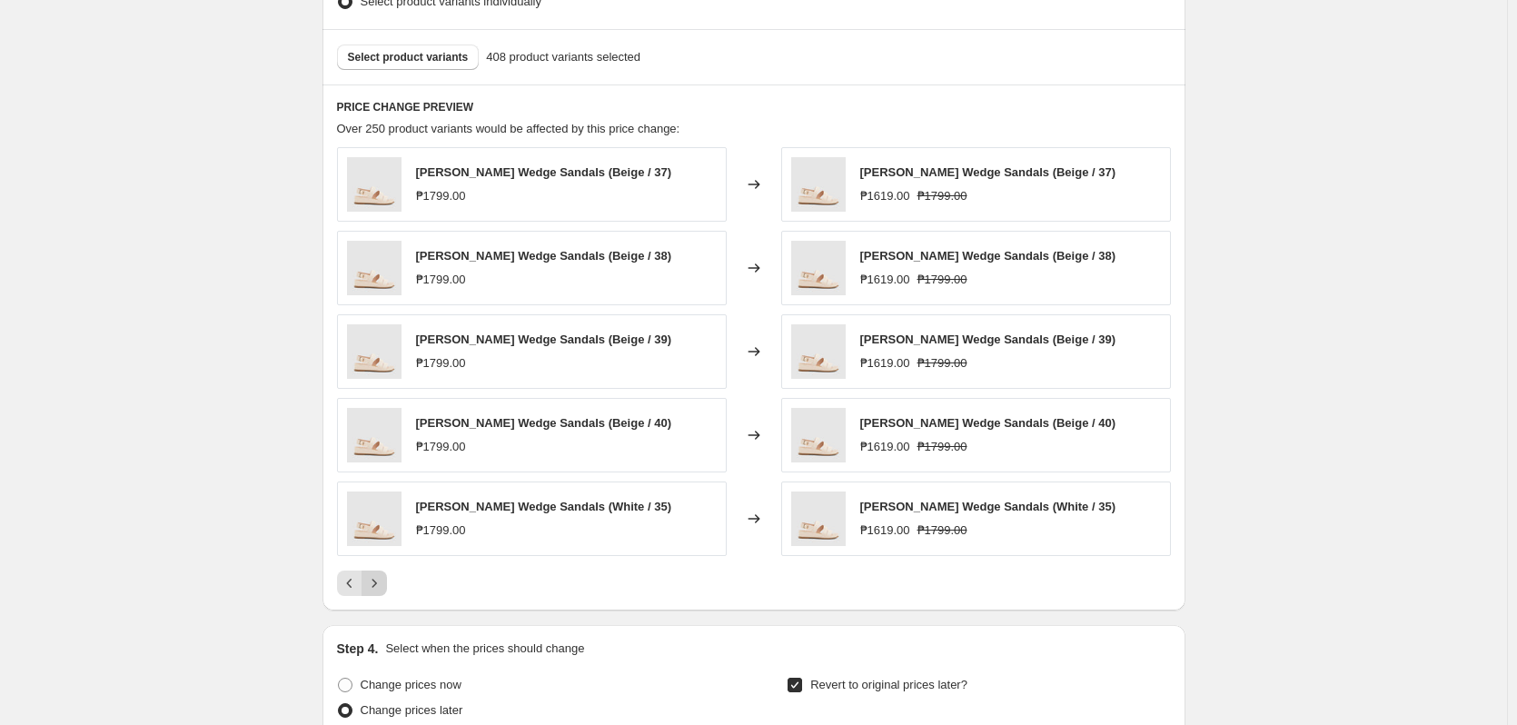
click at [376, 577] on icon "Next" at bounding box center [374, 583] width 18 height 18
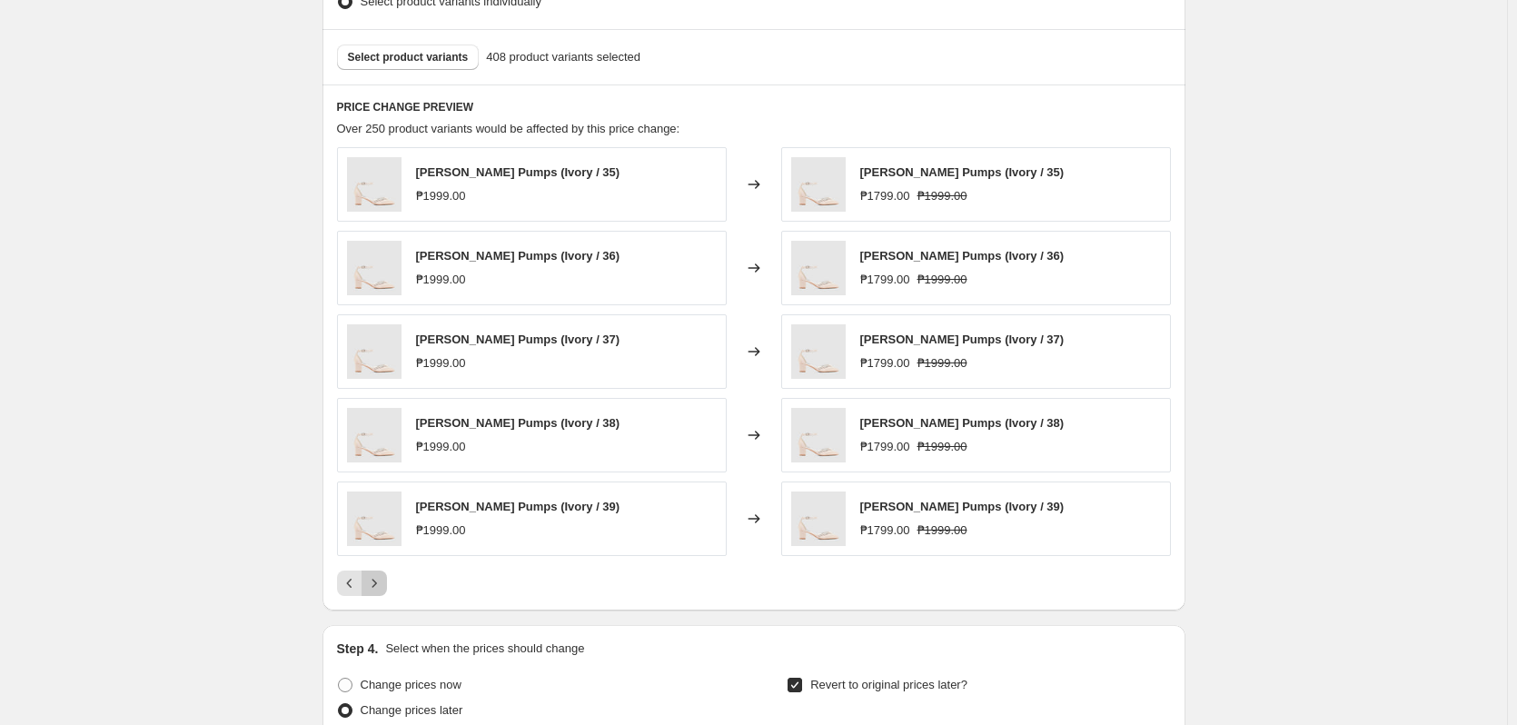
click at [376, 577] on icon "Next" at bounding box center [374, 583] width 18 height 18
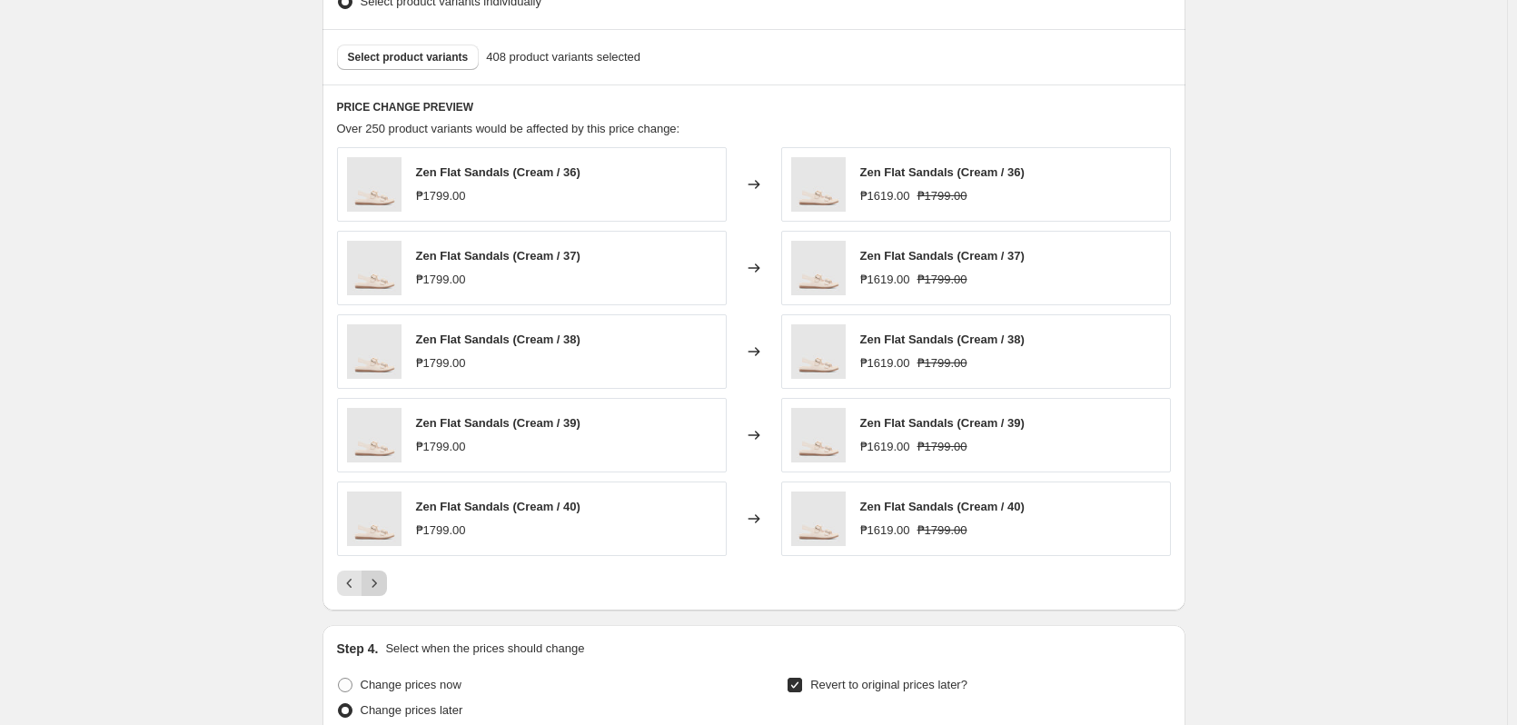
click at [376, 577] on icon "Next" at bounding box center [374, 583] width 18 height 18
click at [380, 577] on icon "Next" at bounding box center [374, 583] width 18 height 18
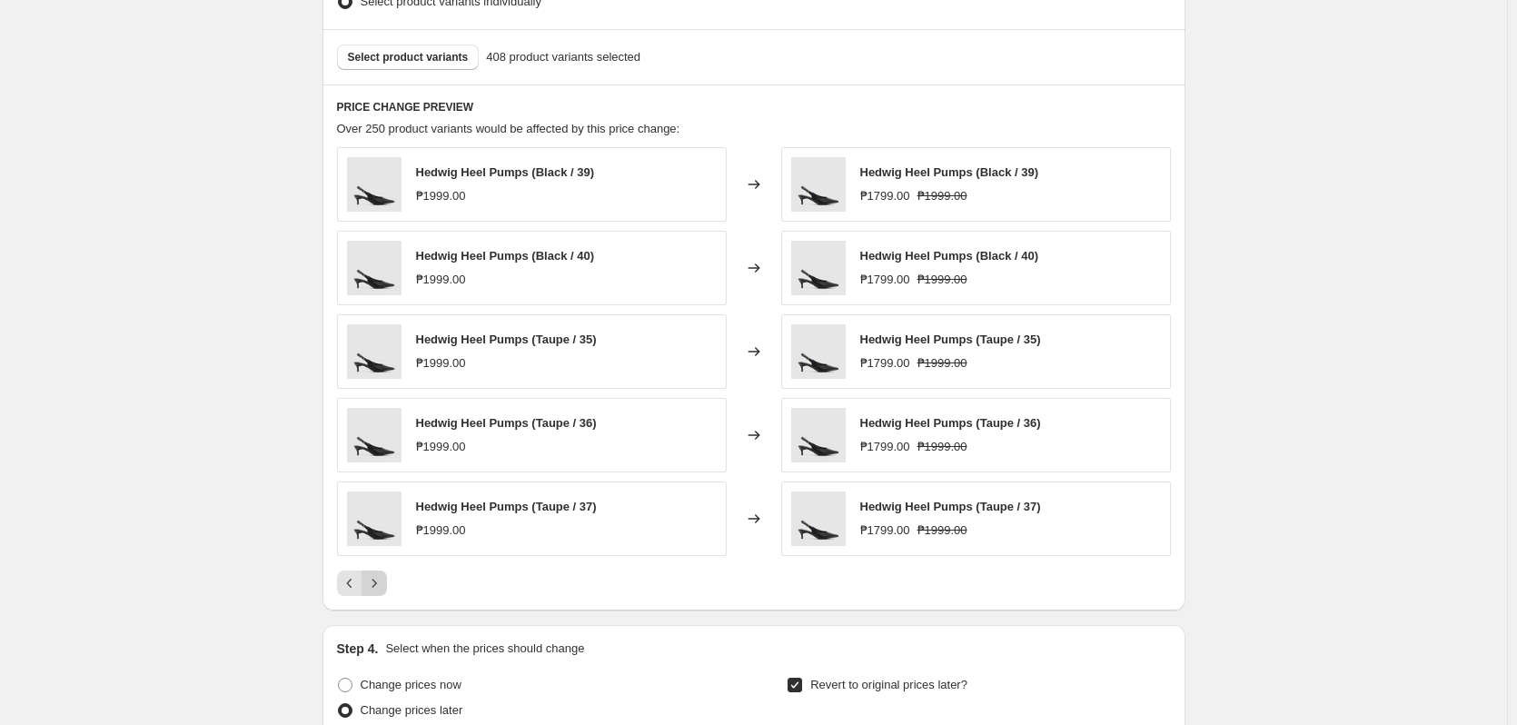
click at [380, 577] on icon "Next" at bounding box center [374, 583] width 18 height 18
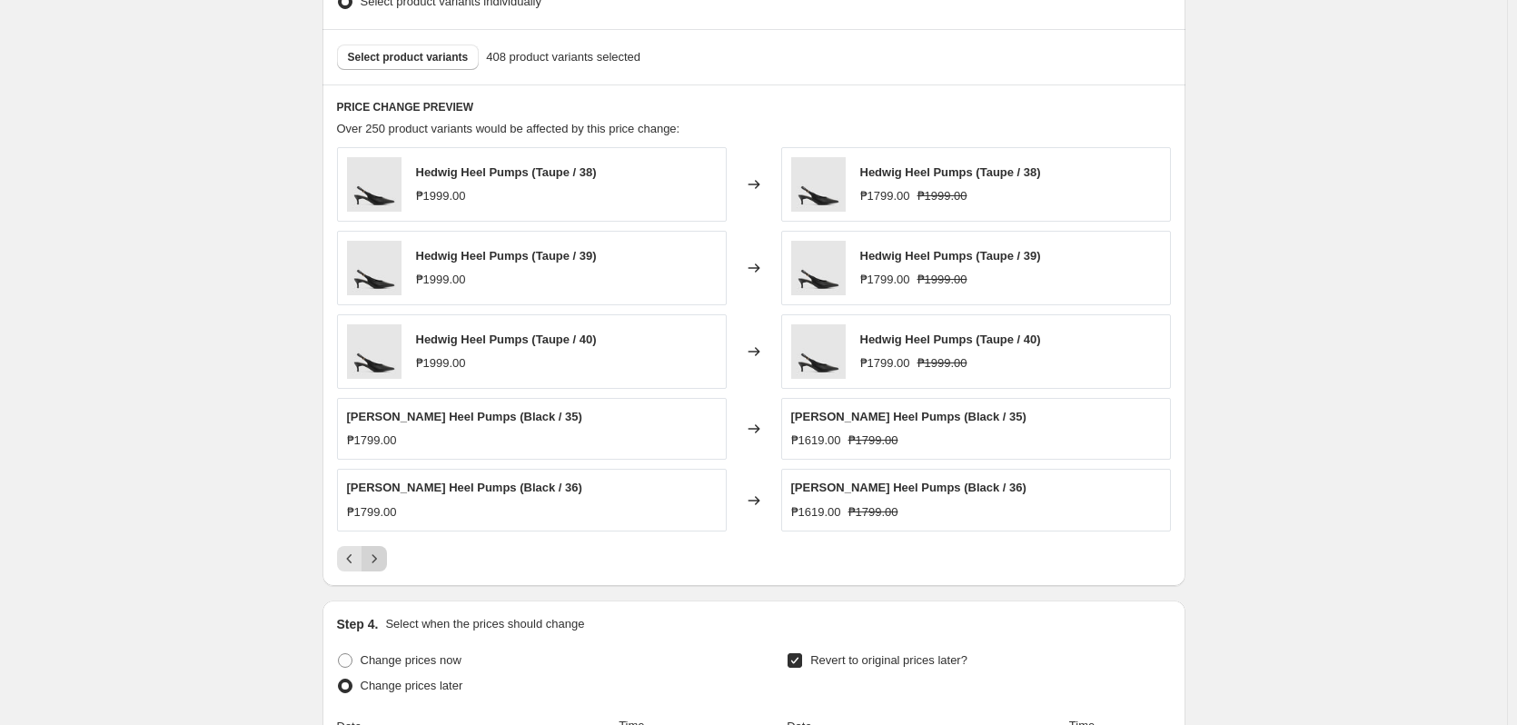
click at [380, 577] on div "PRICE CHANGE PREVIEW Over 250 product variants would be affected by this price …" at bounding box center [754, 336] width 863 height 502
click at [548, 553] on div at bounding box center [754, 558] width 834 height 25
click at [392, 556] on div at bounding box center [754, 558] width 834 height 25
click at [387, 554] on button "Next" at bounding box center [374, 558] width 25 height 25
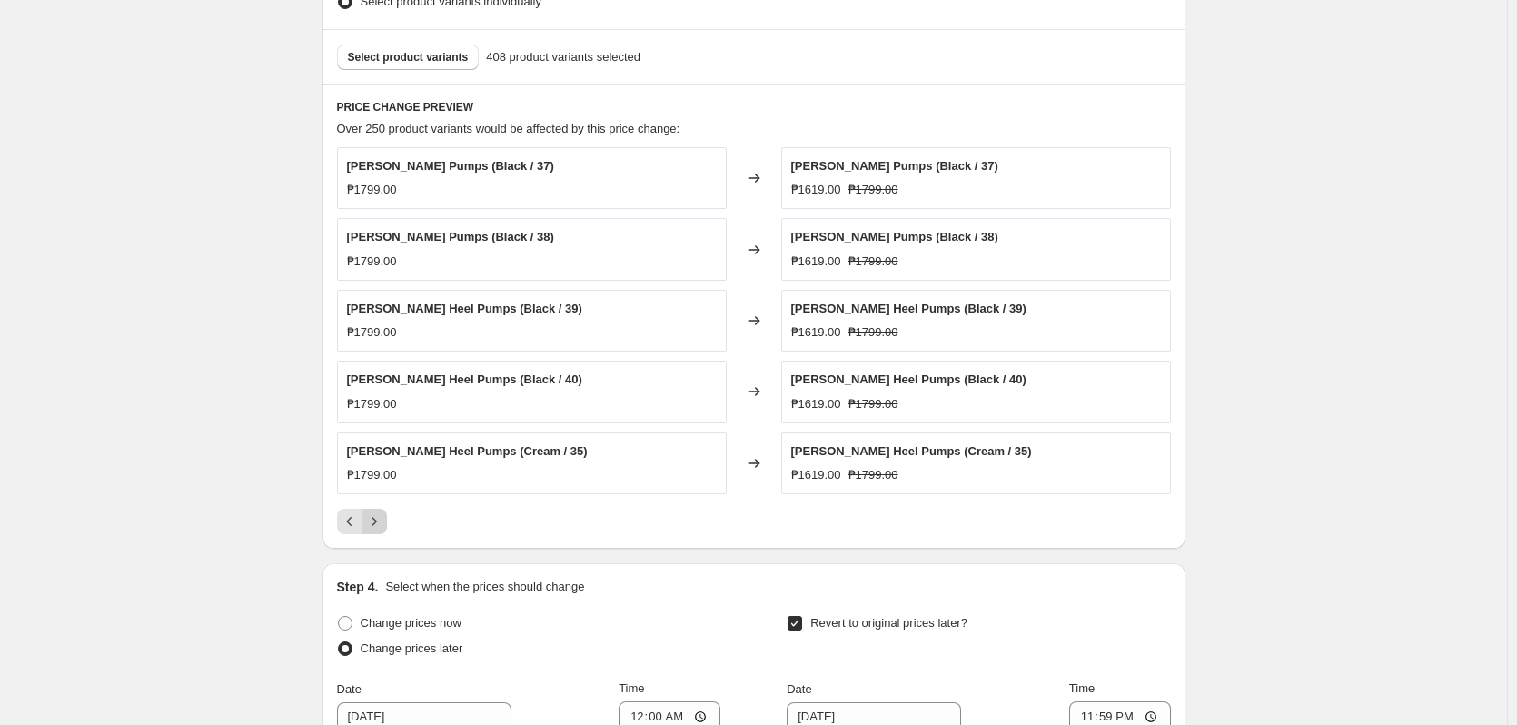
click at [387, 528] on button "Next" at bounding box center [374, 521] width 25 height 25
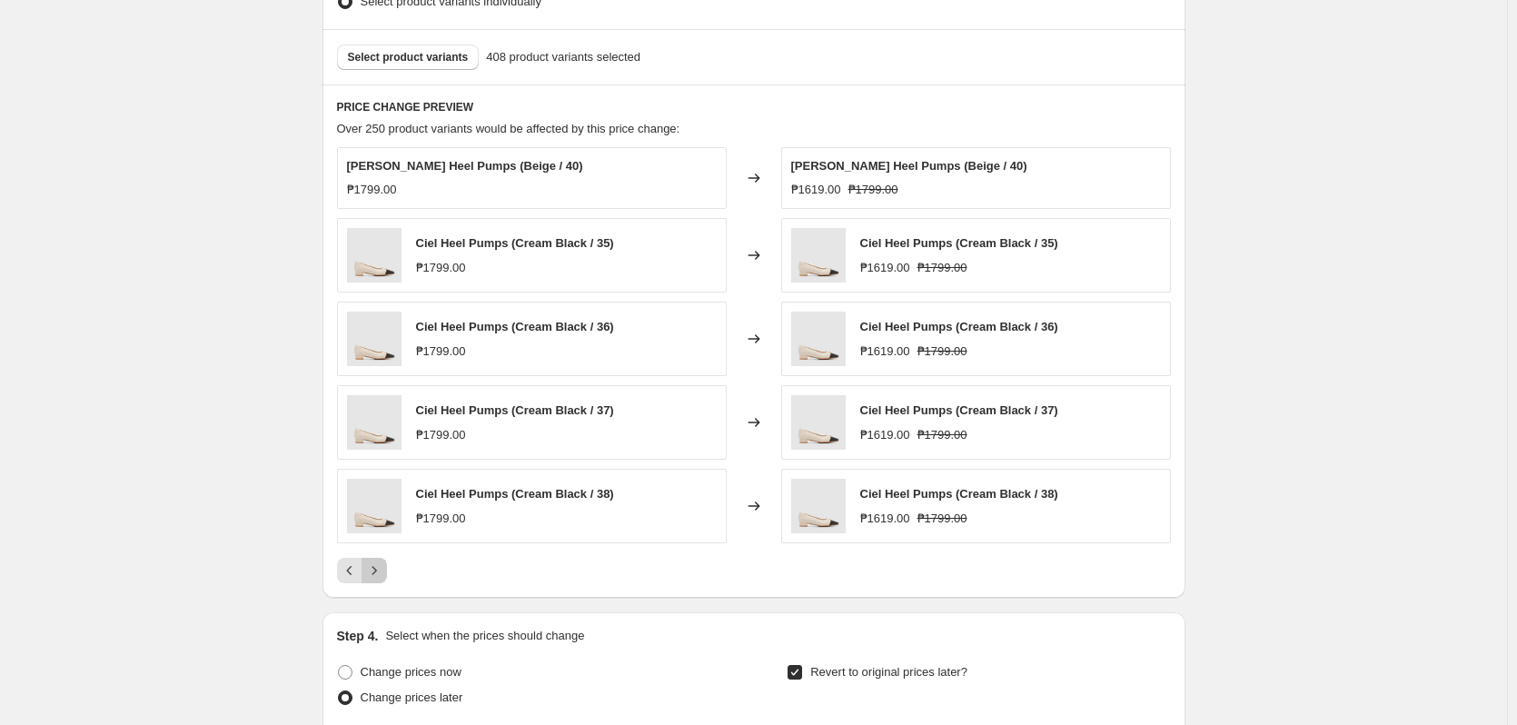
click at [383, 564] on icon "Next" at bounding box center [374, 571] width 18 height 18
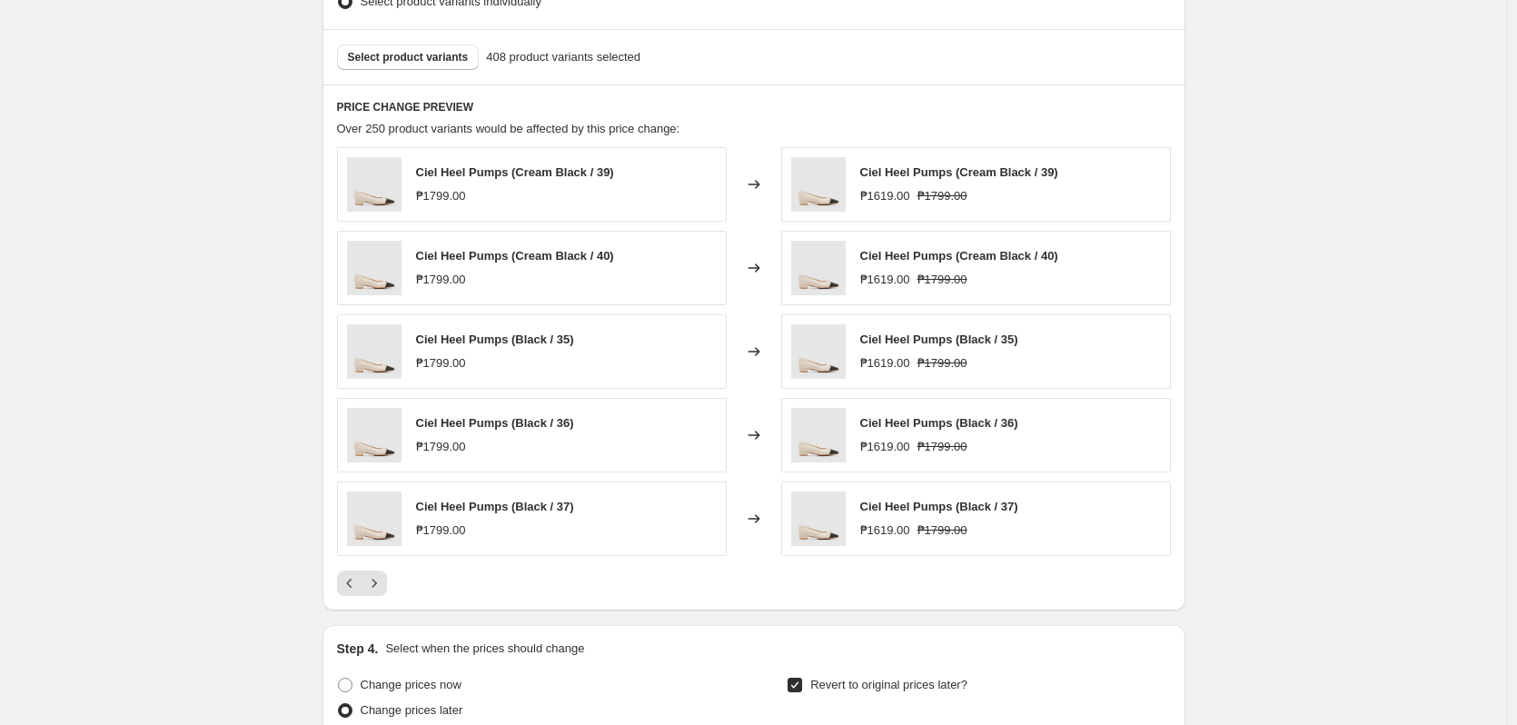
click at [387, 564] on div "Ciel Heel Pumps (Cream Black / 39) ₱1799.00 Changed to Ciel Heel Pumps (Cream B…" at bounding box center [754, 371] width 834 height 449
click at [383, 575] on icon "Next" at bounding box center [374, 583] width 18 height 18
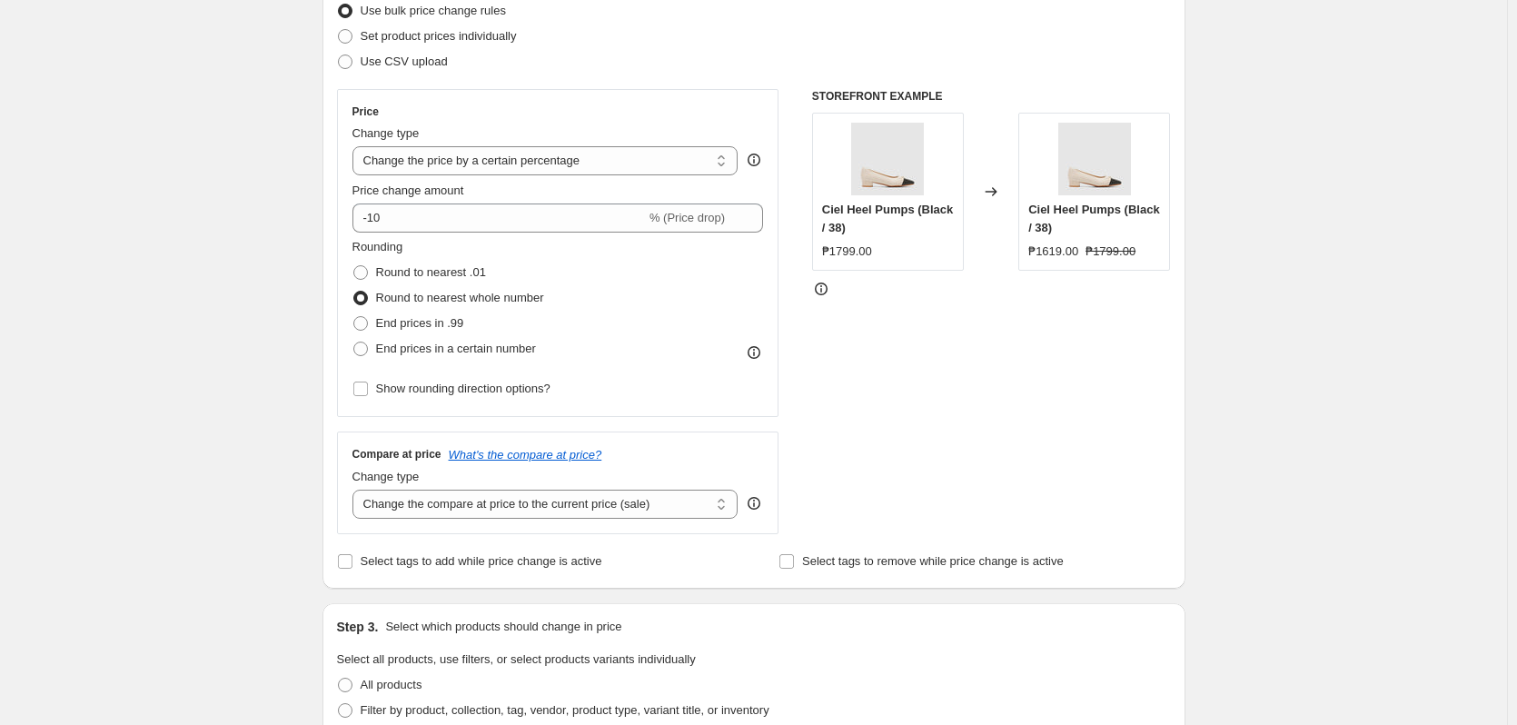
scroll to position [0, 0]
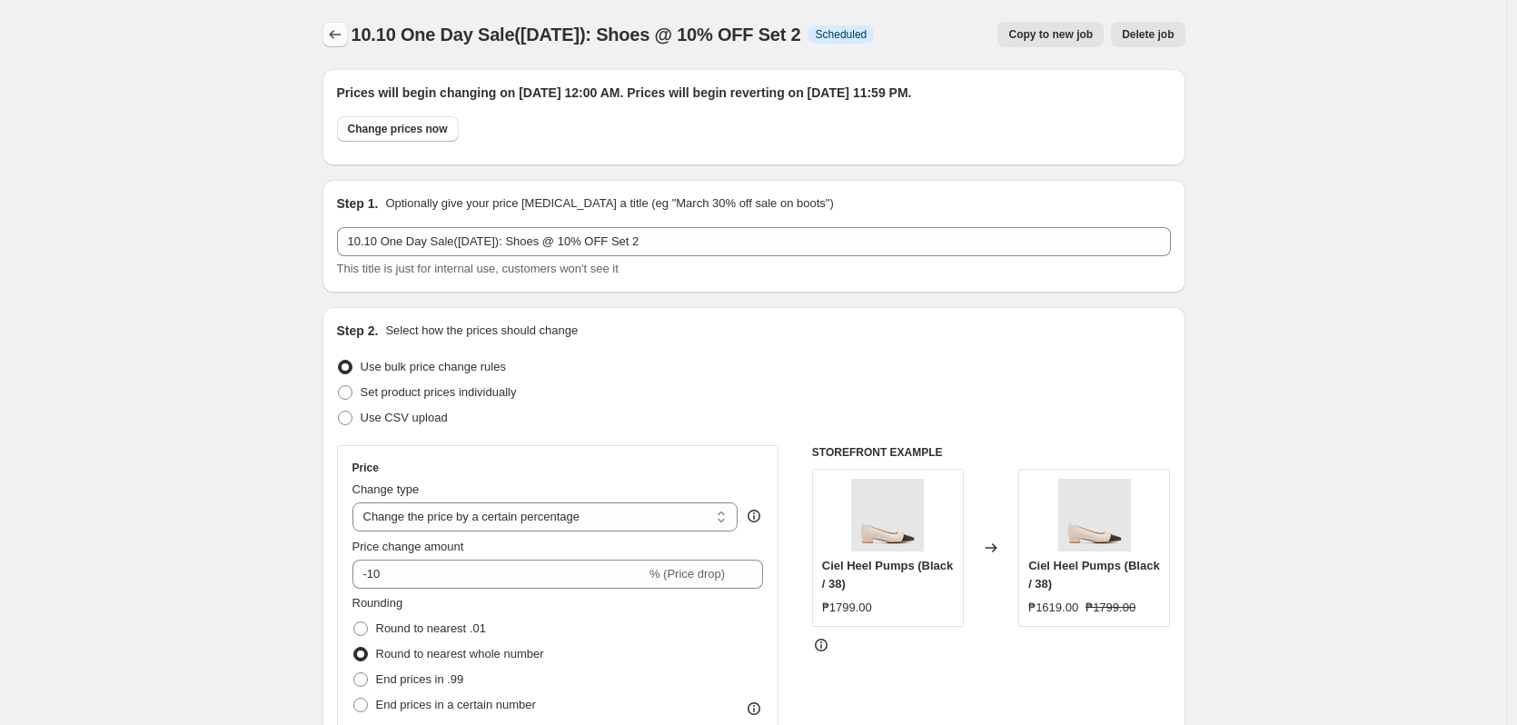
click at [337, 22] on button "Price change jobs" at bounding box center [335, 34] width 25 height 25
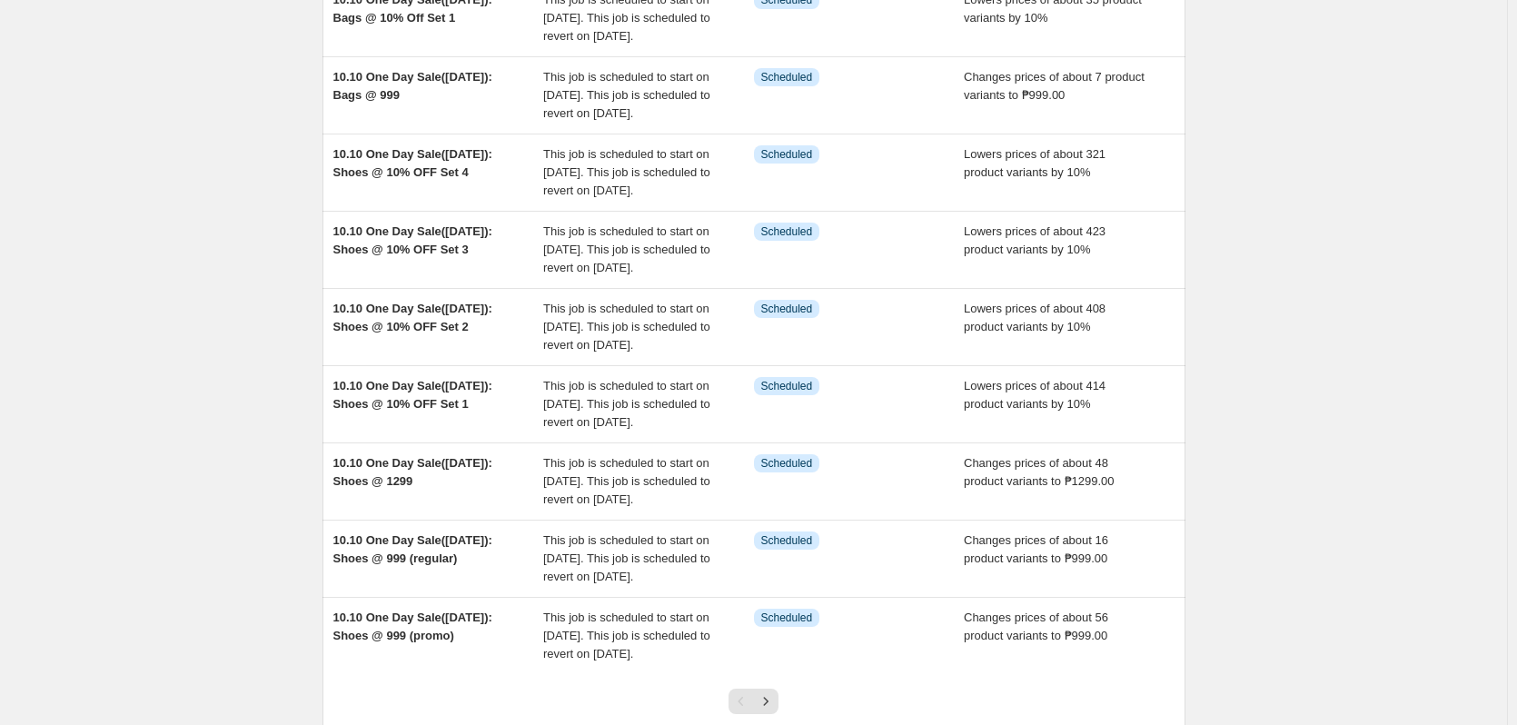
scroll to position [273, 0]
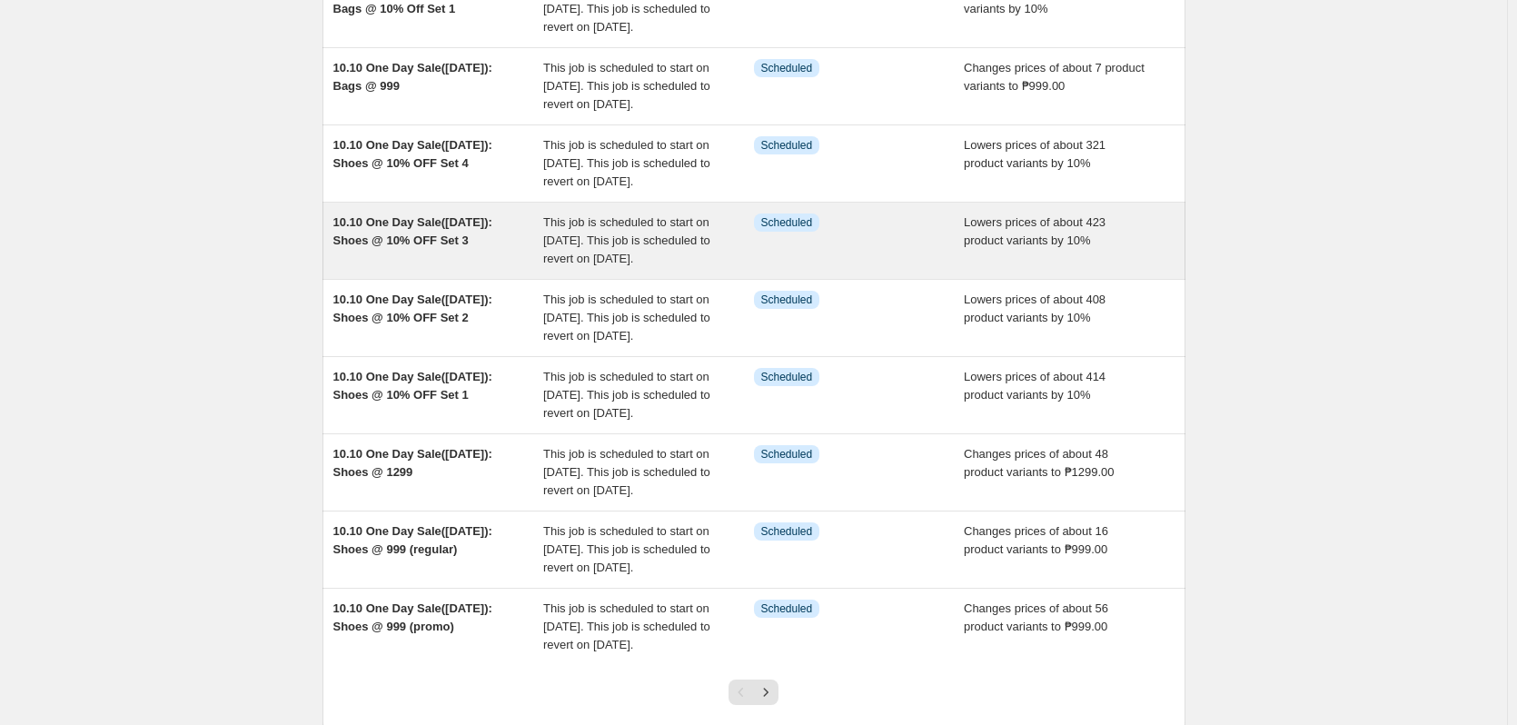
click at [666, 265] on span "This job is scheduled to start on [DATE]. This job is scheduled to revert on [D…" at bounding box center [626, 240] width 167 height 50
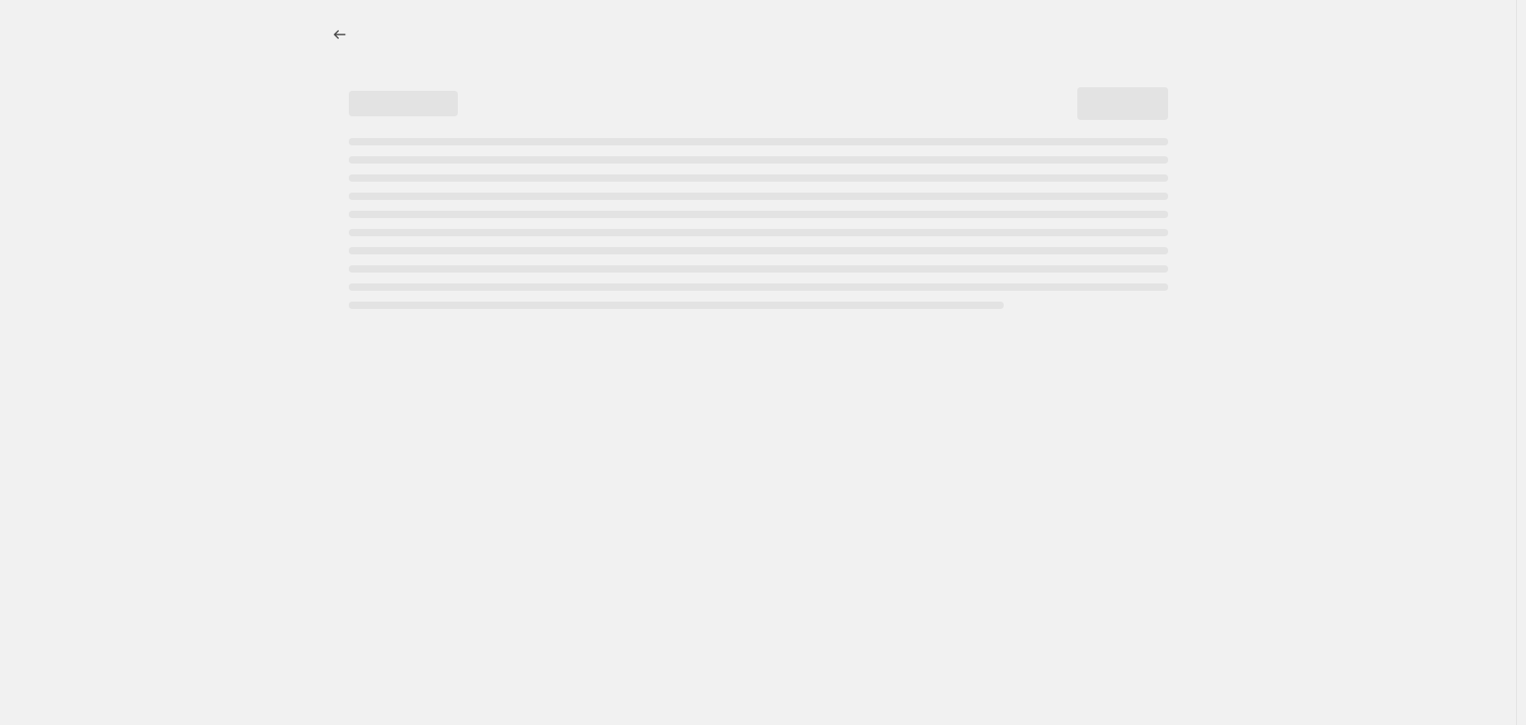
select select "percentage"
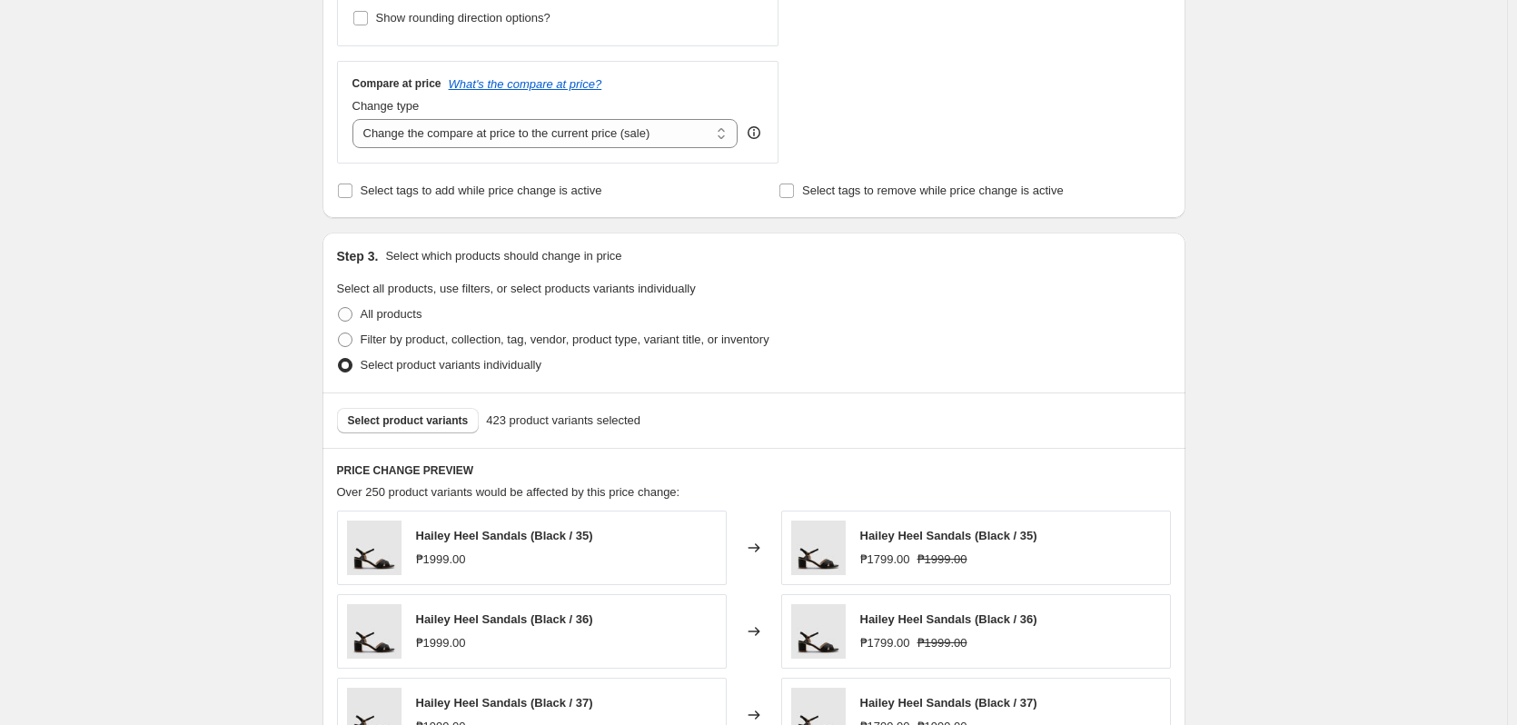
scroll to position [1181, 0]
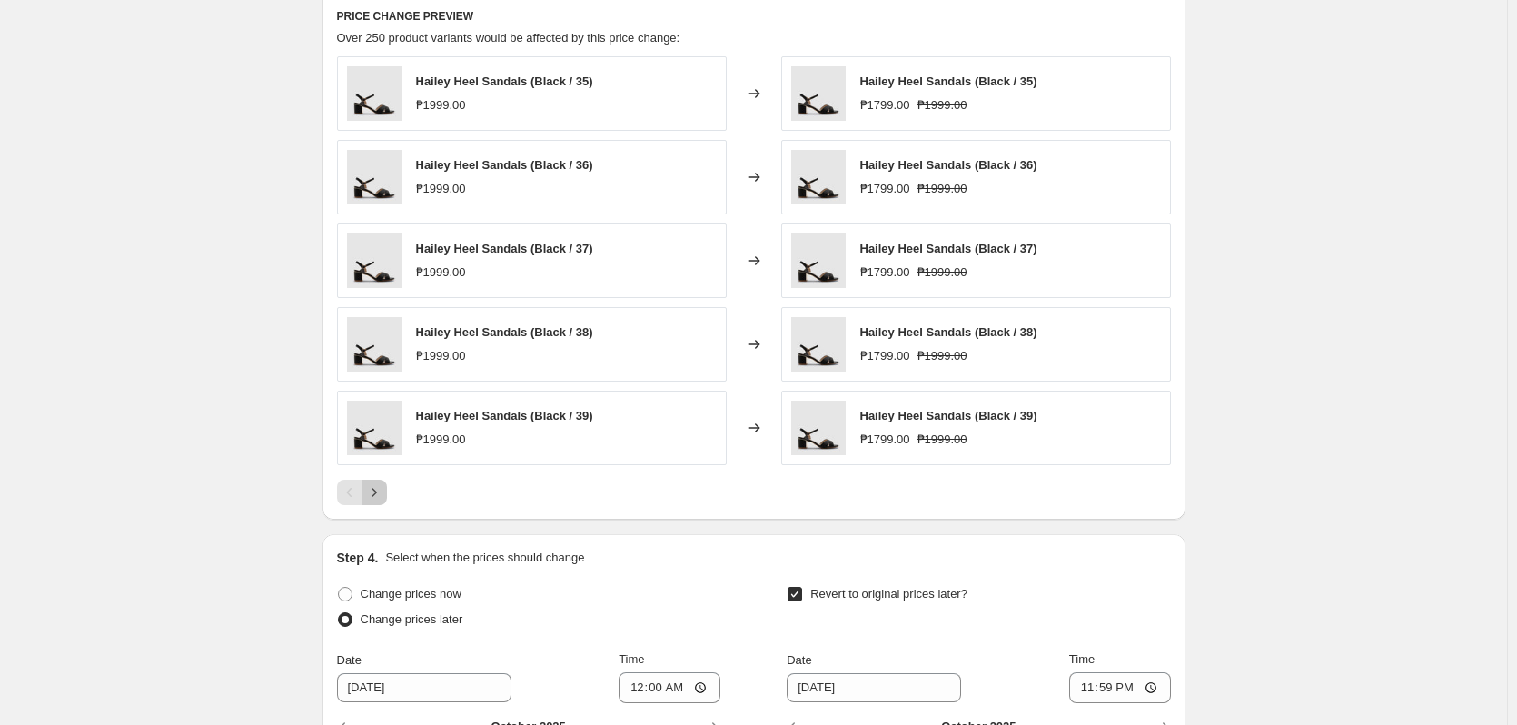
click at [383, 497] on icon "Next" at bounding box center [374, 492] width 18 height 18
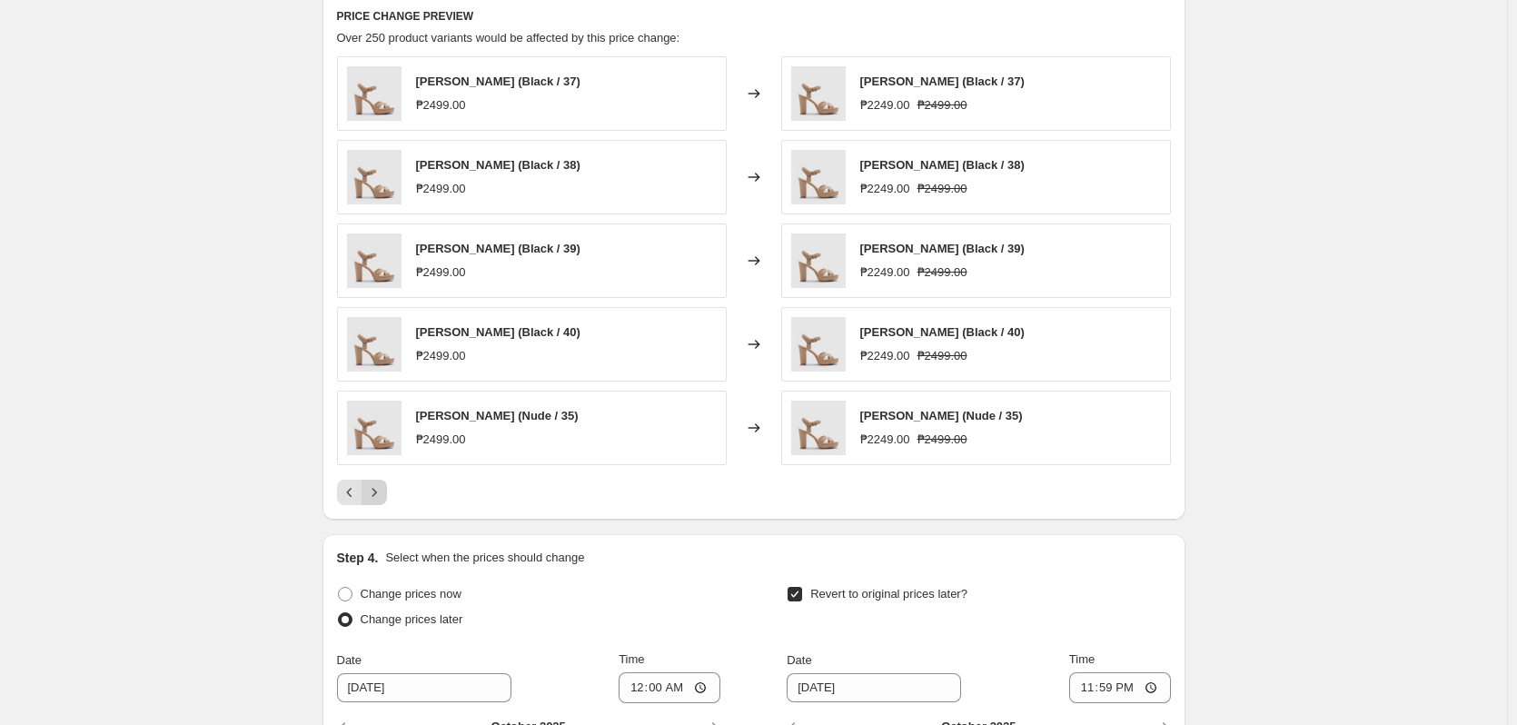
click at [383, 497] on icon "Next" at bounding box center [374, 492] width 18 height 18
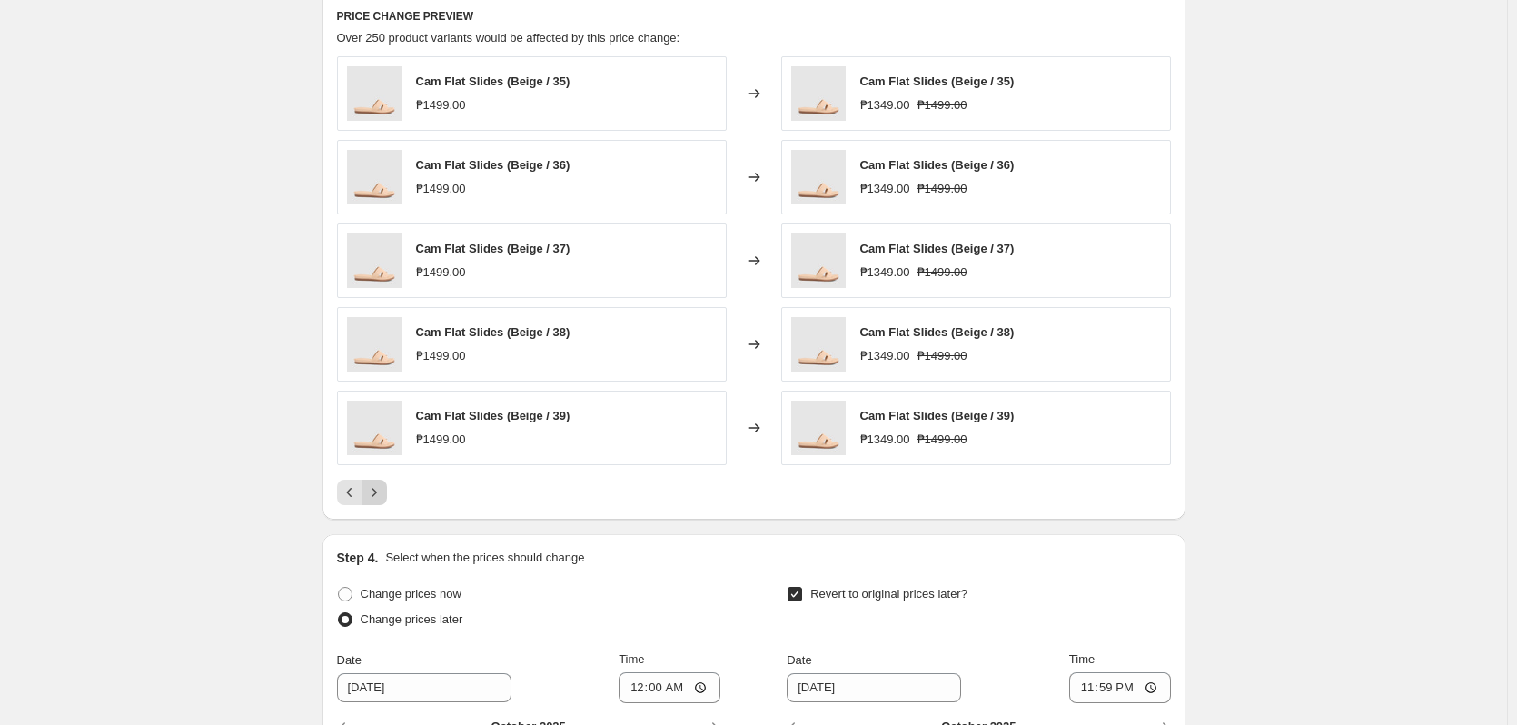
click at [383, 497] on icon "Next" at bounding box center [374, 492] width 18 height 18
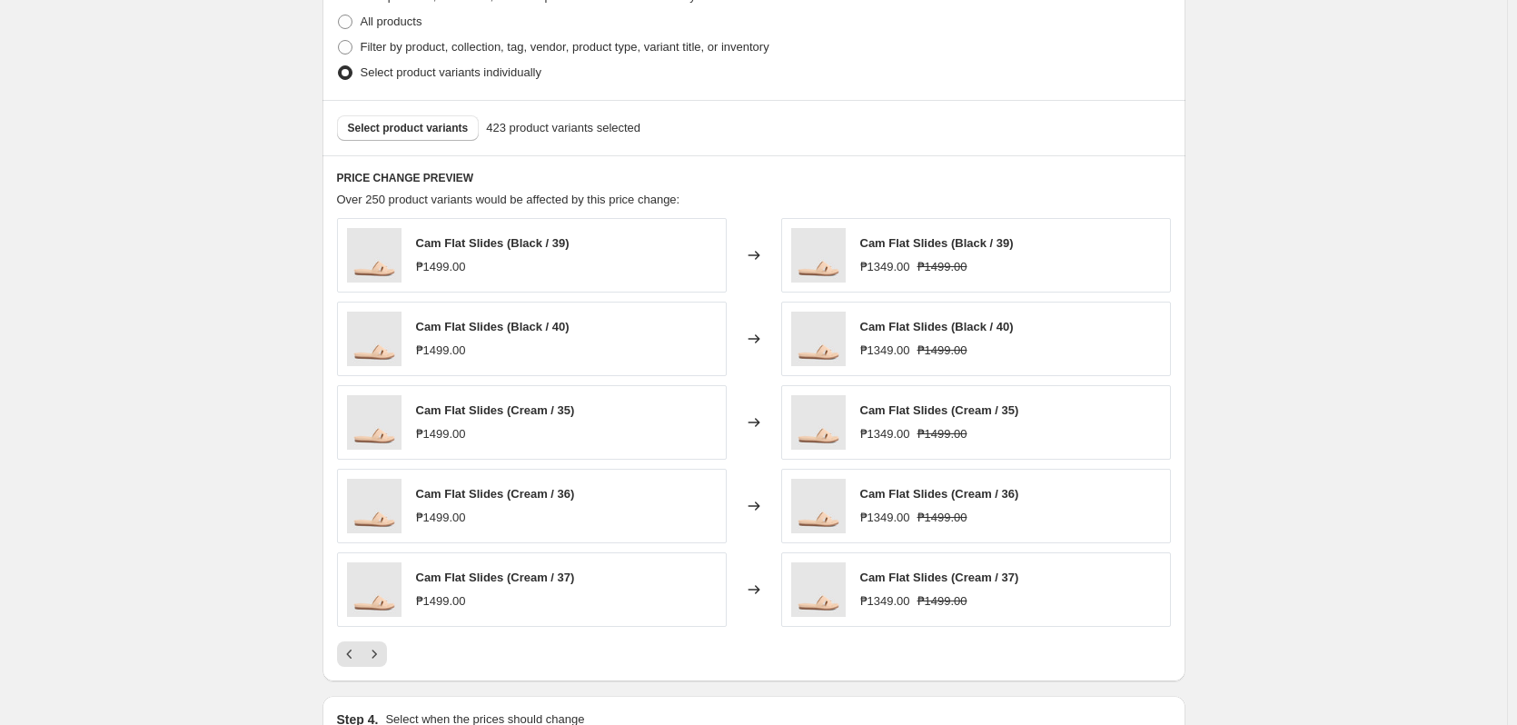
scroll to position [999, 0]
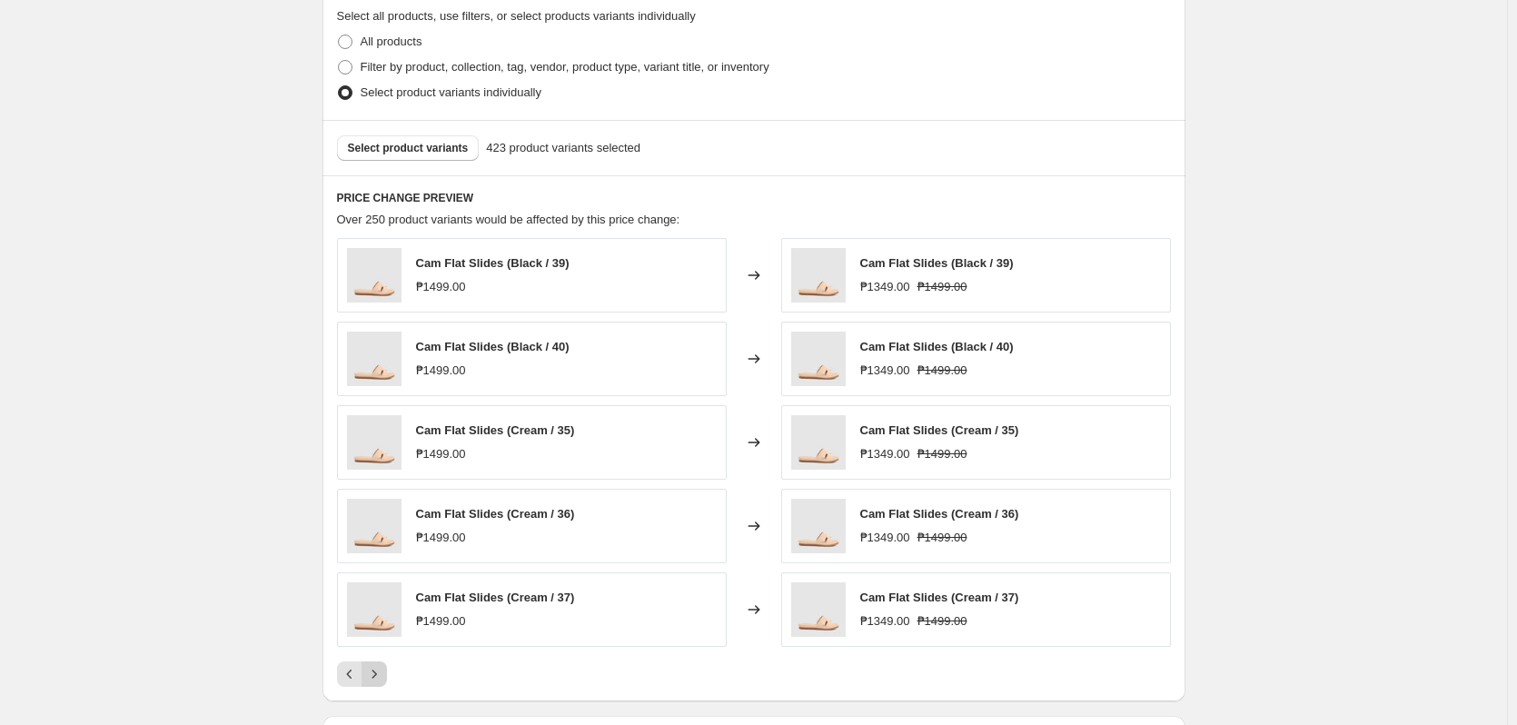
click at [378, 676] on icon "Next" at bounding box center [374, 674] width 18 height 18
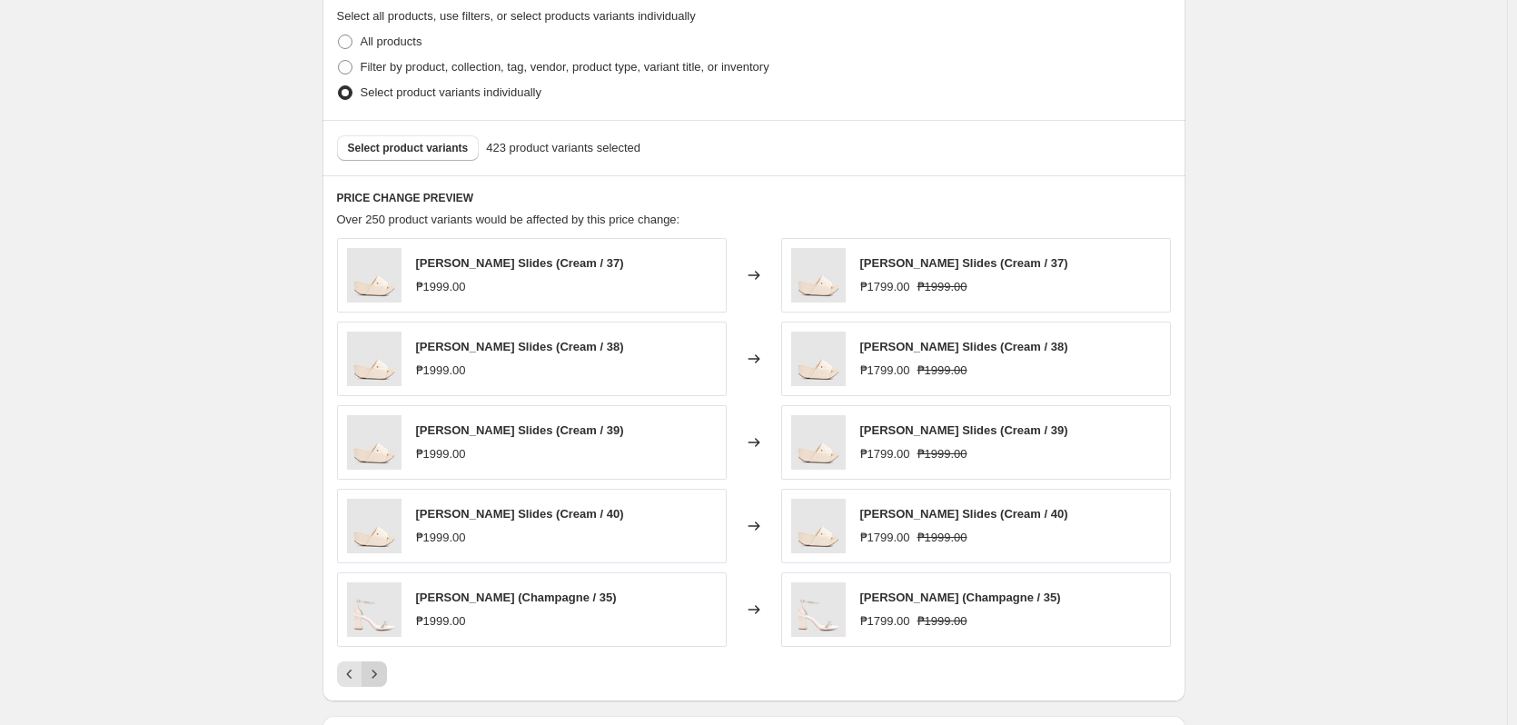
click at [378, 676] on icon "Next" at bounding box center [374, 674] width 18 height 18
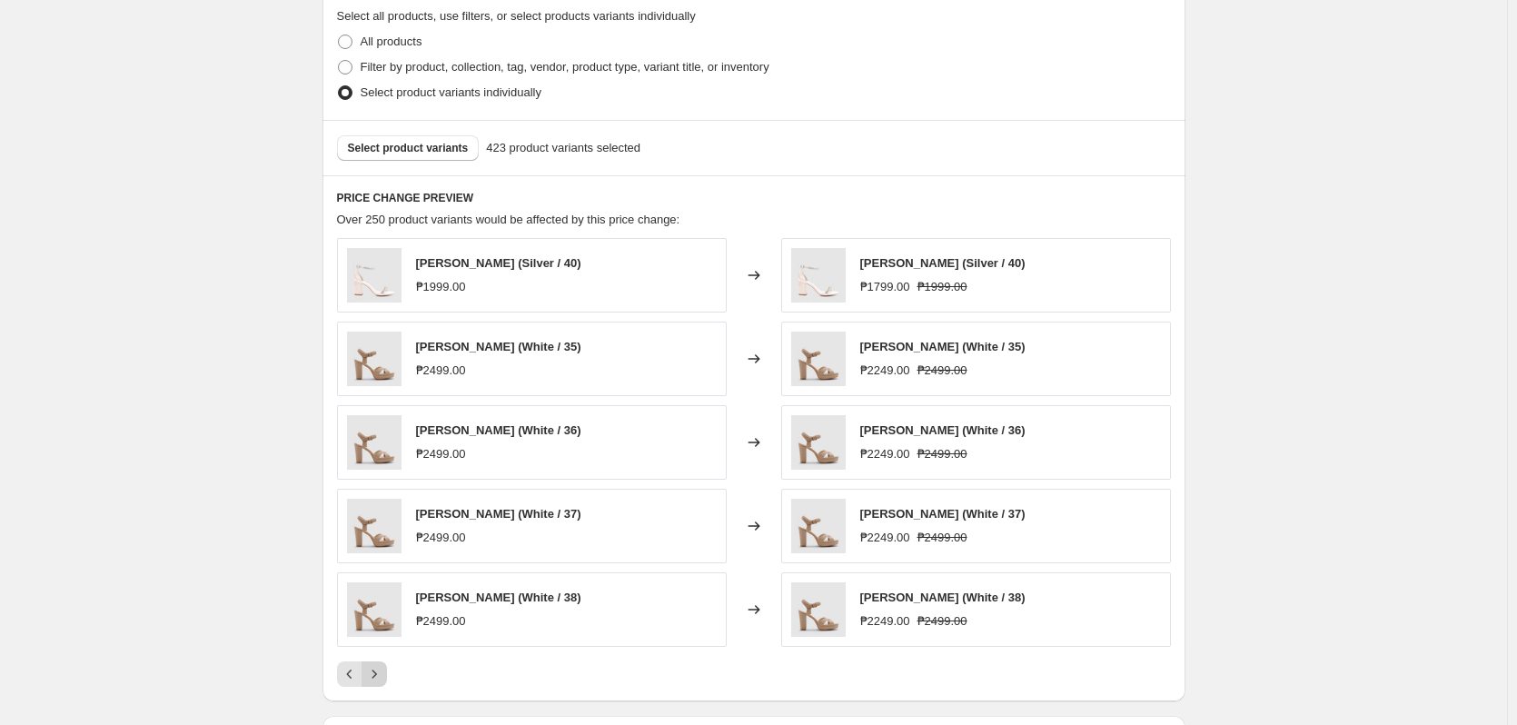
click at [378, 676] on icon "Next" at bounding box center [374, 674] width 18 height 18
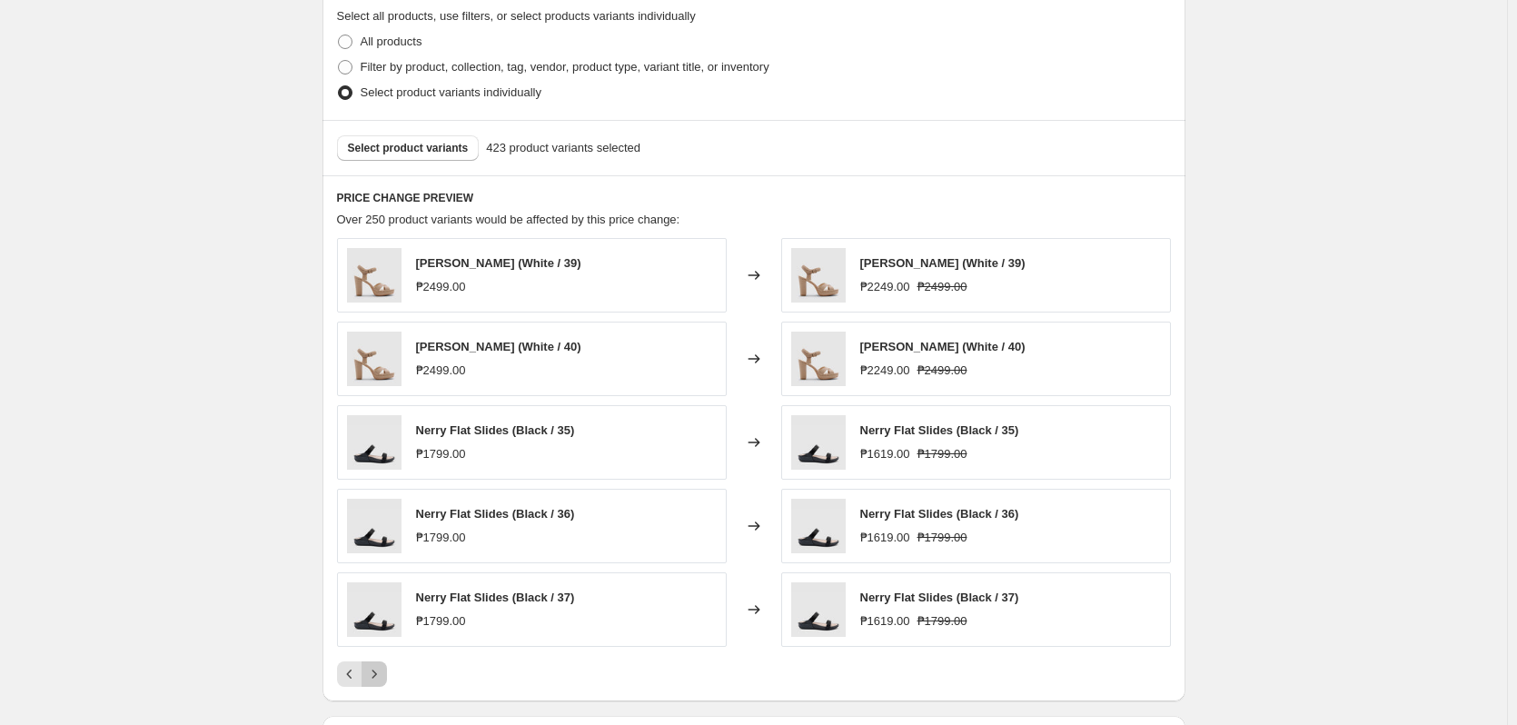
click at [378, 676] on icon "Next" at bounding box center [374, 674] width 18 height 18
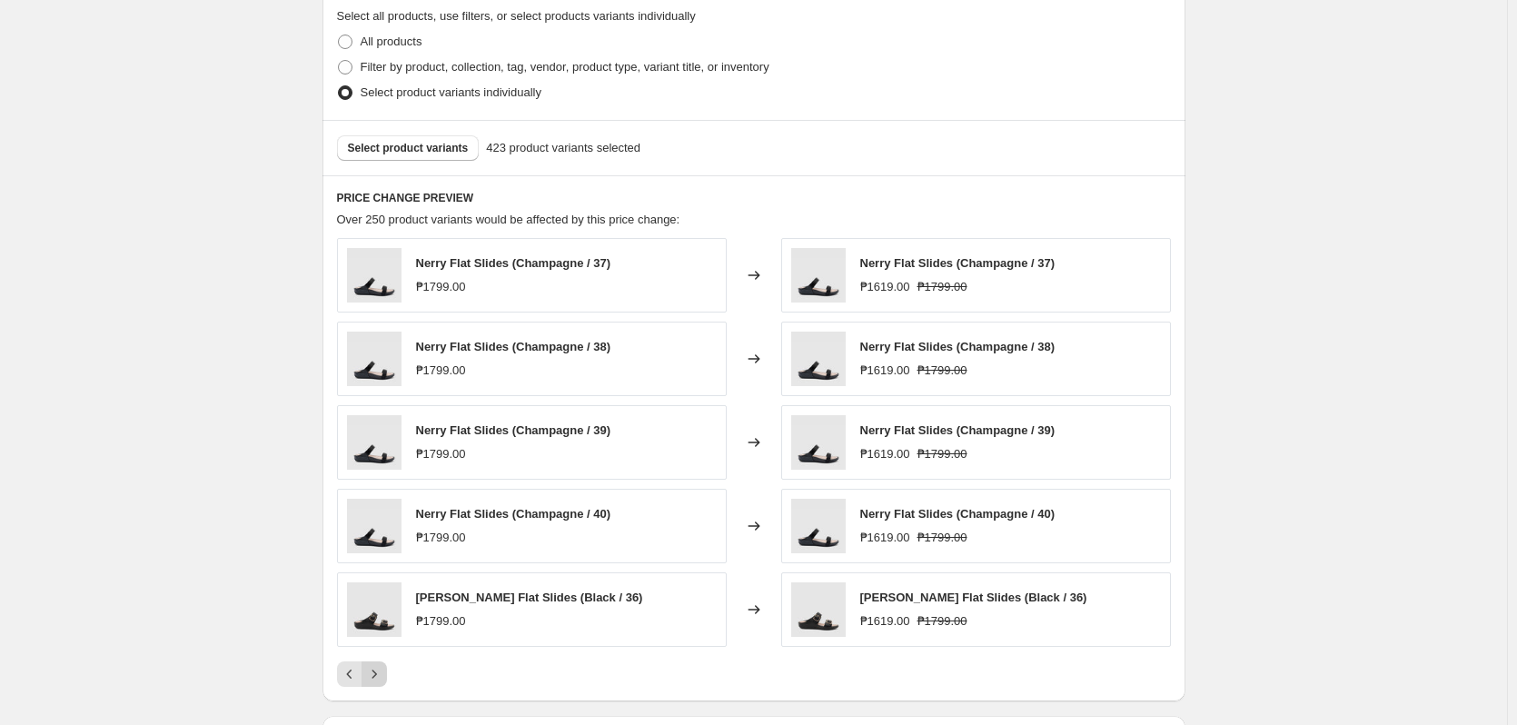
click at [378, 676] on icon "Next" at bounding box center [374, 674] width 18 height 18
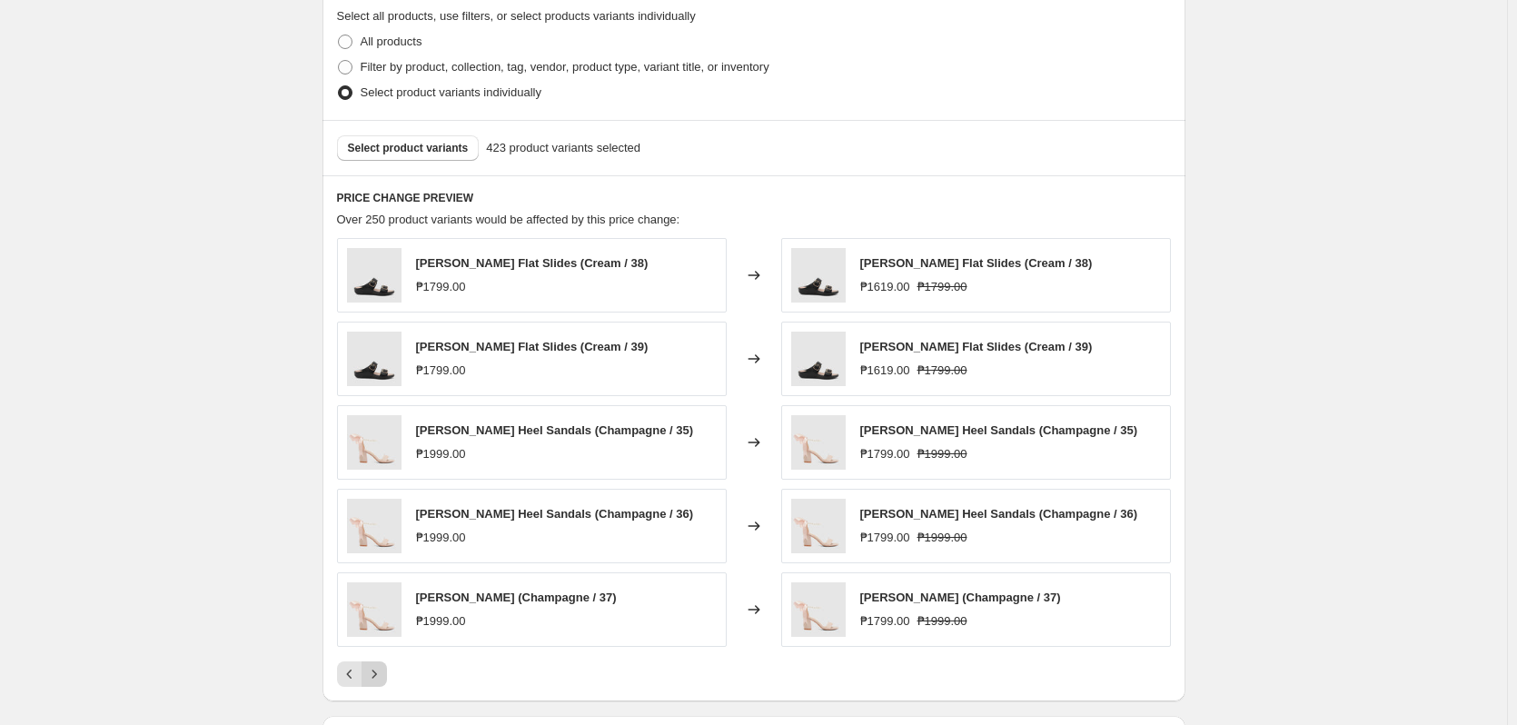
click at [378, 676] on icon "Next" at bounding box center [374, 674] width 18 height 18
click at [380, 678] on icon "Next" at bounding box center [374, 674] width 18 height 18
click at [378, 684] on button "Next" at bounding box center [374, 673] width 25 height 25
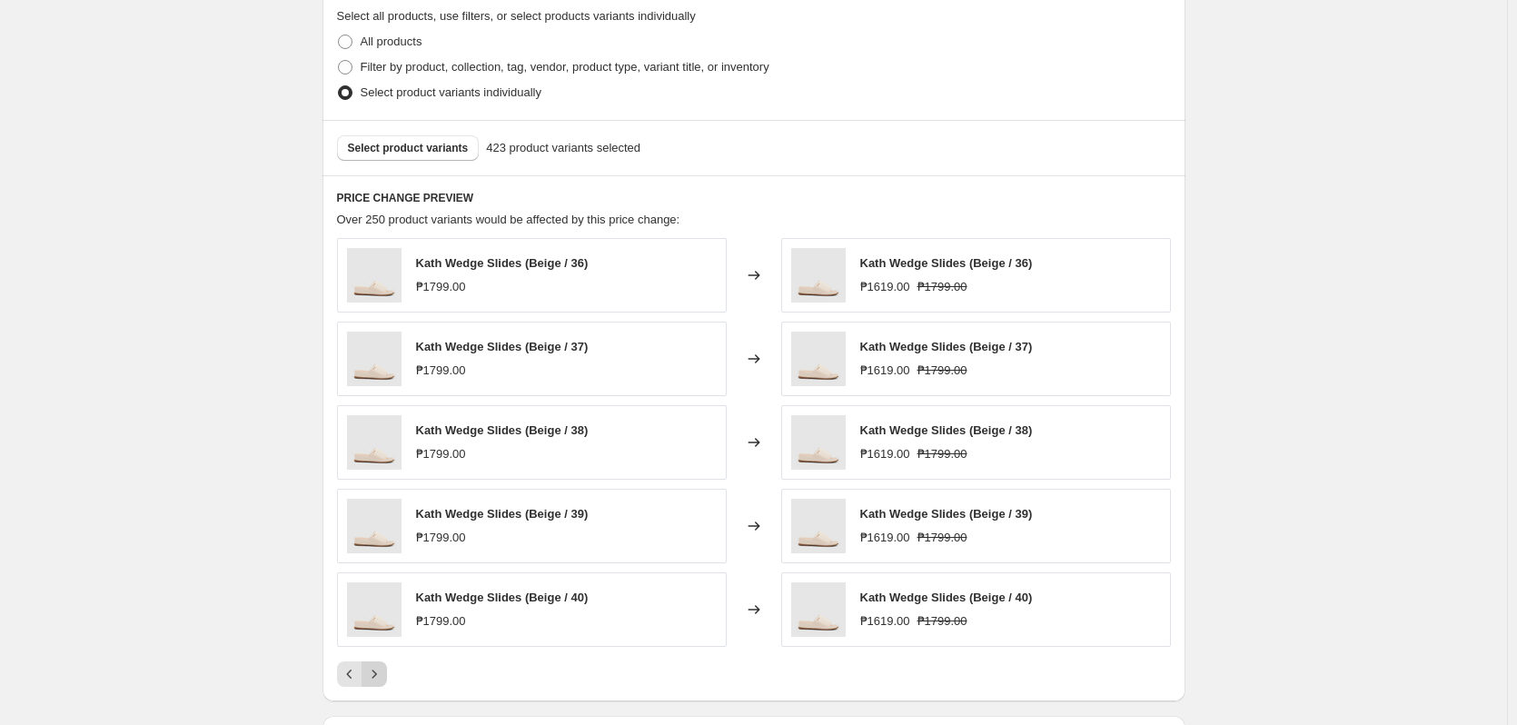
click at [387, 679] on button "Next" at bounding box center [374, 673] width 25 height 25
click at [379, 690] on div "PRICE CHANGE PREVIEW Over 250 product variants would be affected by this price …" at bounding box center [754, 438] width 863 height 526
click at [380, 684] on button "Next" at bounding box center [374, 673] width 25 height 25
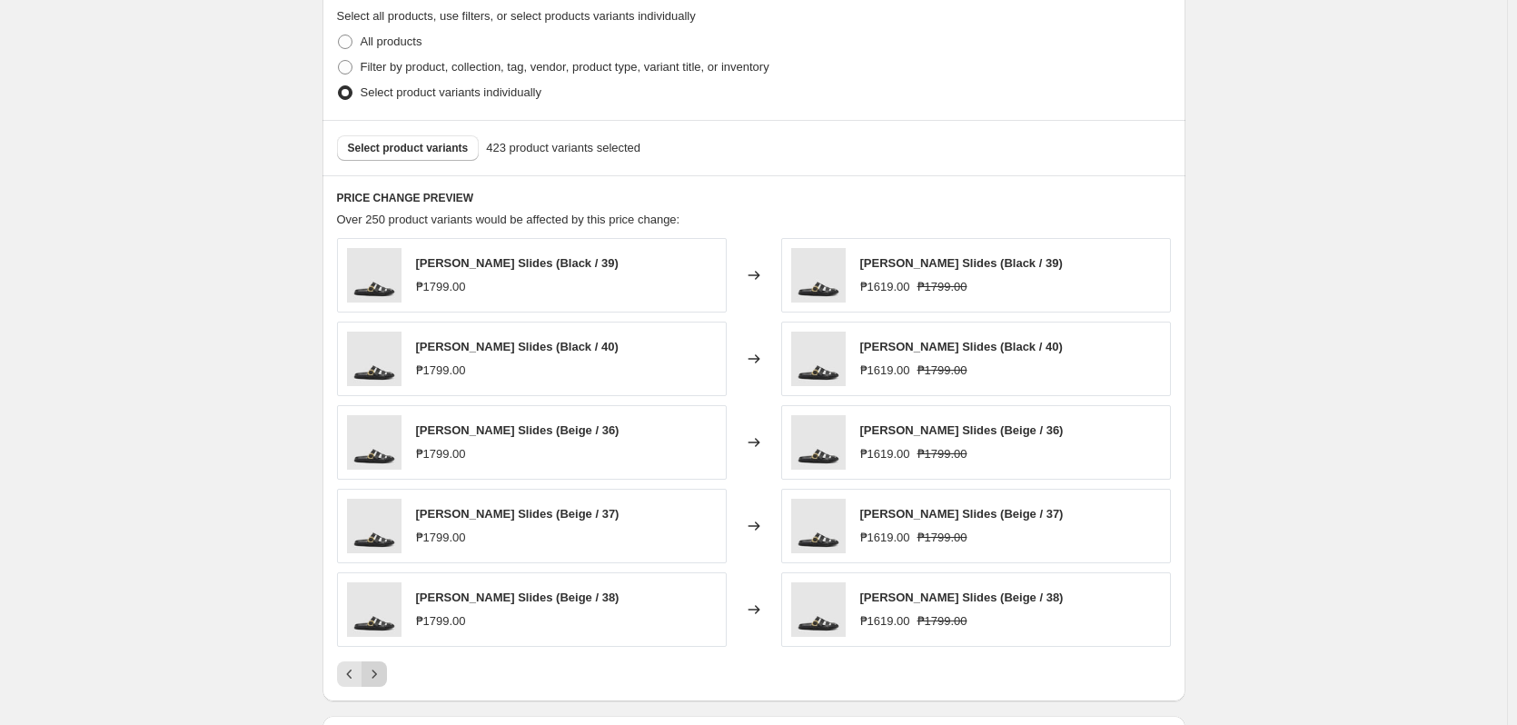
click at [380, 684] on button "Next" at bounding box center [374, 673] width 25 height 25
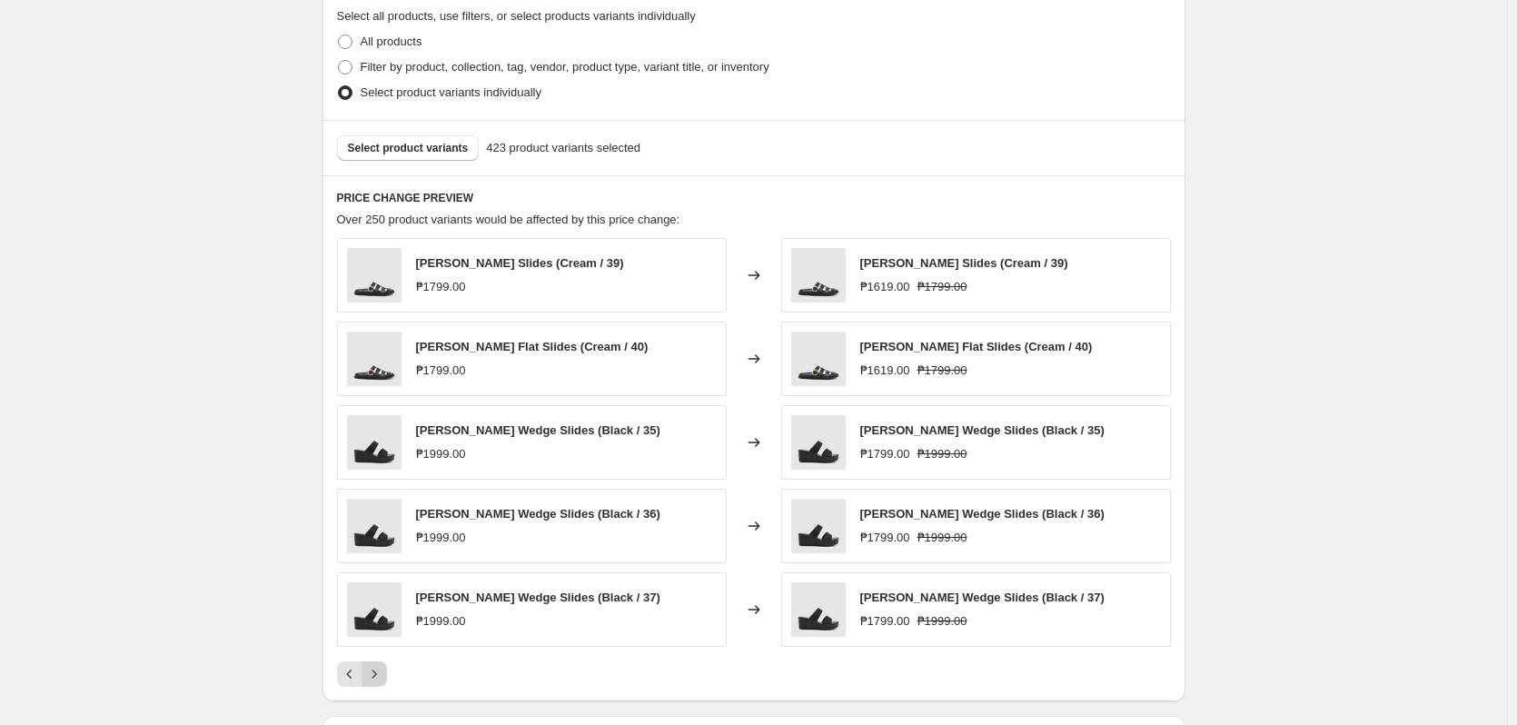
click at [380, 684] on button "Next" at bounding box center [374, 673] width 25 height 25
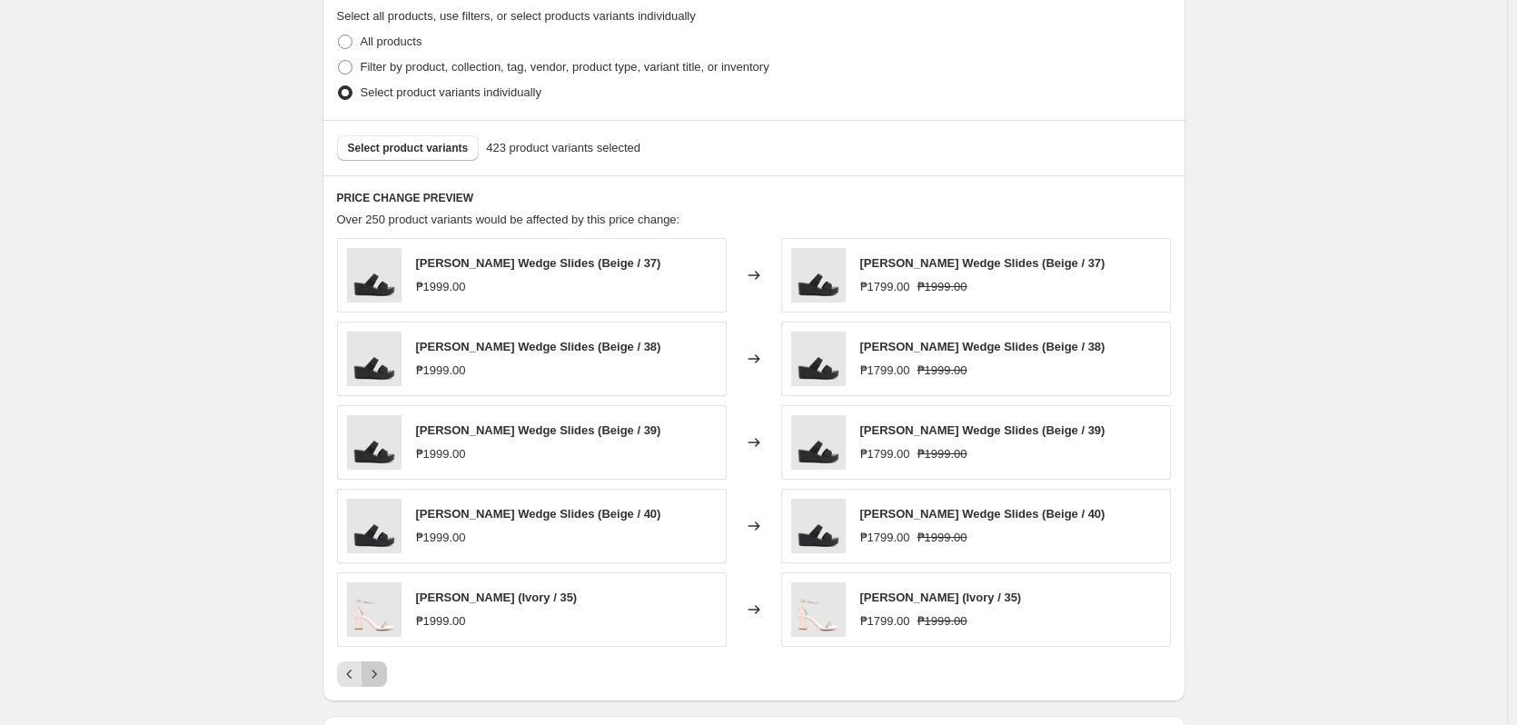
click at [380, 684] on button "Next" at bounding box center [374, 673] width 25 height 25
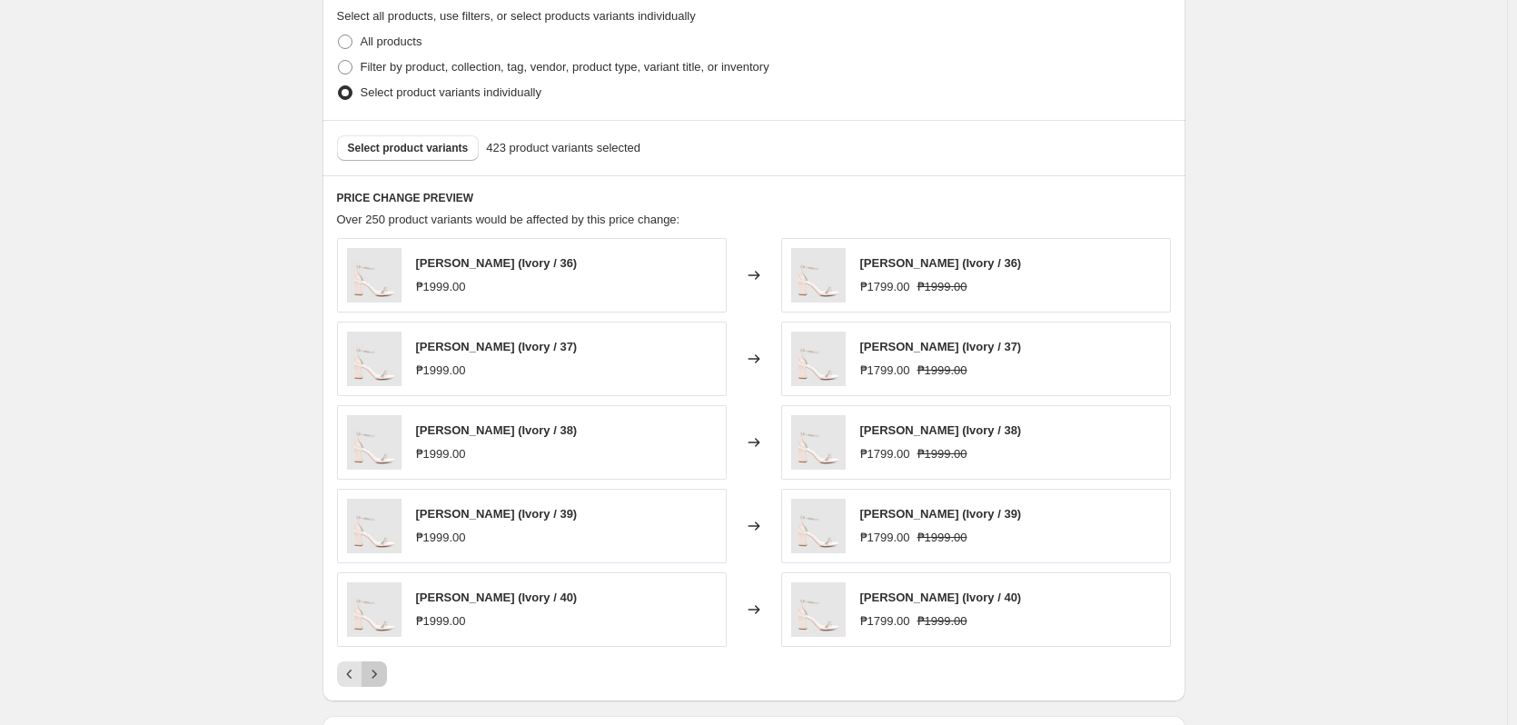
click at [380, 684] on button "Next" at bounding box center [374, 673] width 25 height 25
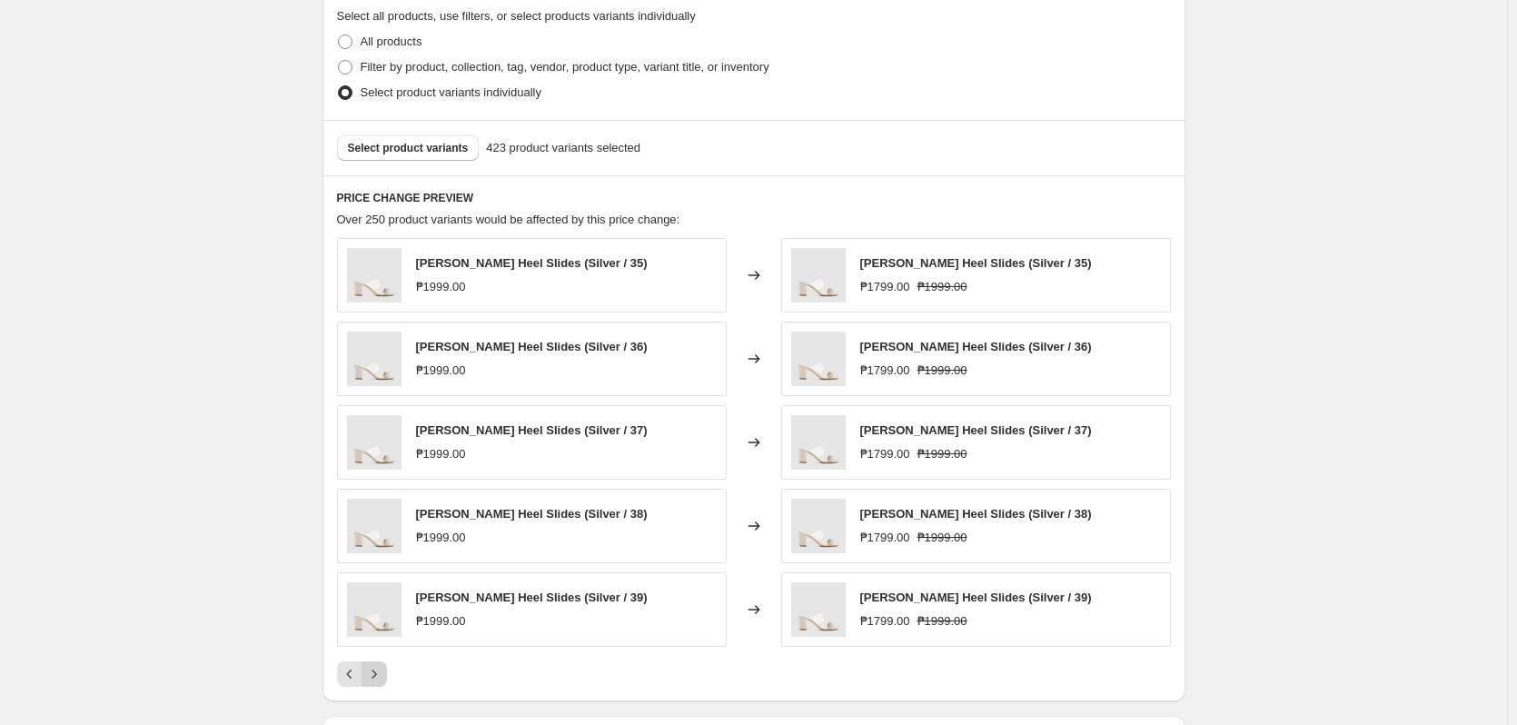
click at [380, 684] on button "Next" at bounding box center [374, 673] width 25 height 25
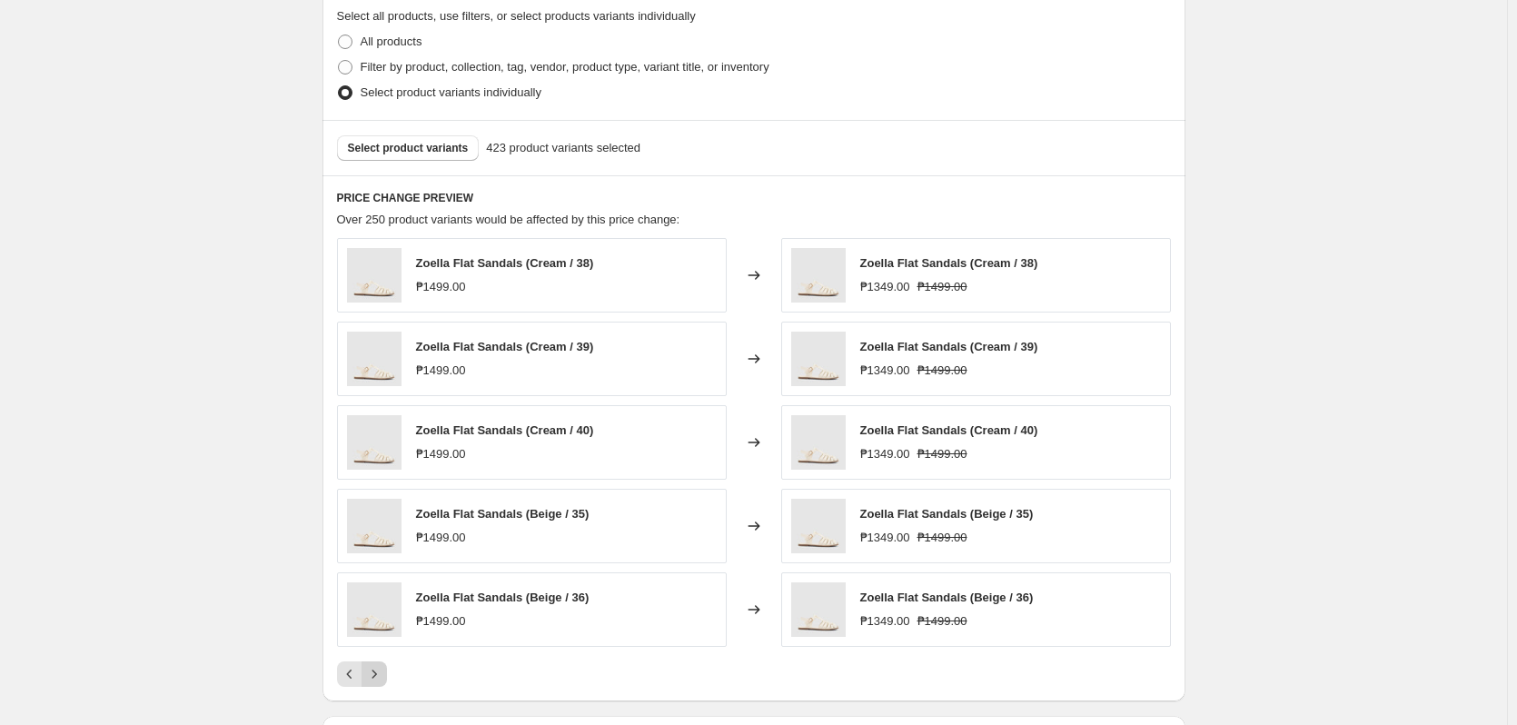
click at [380, 684] on button "Next" at bounding box center [374, 673] width 25 height 25
click at [382, 684] on button "Next" at bounding box center [374, 673] width 25 height 25
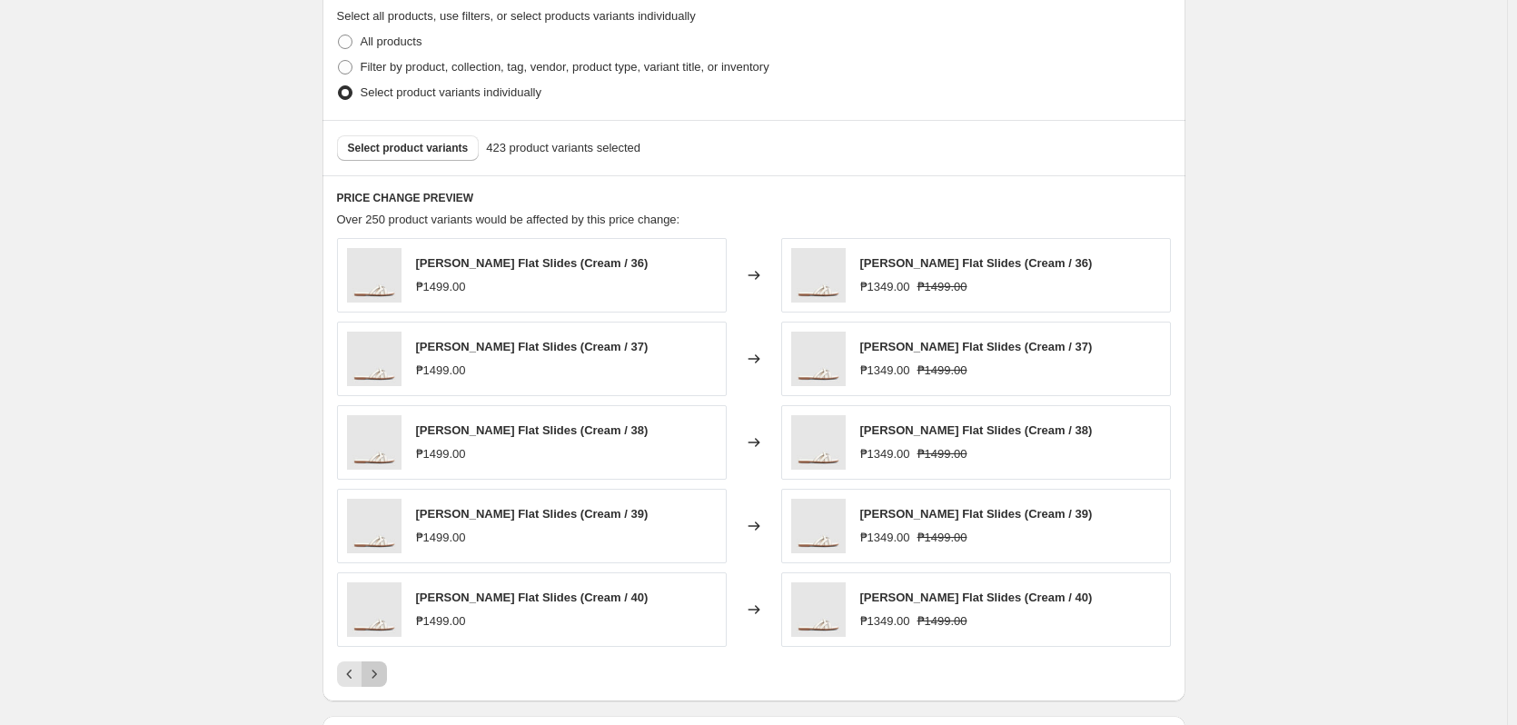
click at [382, 684] on button "Next" at bounding box center [374, 673] width 25 height 25
click at [383, 683] on button "Next" at bounding box center [374, 673] width 25 height 25
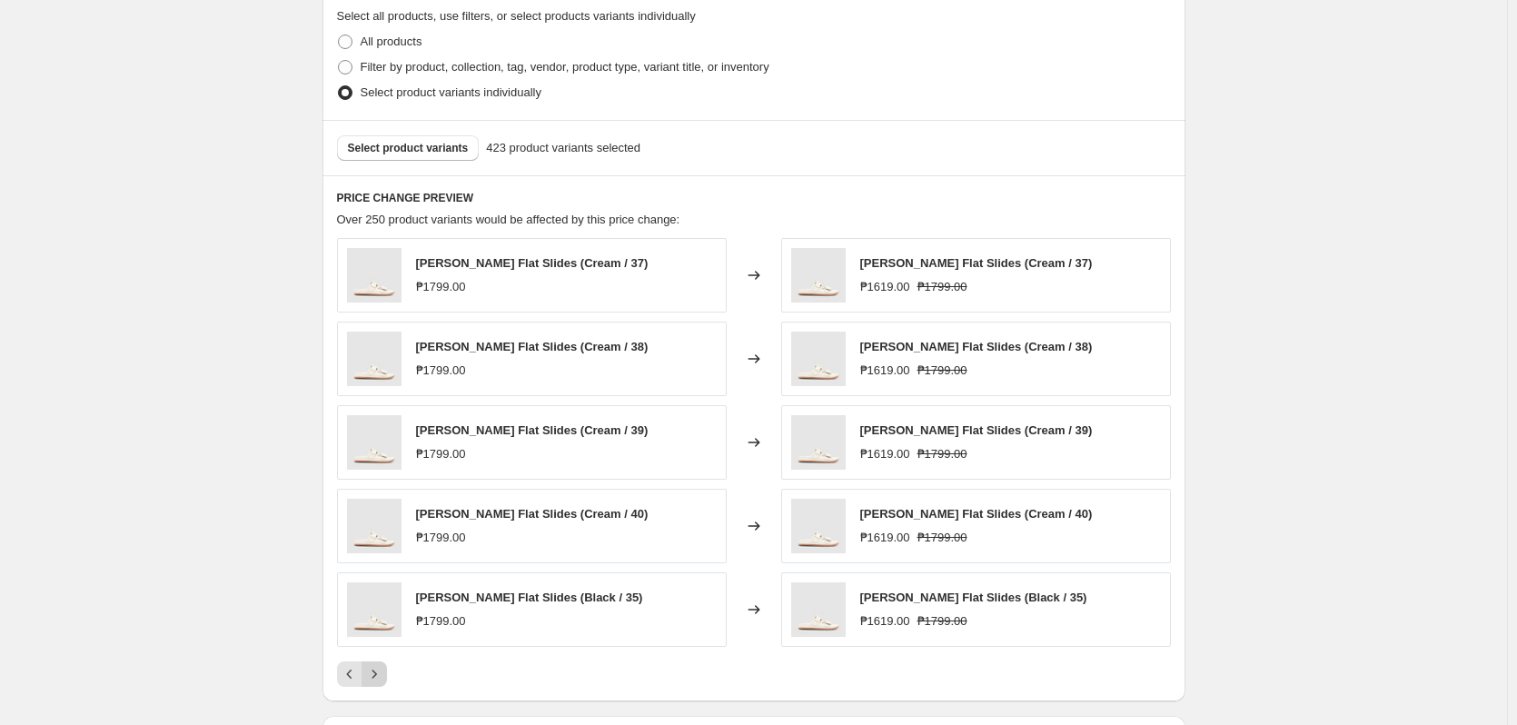
click at [383, 683] on button "Next" at bounding box center [374, 673] width 25 height 25
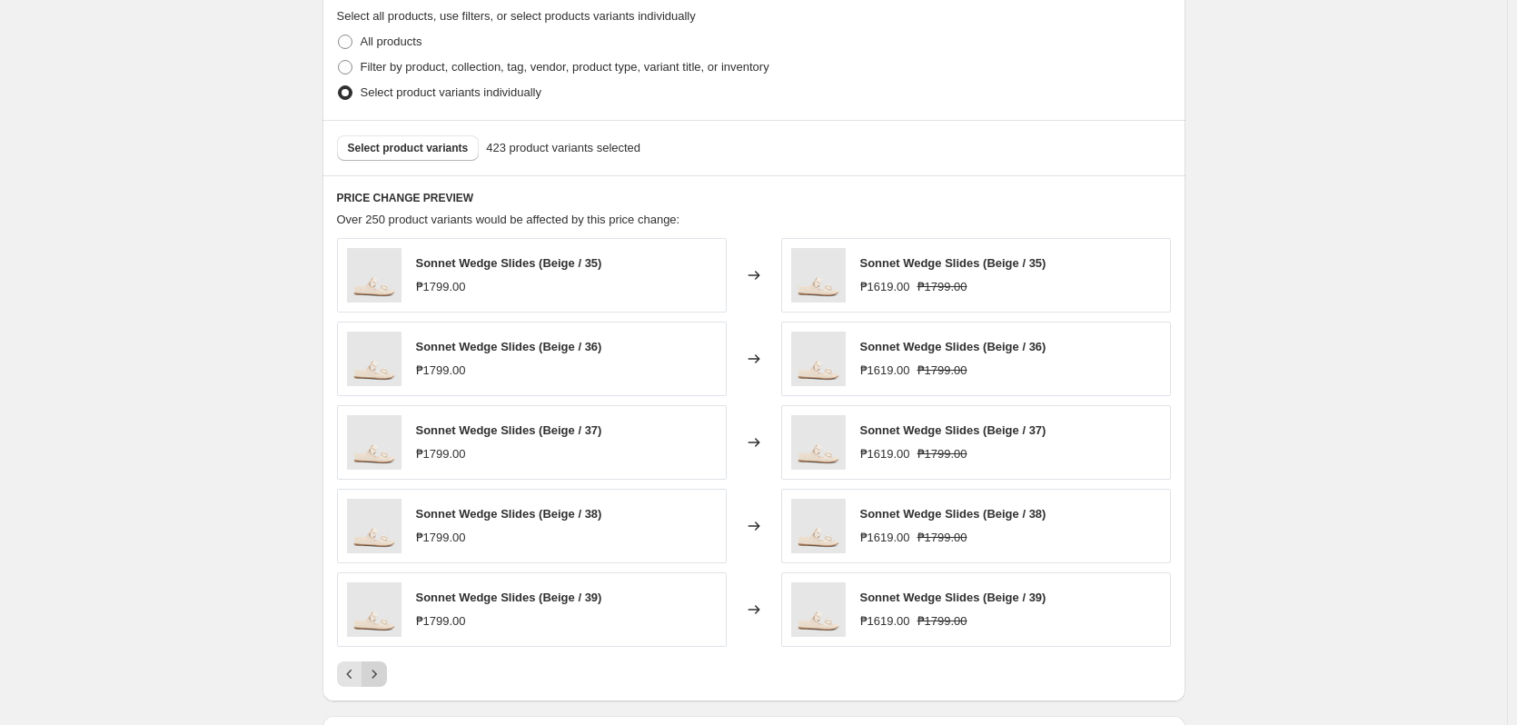
click at [383, 681] on icon "Next" at bounding box center [374, 674] width 18 height 18
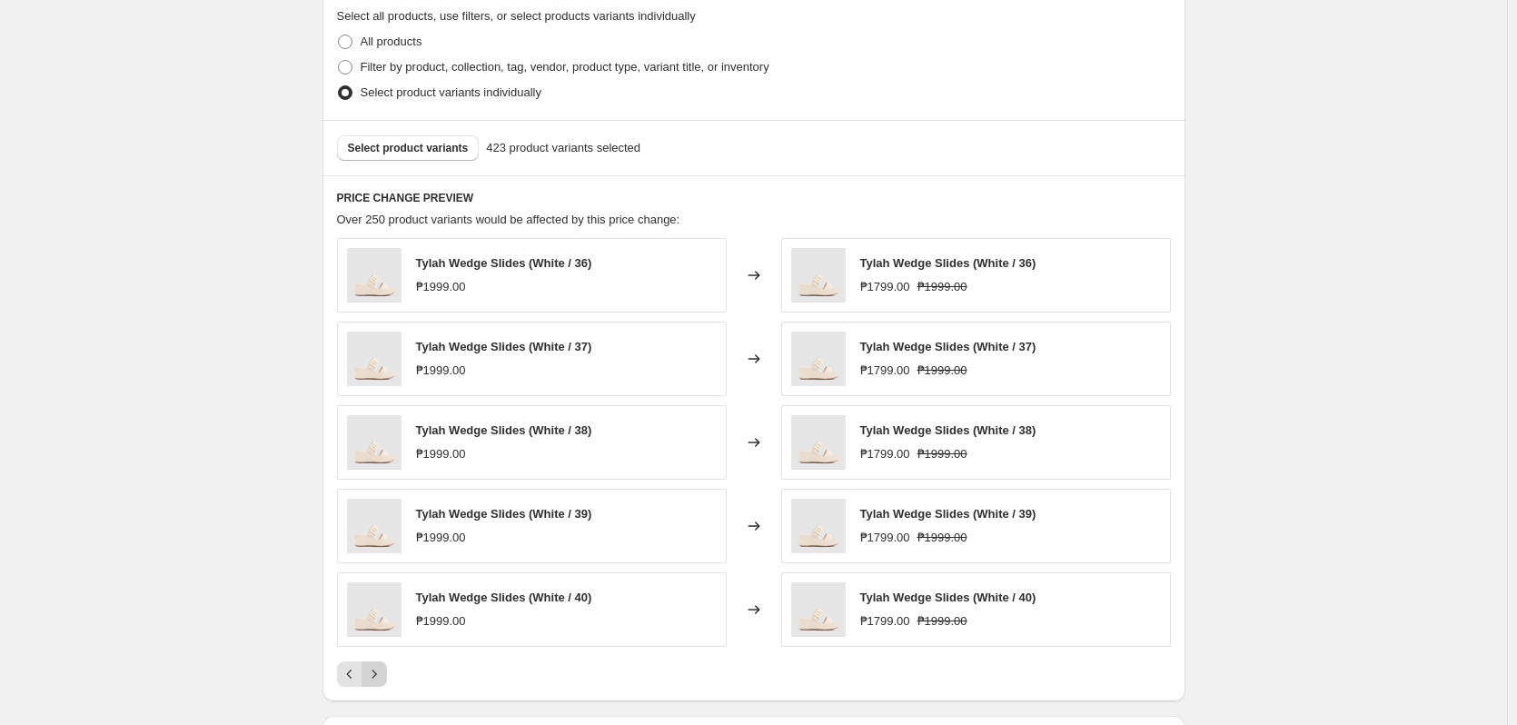
click at [383, 681] on icon "Next" at bounding box center [374, 674] width 18 height 18
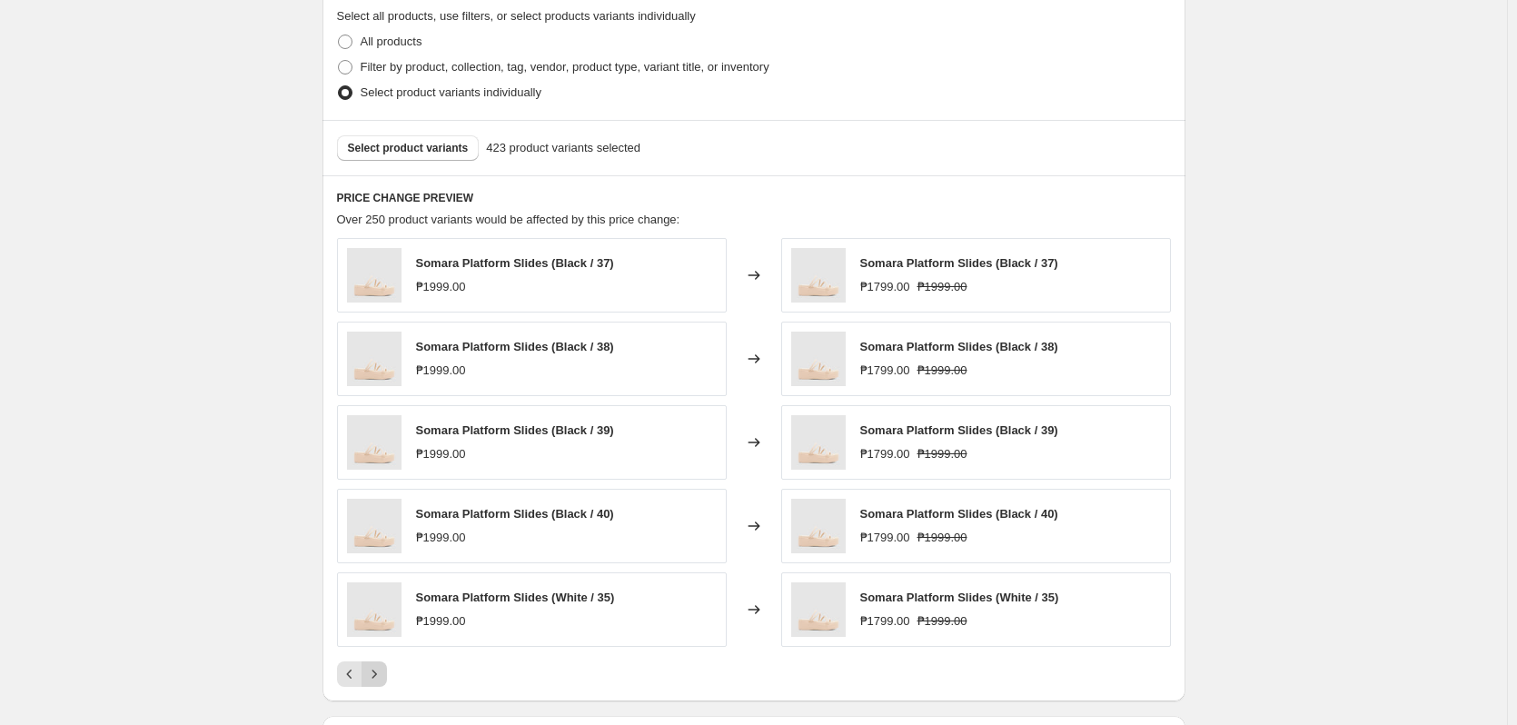
click at [383, 681] on icon "Next" at bounding box center [374, 674] width 18 height 18
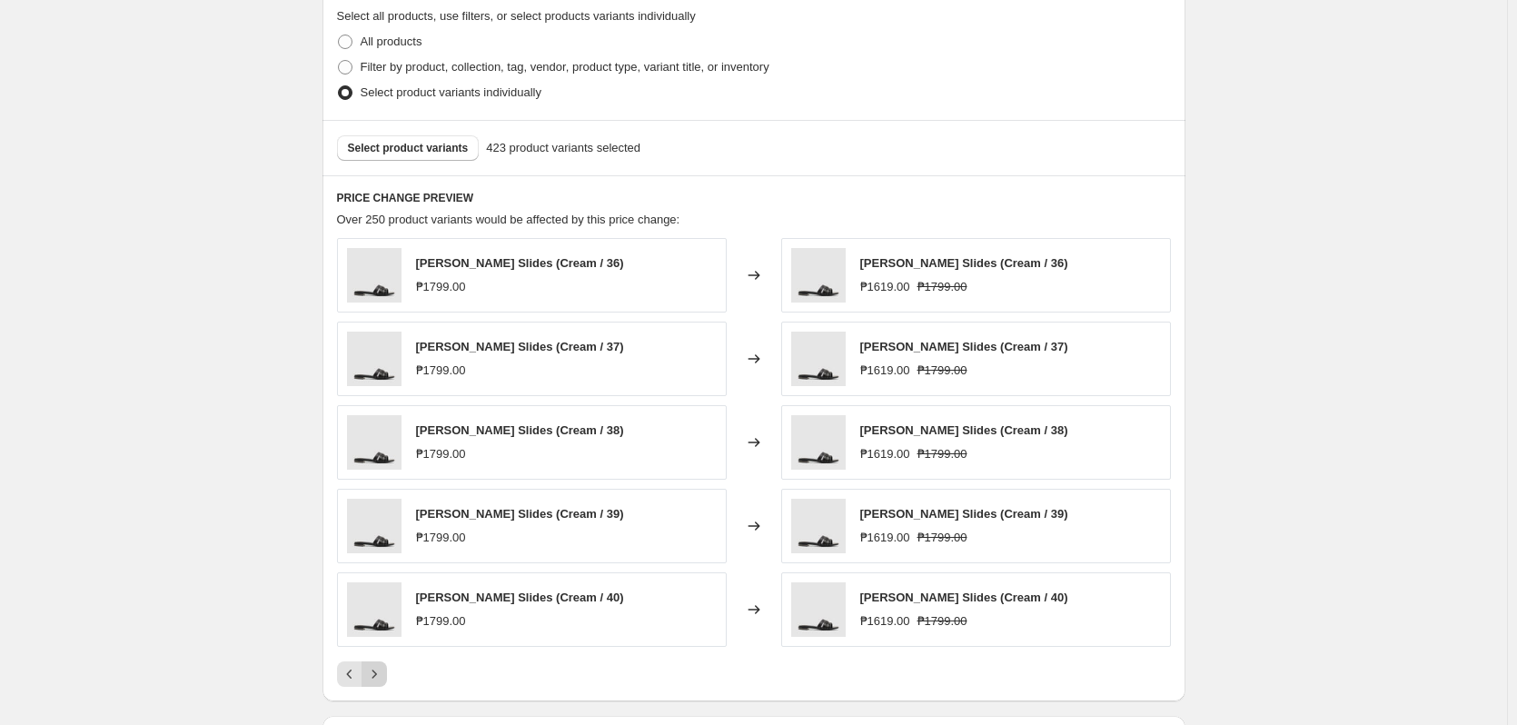
click at [383, 681] on icon "Next" at bounding box center [374, 674] width 18 height 18
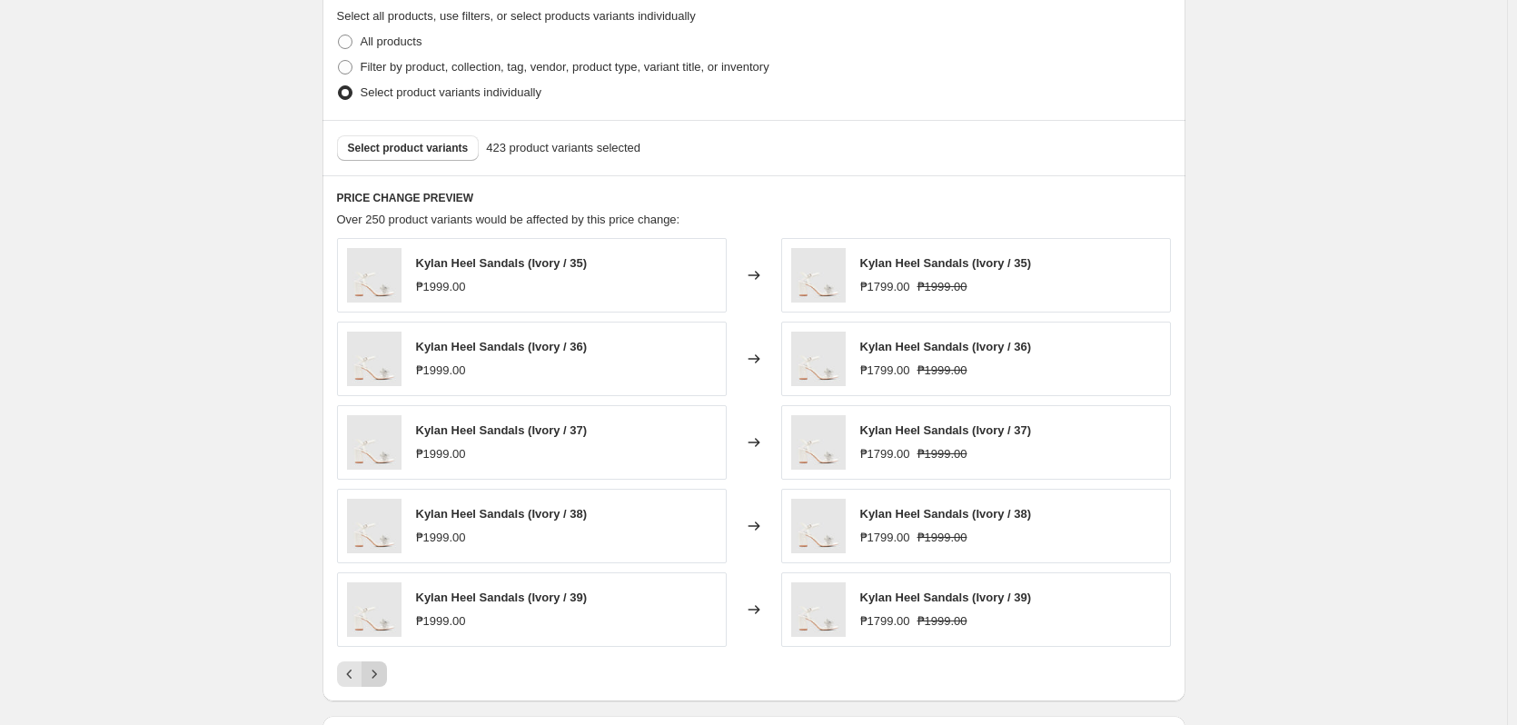
click at [383, 681] on icon "Next" at bounding box center [374, 674] width 18 height 18
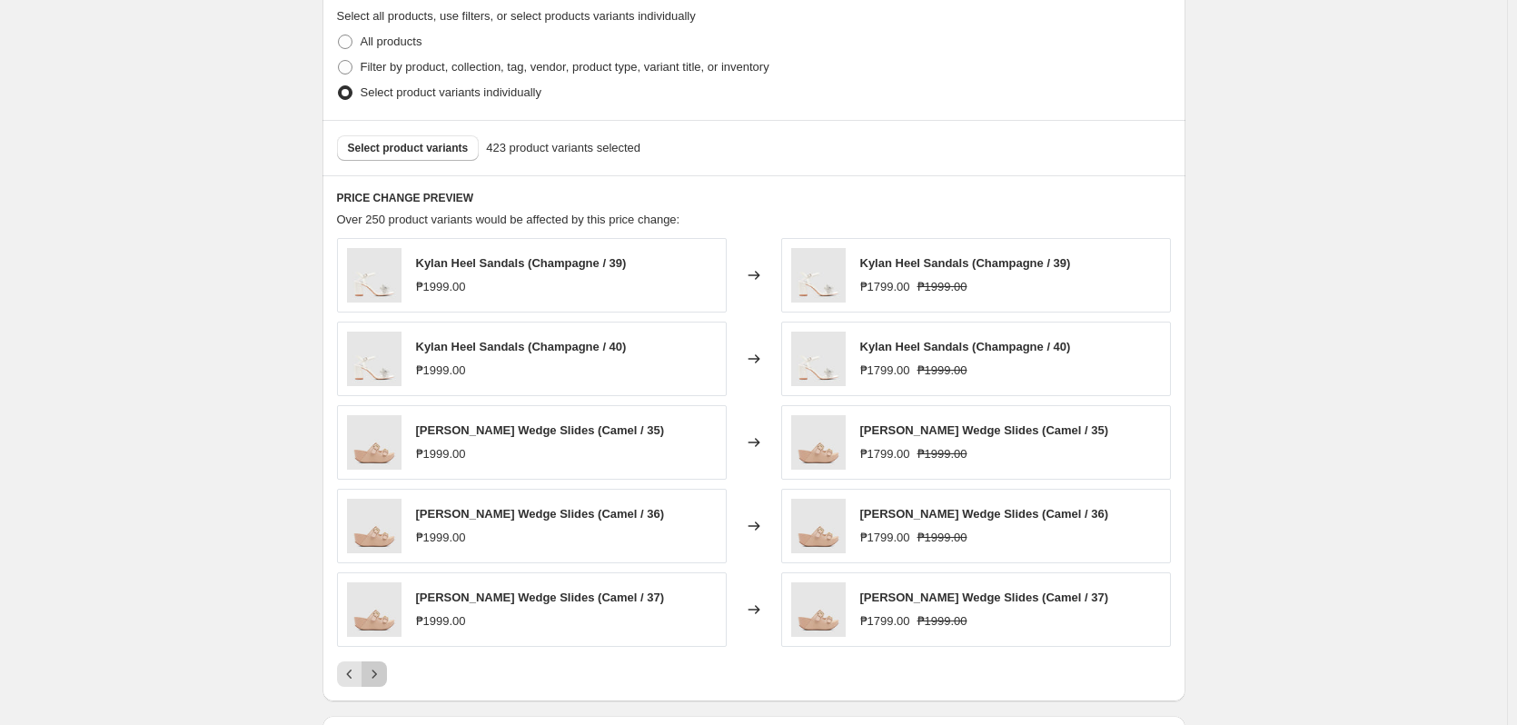
click at [383, 681] on icon "Next" at bounding box center [374, 674] width 18 height 18
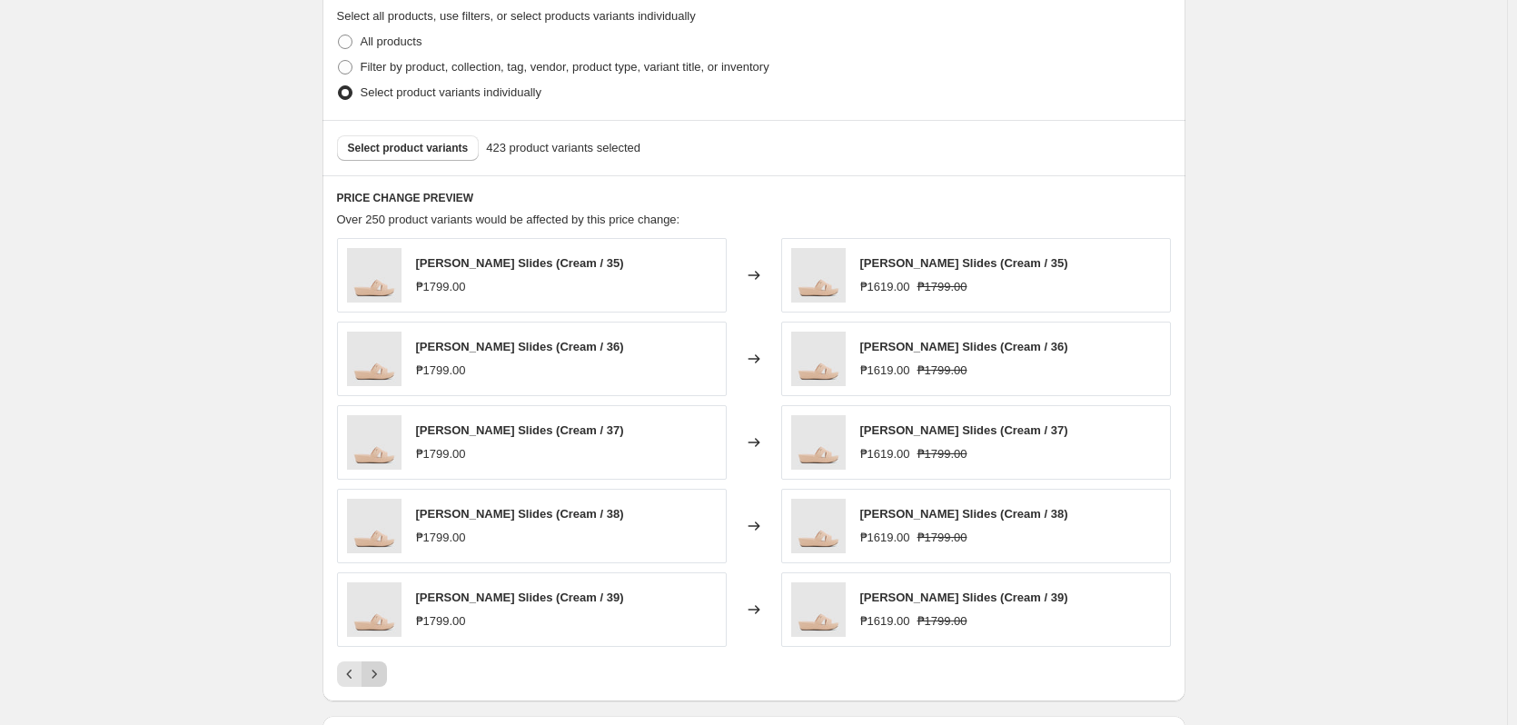
click at [383, 681] on icon "Next" at bounding box center [374, 674] width 18 height 18
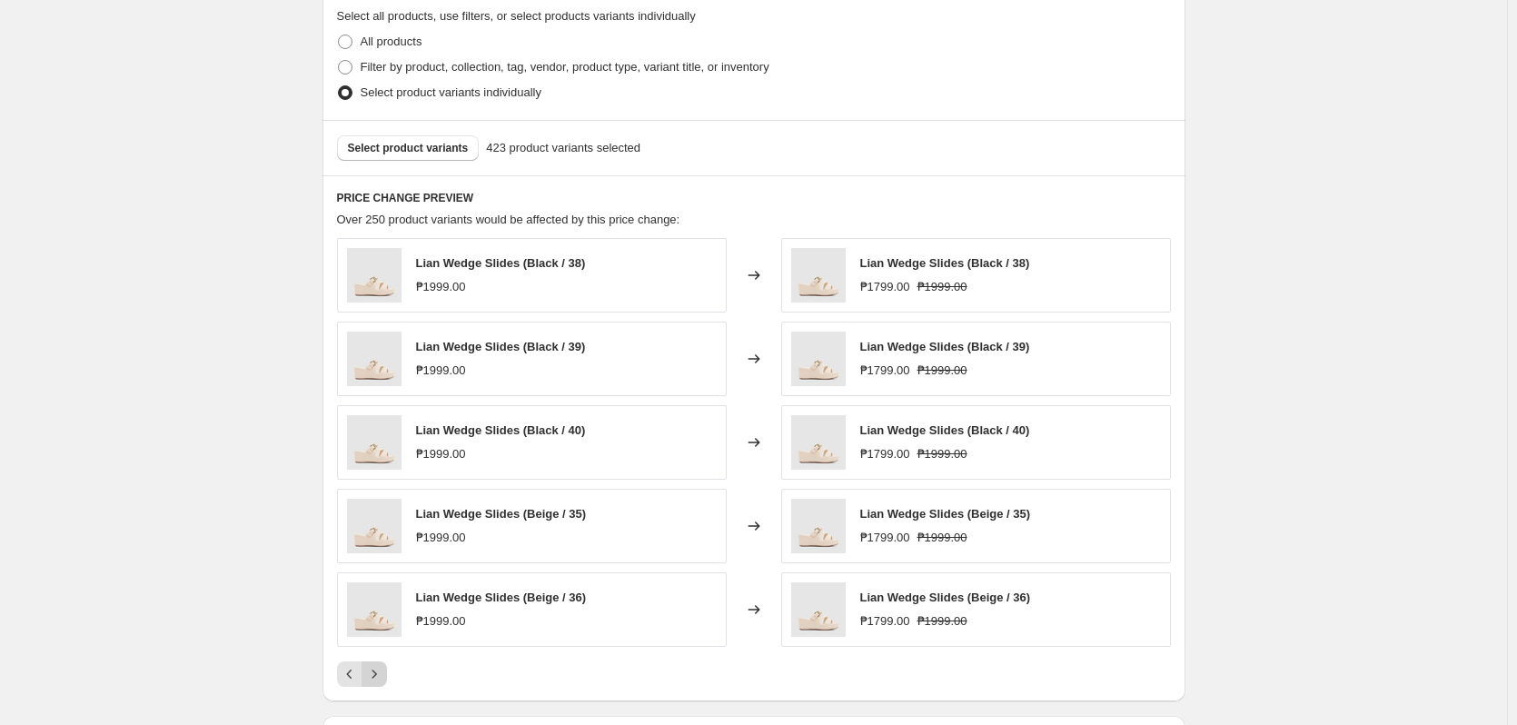
click at [383, 681] on icon "Next" at bounding box center [374, 674] width 18 height 18
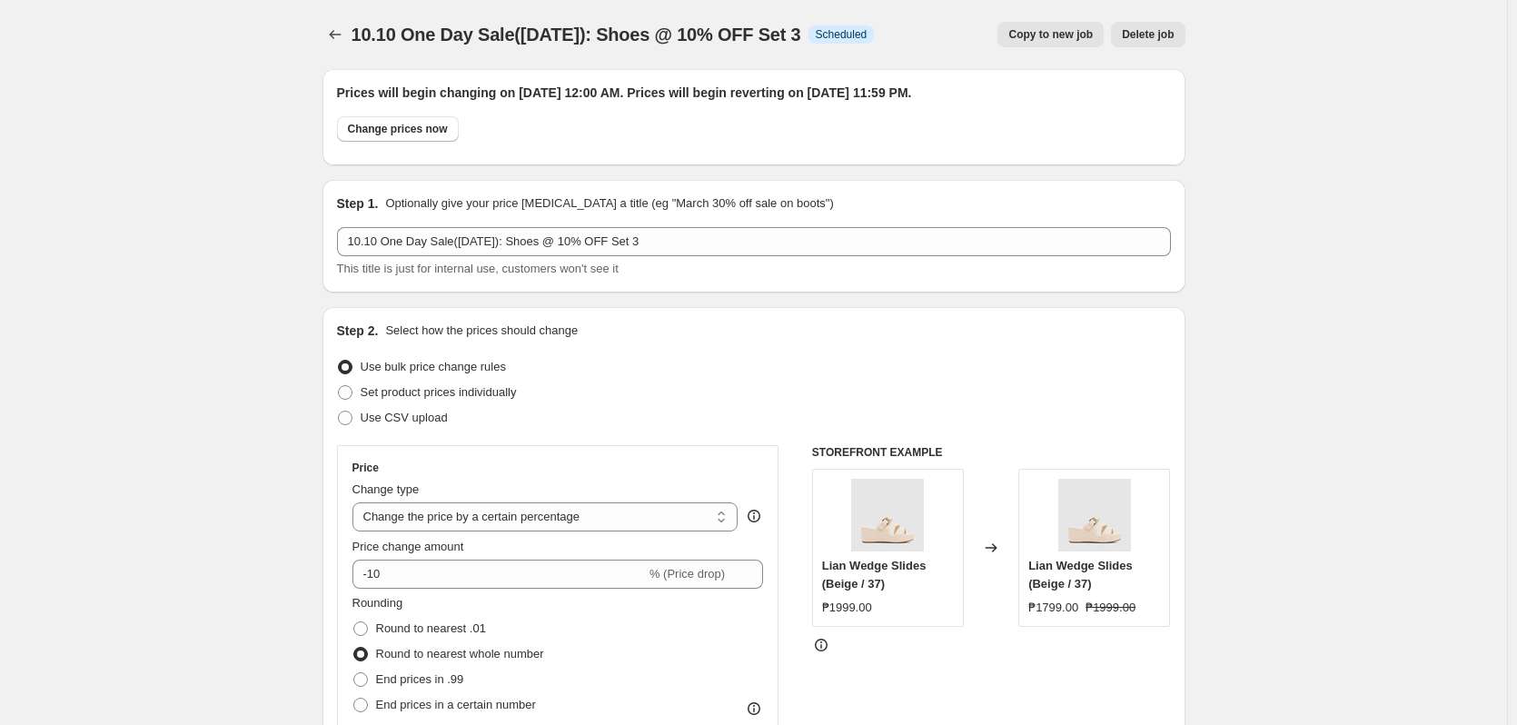
select select "percentage"
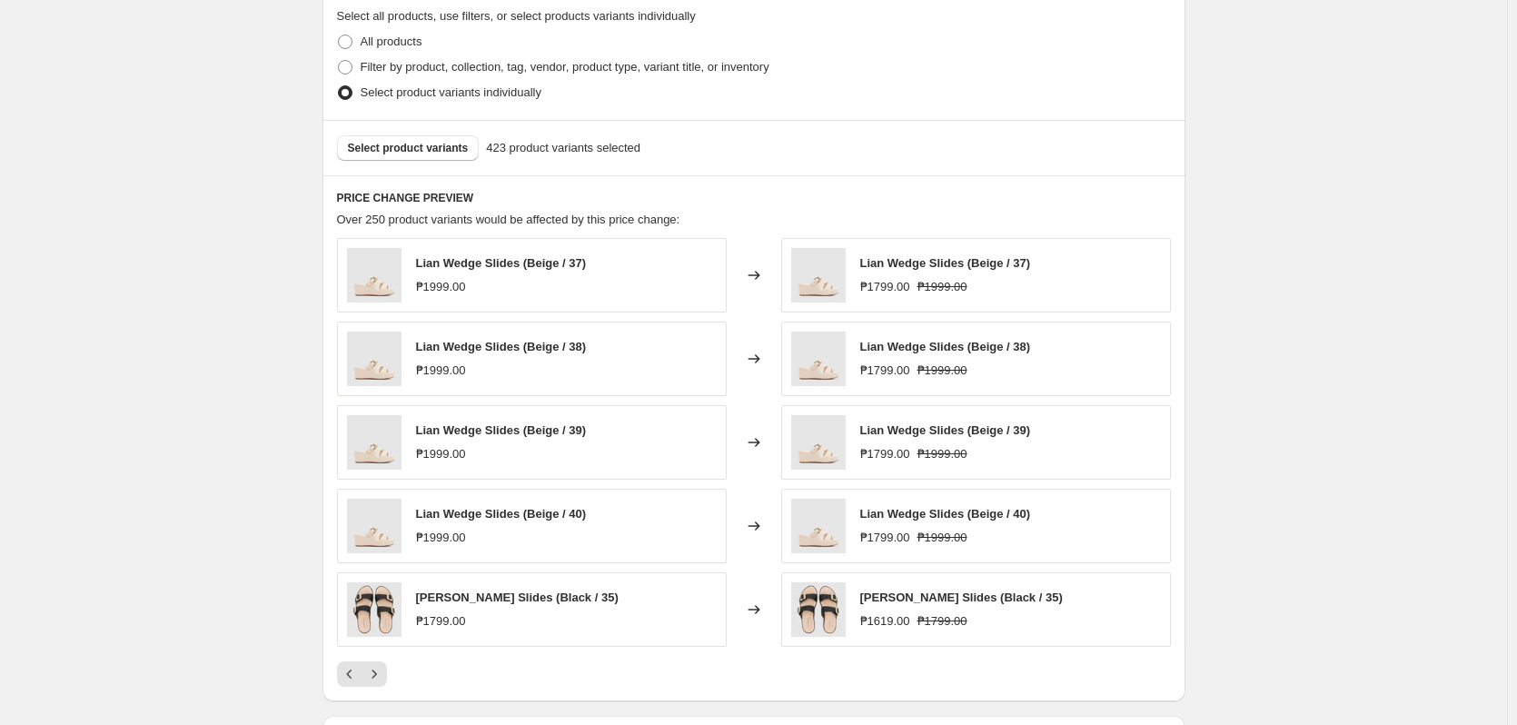
click at [383, 681] on icon "Next" at bounding box center [374, 674] width 18 height 18
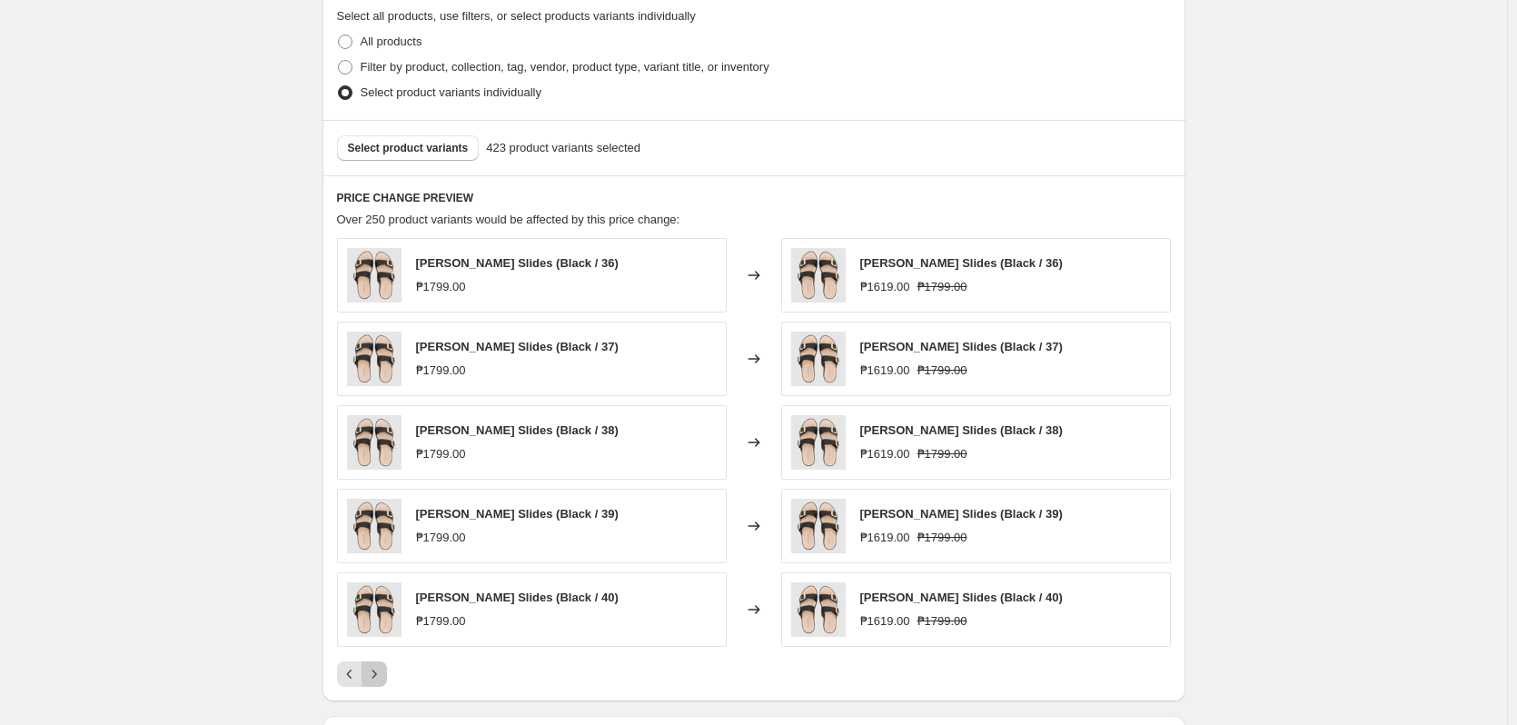
click at [383, 681] on icon "Next" at bounding box center [374, 674] width 18 height 18
click at [381, 672] on icon "Next" at bounding box center [374, 674] width 18 height 18
click at [383, 670] on icon "Next" at bounding box center [374, 674] width 18 height 18
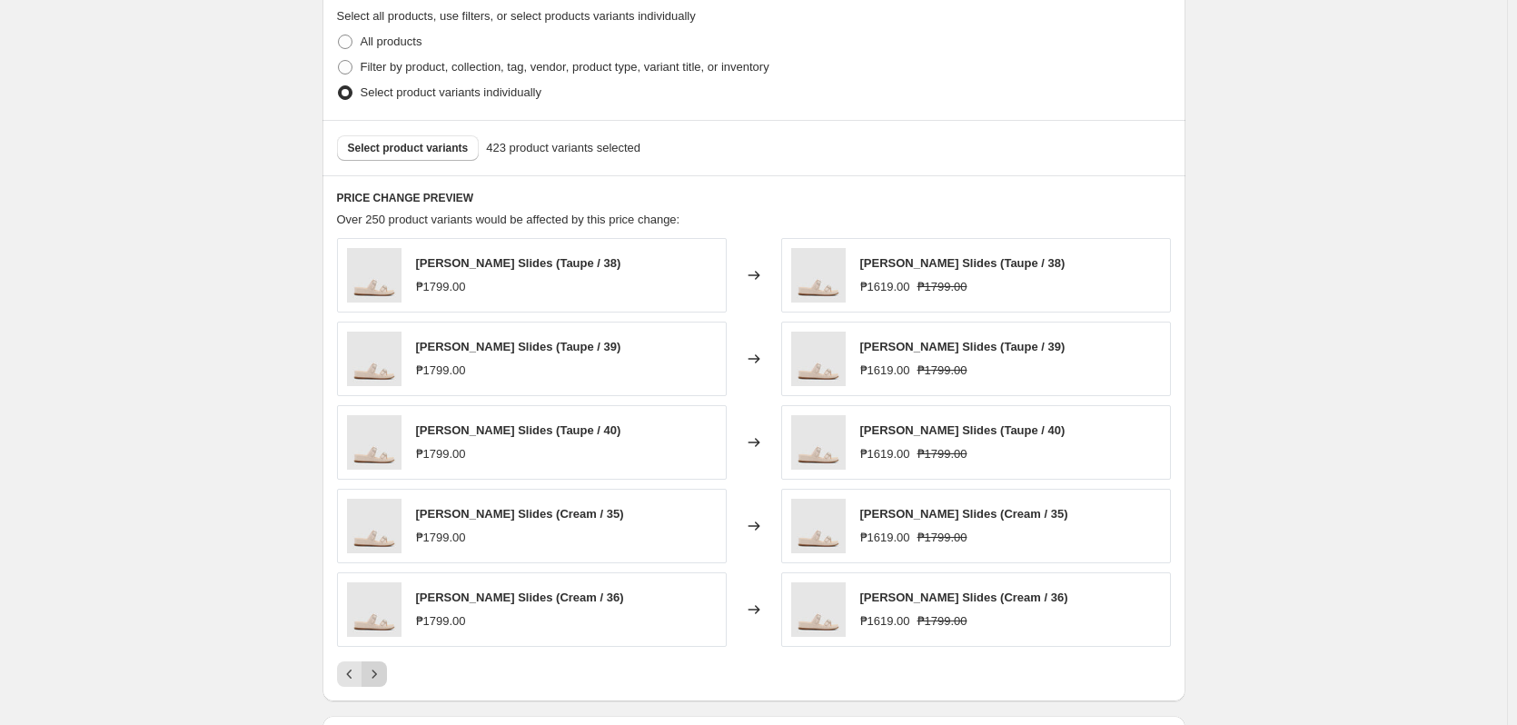
click at [383, 670] on icon "Next" at bounding box center [374, 674] width 18 height 18
click at [387, 661] on div "Pagination" at bounding box center [374, 673] width 25 height 25
click at [383, 665] on icon "Next" at bounding box center [374, 674] width 18 height 18
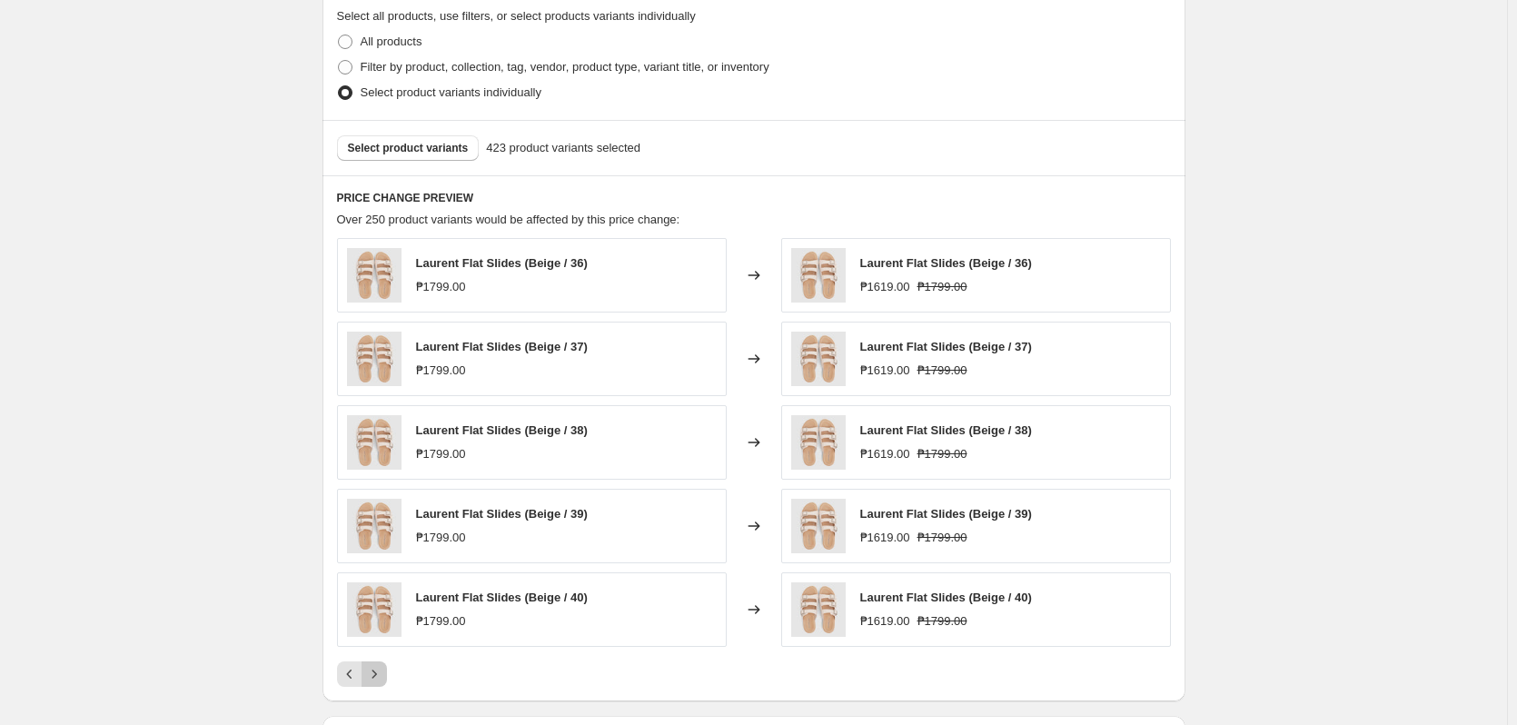
click at [381, 681] on icon "Next" at bounding box center [374, 674] width 18 height 18
click at [383, 678] on icon "Next" at bounding box center [374, 674] width 18 height 18
click at [380, 676] on icon "Next" at bounding box center [374, 674] width 18 height 18
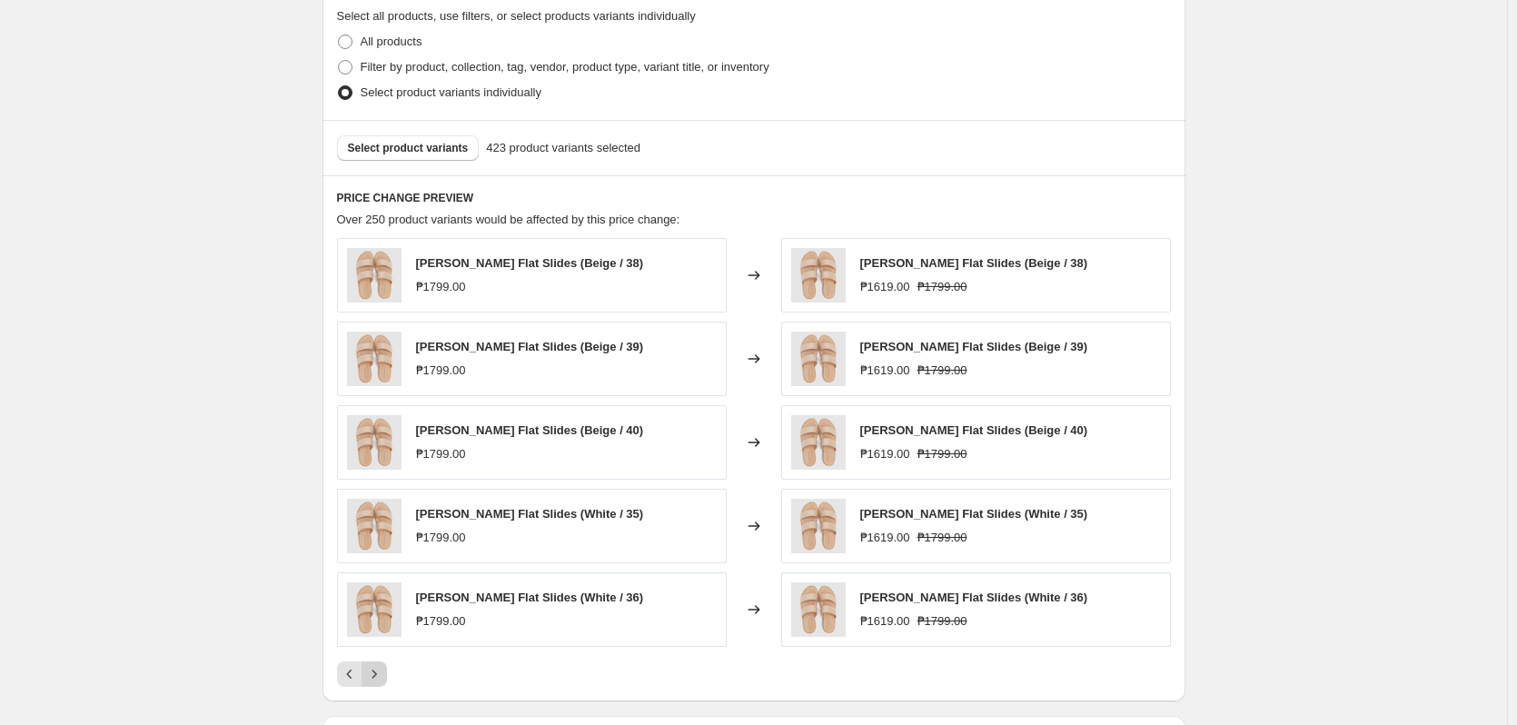
click at [380, 676] on icon "Next" at bounding box center [374, 674] width 18 height 18
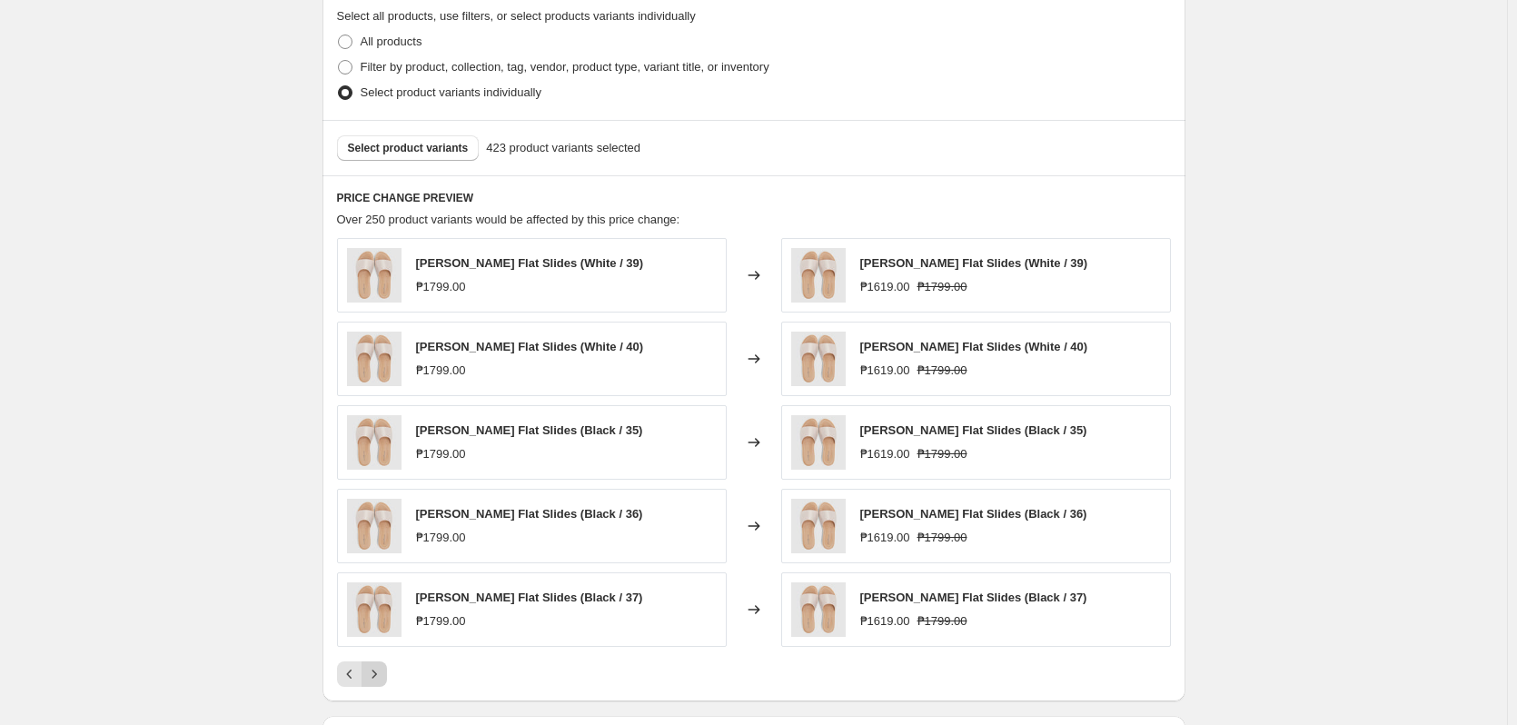
click at [380, 676] on icon "Next" at bounding box center [374, 674] width 18 height 18
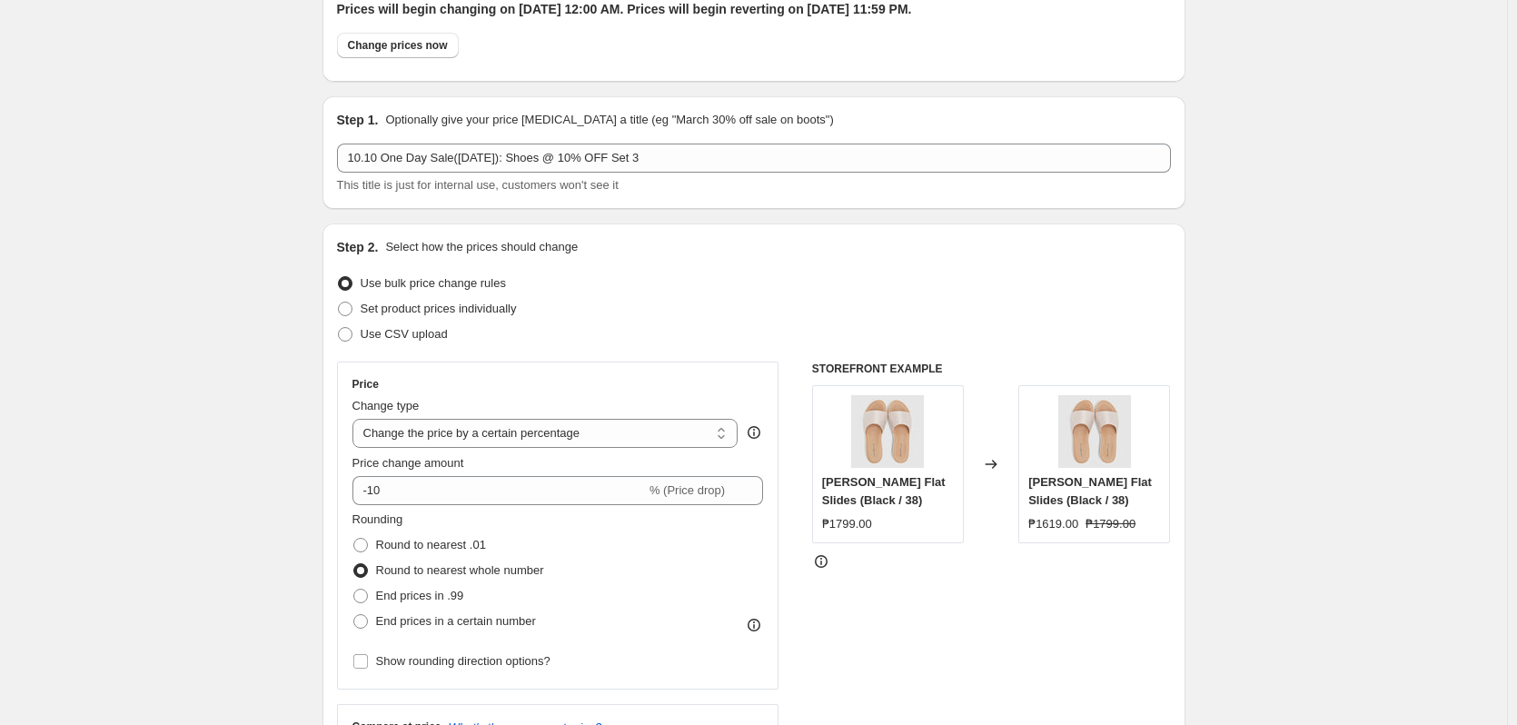
scroll to position [0, 0]
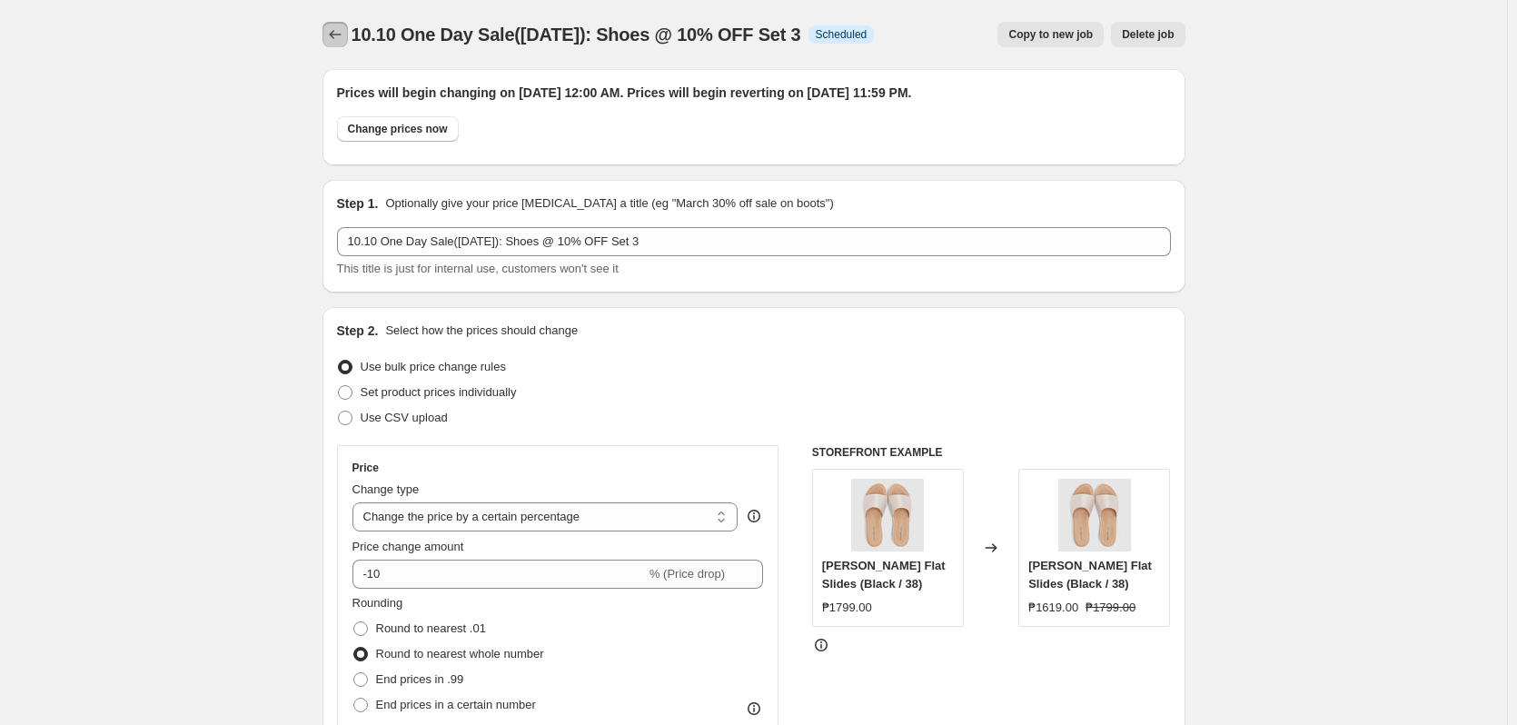
click at [338, 24] on button "Price change jobs" at bounding box center [335, 34] width 25 height 25
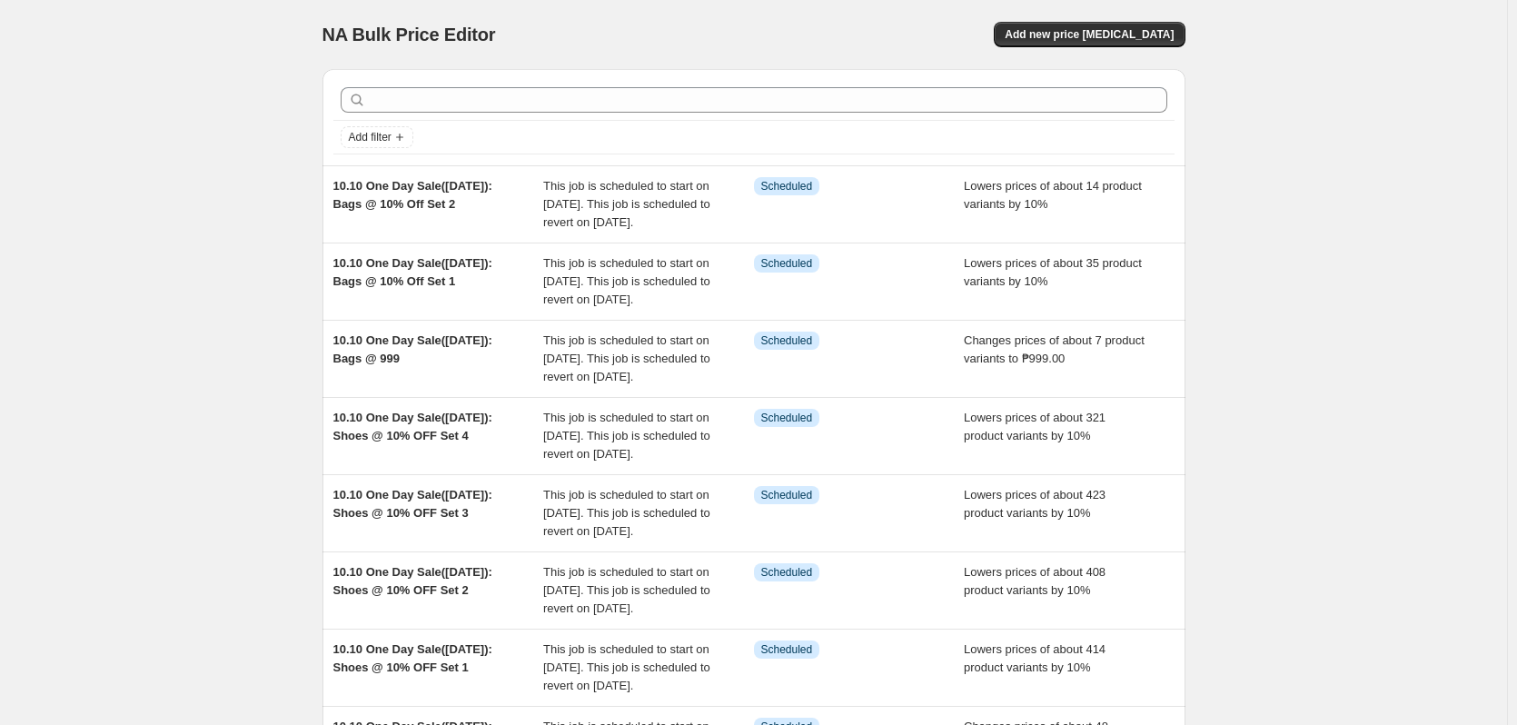
click at [178, 253] on div "NA Bulk Price Editor. This page is ready NA Bulk Price Editor Add new price [ME…" at bounding box center [753, 559] width 1507 height 1118
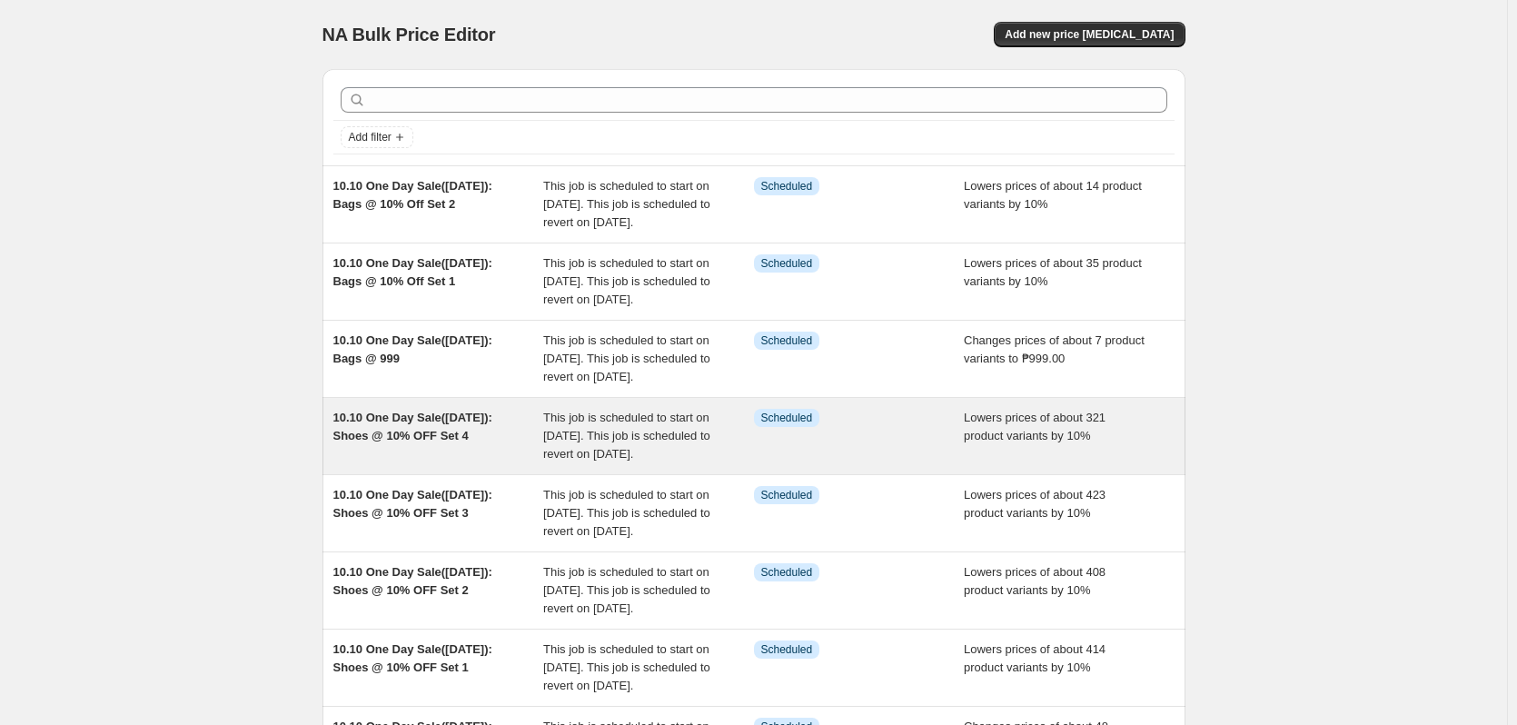
click at [671, 463] on div "This job is scheduled to start on [DATE]. This job is scheduled to revert on [D…" at bounding box center [648, 436] width 211 height 55
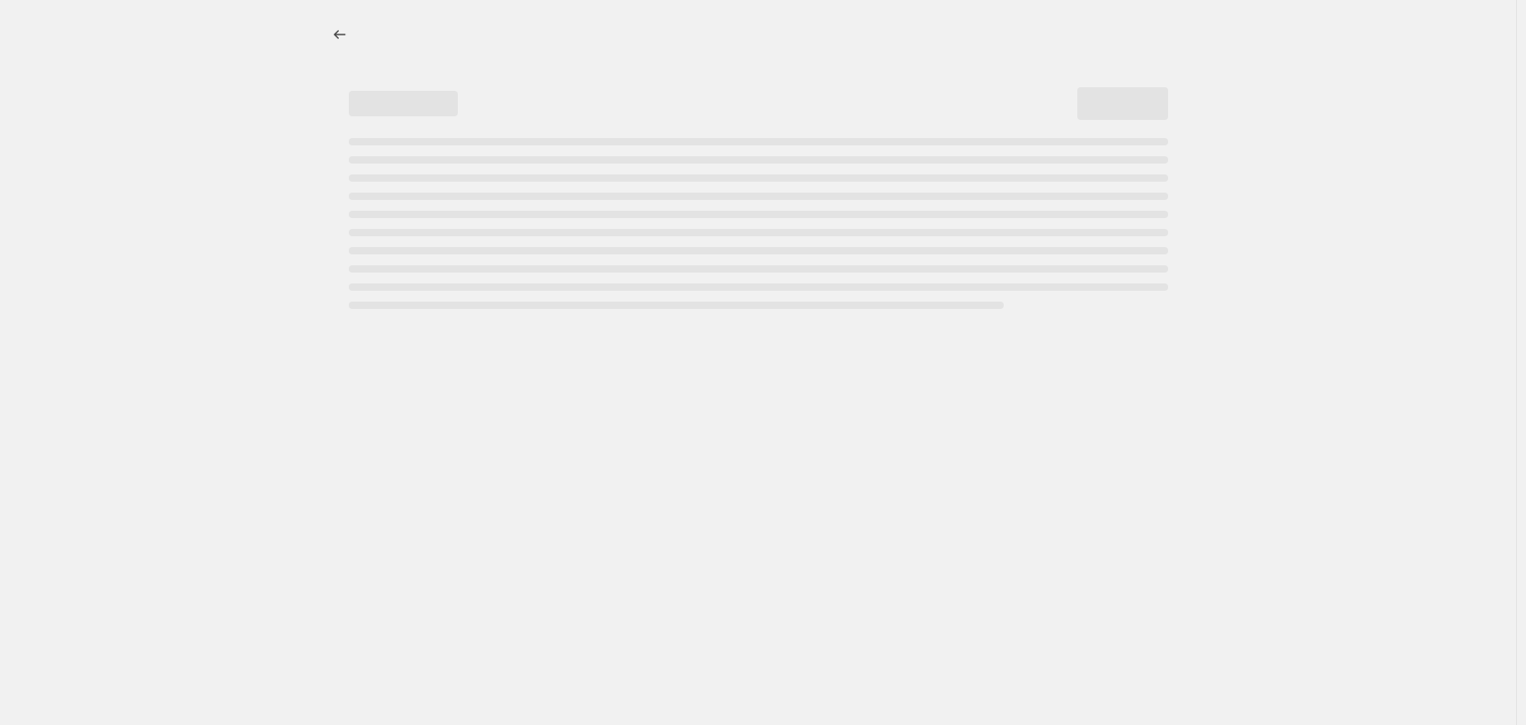
select select "percentage"
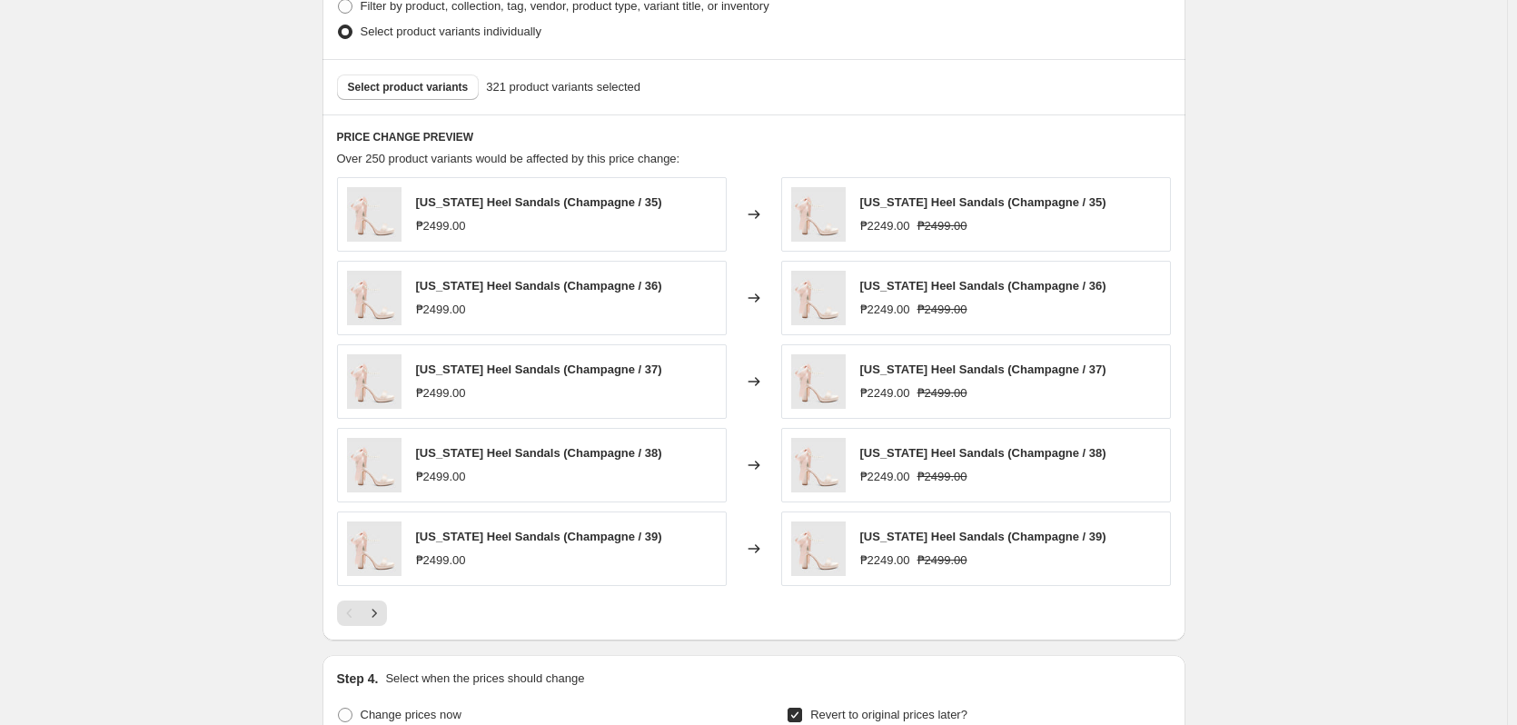
scroll to position [1090, 0]
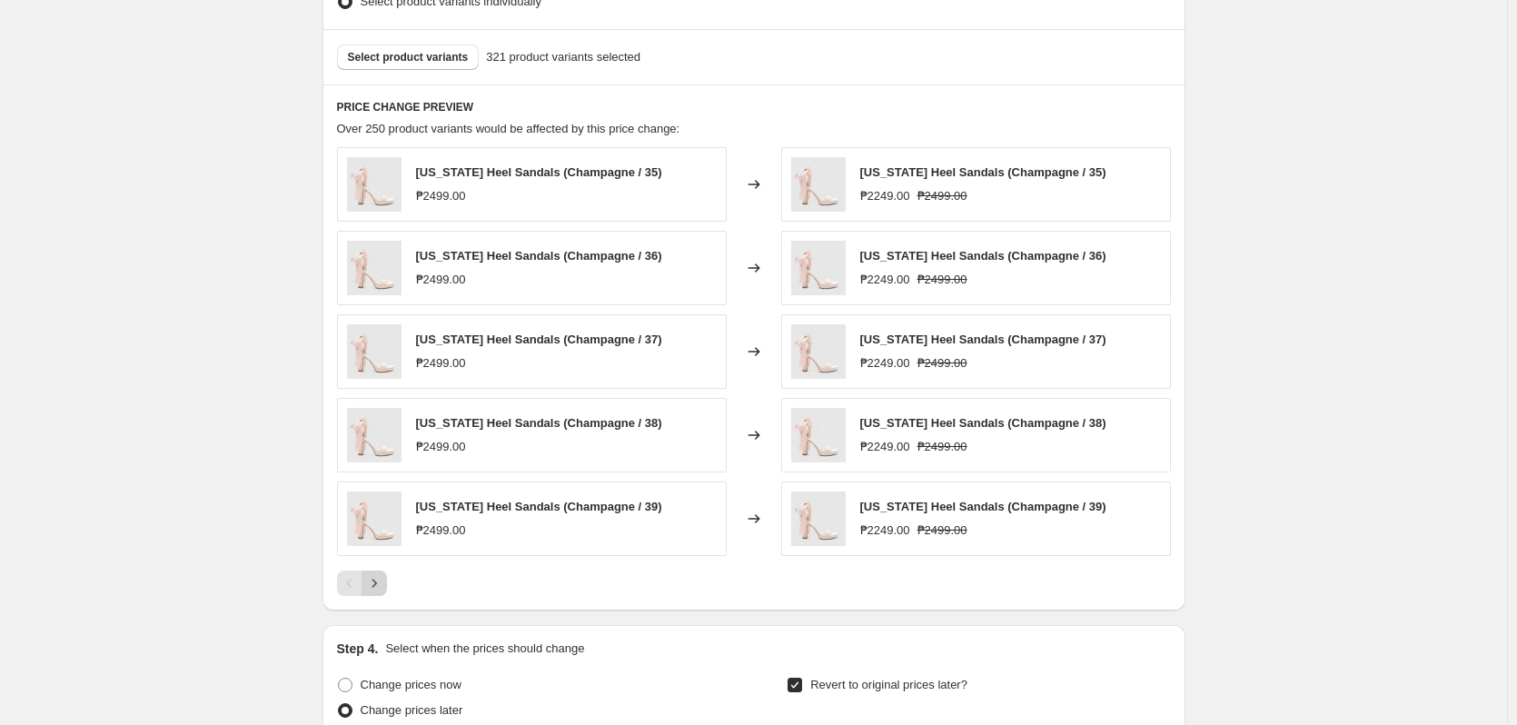
click at [383, 583] on icon "Next" at bounding box center [374, 583] width 18 height 18
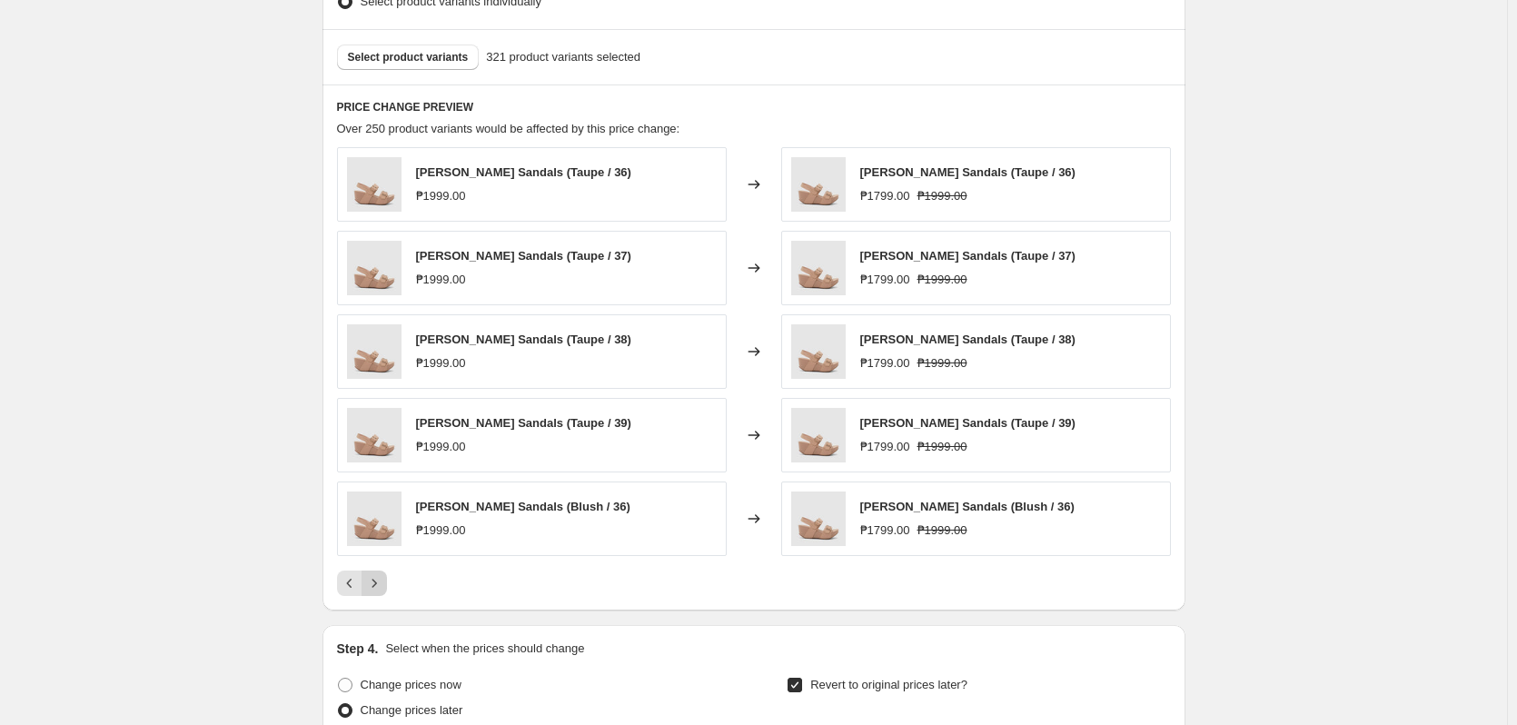
click at [380, 581] on icon "Next" at bounding box center [374, 583] width 18 height 18
click at [383, 588] on icon "Next" at bounding box center [374, 583] width 18 height 18
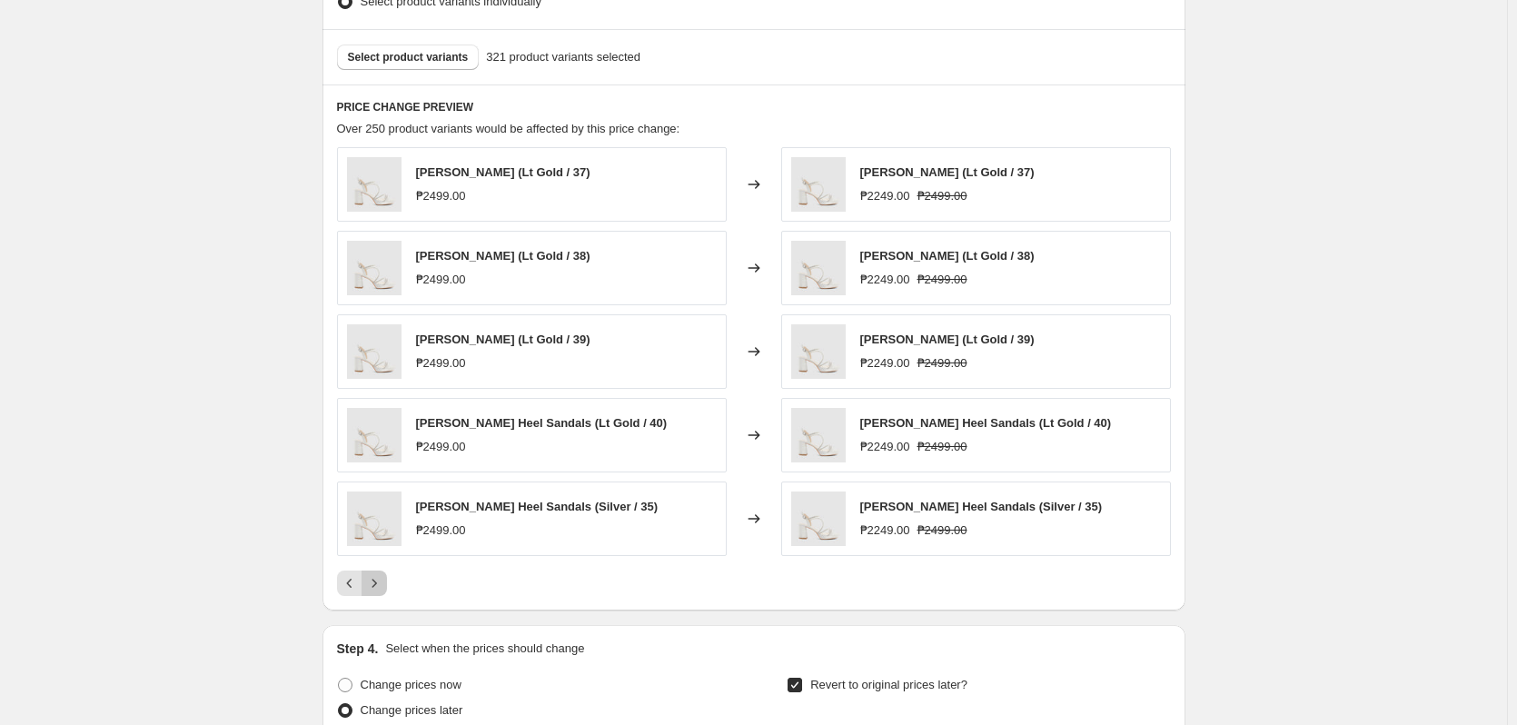
click at [383, 588] on icon "Next" at bounding box center [374, 583] width 18 height 18
click at [383, 589] on icon "Next" at bounding box center [374, 583] width 18 height 18
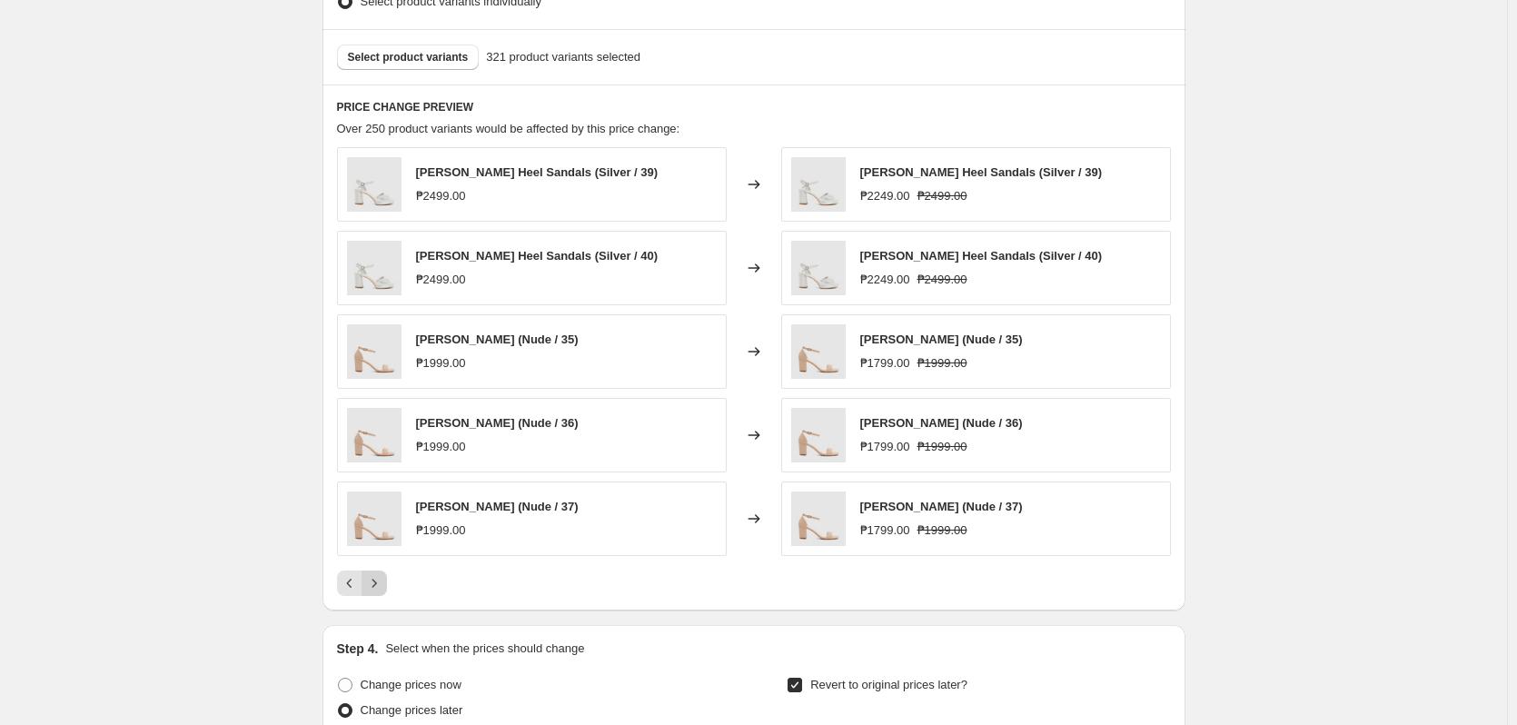
click at [383, 589] on icon "Next" at bounding box center [374, 583] width 18 height 18
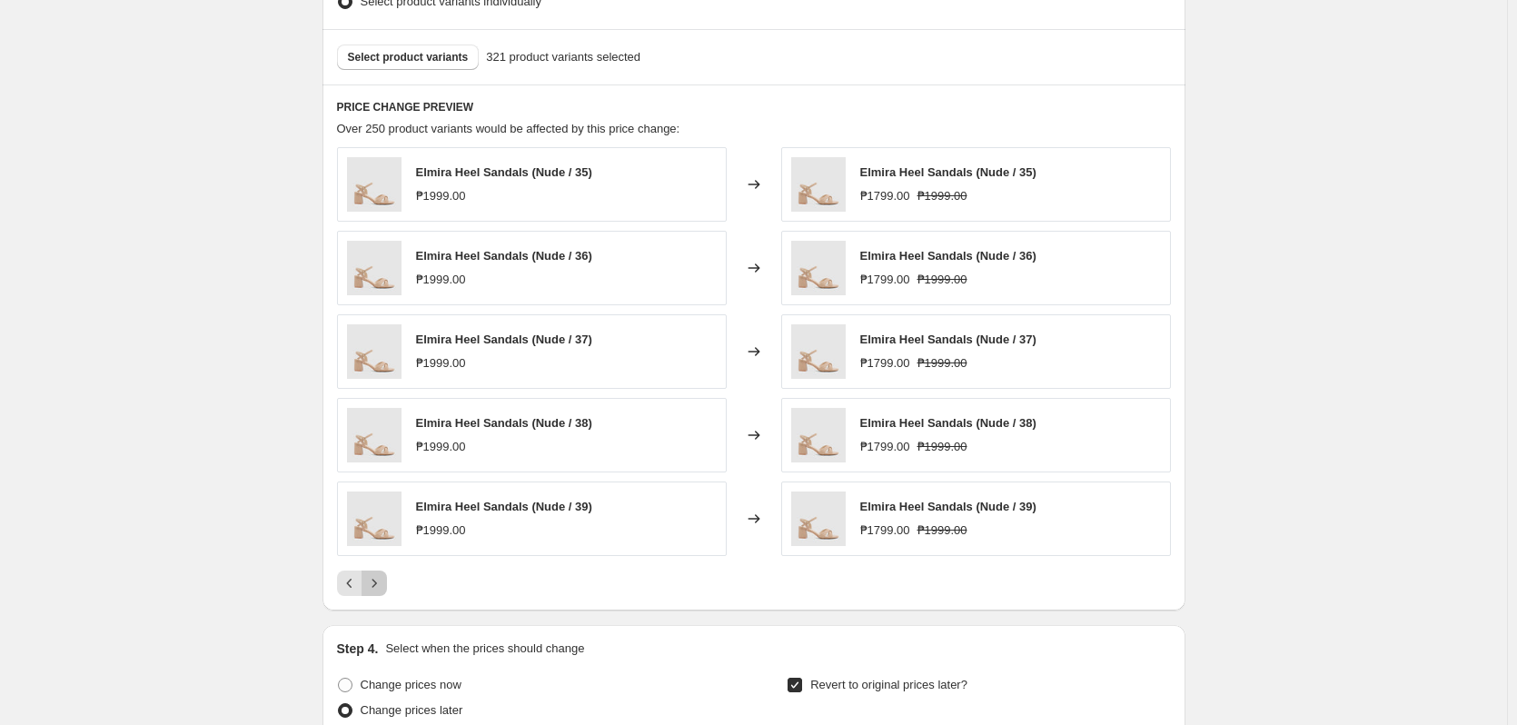
click at [383, 589] on icon "Next" at bounding box center [374, 583] width 18 height 18
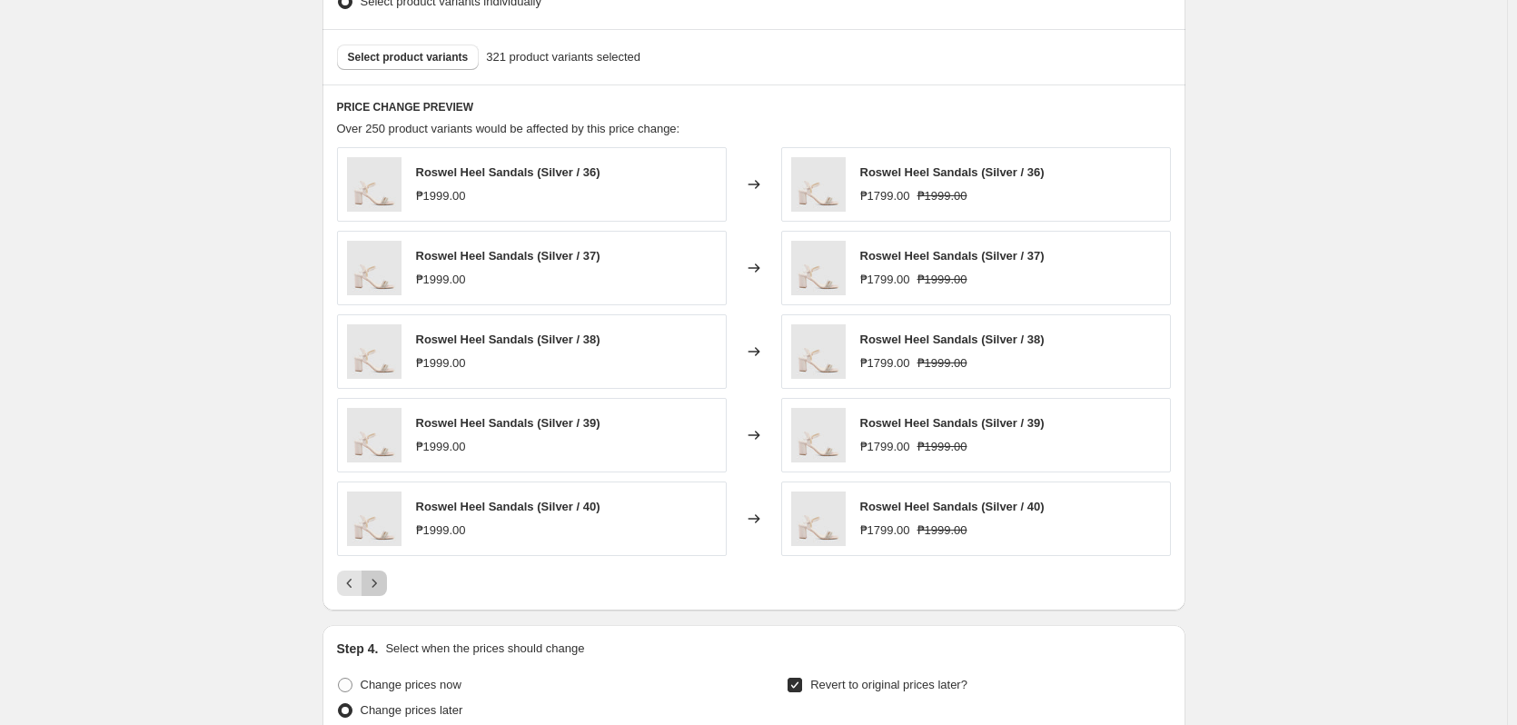
click at [383, 589] on icon "Next" at bounding box center [374, 583] width 18 height 18
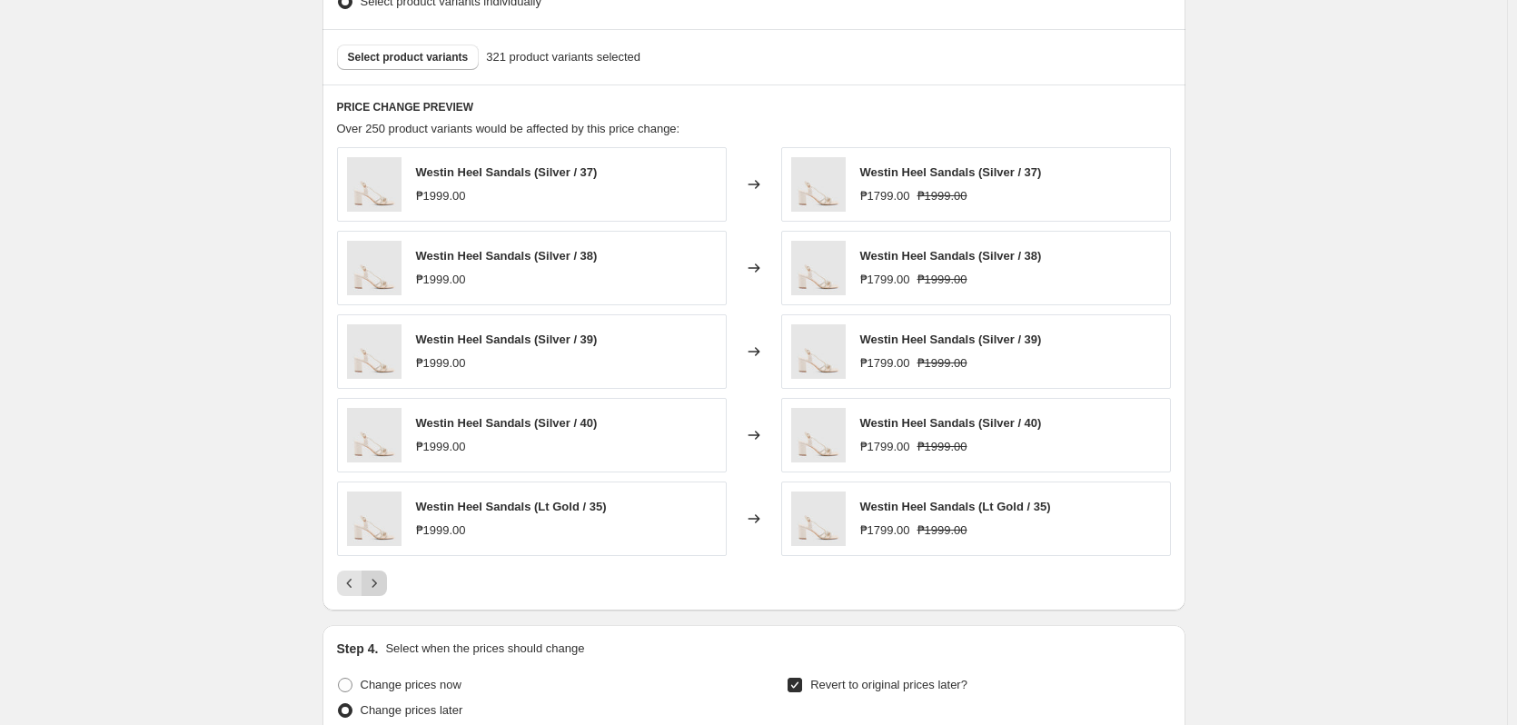
click at [383, 589] on icon "Next" at bounding box center [374, 583] width 18 height 18
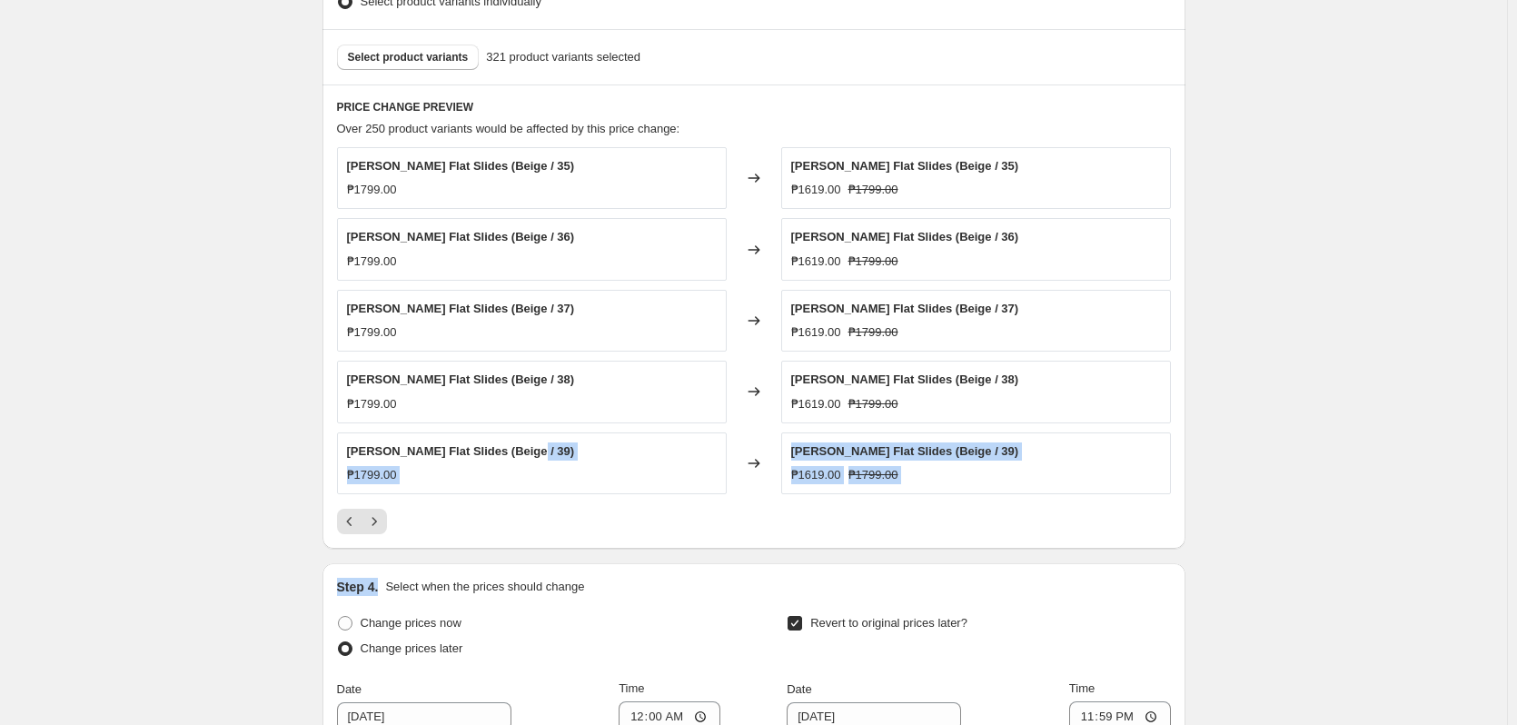
drag, startPoint x: 383, startPoint y: 589, endPoint x: 554, endPoint y: 438, distance: 227.9
click at [562, 436] on div "[PERSON_NAME] Flat Slides (Beige / 39) ₱1799.00" at bounding box center [532, 464] width 390 height 62
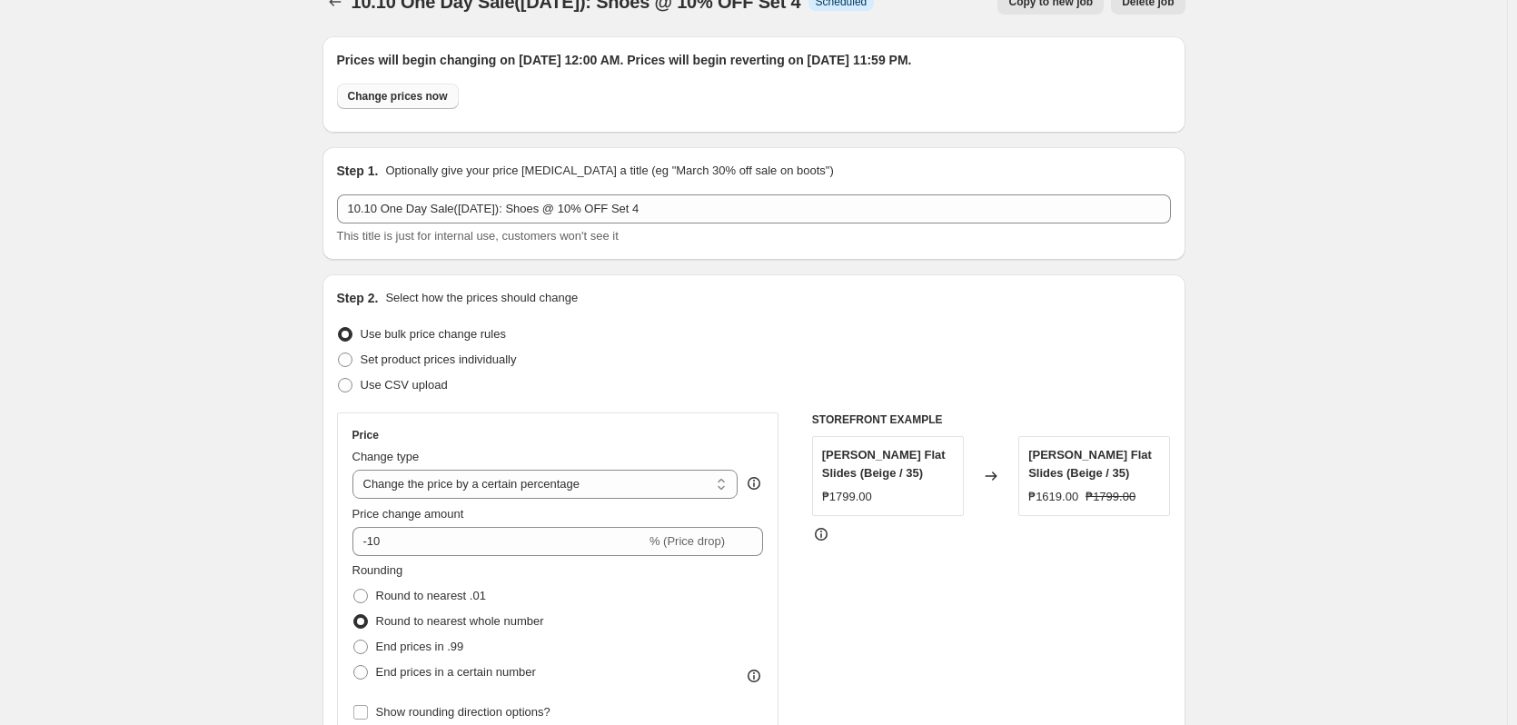
scroll to position [0, 0]
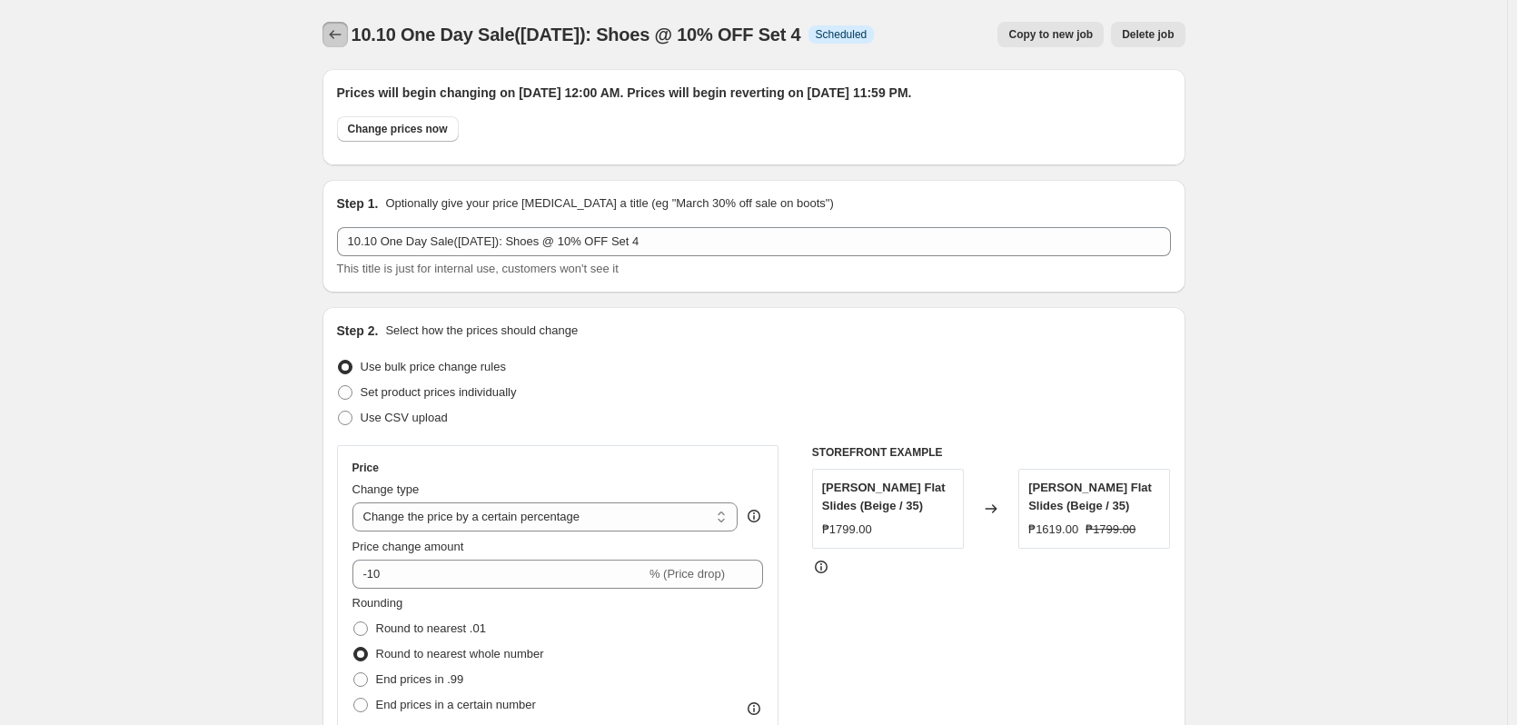
click at [337, 30] on icon "Price change jobs" at bounding box center [335, 34] width 18 height 18
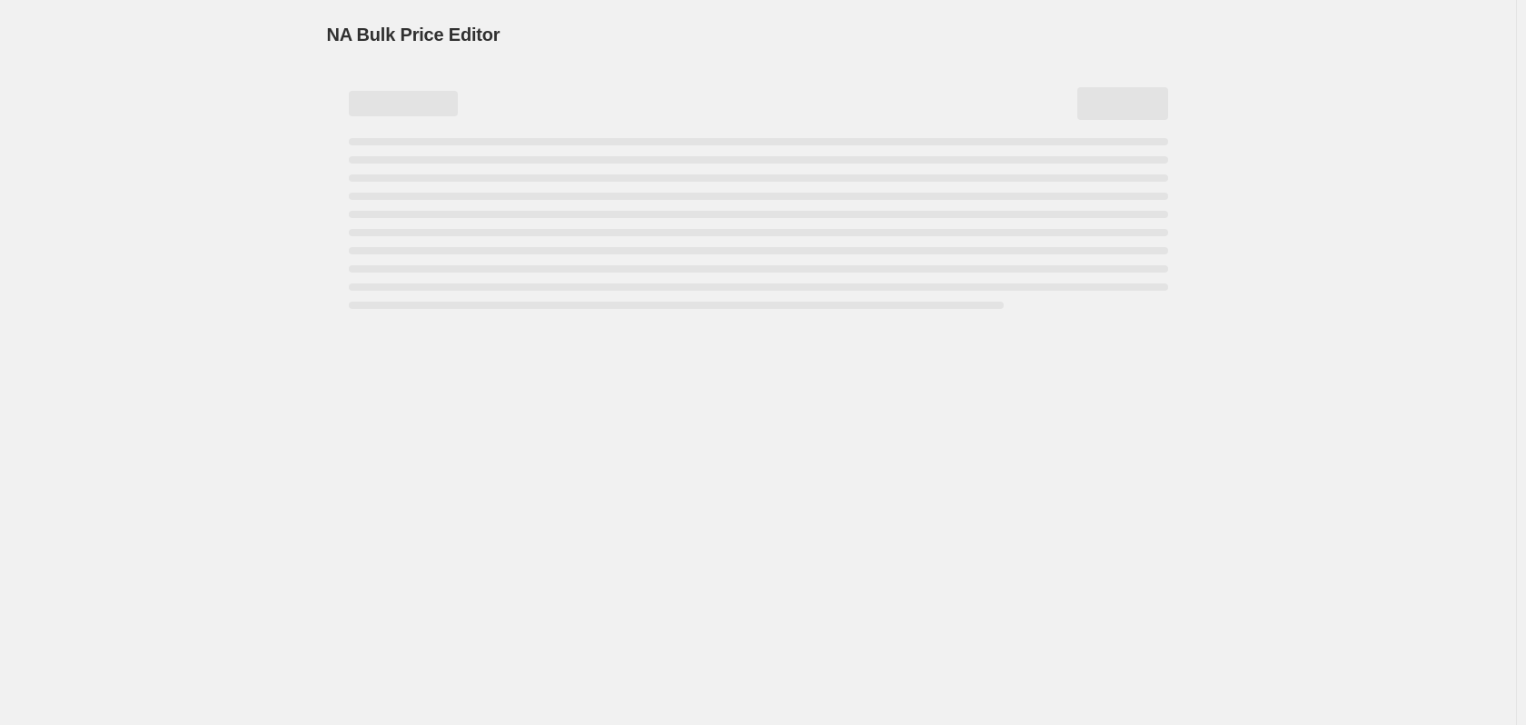
click at [183, 303] on div "NA Bulk Price Editor. This page is ready NA Bulk Price Editor" at bounding box center [758, 362] width 1516 height 725
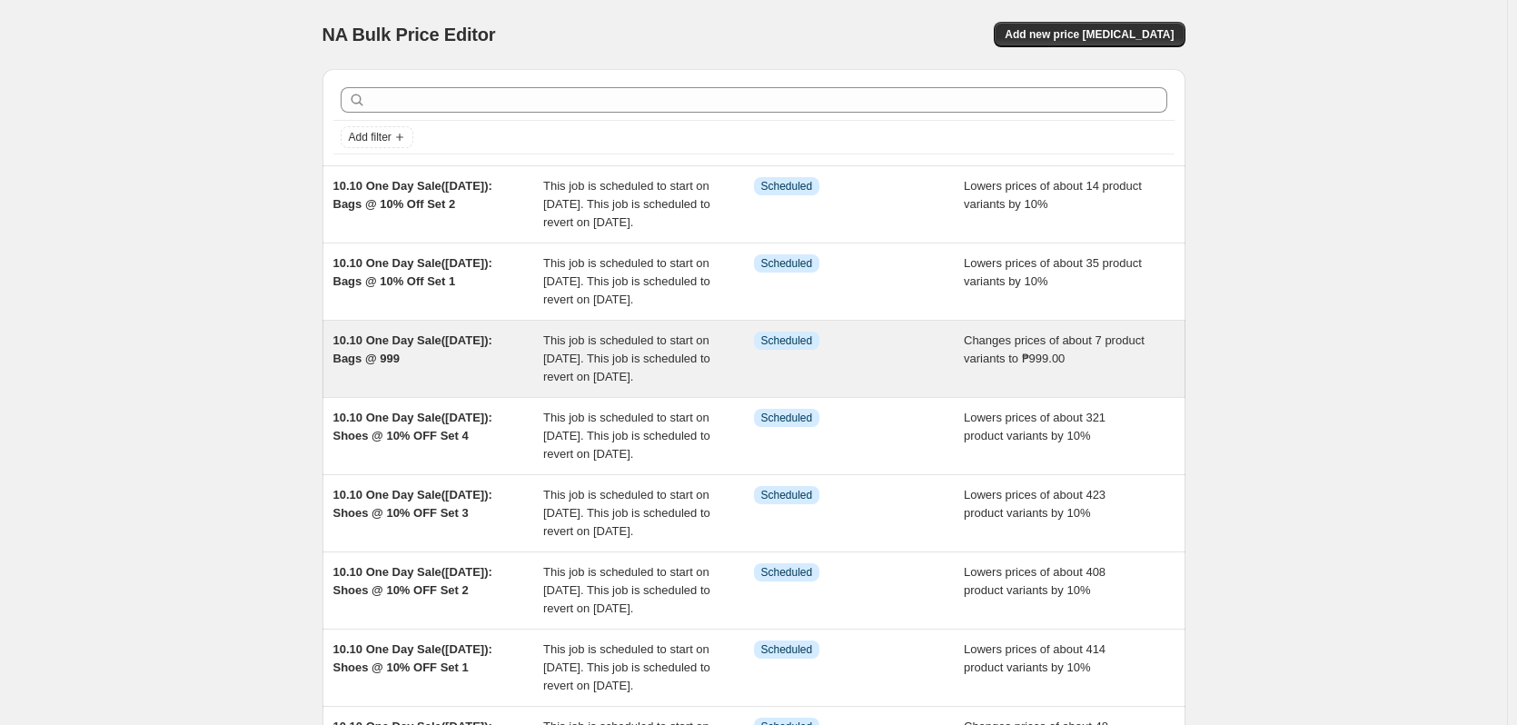
click at [416, 386] on div "10.10 One Day Sale([DATE]): Bags @ 999" at bounding box center [438, 359] width 211 height 55
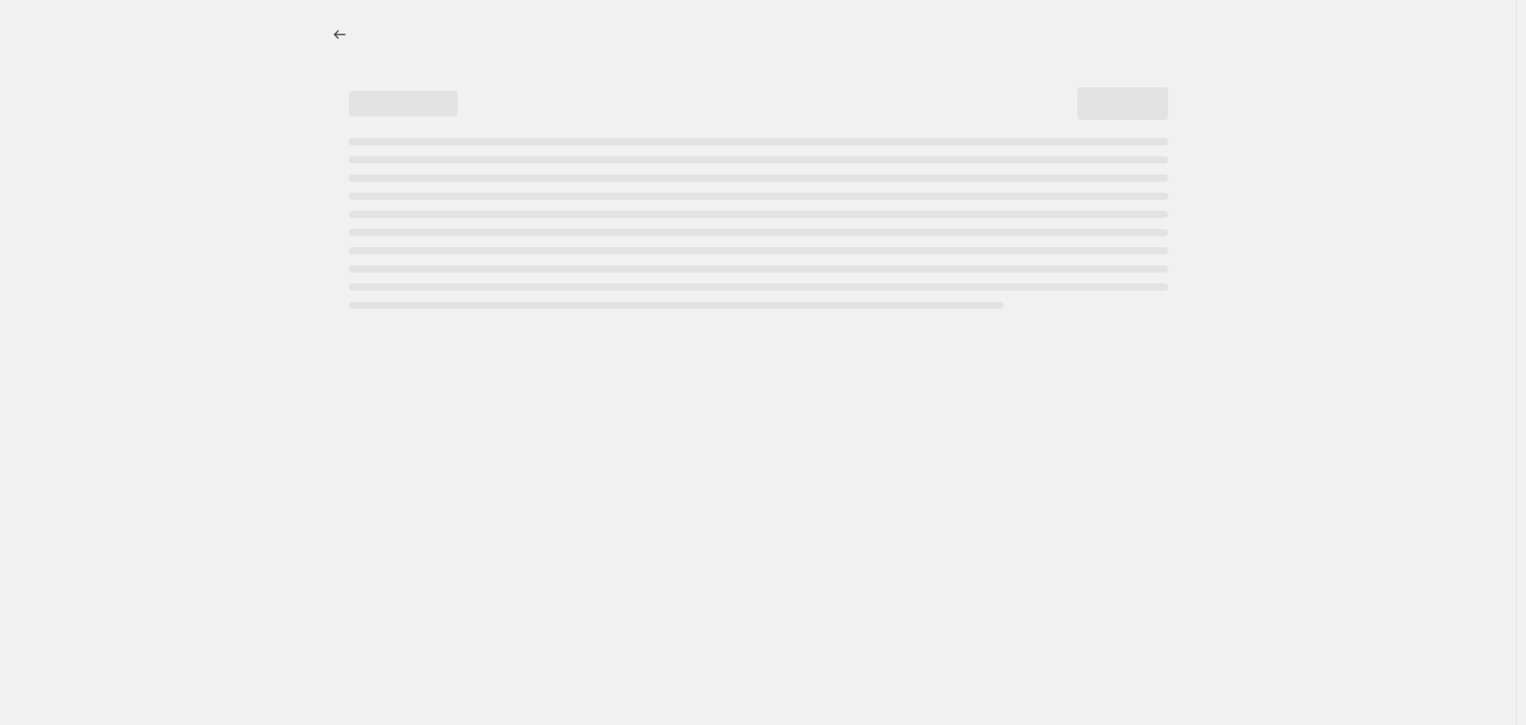
select select "no_change"
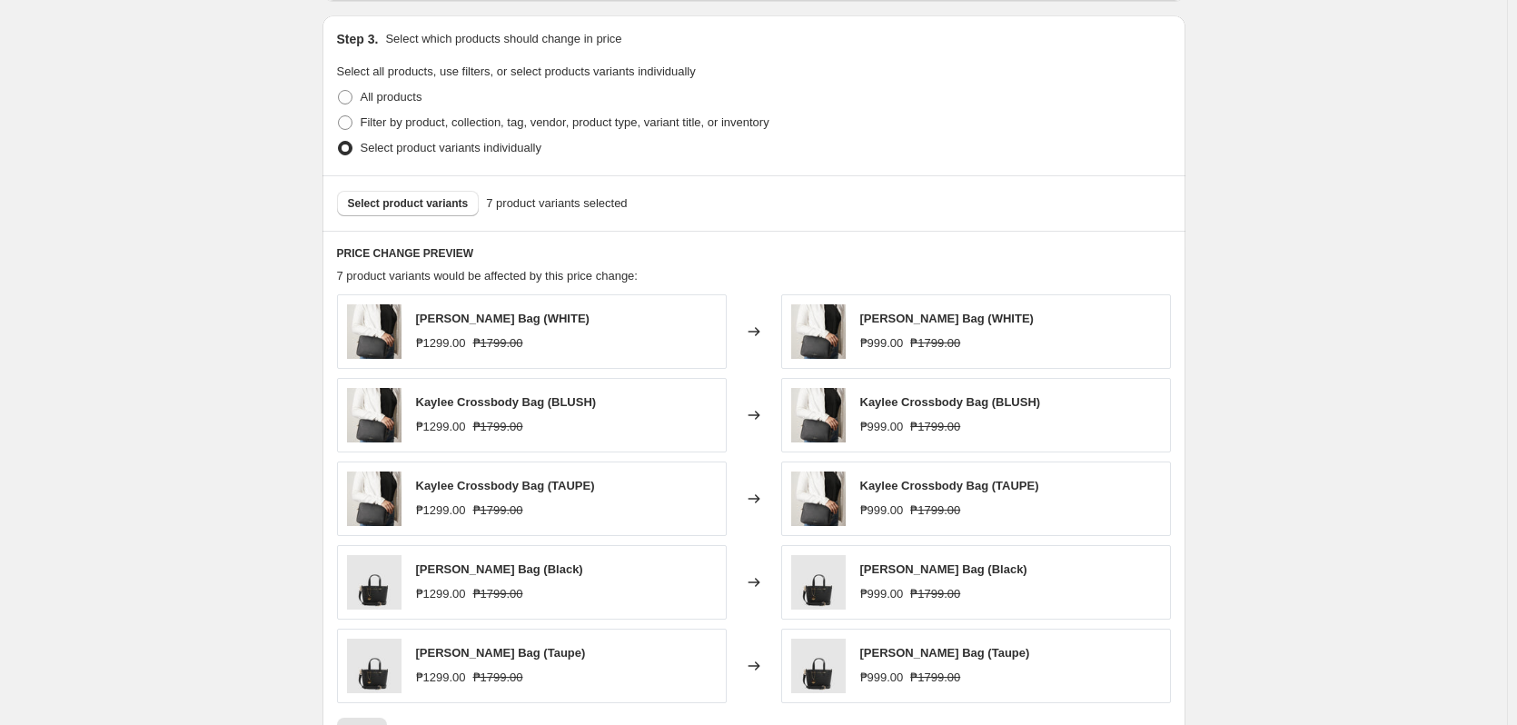
scroll to position [909, 0]
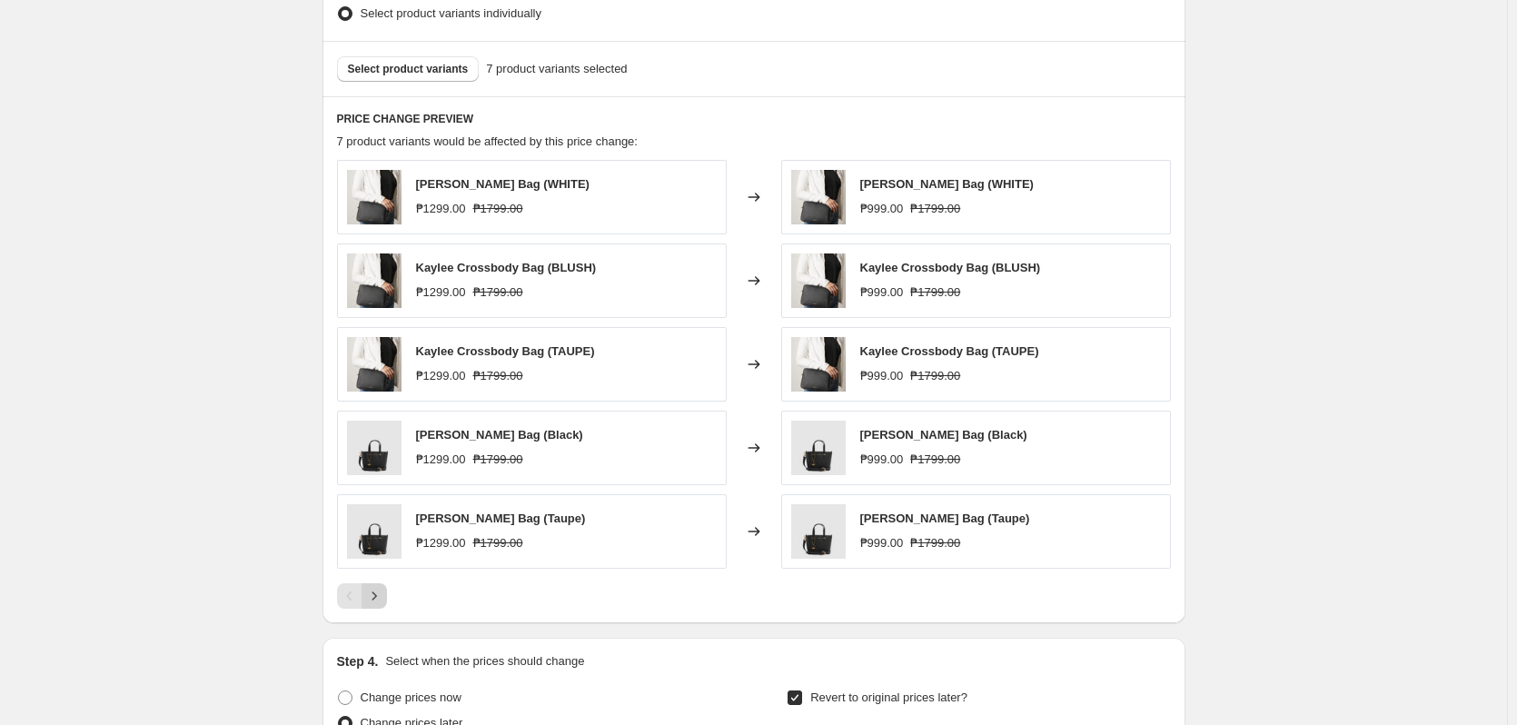
click at [377, 597] on icon "Next" at bounding box center [374, 596] width 18 height 18
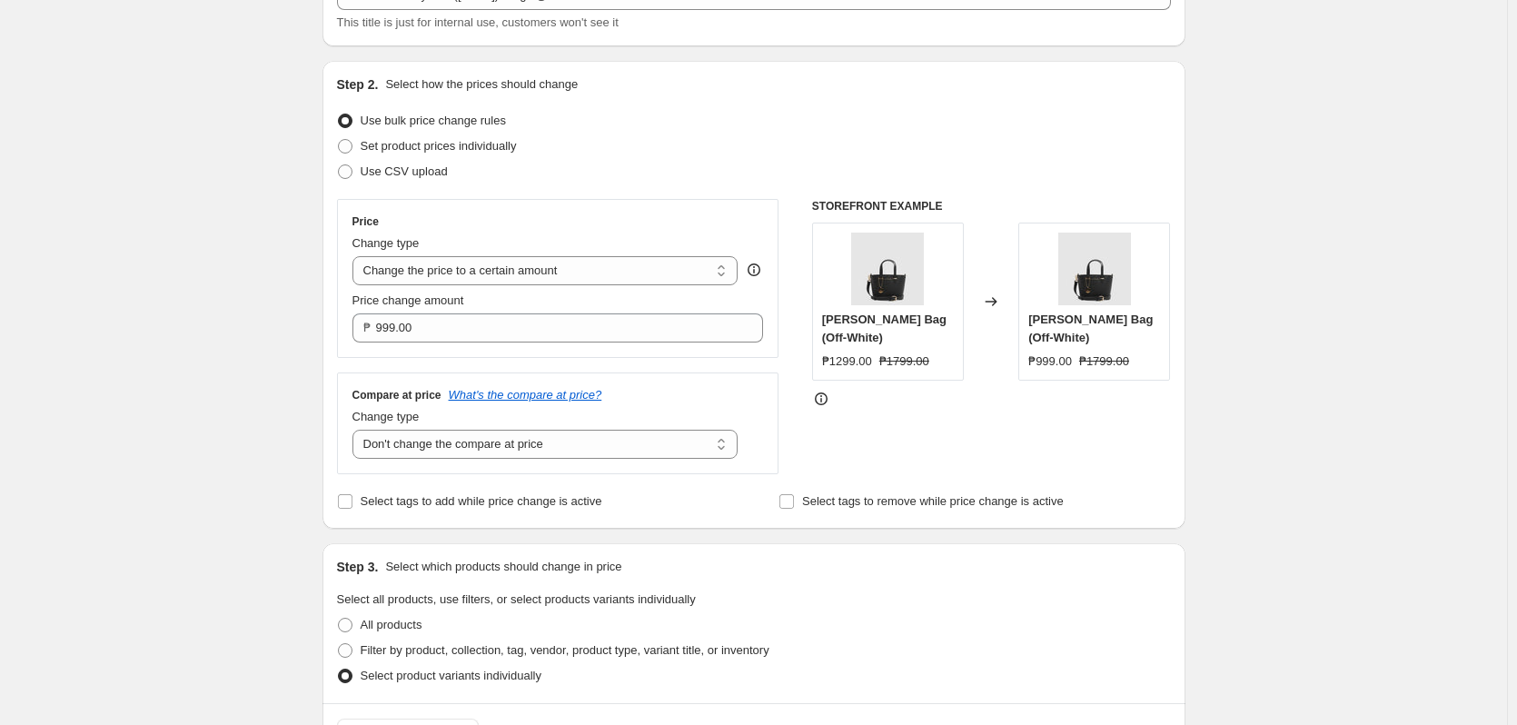
scroll to position [0, 0]
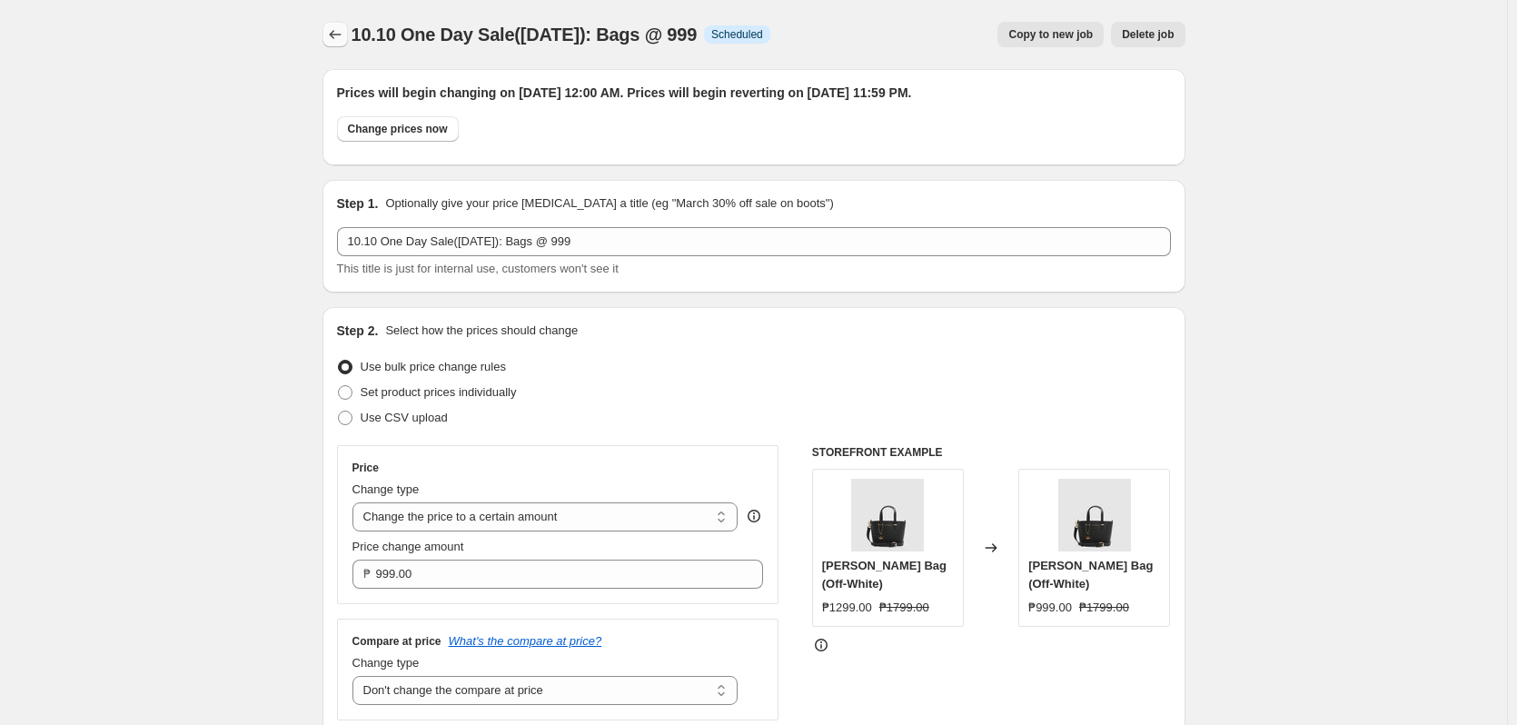
click at [328, 24] on button "Price change jobs" at bounding box center [335, 34] width 25 height 25
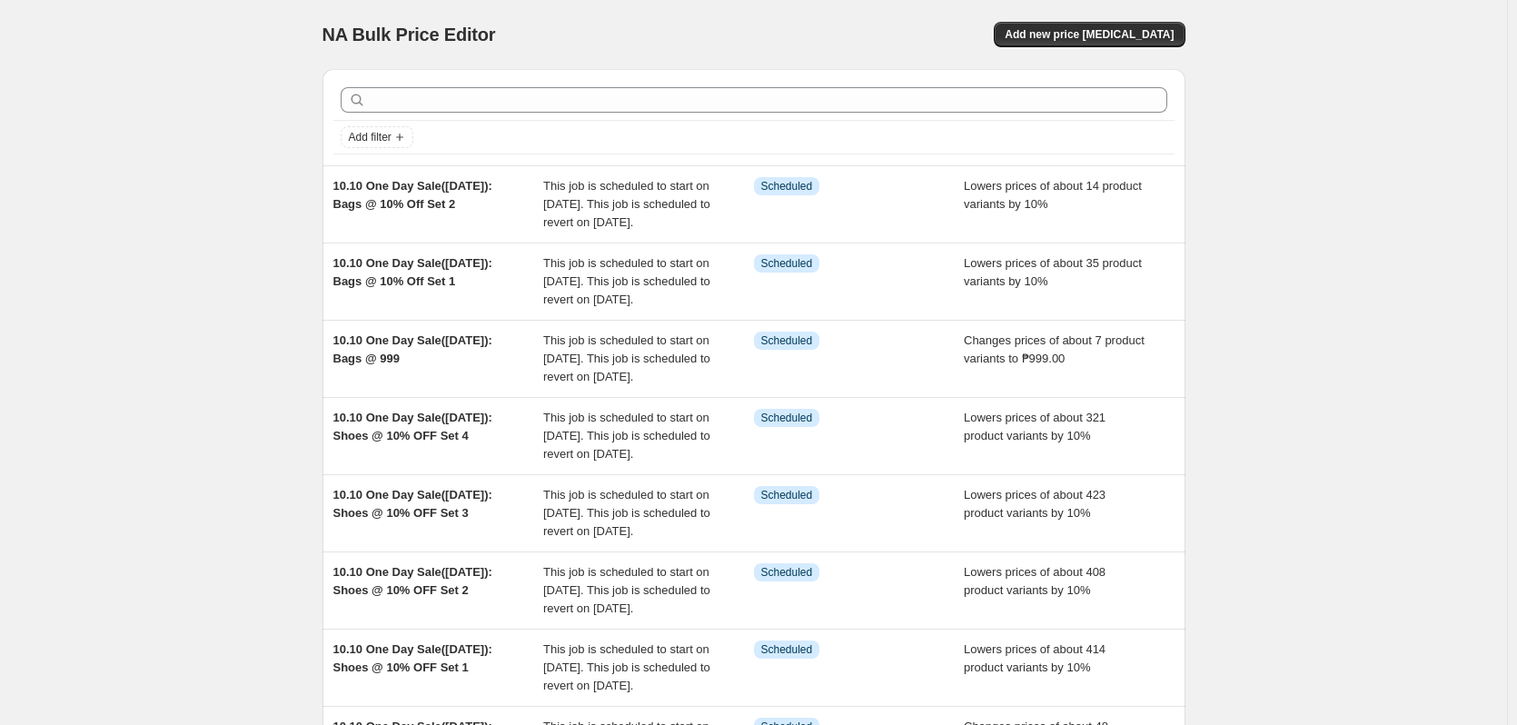
click at [202, 176] on div "NA Bulk Price Editor. This page is ready NA Bulk Price Editor Add new price [ME…" at bounding box center [753, 559] width 1507 height 1118
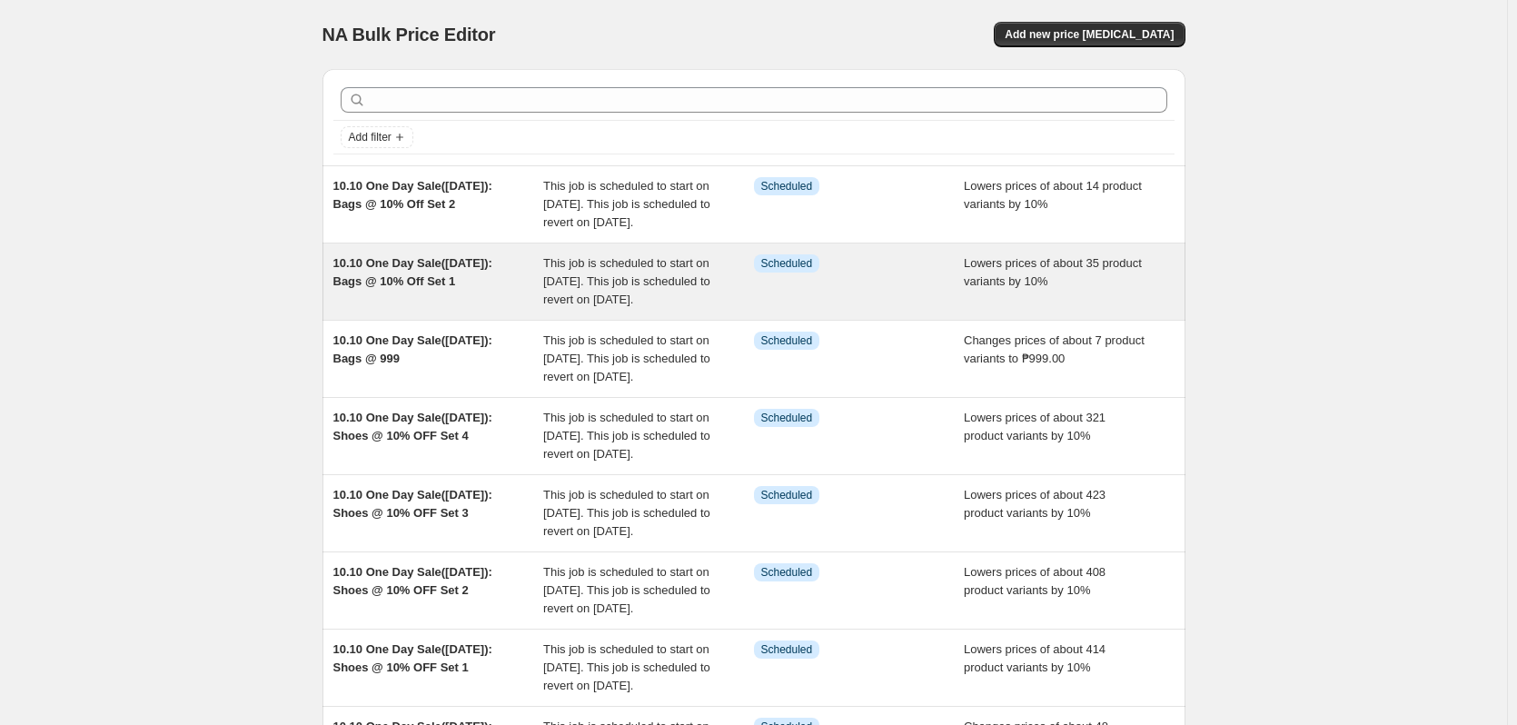
click at [600, 306] on span "This job is scheduled to start on [DATE]. This job is scheduled to revert on [D…" at bounding box center [626, 281] width 167 height 50
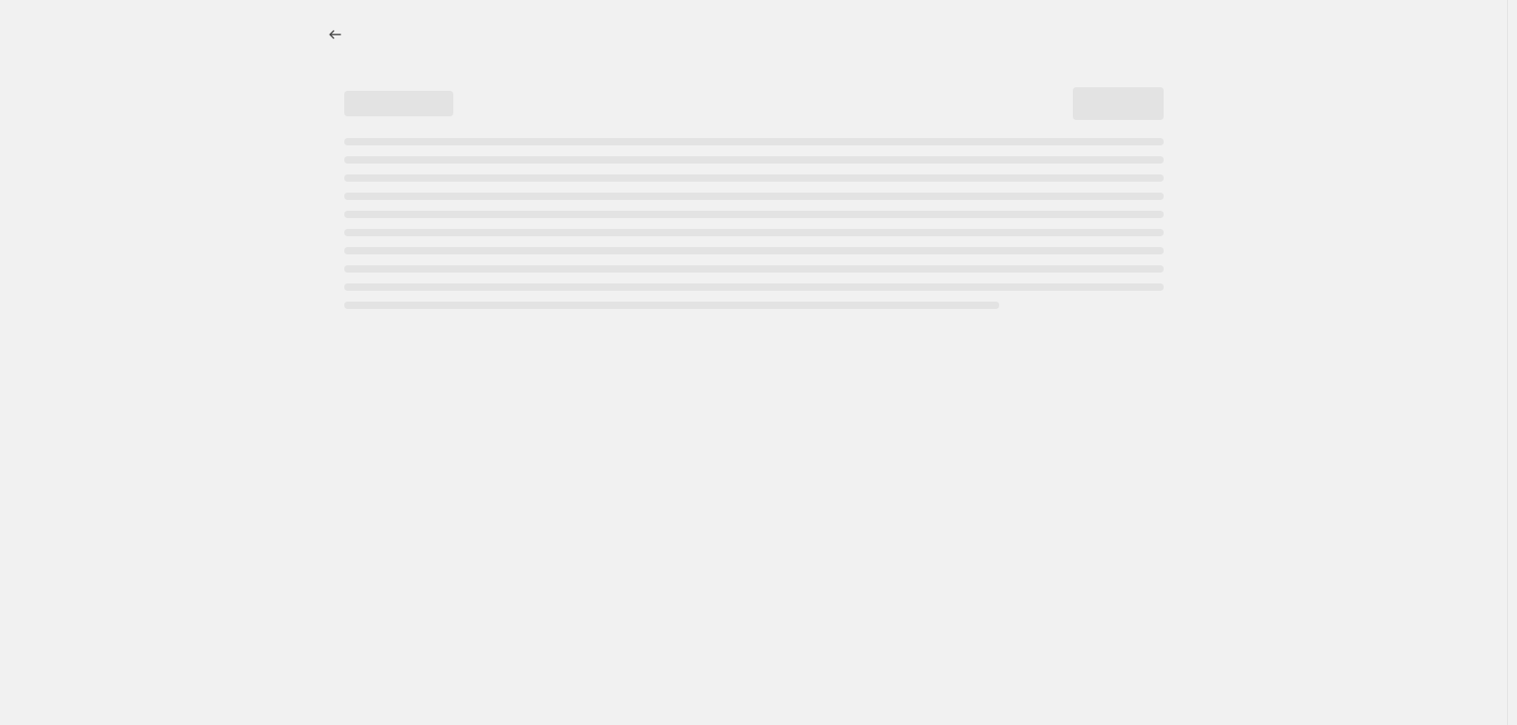
select select "percentage"
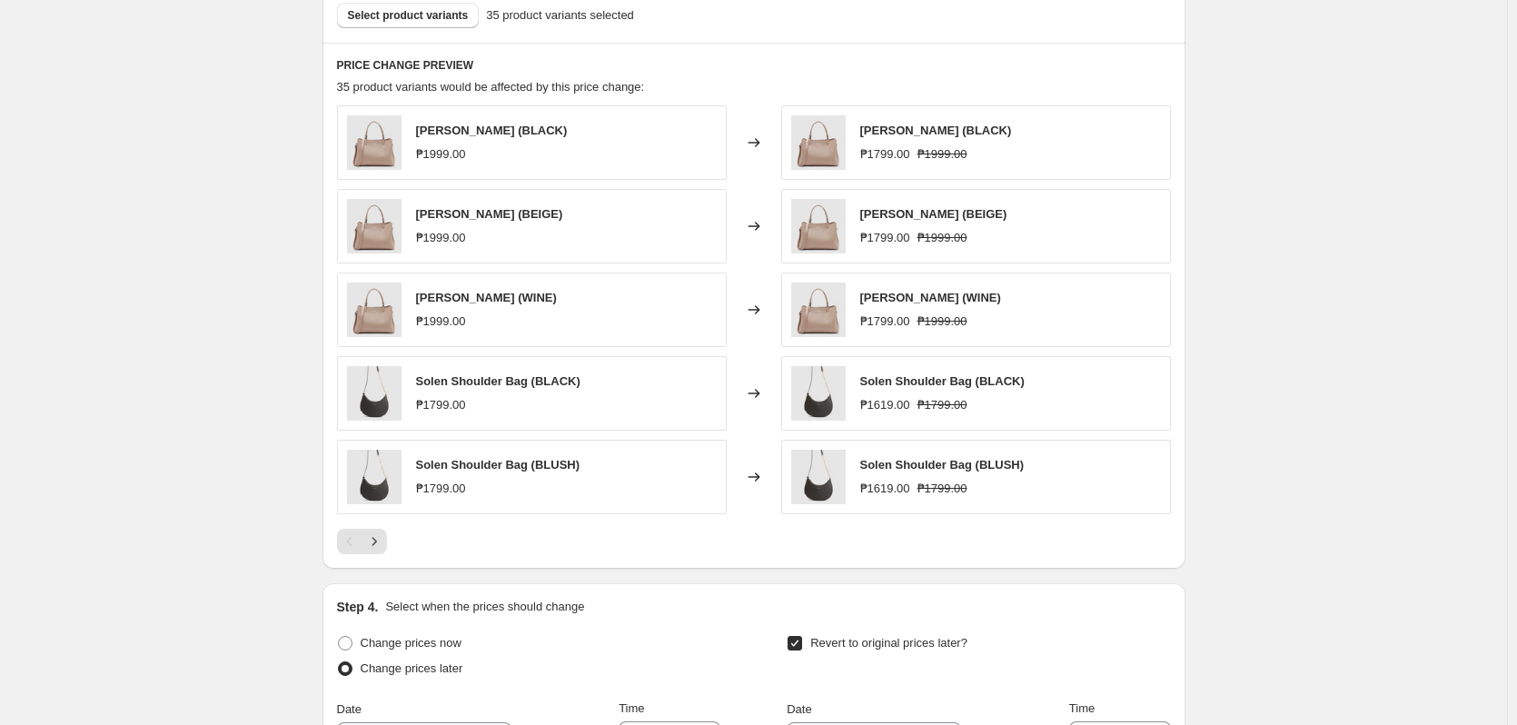
scroll to position [1090, 0]
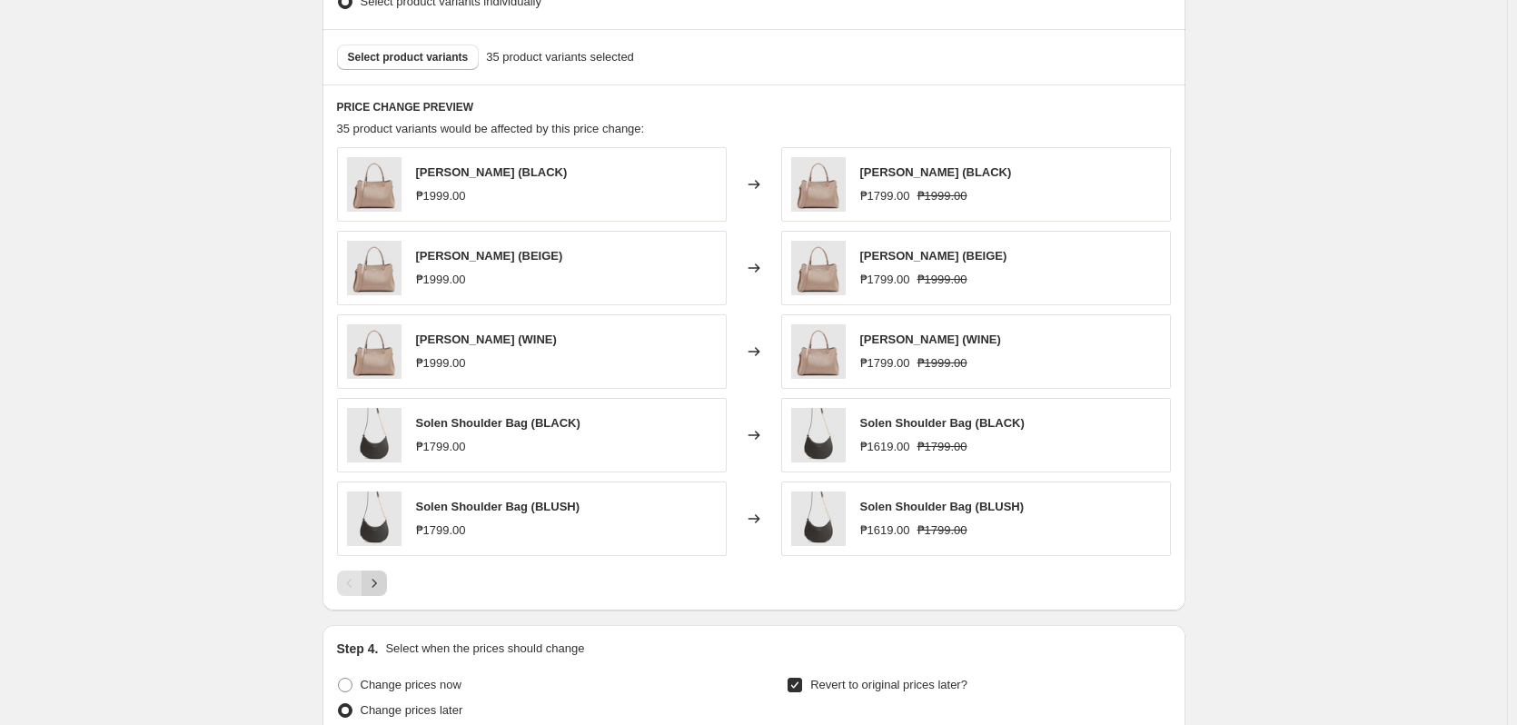
click at [383, 584] on icon "Next" at bounding box center [374, 583] width 18 height 18
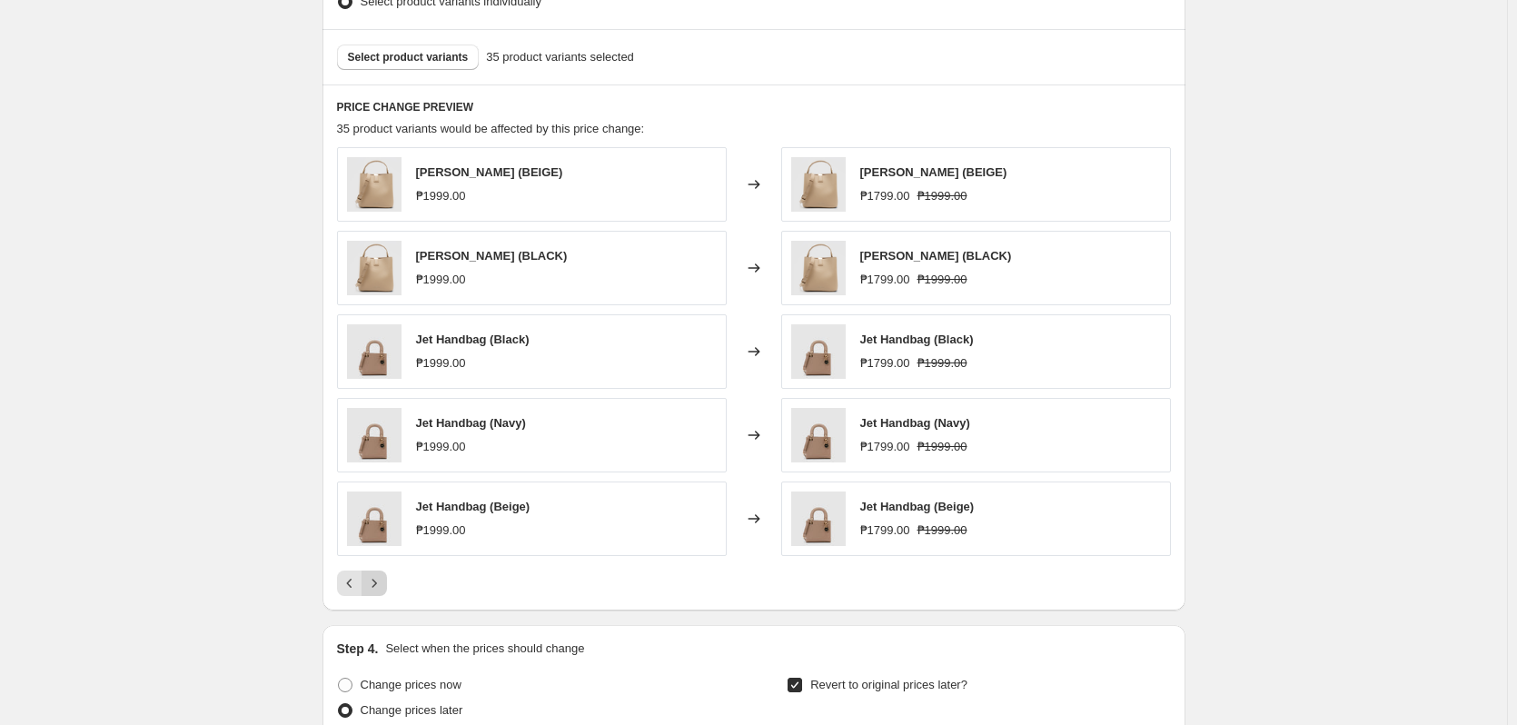
click at [383, 584] on icon "Next" at bounding box center [374, 583] width 18 height 18
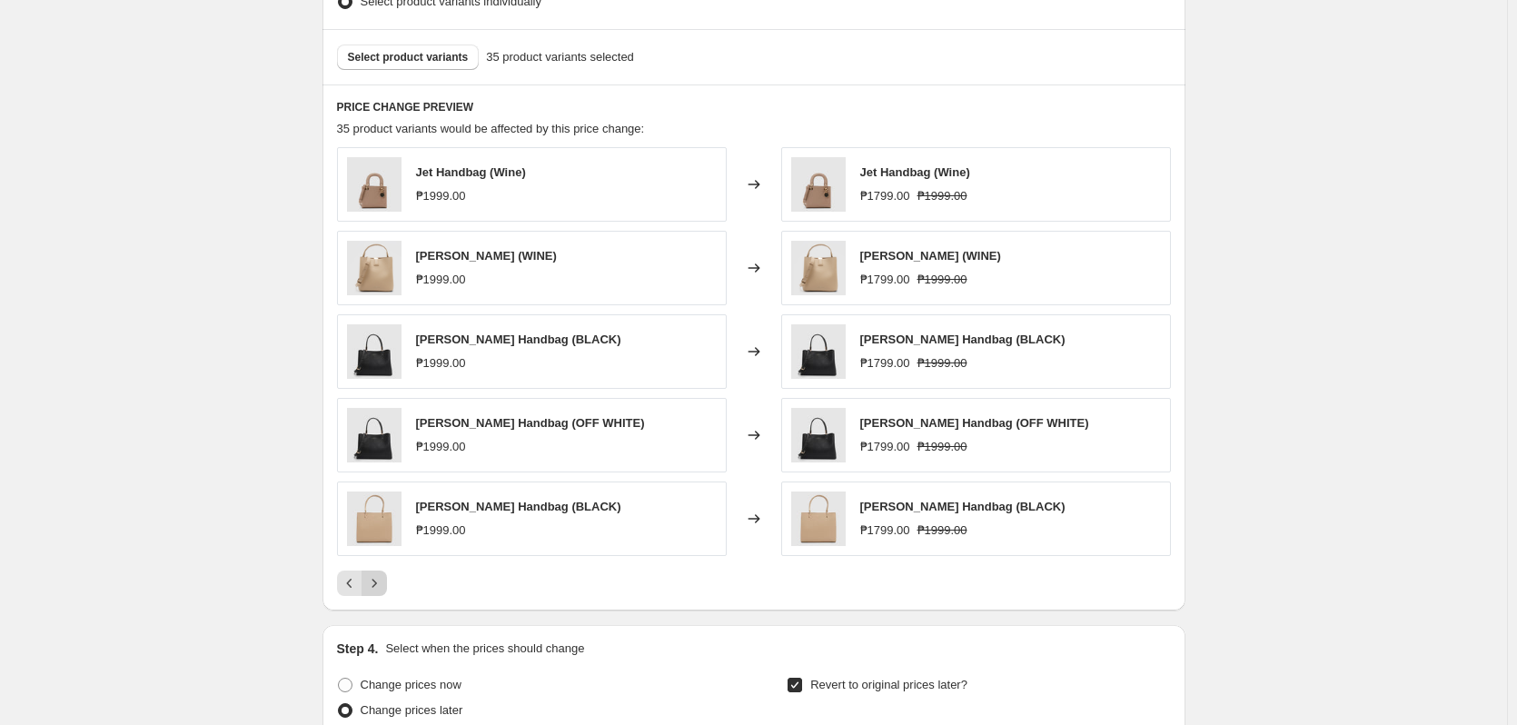
click at [383, 584] on icon "Next" at bounding box center [374, 583] width 18 height 18
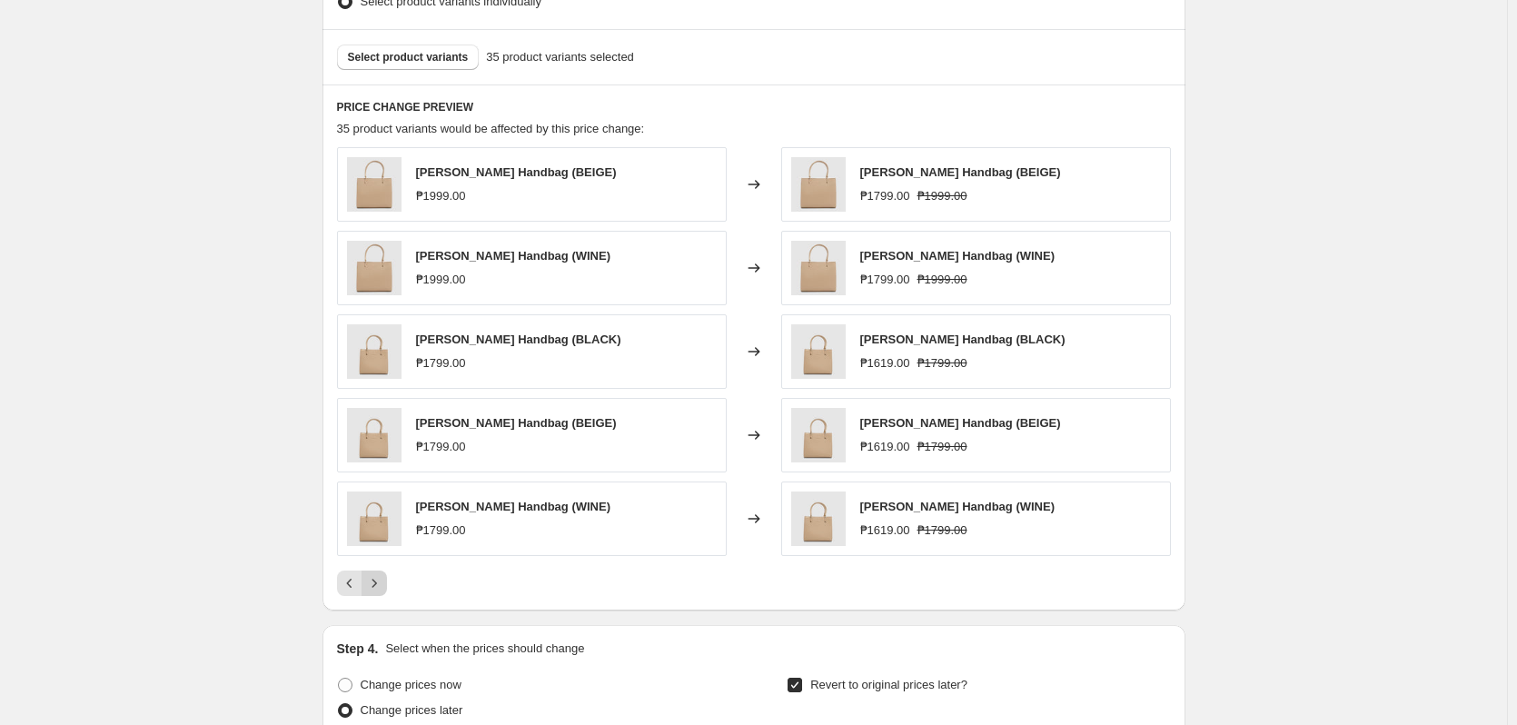
click at [383, 584] on icon "Next" at bounding box center [374, 583] width 18 height 18
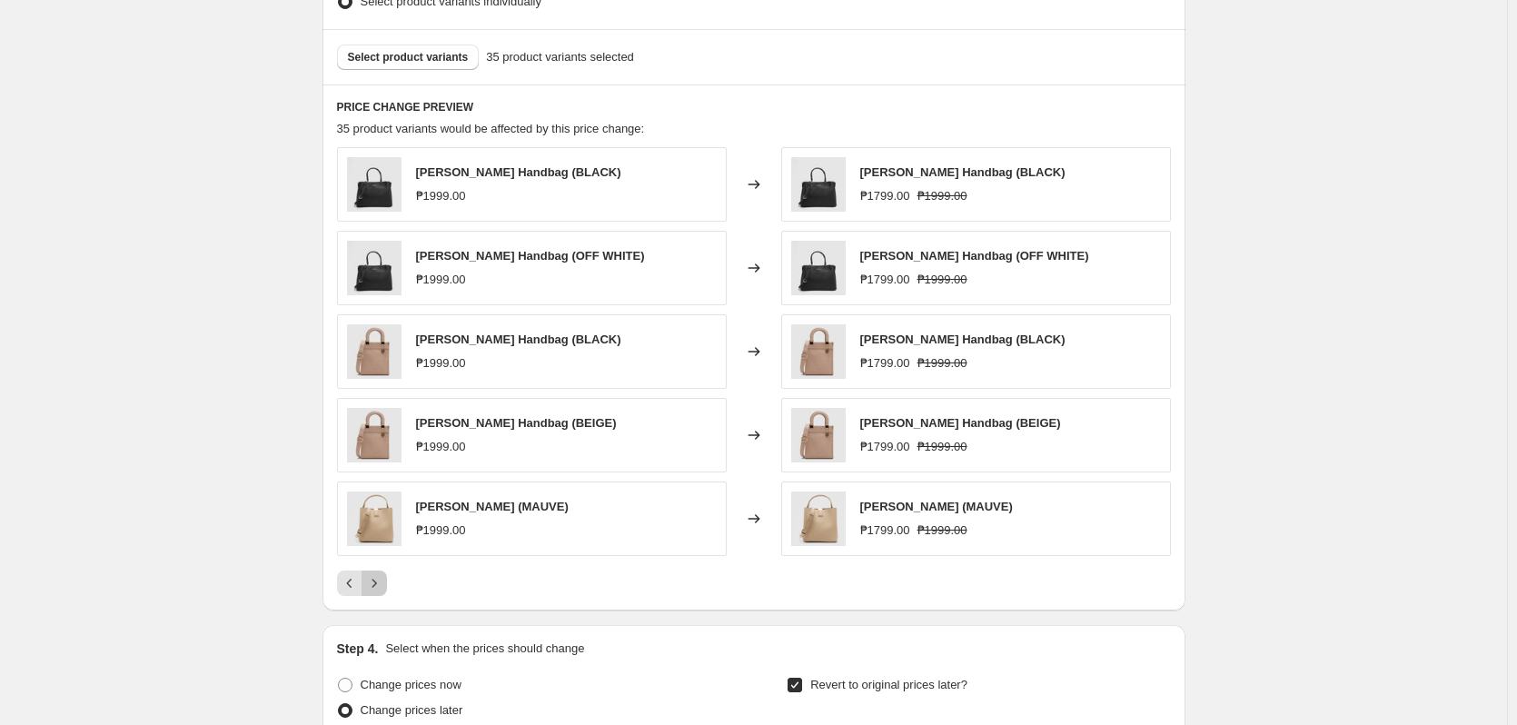
click at [383, 584] on icon "Next" at bounding box center [374, 583] width 18 height 18
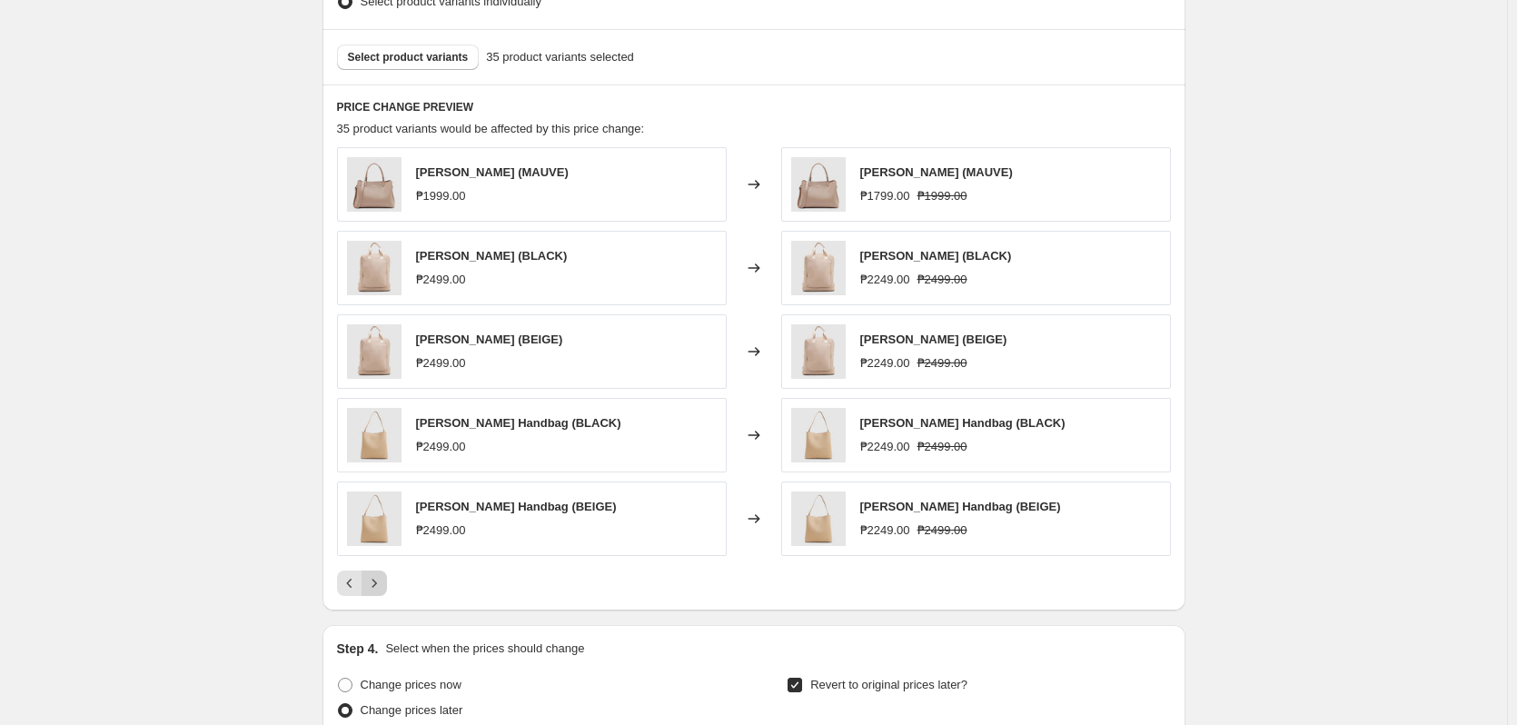
click at [383, 584] on icon "Next" at bounding box center [374, 583] width 18 height 18
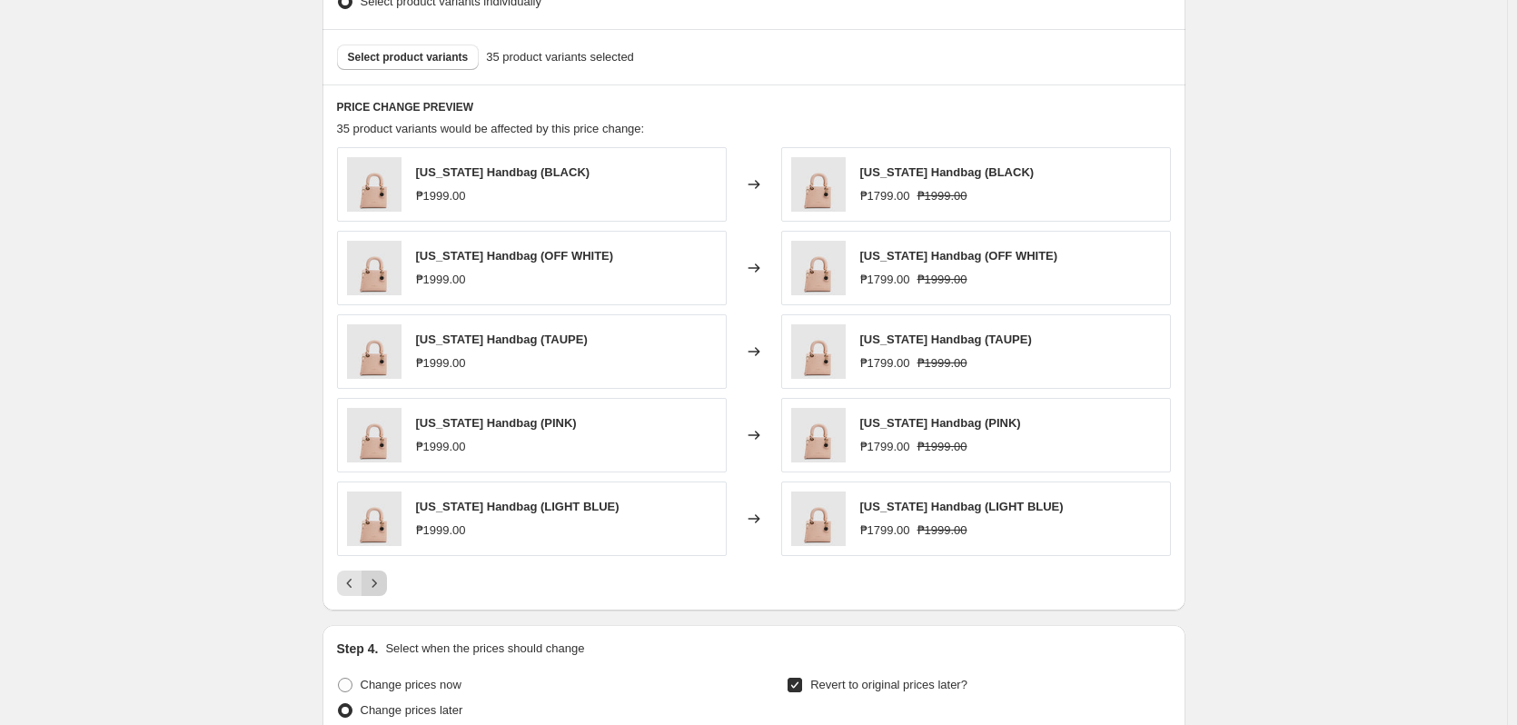
click at [385, 584] on div "Pagination" at bounding box center [374, 583] width 25 height 25
click at [353, 576] on icon "Previous" at bounding box center [350, 583] width 18 height 18
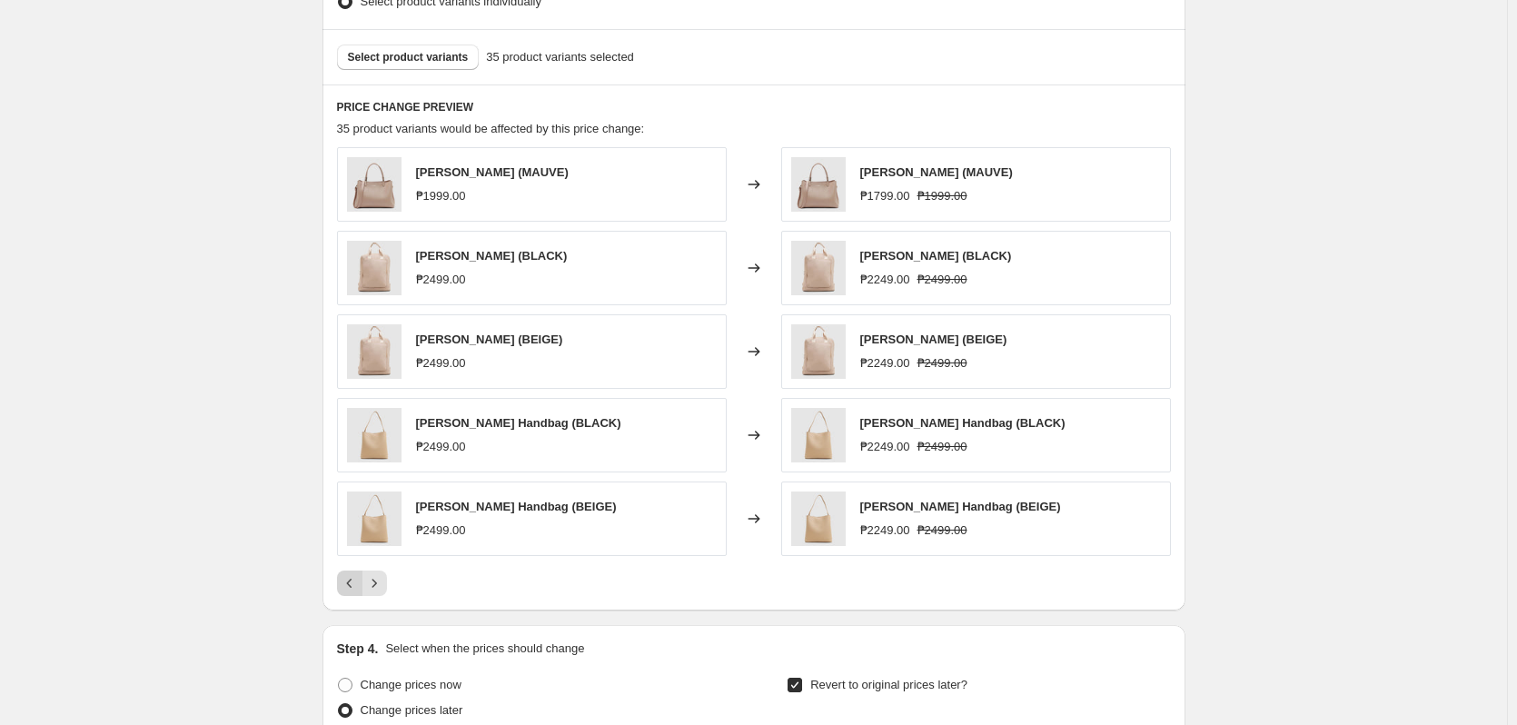
click at [353, 576] on icon "Previous" at bounding box center [350, 583] width 18 height 18
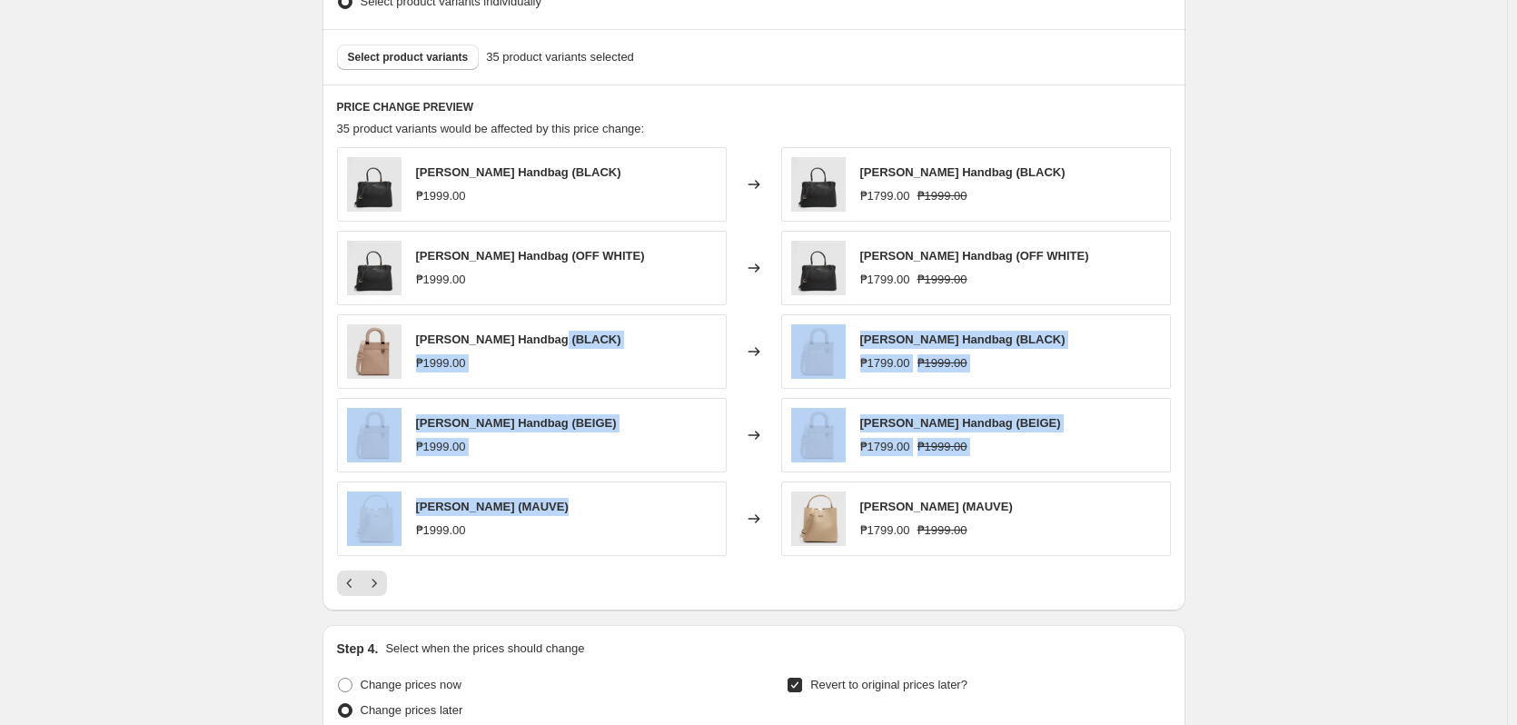
drag, startPoint x: 563, startPoint y: 332, endPoint x: 598, endPoint y: 512, distance: 183.2
click at [598, 512] on div "[PERSON_NAME] Handbag (BLACK) ₱1999.00 Changed to [PERSON_NAME] Handbag (BLACK)…" at bounding box center [754, 351] width 834 height 409
click at [598, 512] on div "[PERSON_NAME] (MAUVE) ₱1999.00" at bounding box center [532, 519] width 390 height 75
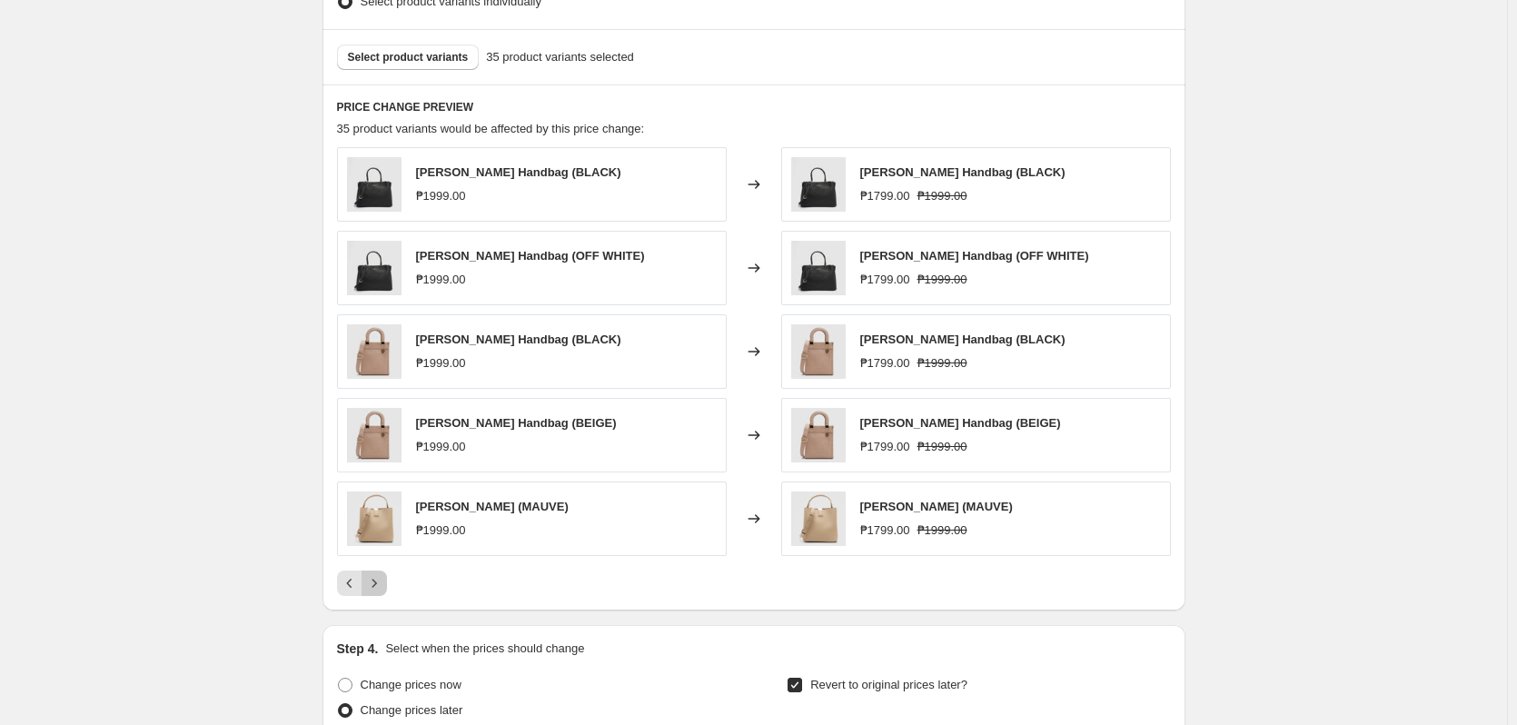
click at [383, 576] on icon "Next" at bounding box center [374, 583] width 18 height 18
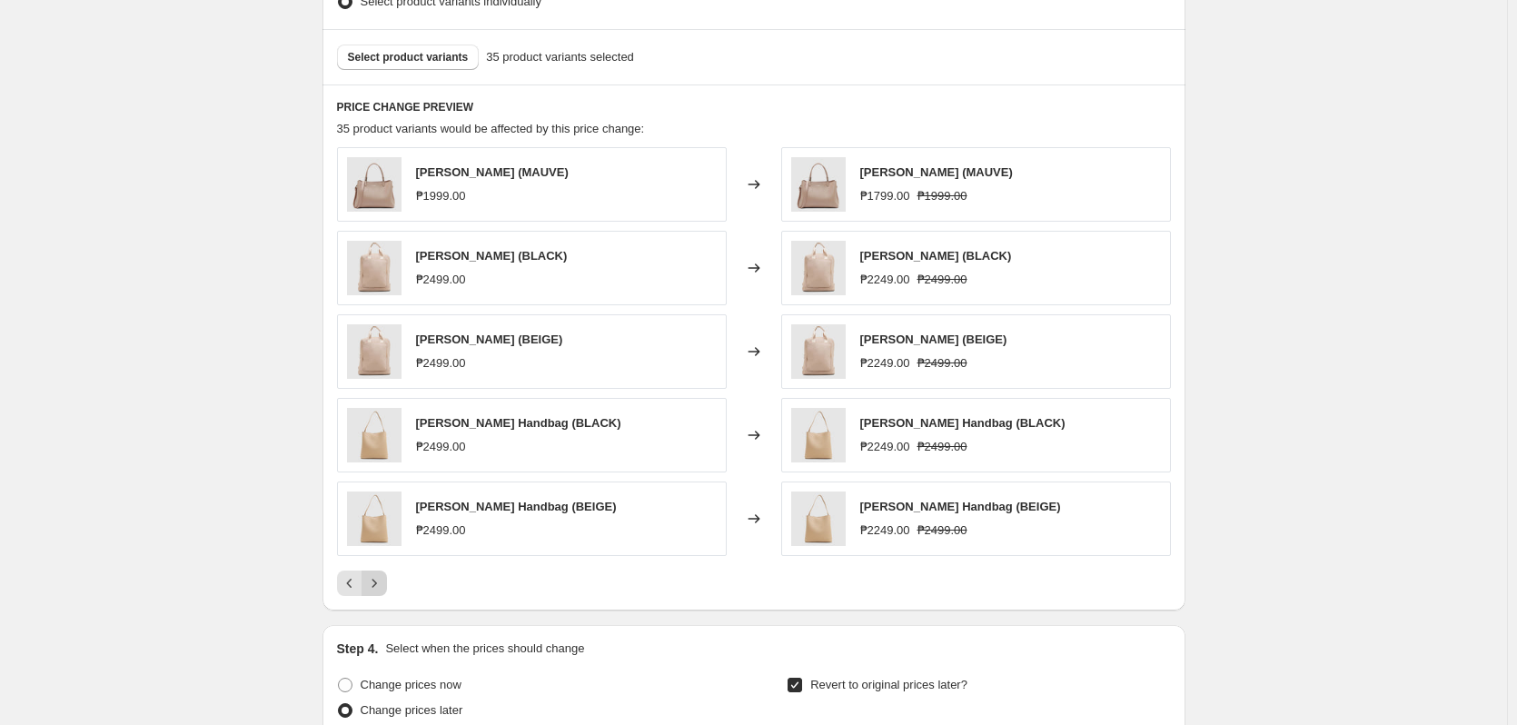
click at [383, 576] on icon "Next" at bounding box center [374, 583] width 18 height 18
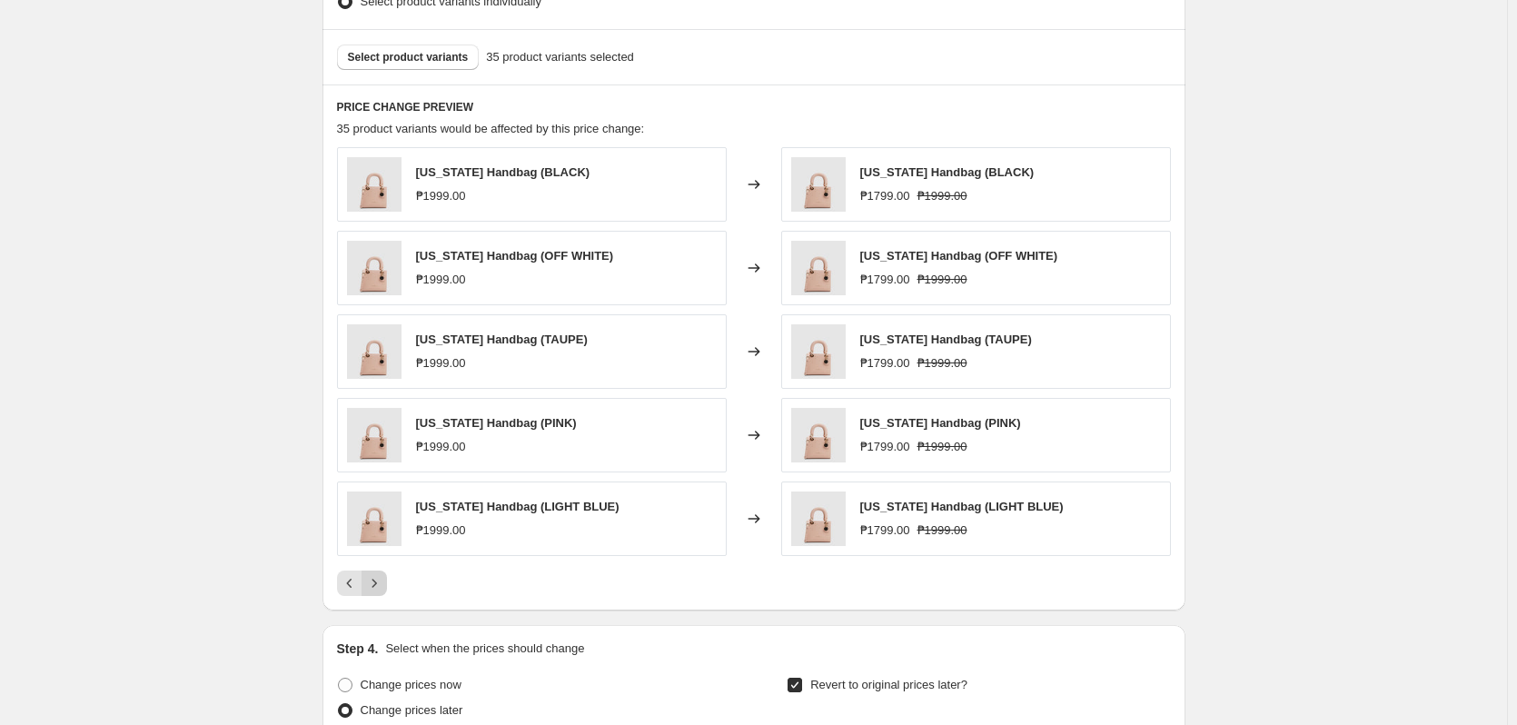
click at [383, 576] on div "Pagination" at bounding box center [374, 583] width 25 height 25
click at [356, 582] on icon "Previous" at bounding box center [350, 583] width 18 height 18
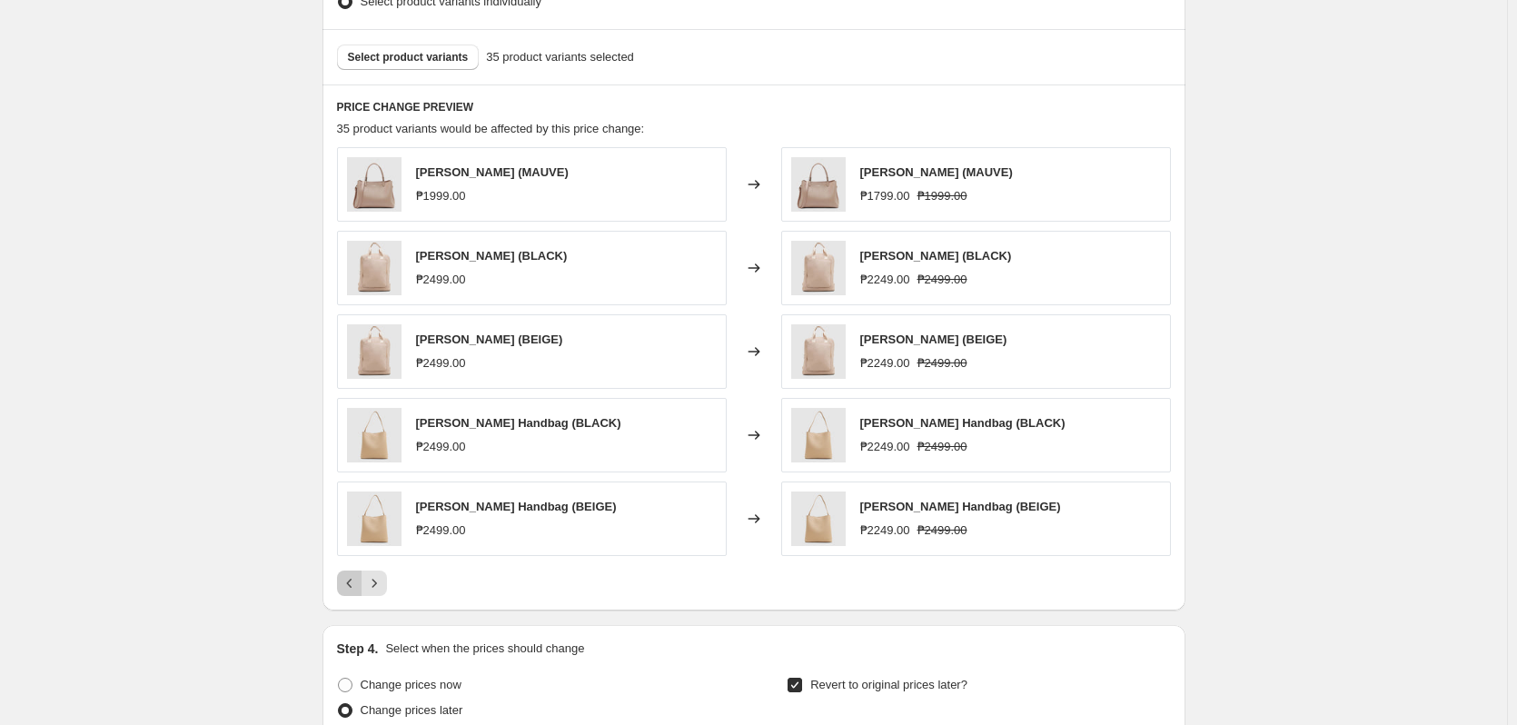
click at [356, 582] on icon "Previous" at bounding box center [350, 583] width 18 height 18
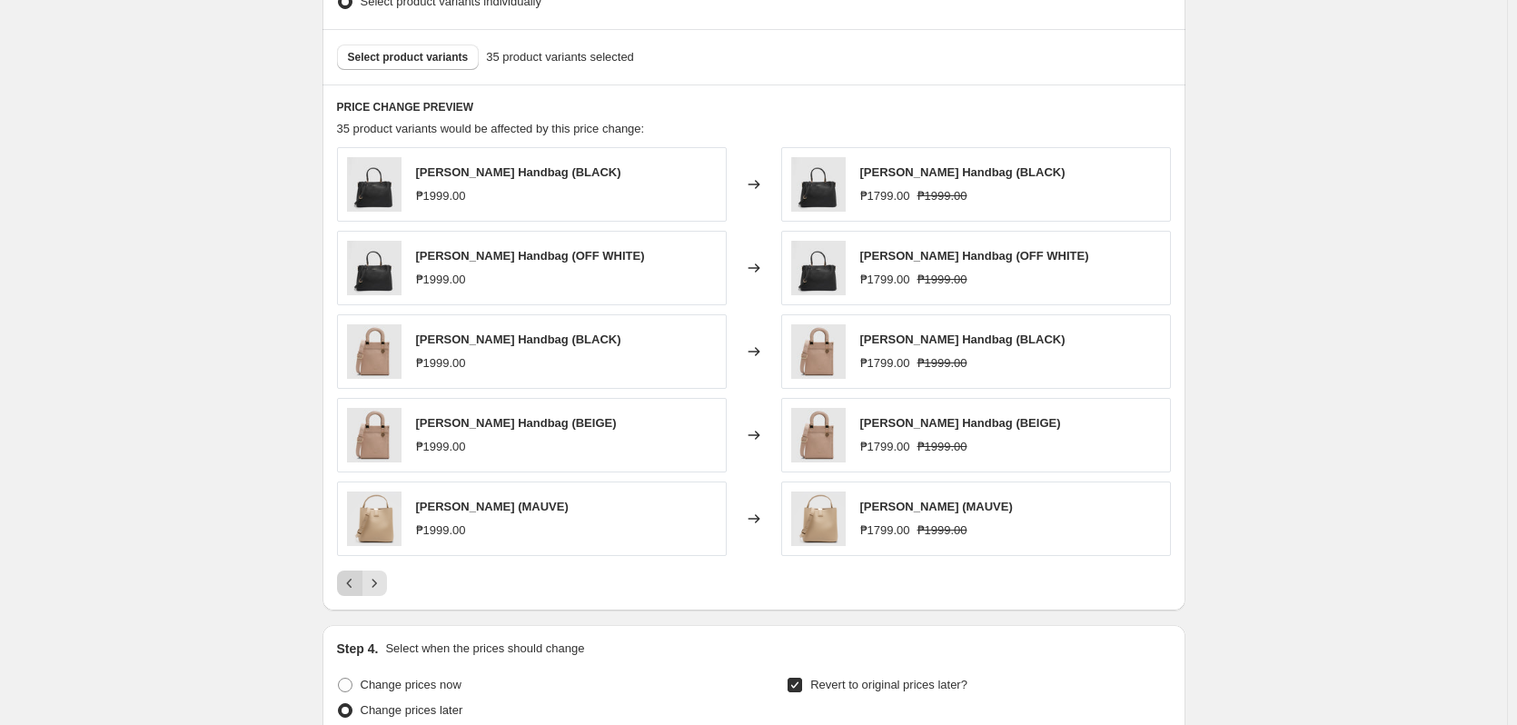
click at [356, 582] on icon "Previous" at bounding box center [350, 583] width 18 height 18
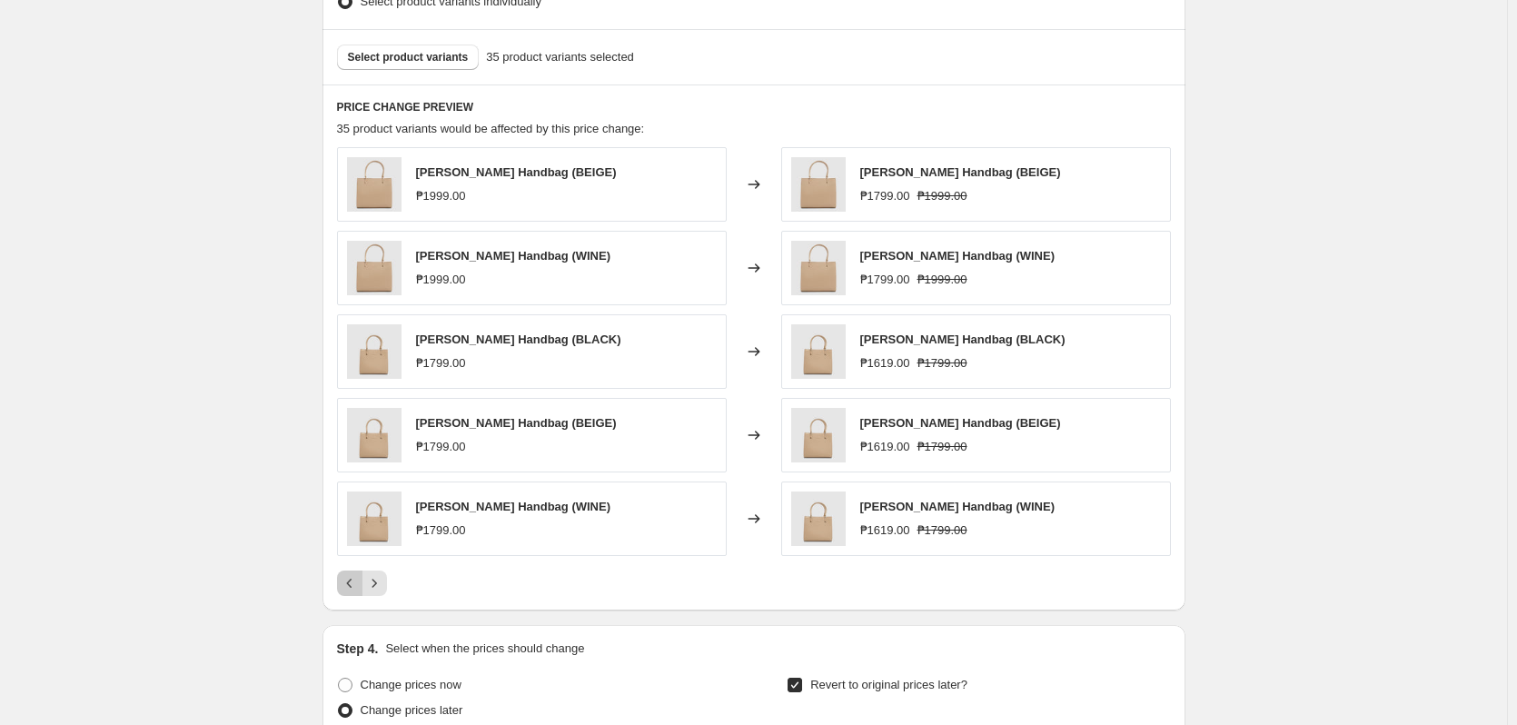
click at [356, 582] on icon "Previous" at bounding box center [350, 583] width 18 height 18
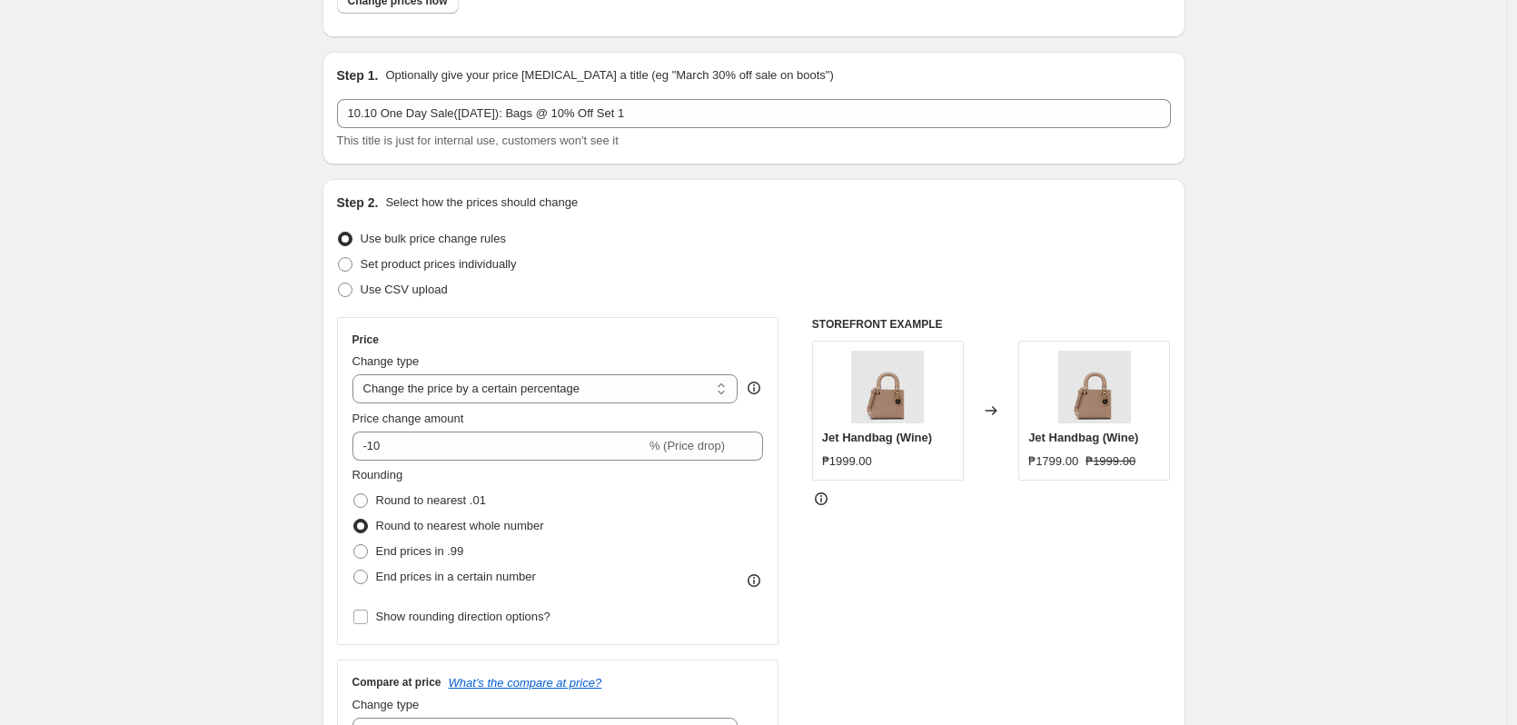
scroll to position [0, 0]
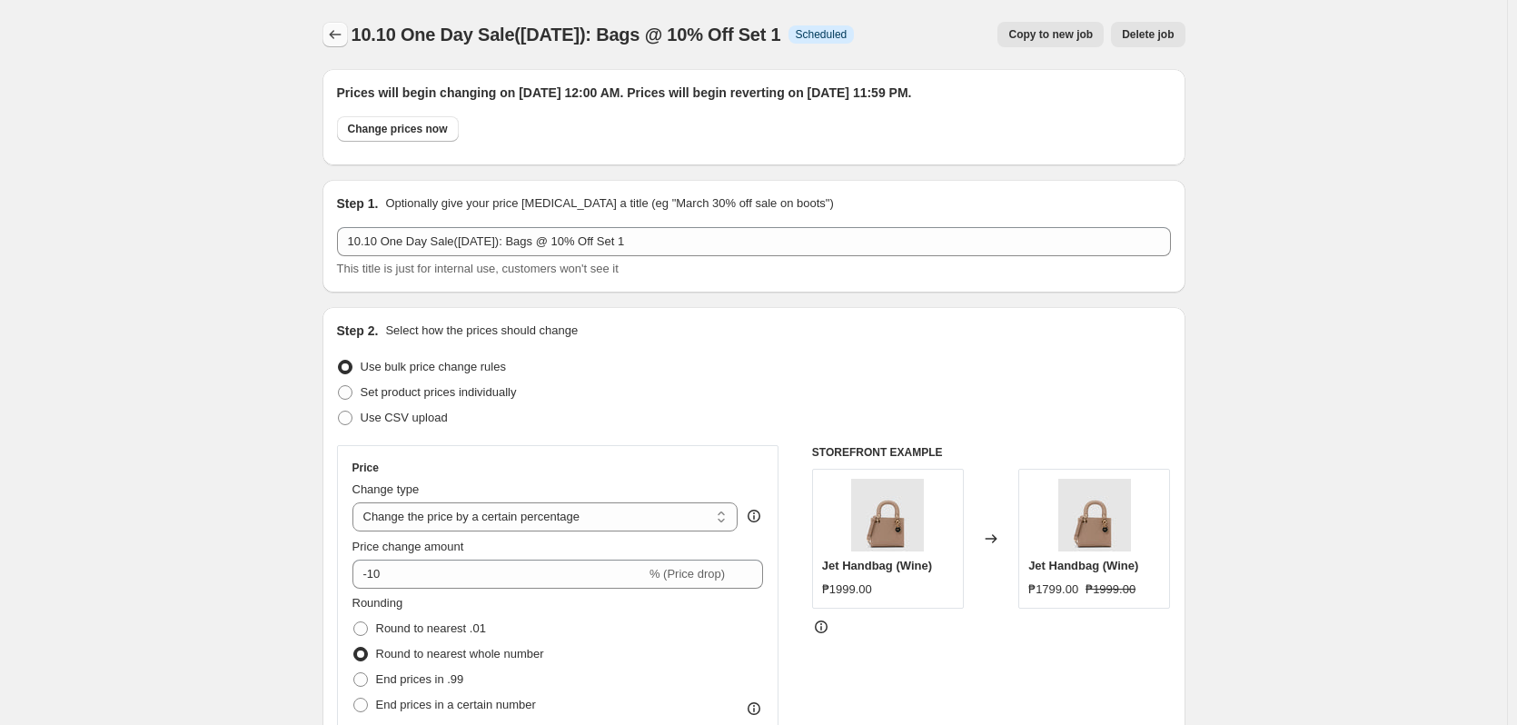
click at [344, 34] on icon "Price change jobs" at bounding box center [335, 34] width 18 height 18
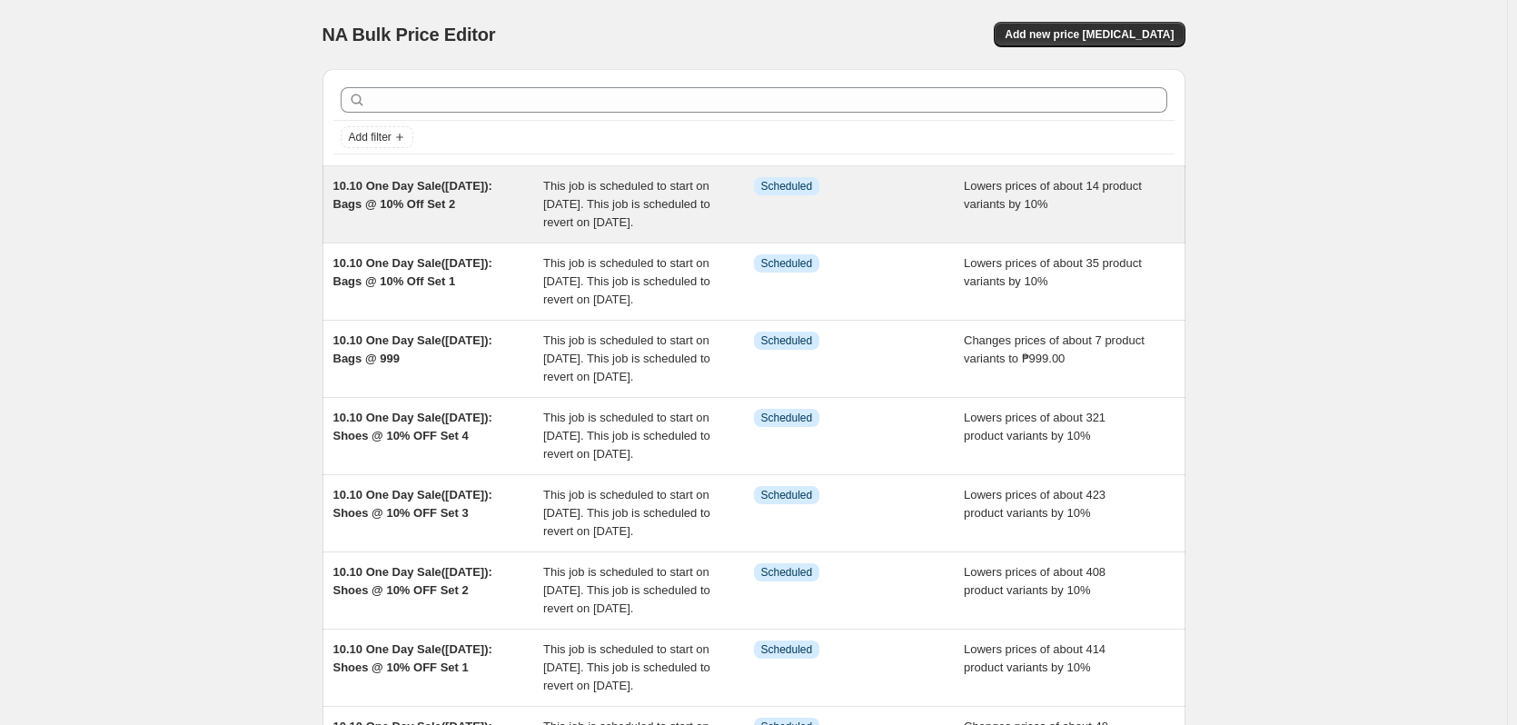
click at [761, 218] on div "Info Scheduled" at bounding box center [859, 204] width 211 height 55
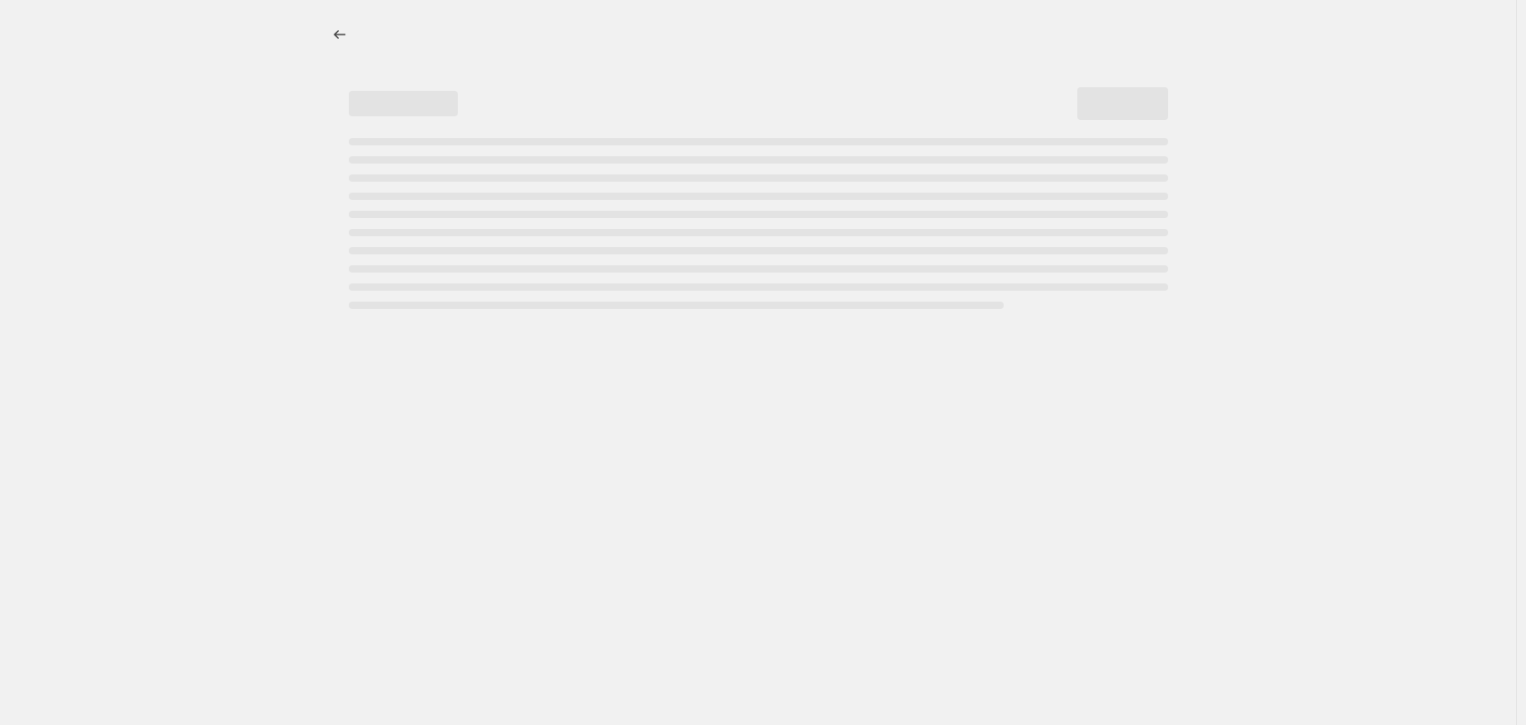
select select "percentage"
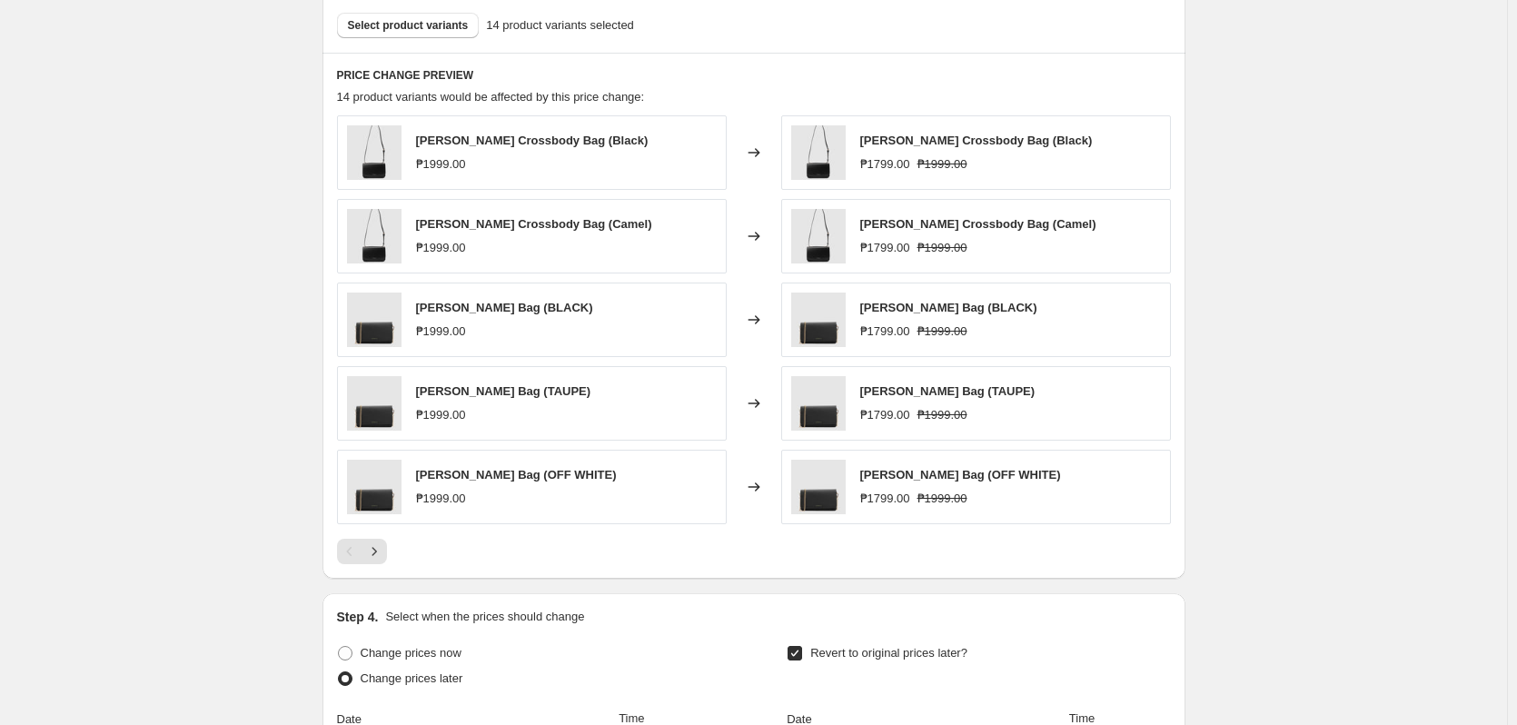
scroll to position [1090, 0]
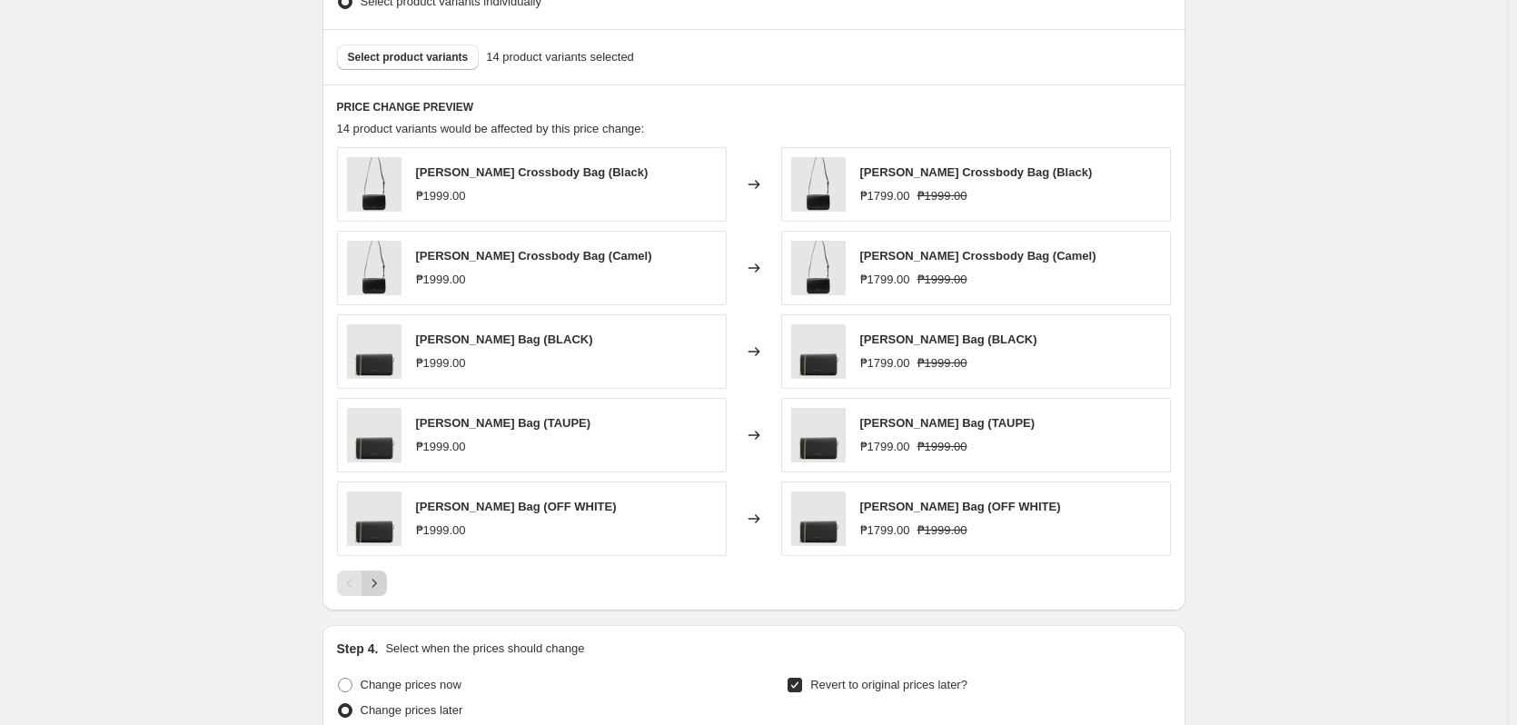
click at [380, 578] on icon "Next" at bounding box center [374, 583] width 18 height 18
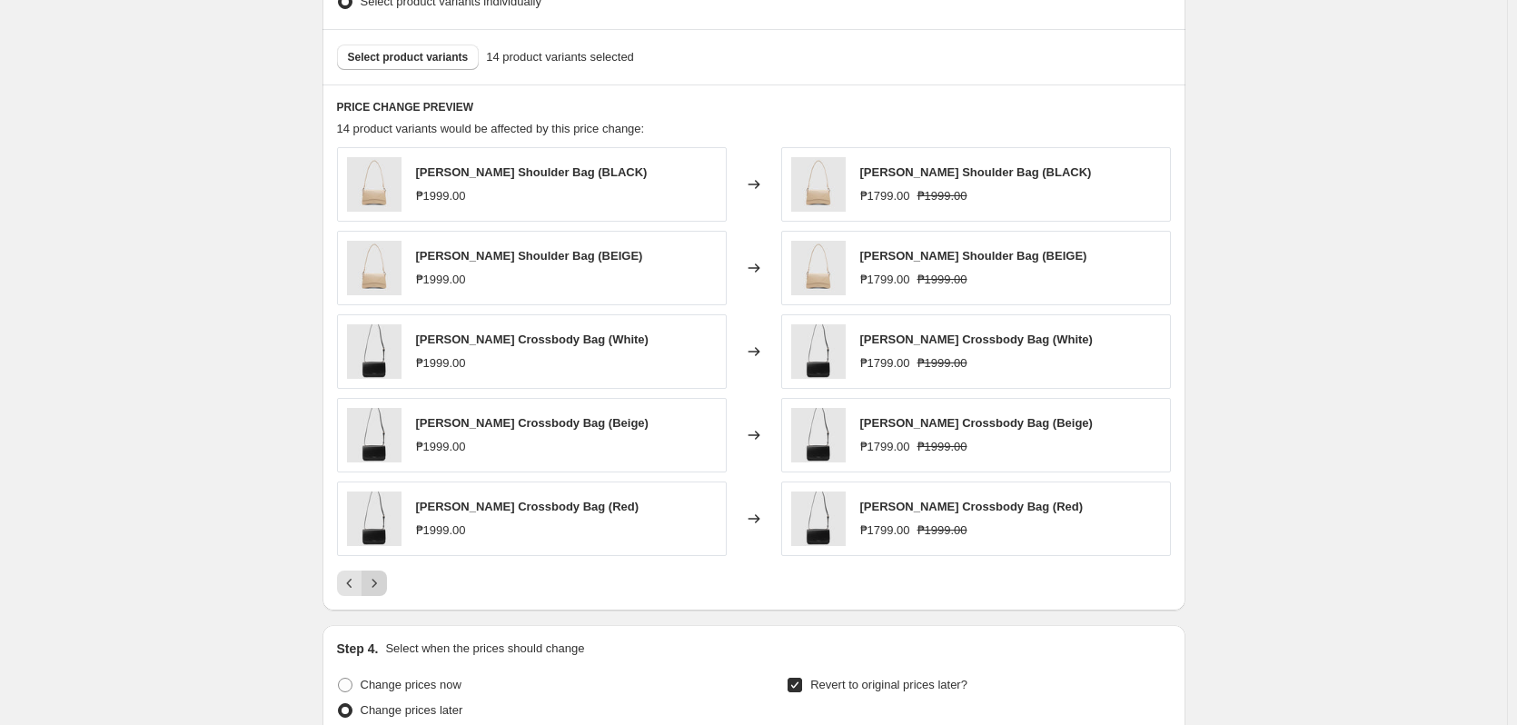
click at [380, 578] on icon "Next" at bounding box center [374, 583] width 18 height 18
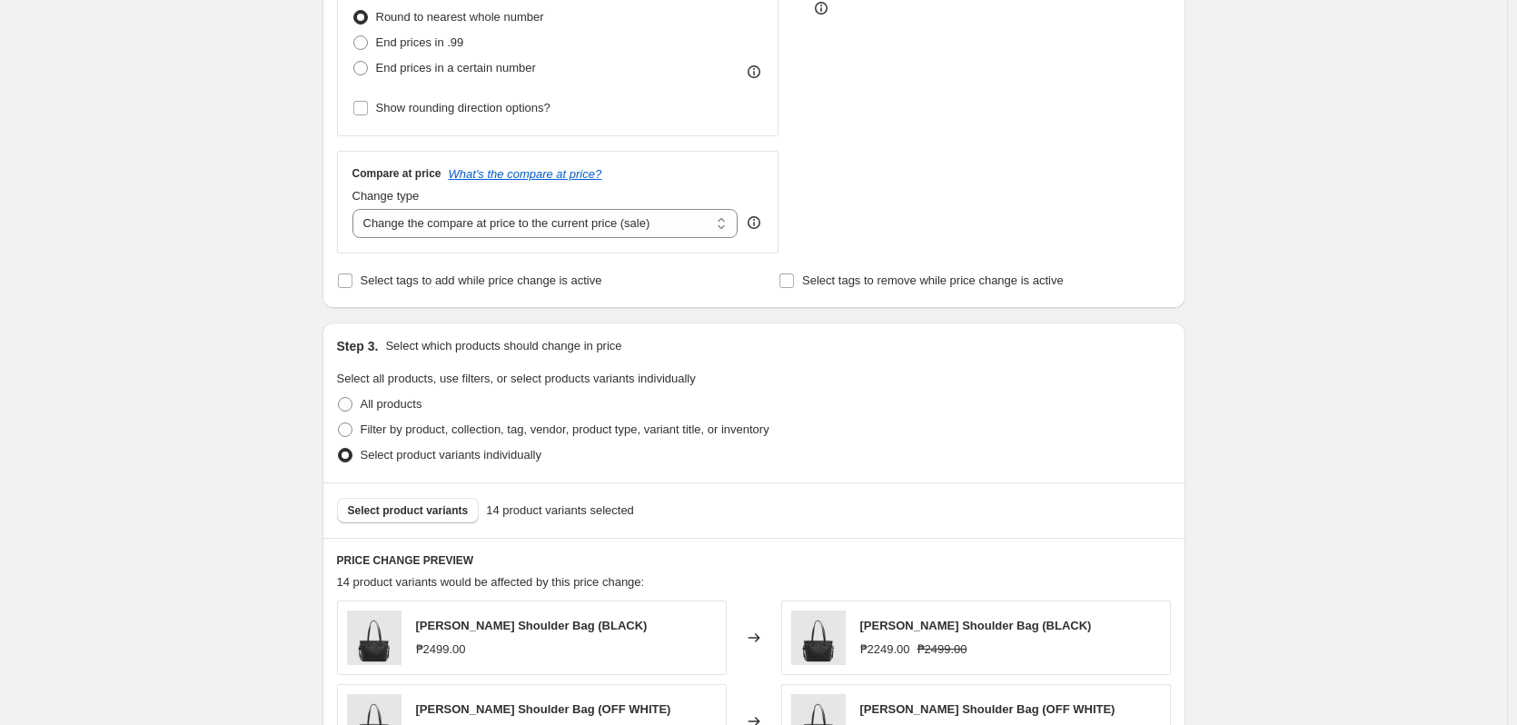
scroll to position [636, 0]
drag, startPoint x: 1389, startPoint y: 238, endPoint x: 1368, endPoint y: 234, distance: 21.4
click at [1389, 238] on div "10.10 One Day Sale([DATE]): Bags @ 10% Off Set 2. This page is ready 10.10 One …" at bounding box center [753, 469] width 1507 height 2210
